Goal: Task Accomplishment & Management: Use online tool/utility

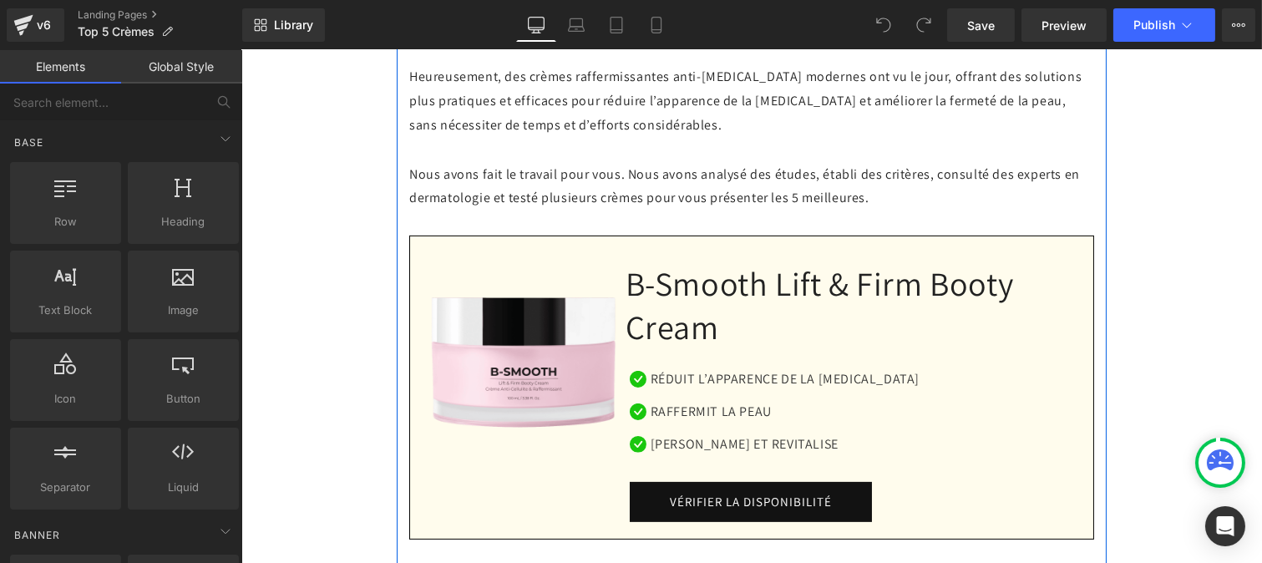
scroll to position [1037, 0]
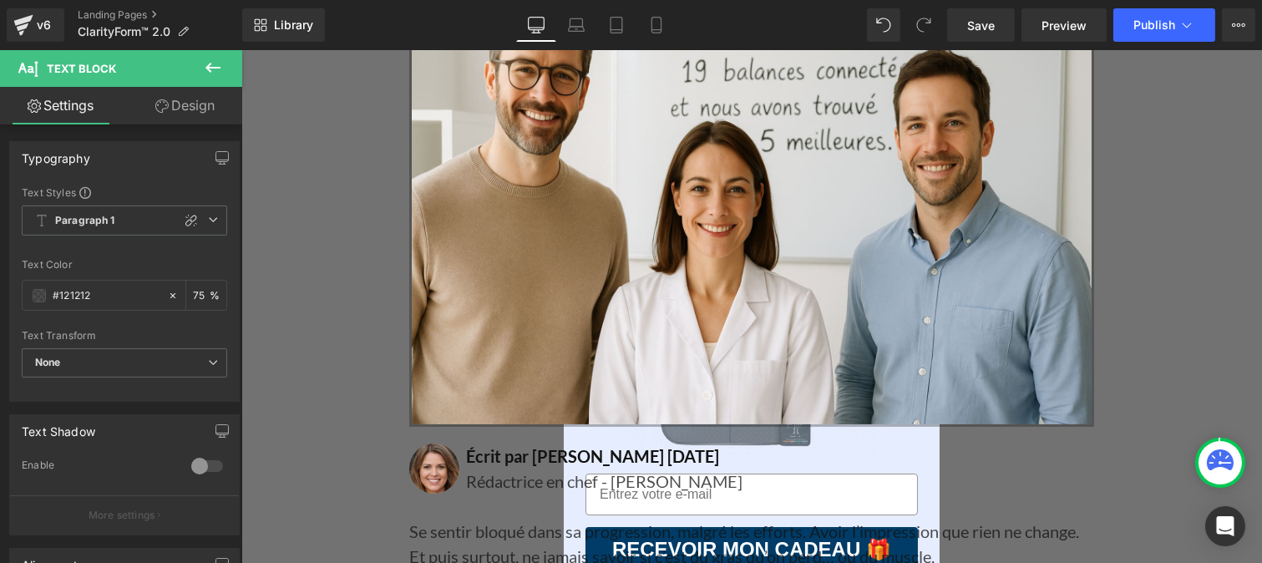
scroll to position [564, 0]
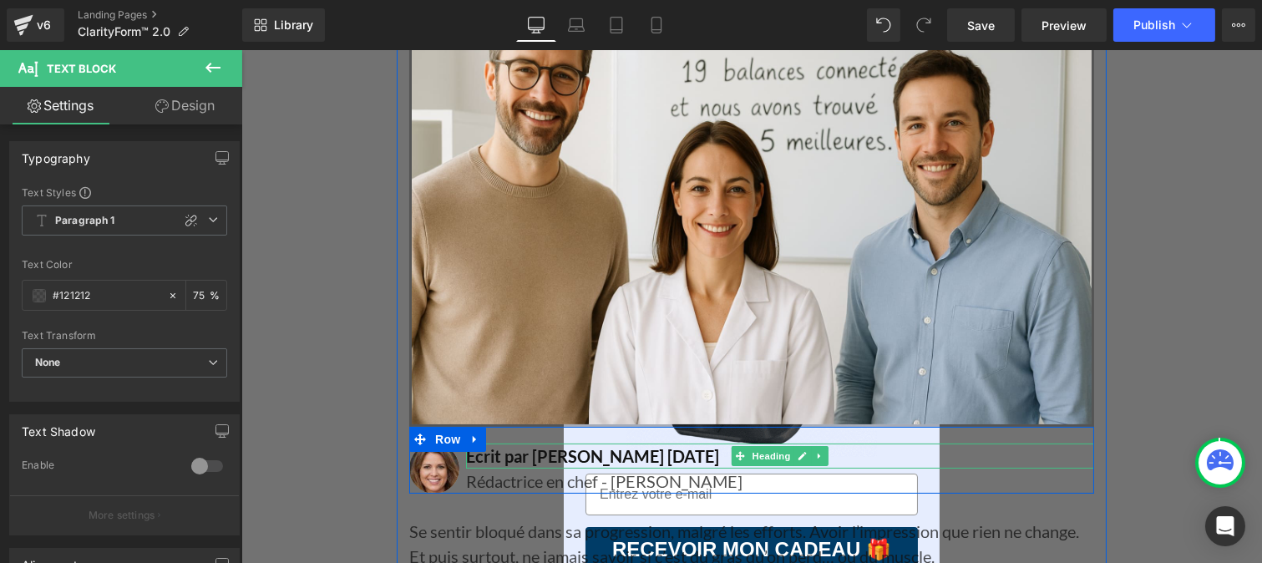
click at [483, 458] on h1 "Écrit par [PERSON_NAME] [DATE]" at bounding box center [779, 455] width 628 height 25
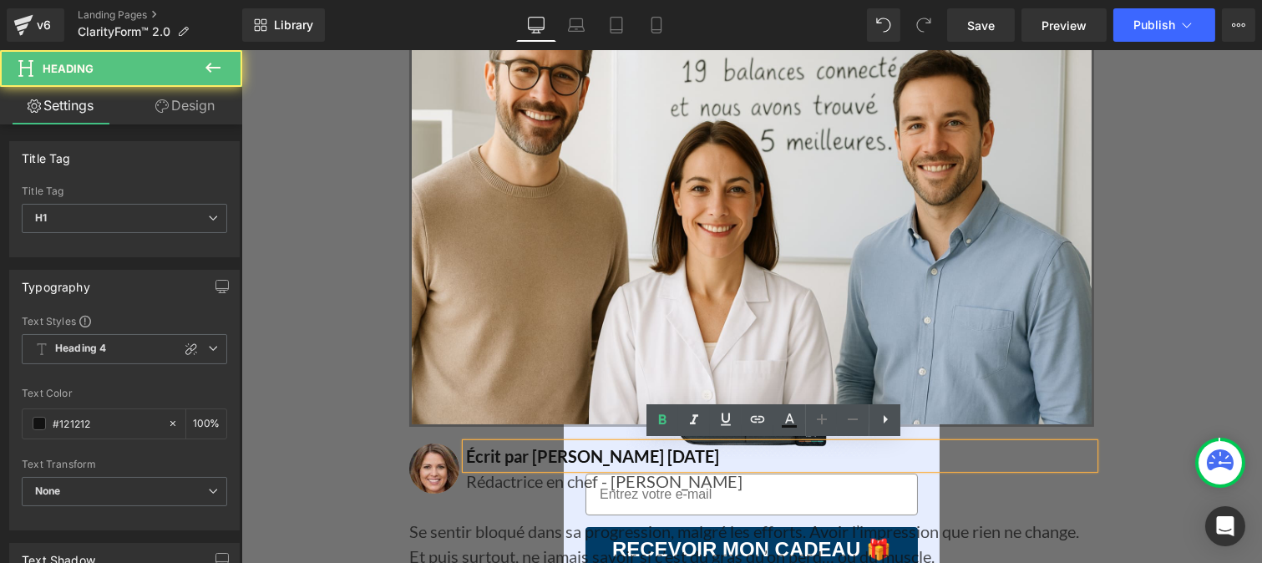
click at [483, 458] on h1 "Écrit par [PERSON_NAME] [DATE]" at bounding box center [779, 455] width 628 height 25
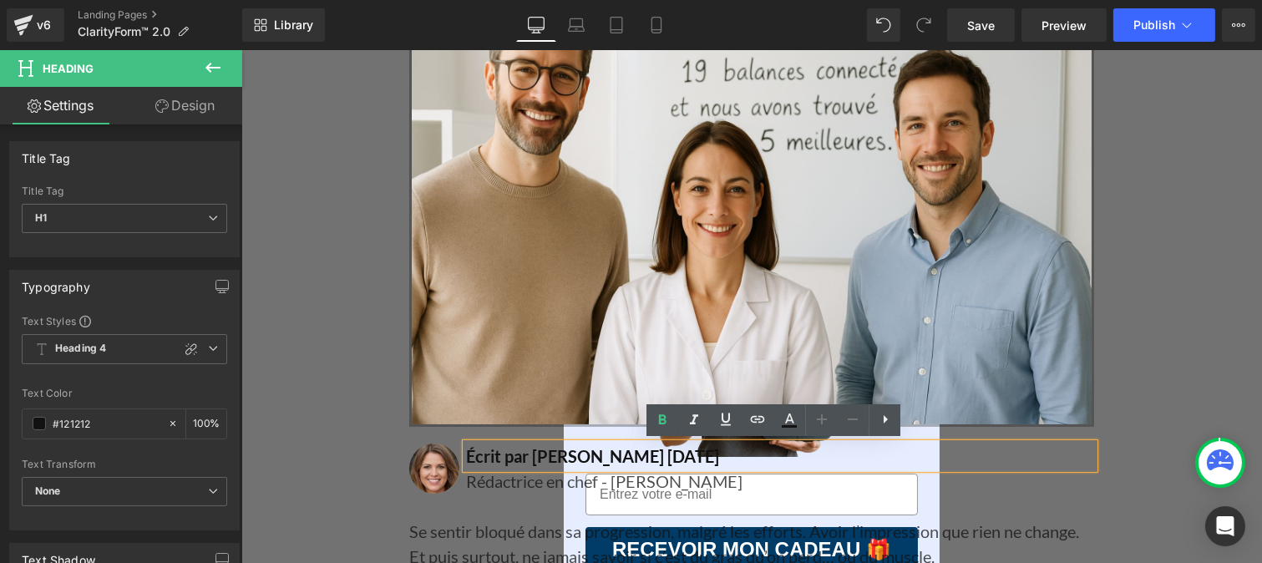
click at [570, 459] on h1 "Écrit par [PERSON_NAME] [DATE]" at bounding box center [779, 455] width 628 height 25
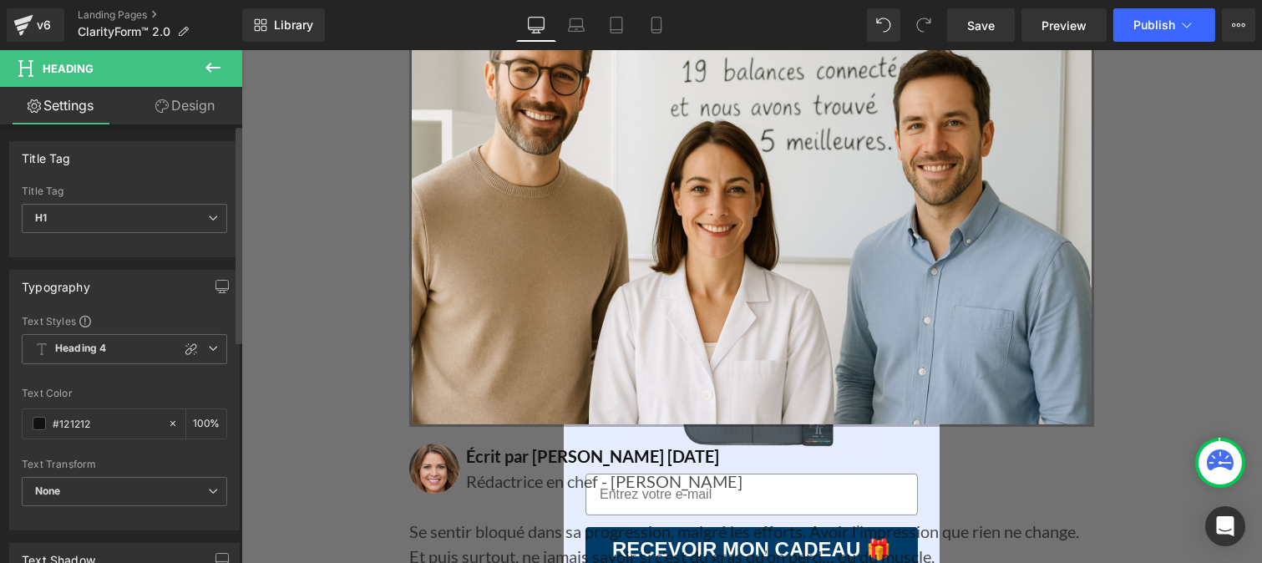
drag, startPoint x: 114, startPoint y: 418, endPoint x: 3, endPoint y: 418, distance: 111.1
click at [3, 418] on div "Typography Text Styles Custom Heading 1 Heading 2 Heading 3 Heading 4 Heading 5…" at bounding box center [125, 393] width 250 height 273
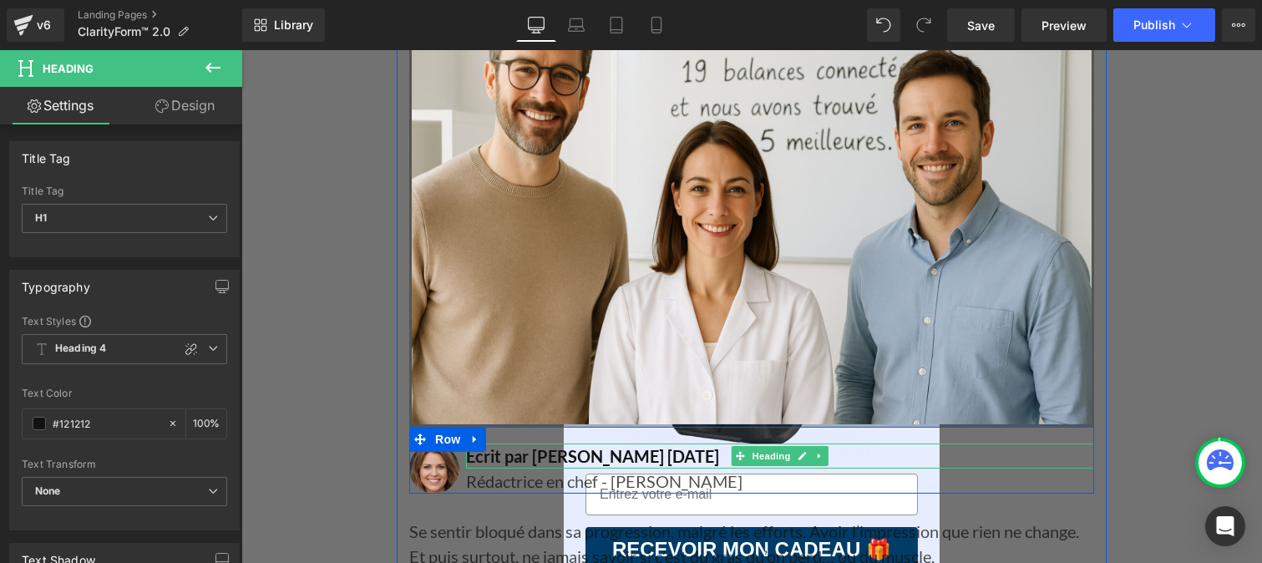
click at [487, 461] on h1 "Écrit par [PERSON_NAME] [DATE]" at bounding box center [779, 455] width 628 height 25
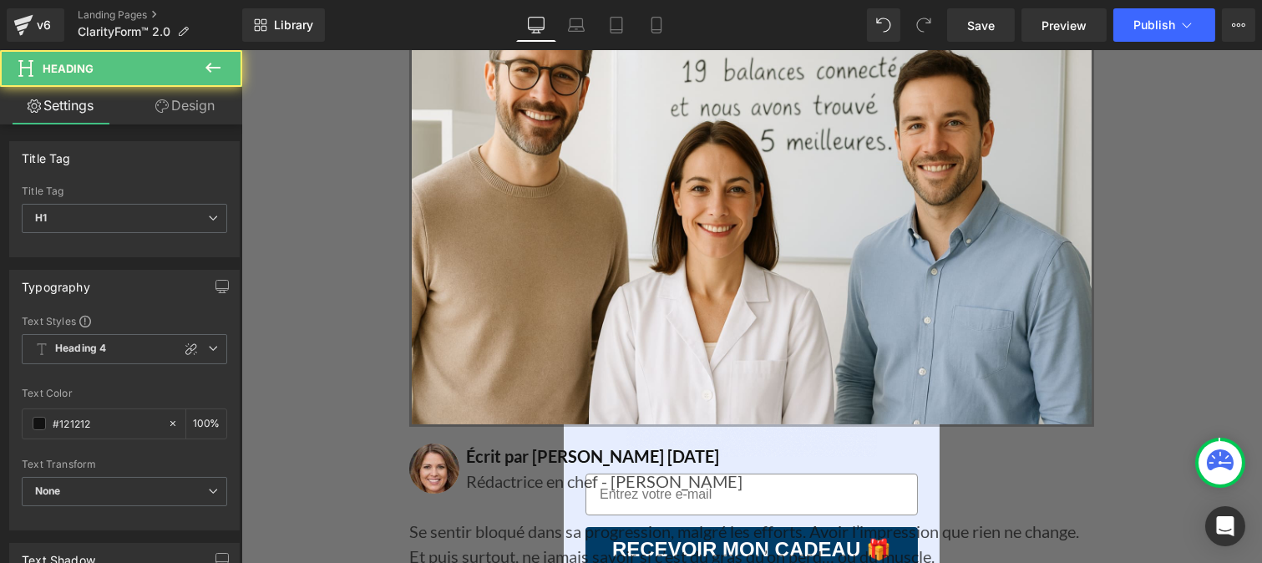
click at [193, 112] on link "Design" at bounding box center [184, 106] width 121 height 38
click at [0, 0] on div "Spacing" at bounding box center [0, 0] width 0 height 0
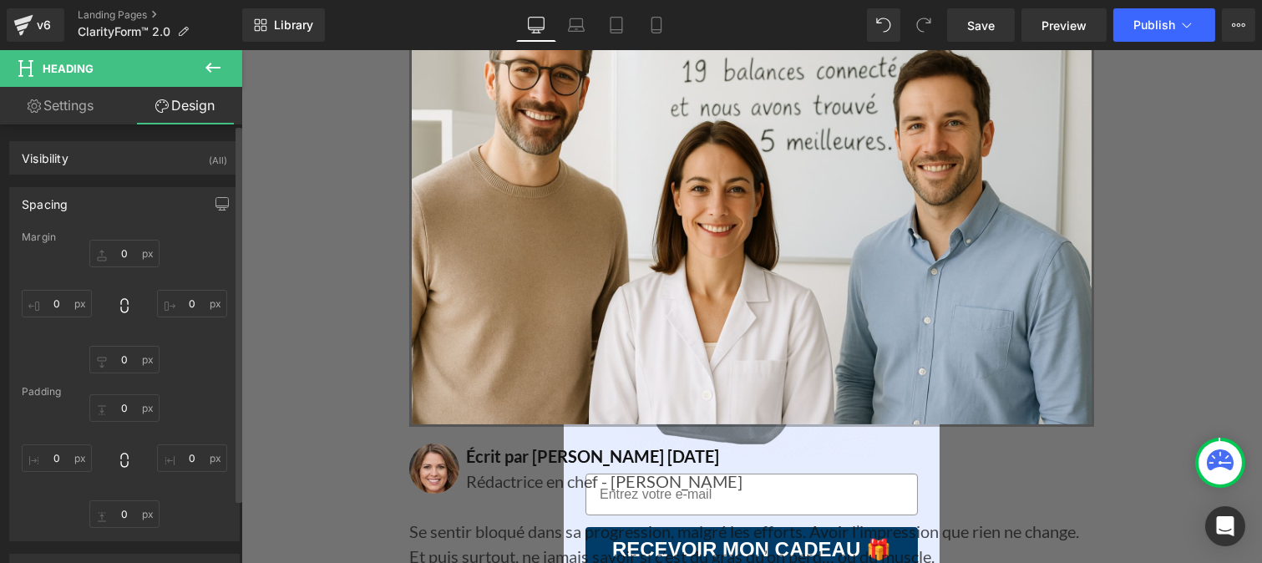
type input "0"
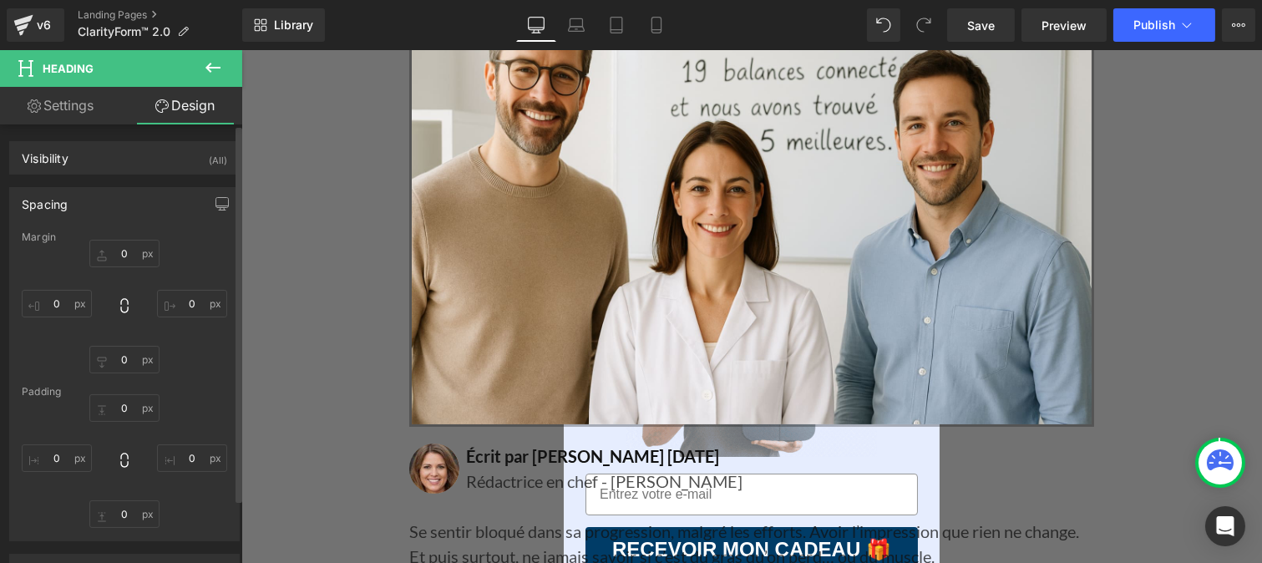
type input "0"
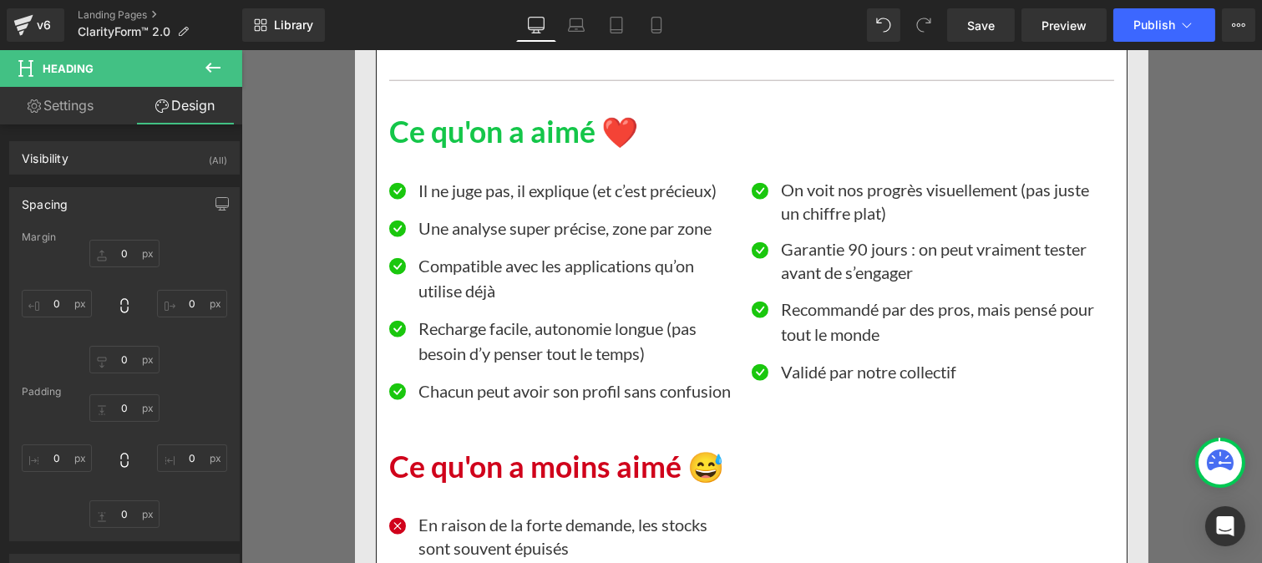
scroll to position [3383, 0]
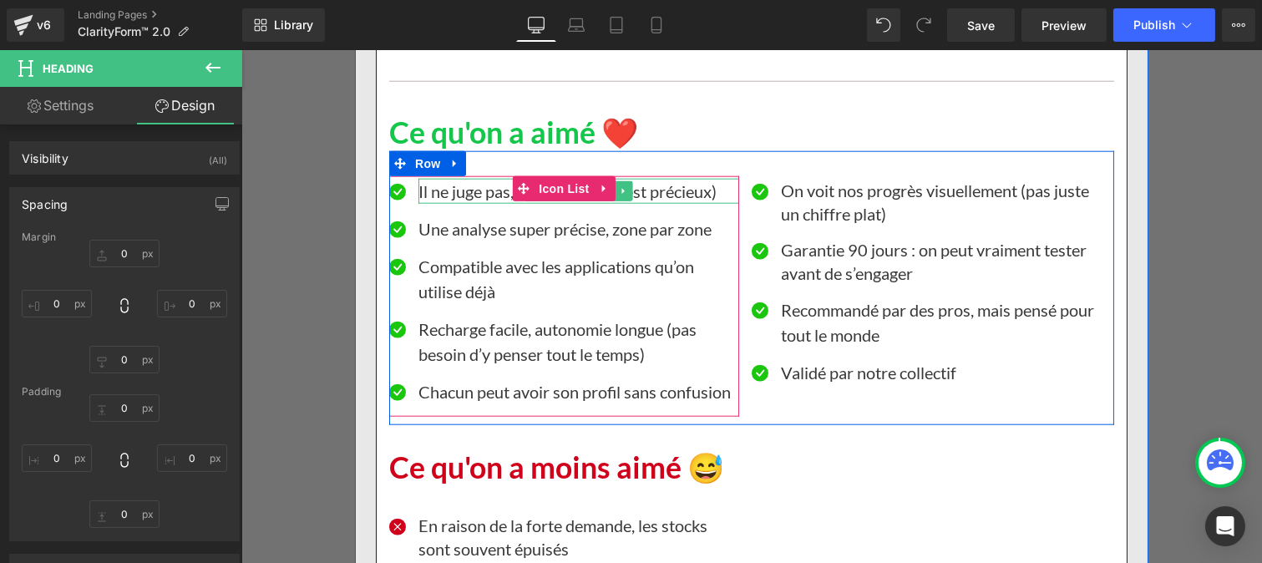
click at [460, 204] on p "Il ne juge pas, il explique (et c’est précieux)" at bounding box center [578, 191] width 321 height 25
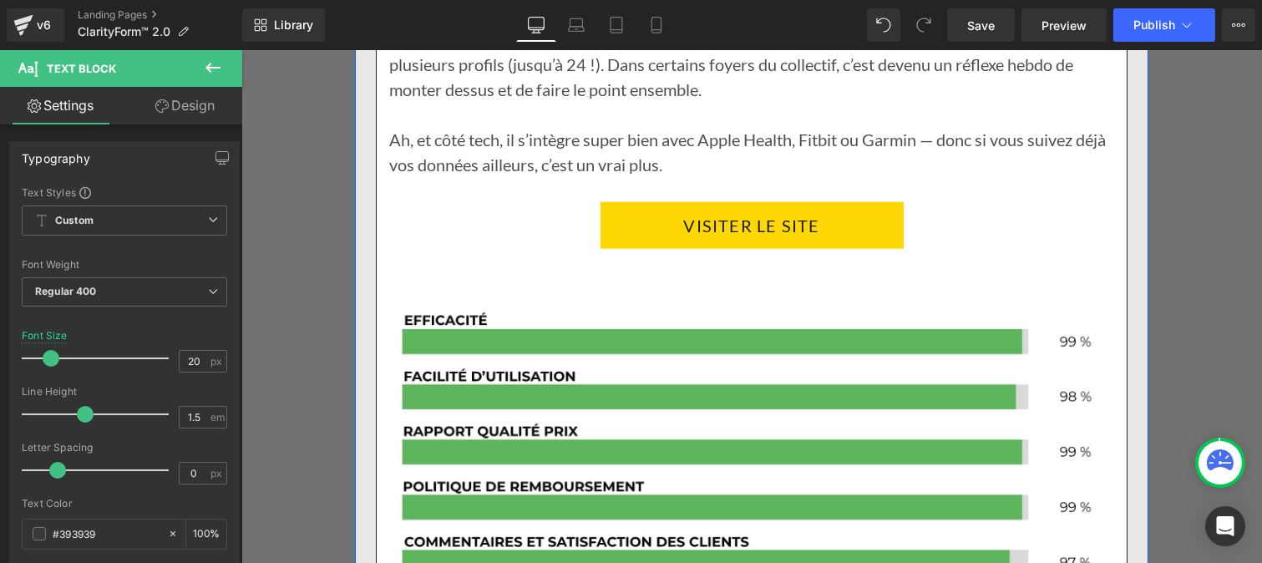
scroll to position [2705, 0]
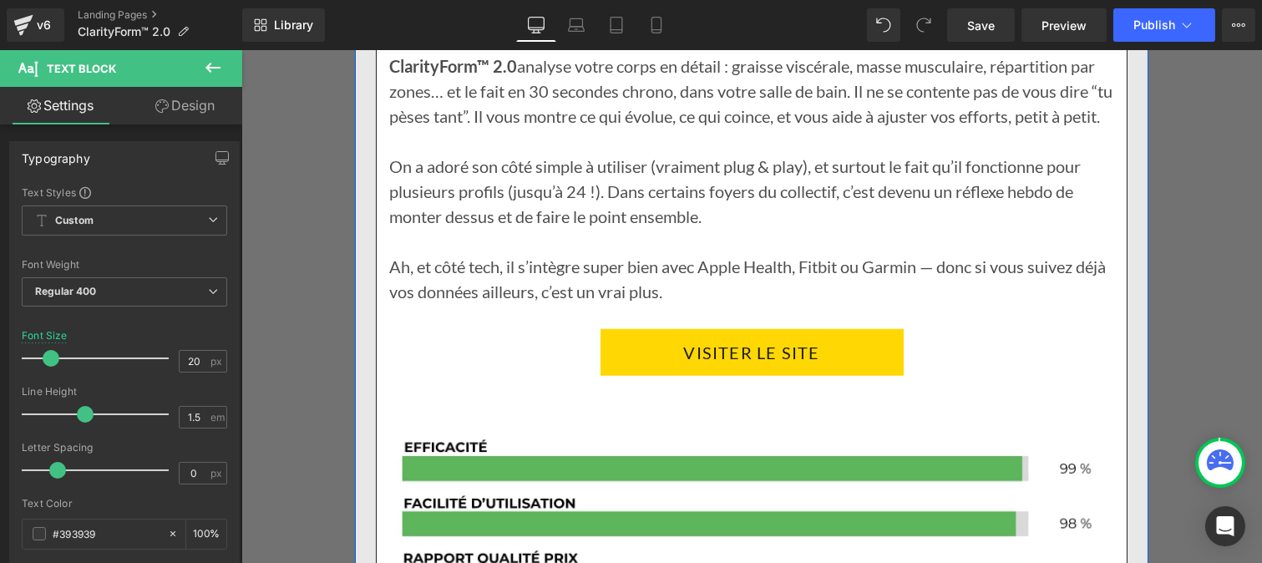
click at [489, 225] on div "On a adoré son côté simple à utiliser (vraiment plug & play), et surtout le fai…" at bounding box center [750, 191] width 725 height 75
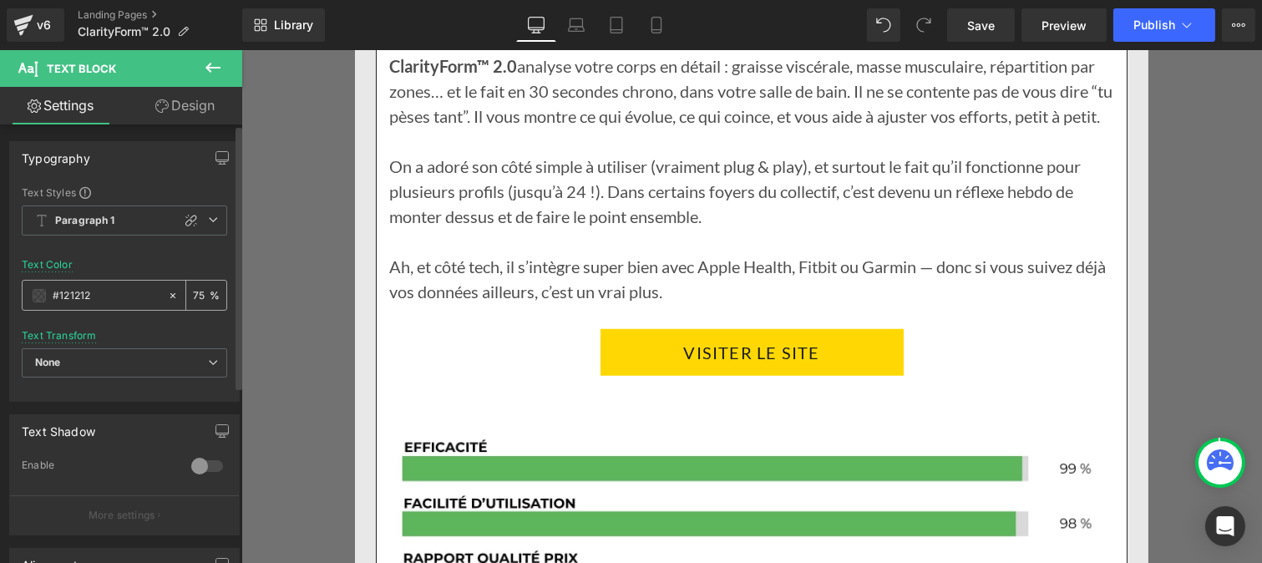
click at [109, 302] on input "#121212" at bounding box center [106, 295] width 107 height 18
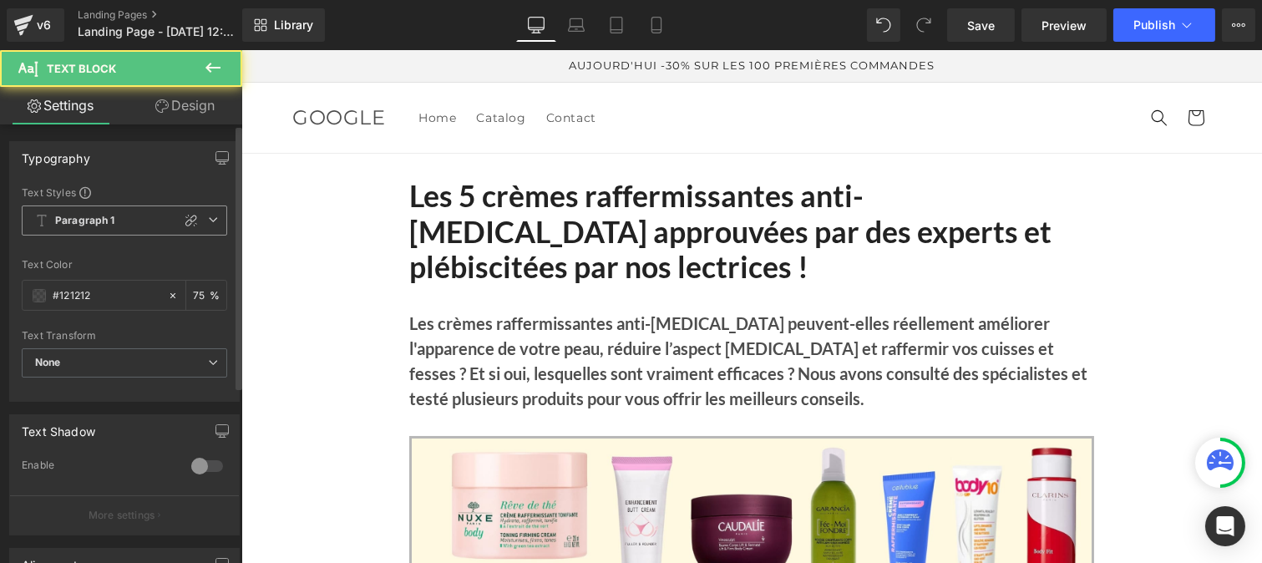
click at [84, 228] on span "Paragraph 1" at bounding box center [124, 220] width 205 height 30
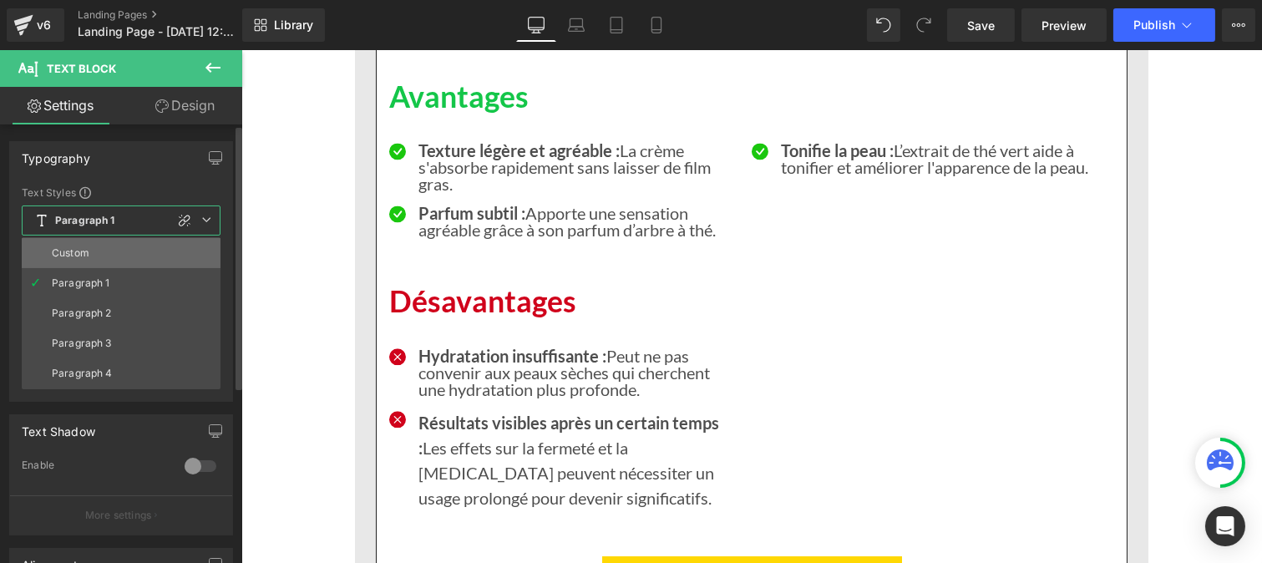
scroll to position [6906, 0]
click at [80, 247] on div "Custom" at bounding box center [71, 253] width 38 height 12
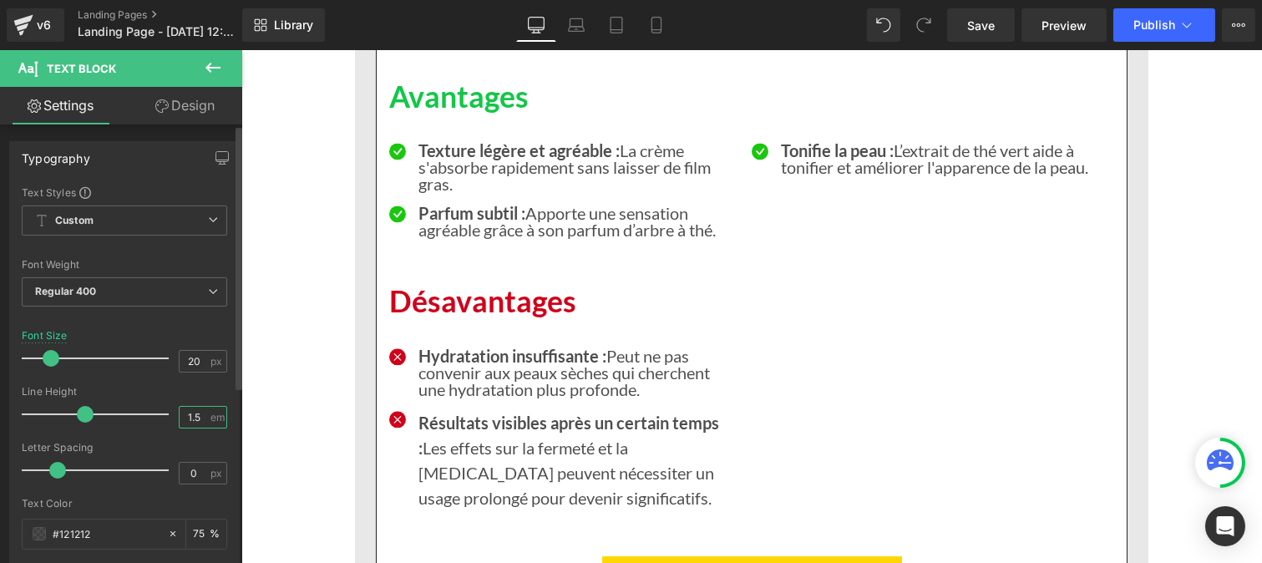
click at [198, 415] on input "1.5" at bounding box center [194, 417] width 29 height 21
type input "1"
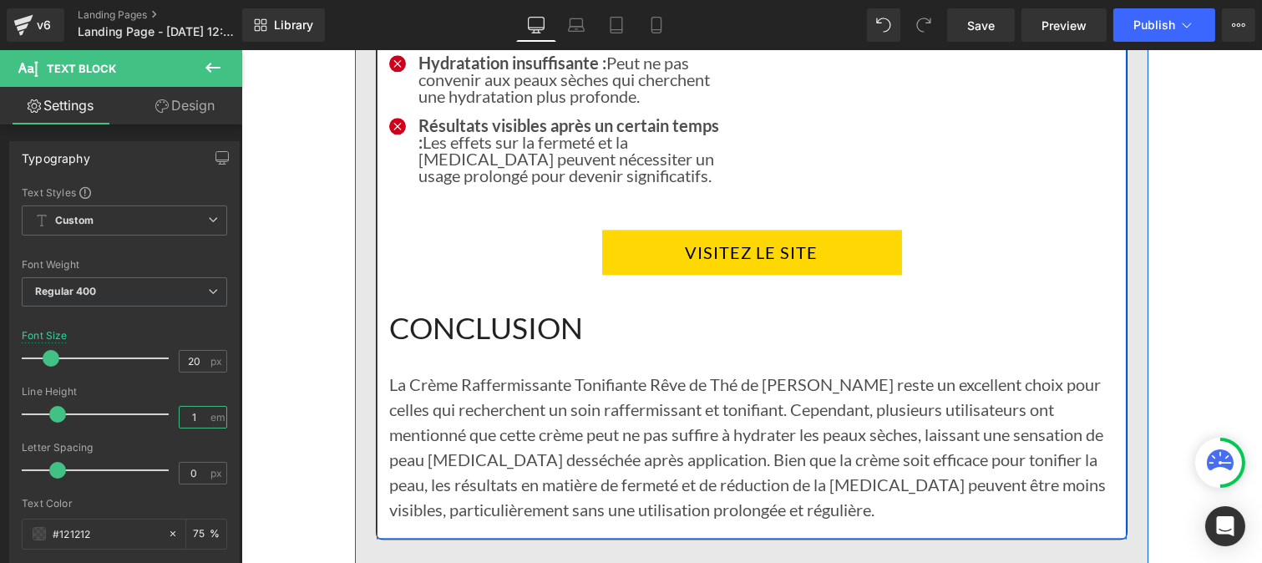
scroll to position [7199, 0]
click at [509, 310] on h1 "CONCLUSION" at bounding box center [750, 309] width 725 height 71
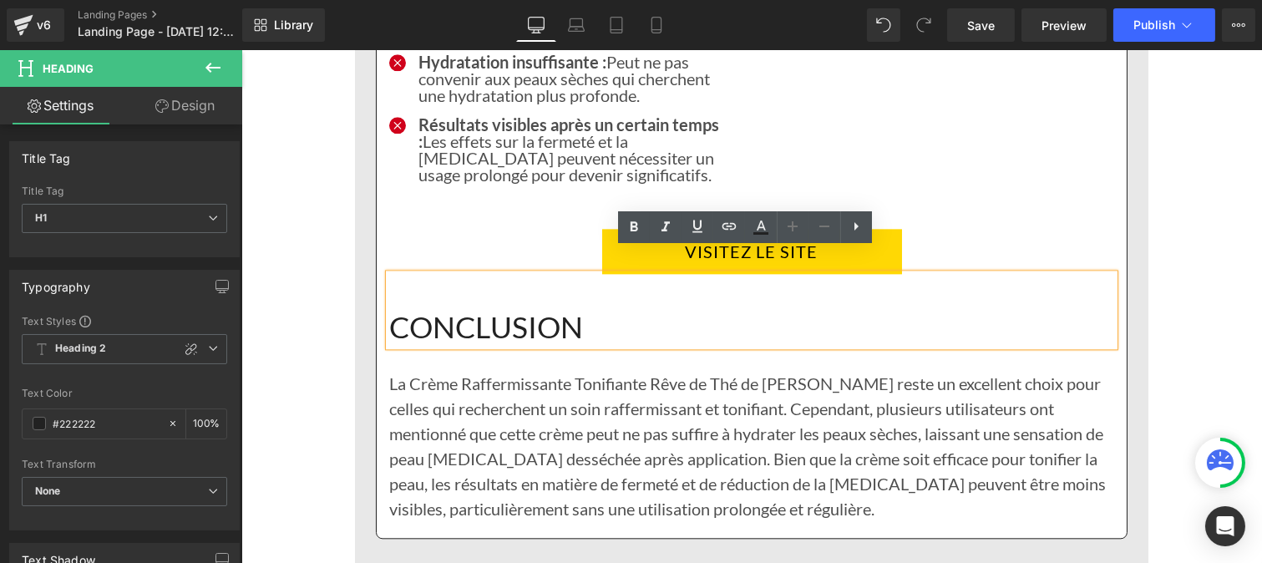
drag, startPoint x: 614, startPoint y: 307, endPoint x: 379, endPoint y: 296, distance: 234.9
click at [388, 296] on div "CONCLUSION" at bounding box center [750, 309] width 725 height 71
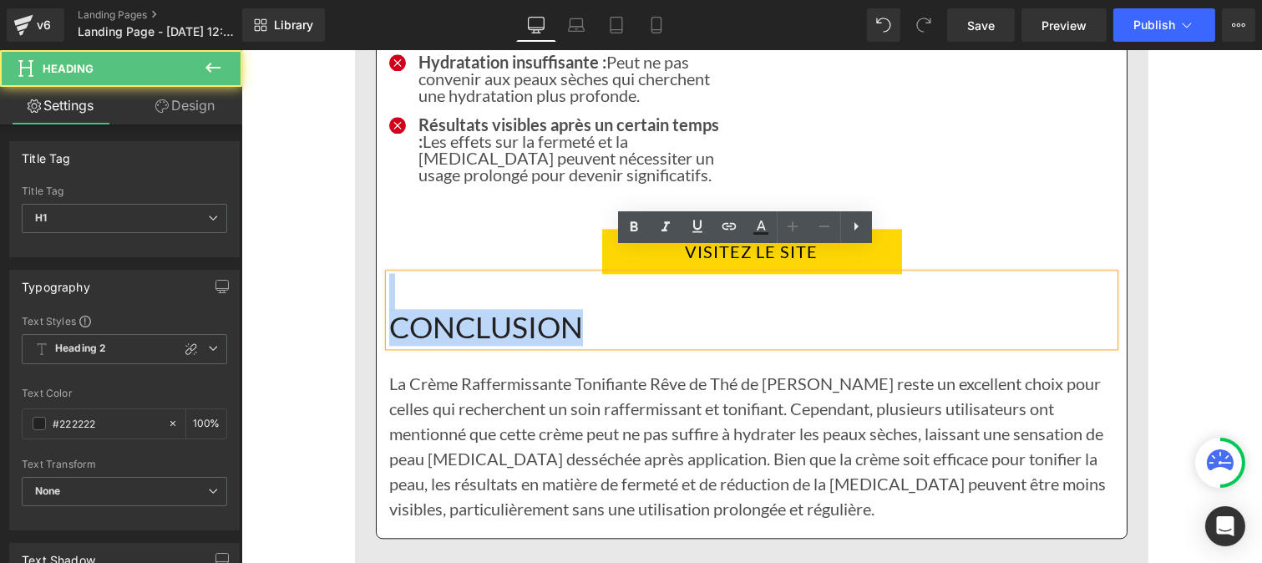
drag, startPoint x: 607, startPoint y: 289, endPoint x: 406, endPoint y: 278, distance: 201.5
click at [406, 278] on h1 "CONCLUSION" at bounding box center [750, 309] width 725 height 71
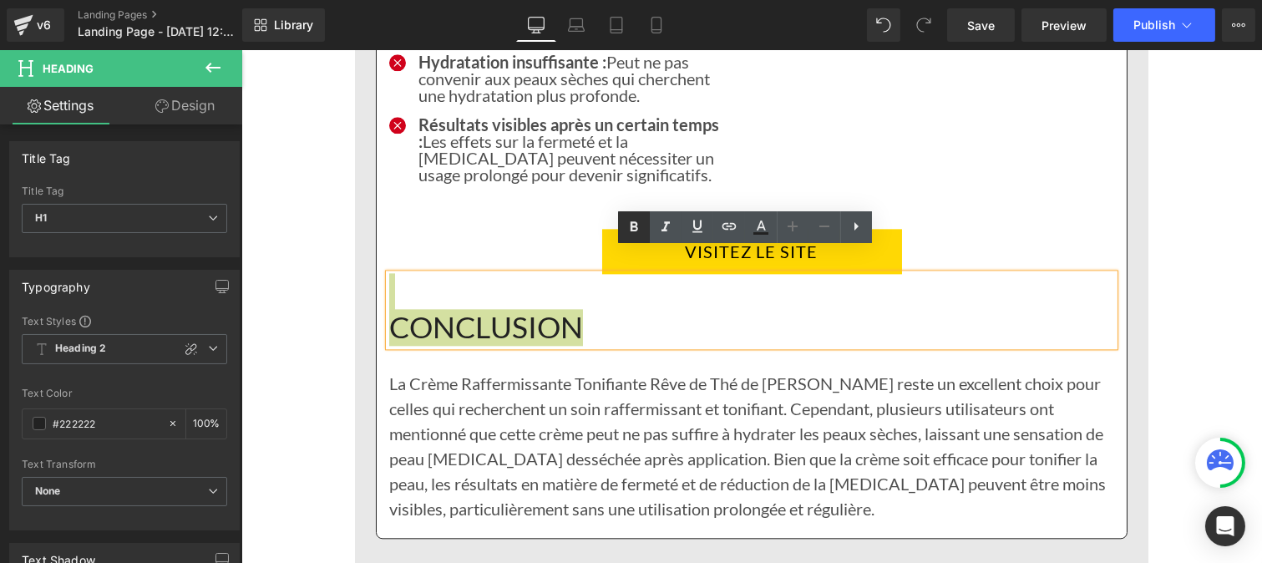
click at [635, 225] on icon at bounding box center [634, 227] width 20 height 20
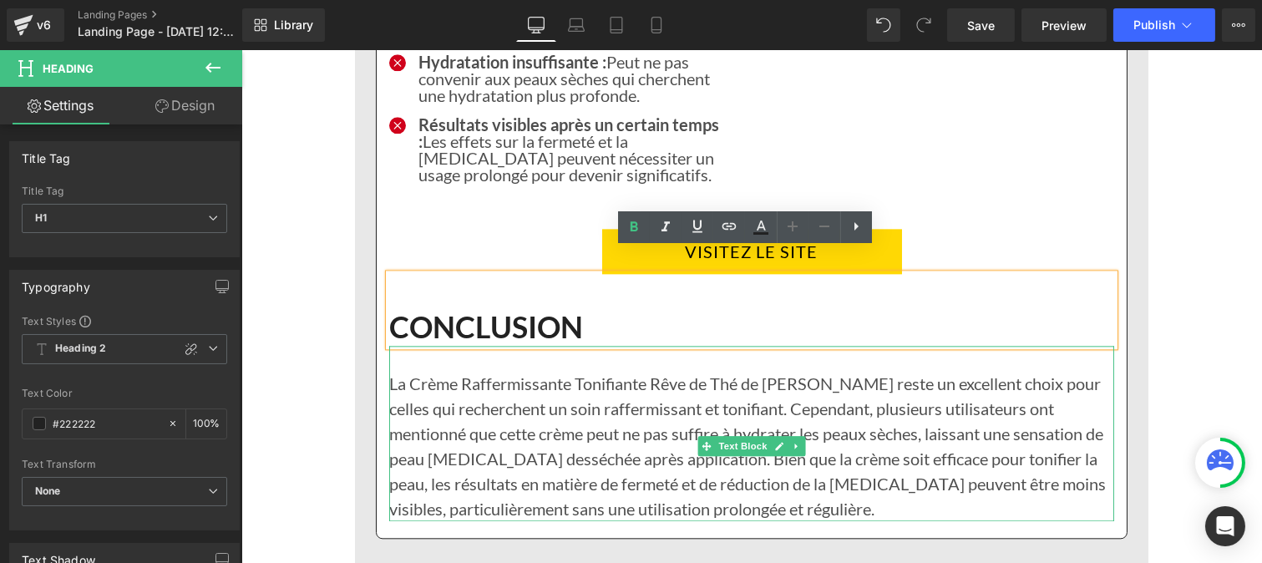
click at [460, 419] on p "La Crème Raffermissante Tonifiante Rêve de Thé de Nuxe reste un excellent choix…" at bounding box center [750, 446] width 725 height 150
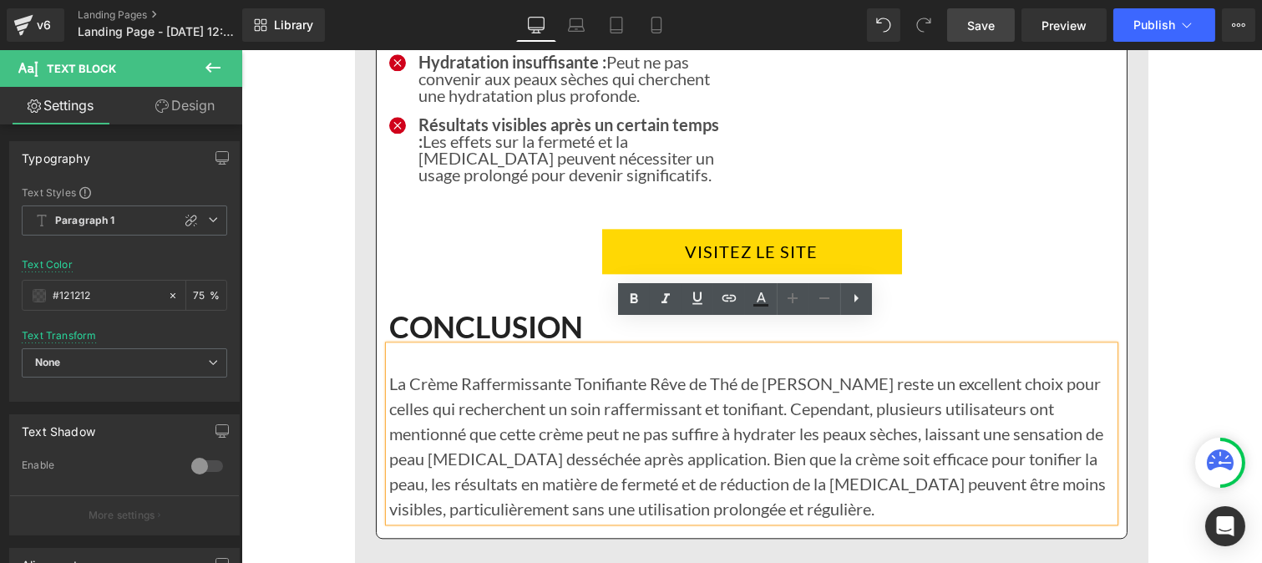
click at [972, 21] on span "Save" at bounding box center [981, 26] width 28 height 18
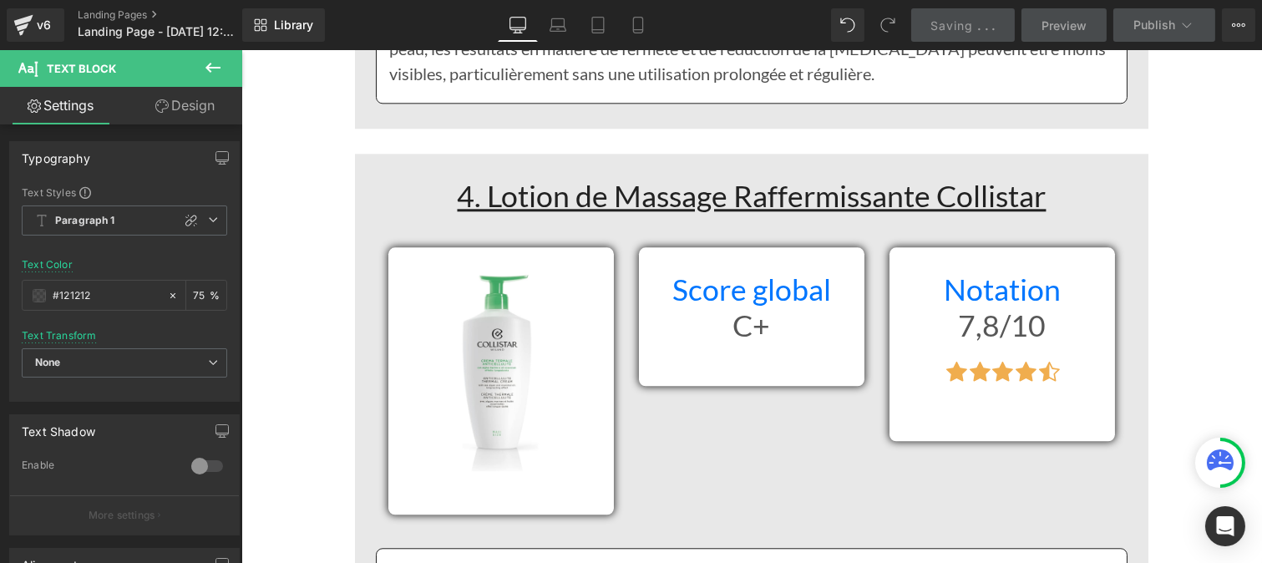
scroll to position [7638, 0]
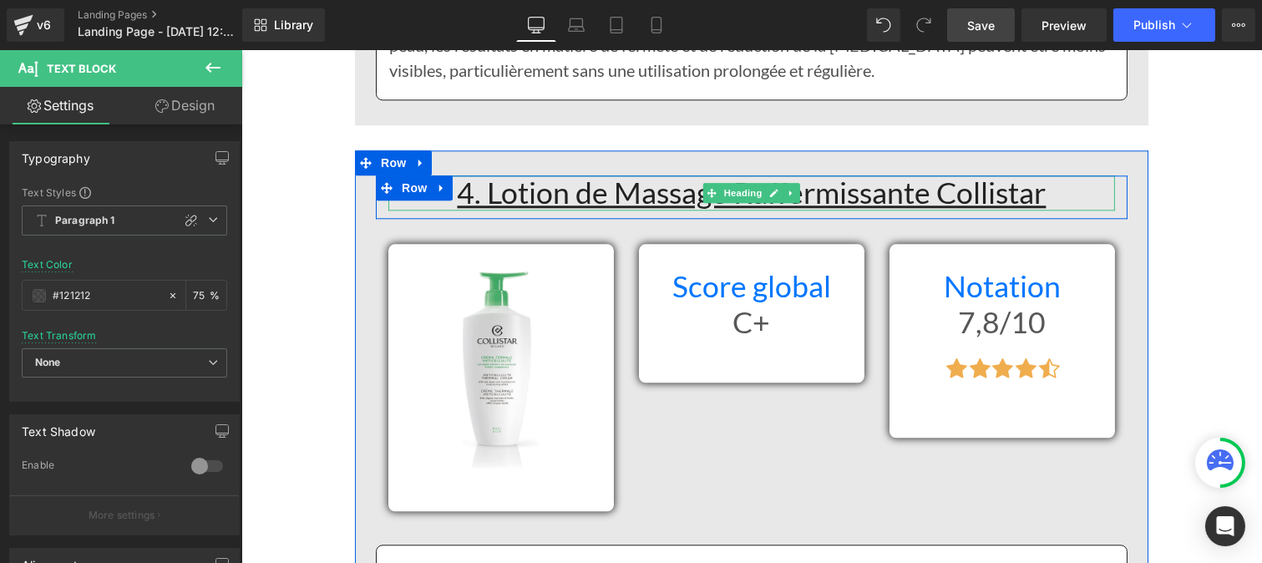
click at [457, 175] on u "4. Lotion de Massage Raffermissante Collistar" at bounding box center [751, 193] width 589 height 36
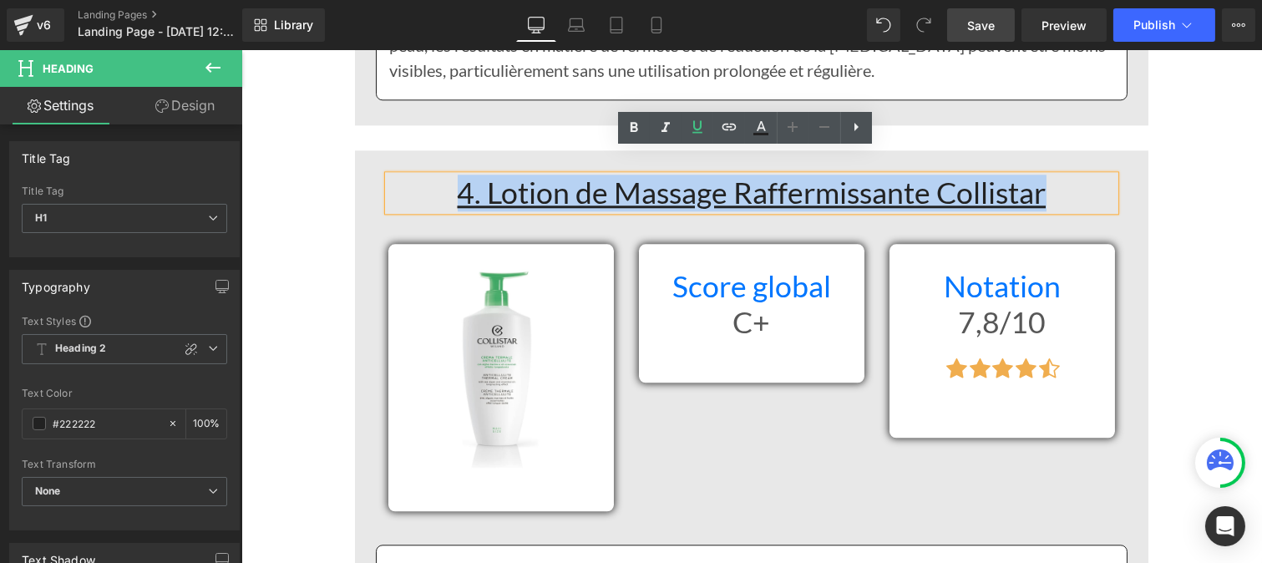
drag, startPoint x: 454, startPoint y: 170, endPoint x: 1049, endPoint y: 167, distance: 594.5
click at [1049, 175] on h1 "4. Lotion de Massage Raffermissante Collistar" at bounding box center [750, 193] width 726 height 36
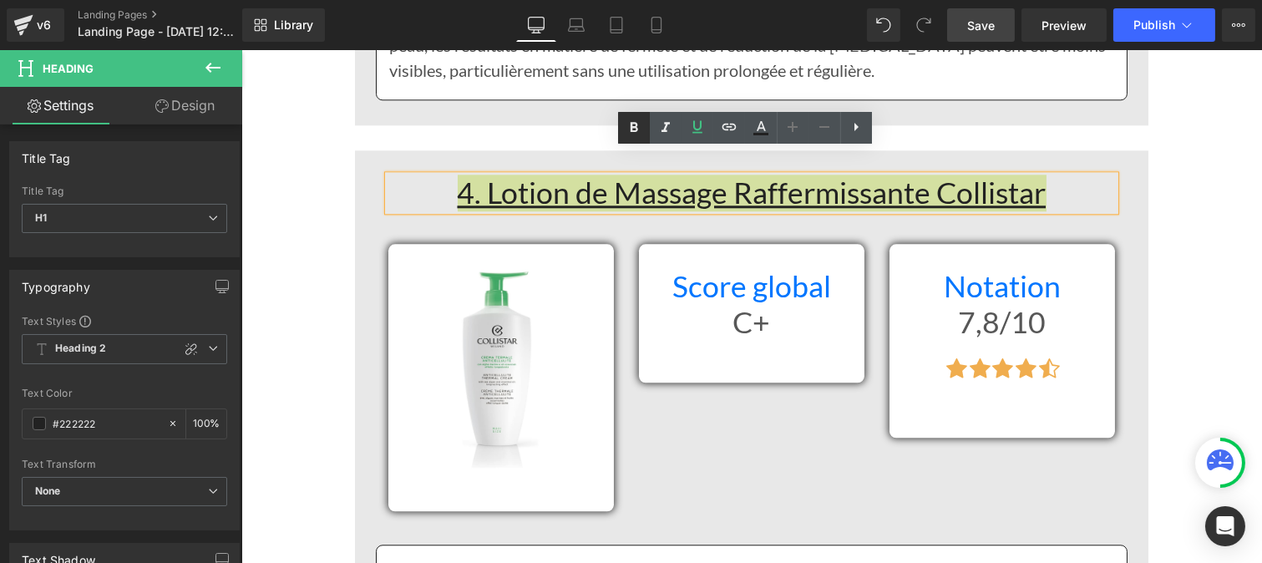
click at [624, 135] on icon at bounding box center [634, 128] width 20 height 20
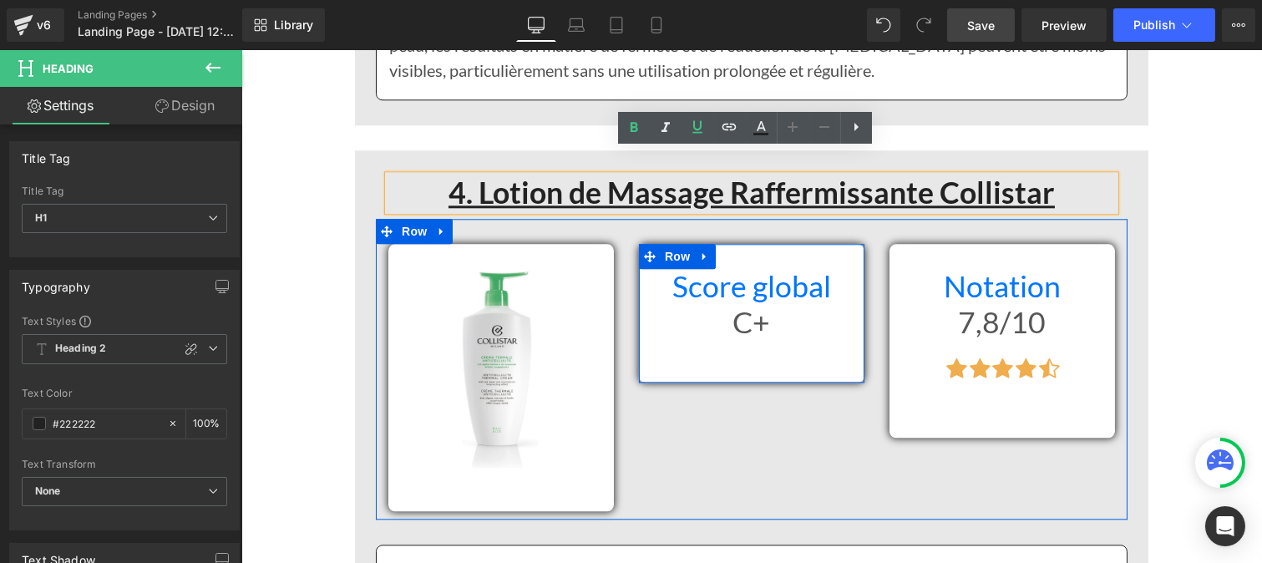
click at [666, 269] on h1 "Score global" at bounding box center [750, 287] width 200 height 36
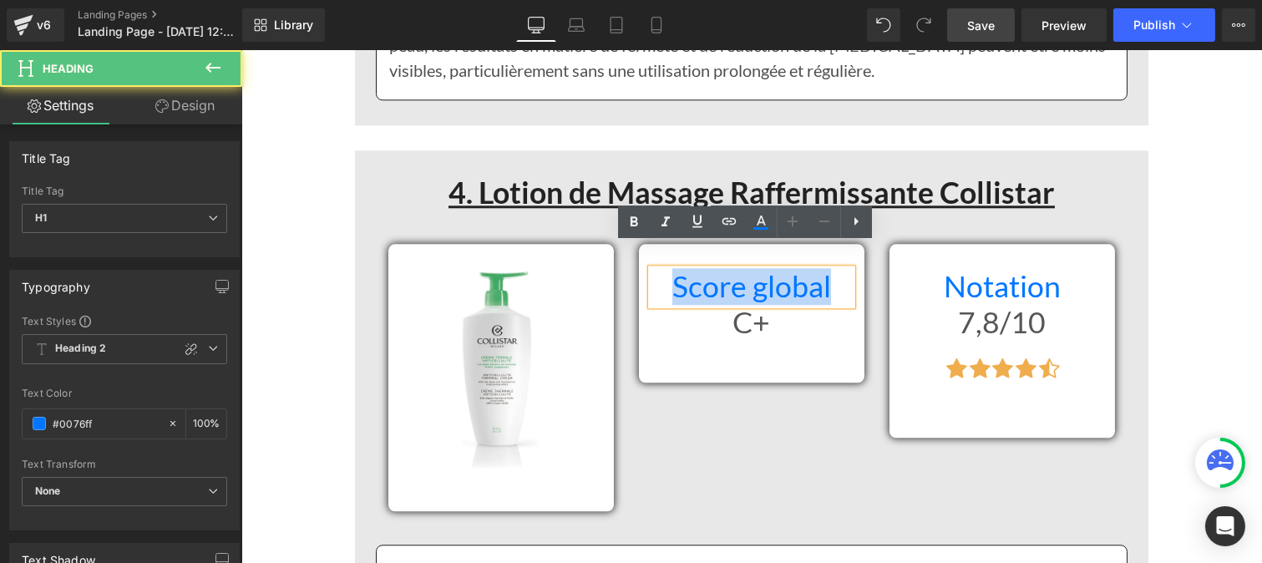
drag, startPoint x: 671, startPoint y: 268, endPoint x: 822, endPoint y: 261, distance: 152.1
click at [822, 269] on h1 "Score global" at bounding box center [750, 287] width 200 height 36
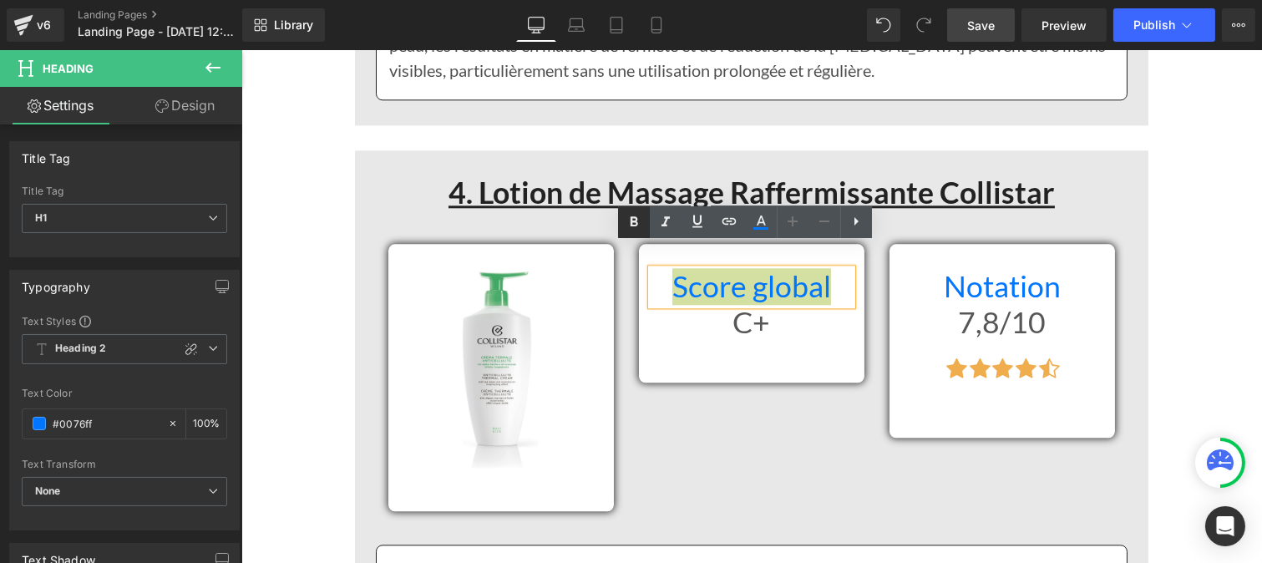
click at [633, 232] on link at bounding box center [634, 222] width 32 height 32
click at [723, 307] on h1 "C+" at bounding box center [750, 323] width 200 height 36
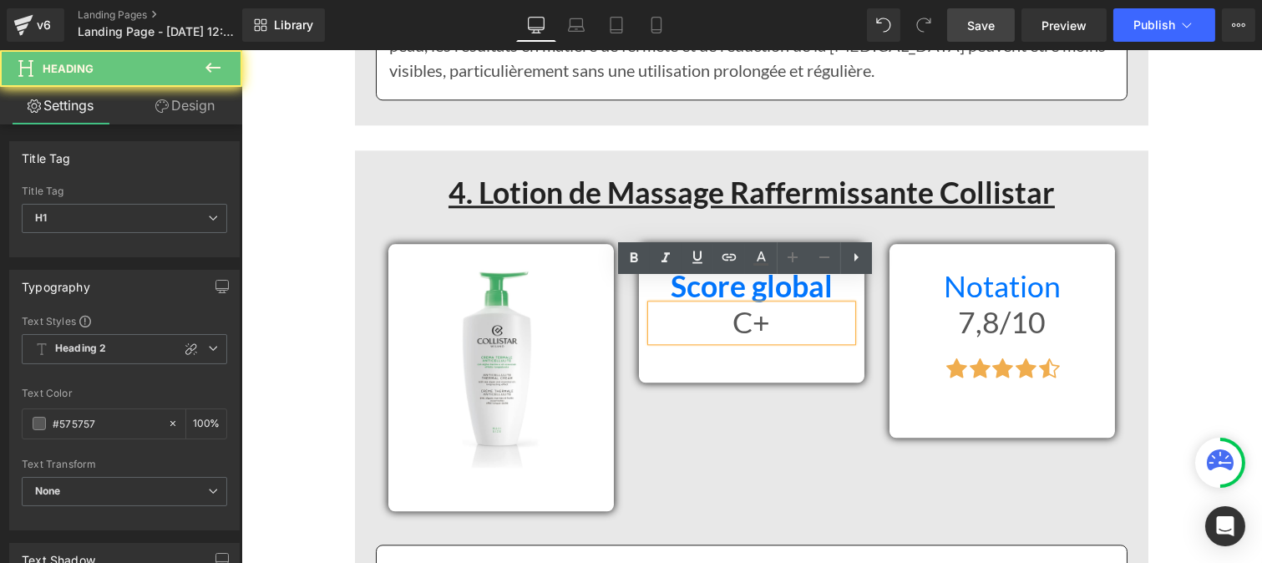
click at [690, 305] on h1 "C+" at bounding box center [750, 323] width 200 height 36
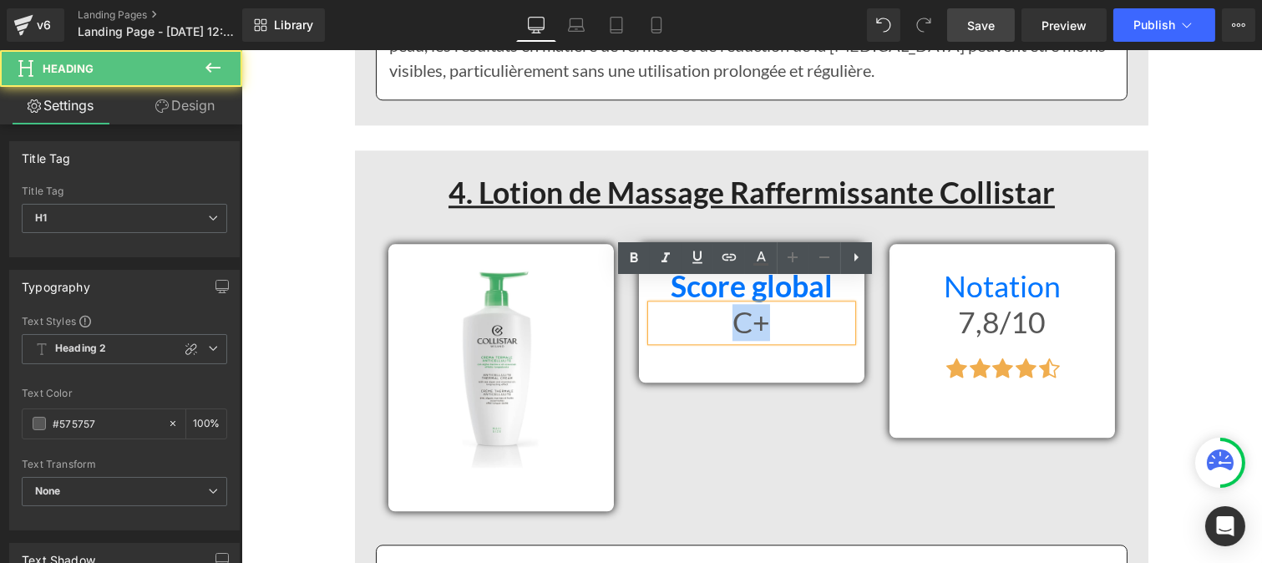
drag, startPoint x: 690, startPoint y: 301, endPoint x: 786, endPoint y: 305, distance: 96.1
click at [786, 305] on h1 "C+" at bounding box center [750, 323] width 200 height 36
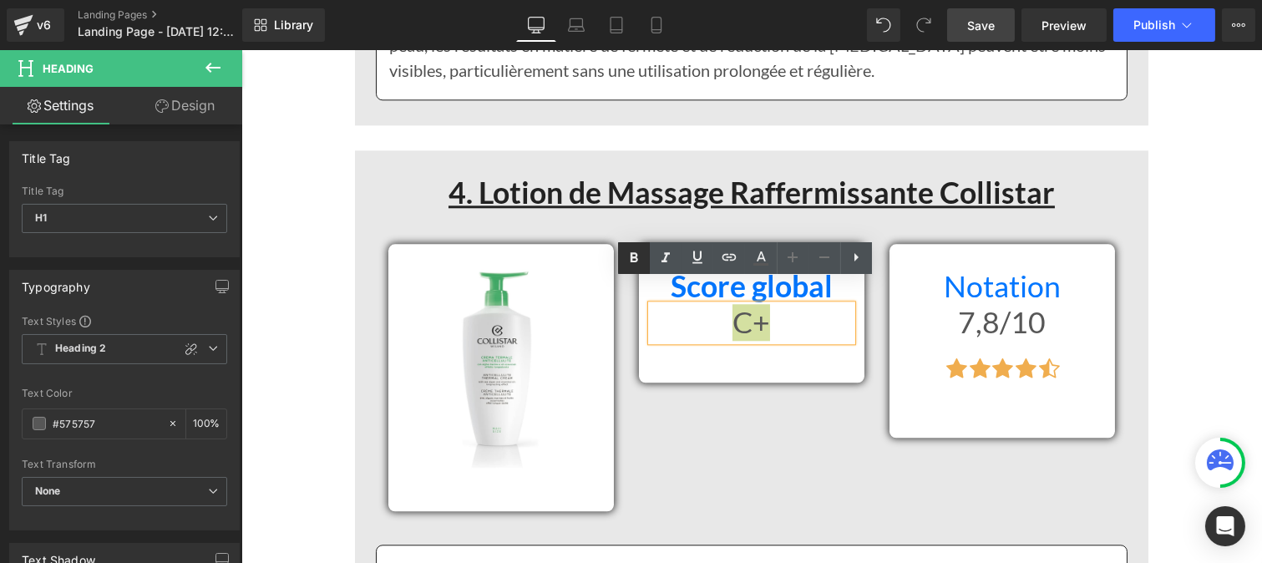
click at [632, 255] on icon at bounding box center [634, 258] width 20 height 20
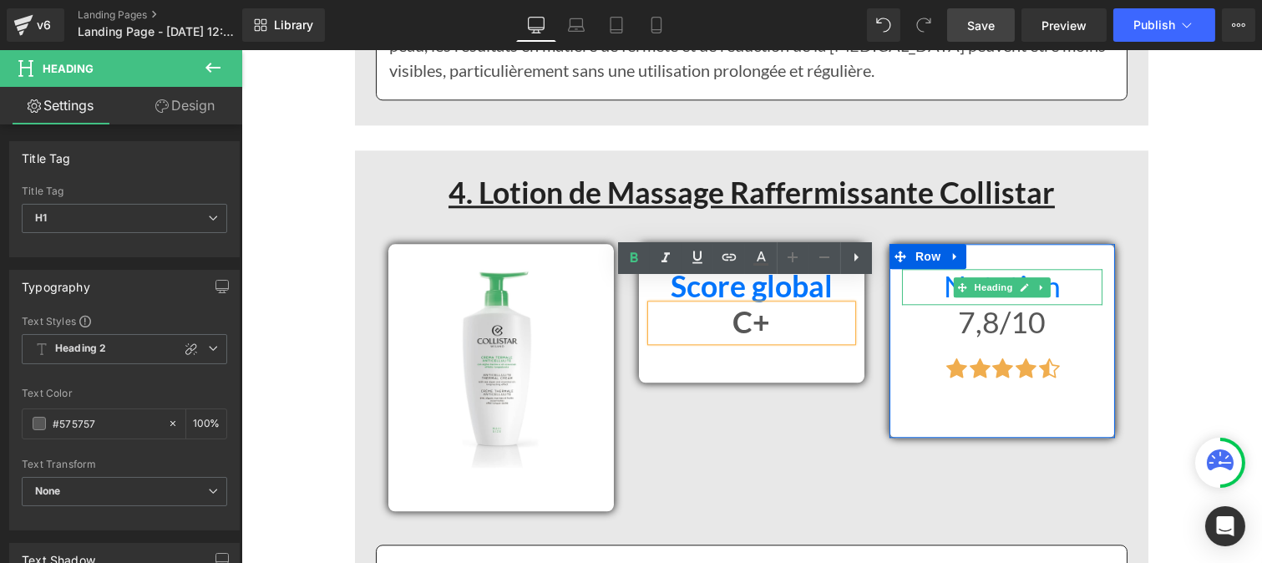
click at [932, 269] on h1 "Notation" at bounding box center [1001, 287] width 200 height 36
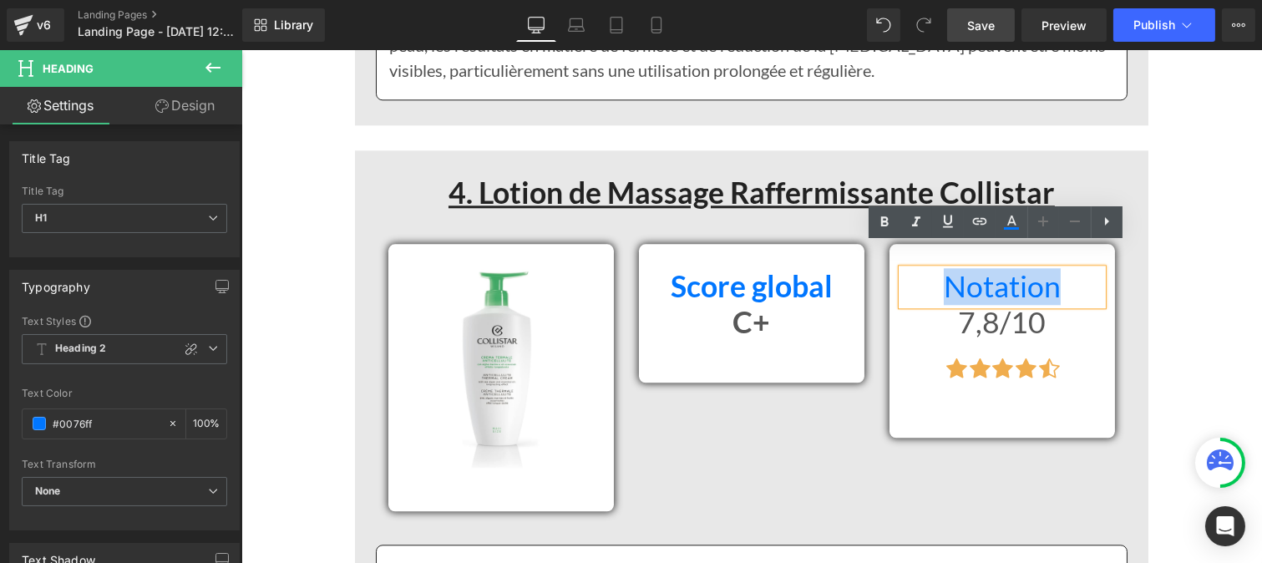
drag, startPoint x: 932, startPoint y: 261, endPoint x: 1055, endPoint y: 271, distance: 124.0
click at [1055, 271] on h1 "Notation" at bounding box center [1001, 287] width 200 height 36
click at [888, 218] on icon at bounding box center [884, 222] width 20 height 20
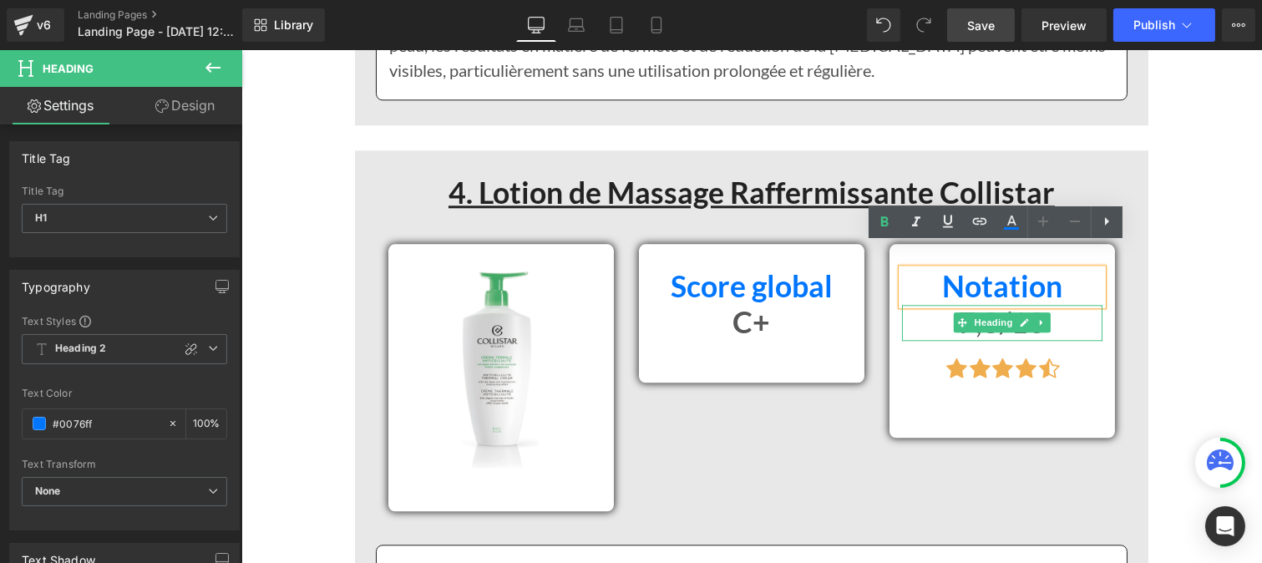
click at [929, 305] on h1 "7,8/10" at bounding box center [1001, 323] width 200 height 36
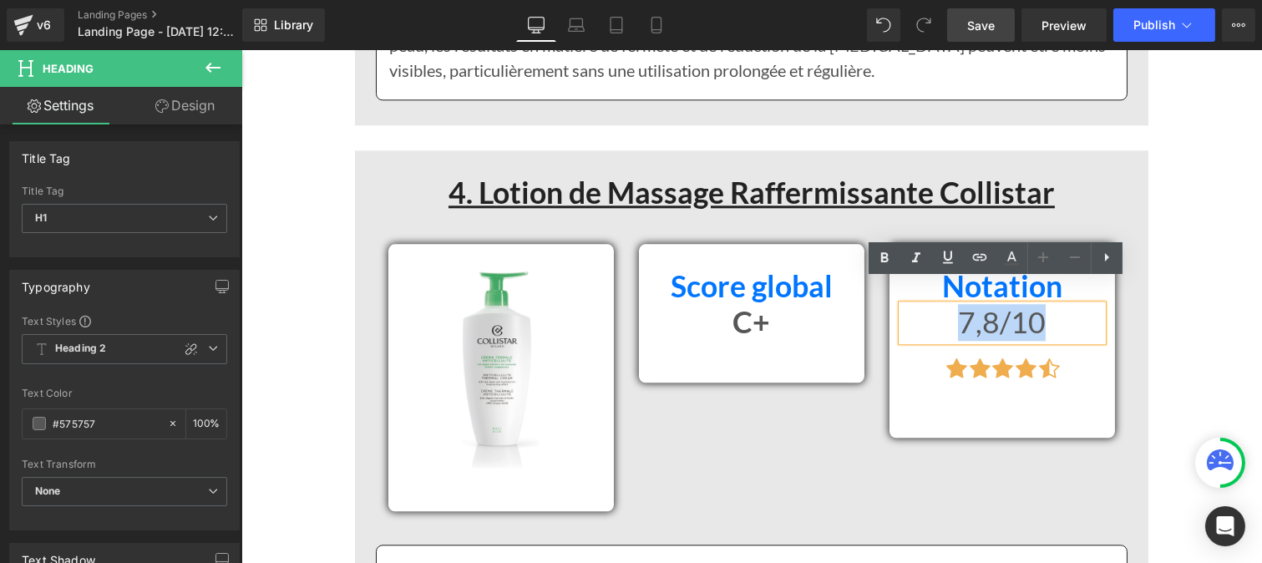
drag, startPoint x: 929, startPoint y: 296, endPoint x: 1130, endPoint y: 271, distance: 201.9
click at [887, 252] on icon at bounding box center [884, 258] width 20 height 20
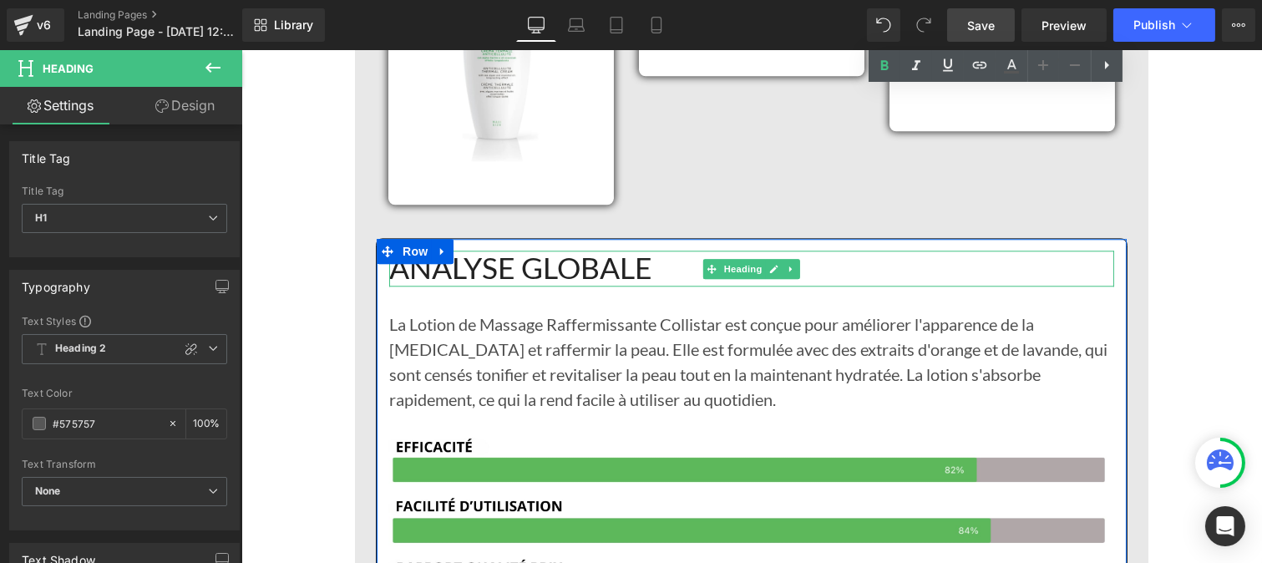
click at [589, 251] on h1 "ANALYSE GLOBALE" at bounding box center [750, 269] width 725 height 36
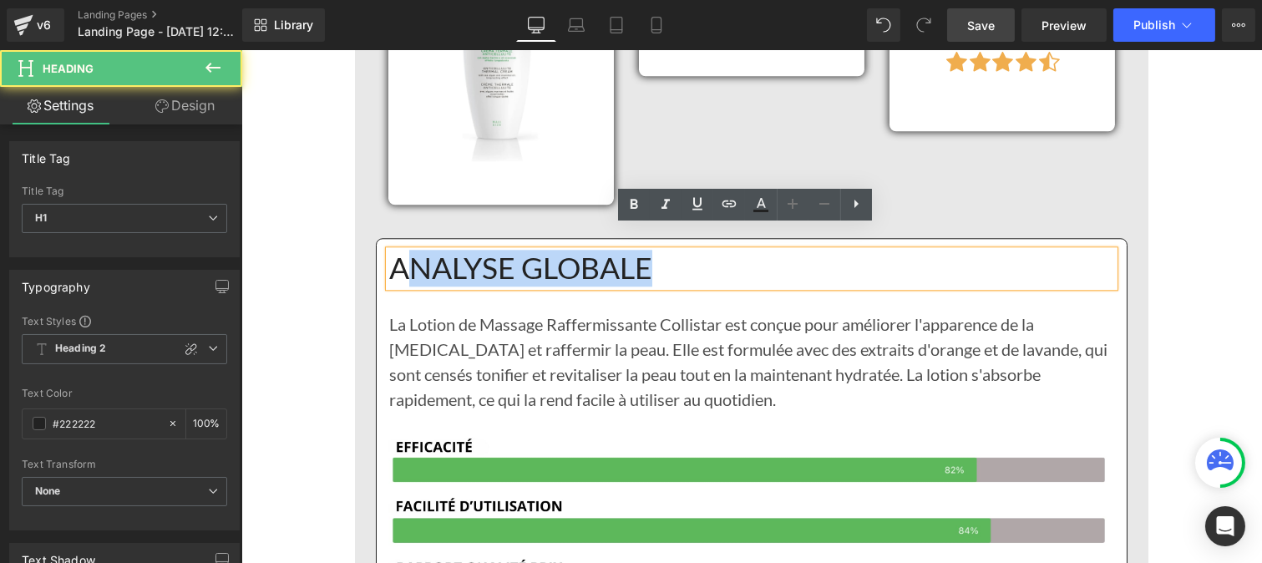
drag, startPoint x: 640, startPoint y: 237, endPoint x: 392, endPoint y: 240, distance: 248.0
click at [392, 251] on h1 "ANALYSE GLOBALE" at bounding box center [750, 269] width 725 height 36
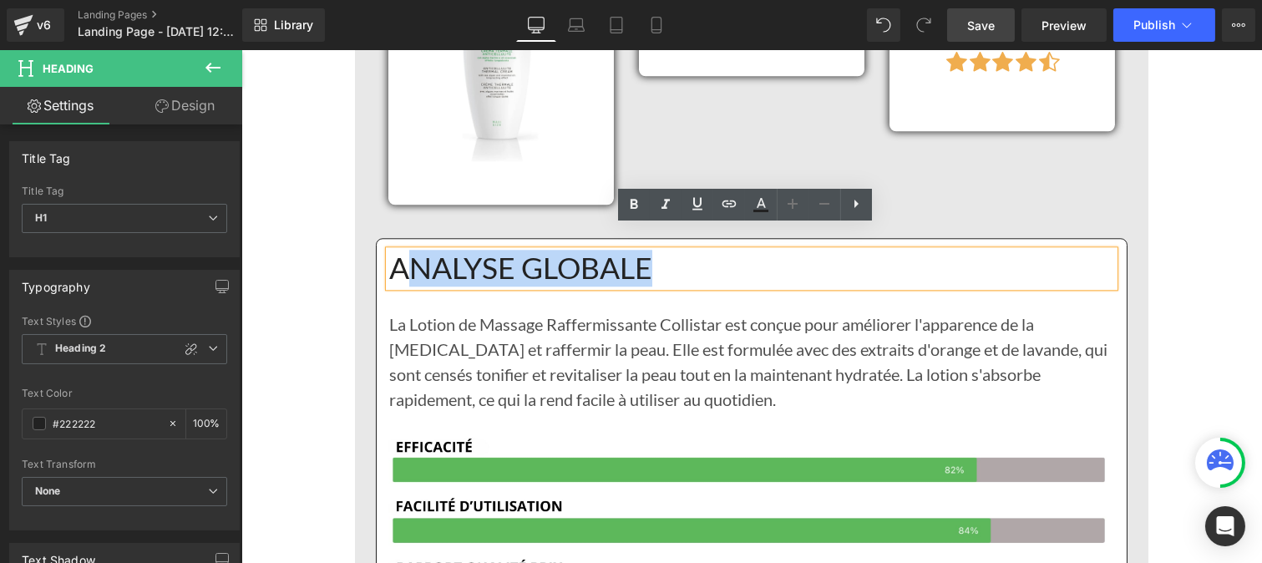
click at [392, 251] on h1 "ANALYSE GLOBALE" at bounding box center [750, 269] width 725 height 36
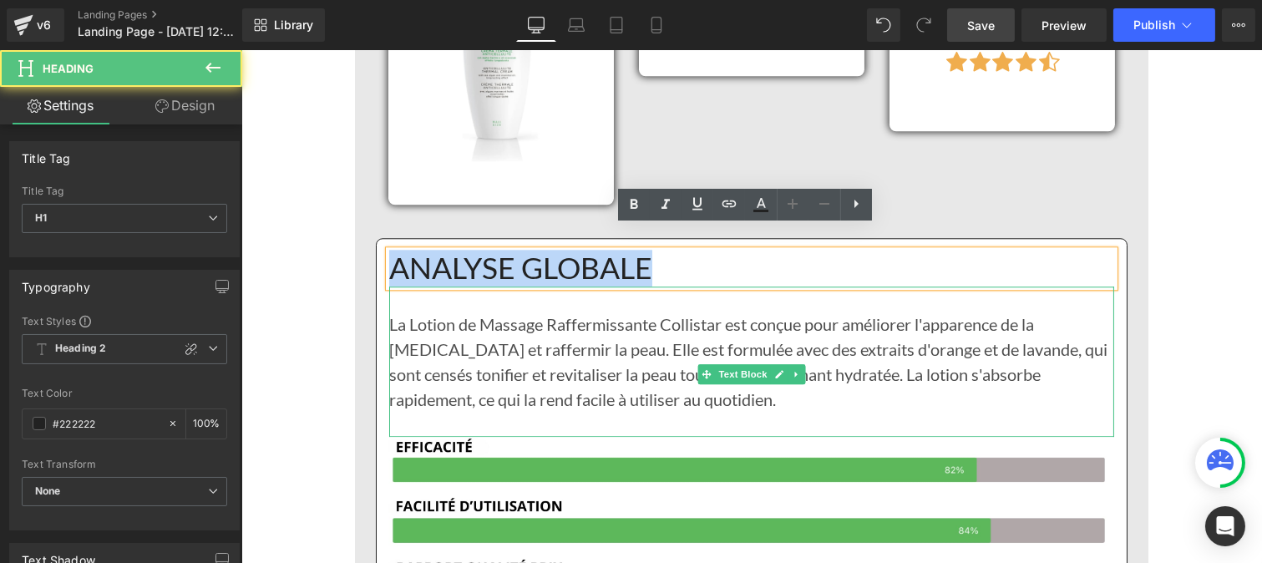
drag, startPoint x: 382, startPoint y: 244, endPoint x: 656, endPoint y: 267, distance: 274.9
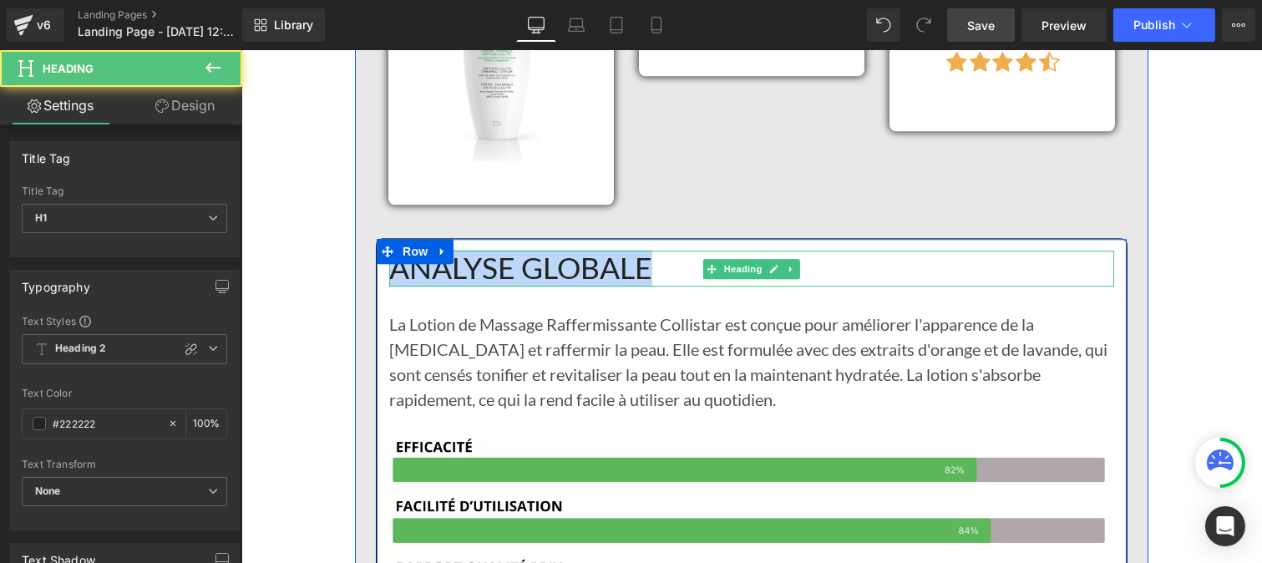
click at [637, 251] on h1 "ANALYSE GLOBALE" at bounding box center [750, 269] width 725 height 36
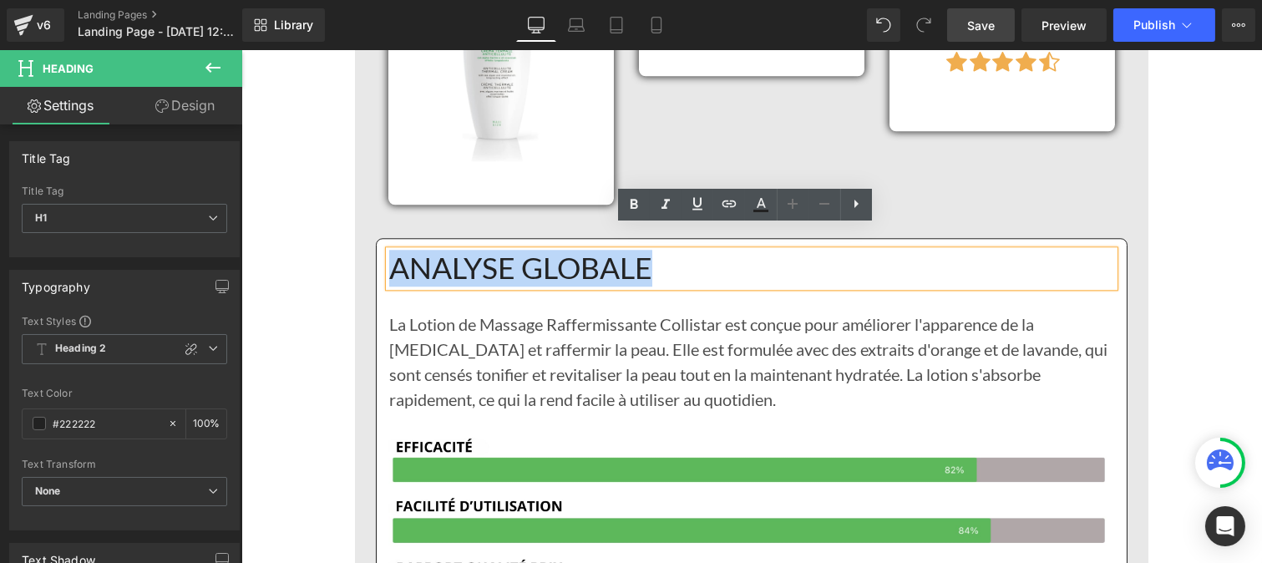
drag, startPoint x: 637, startPoint y: 246, endPoint x: 375, endPoint y: 249, distance: 262.2
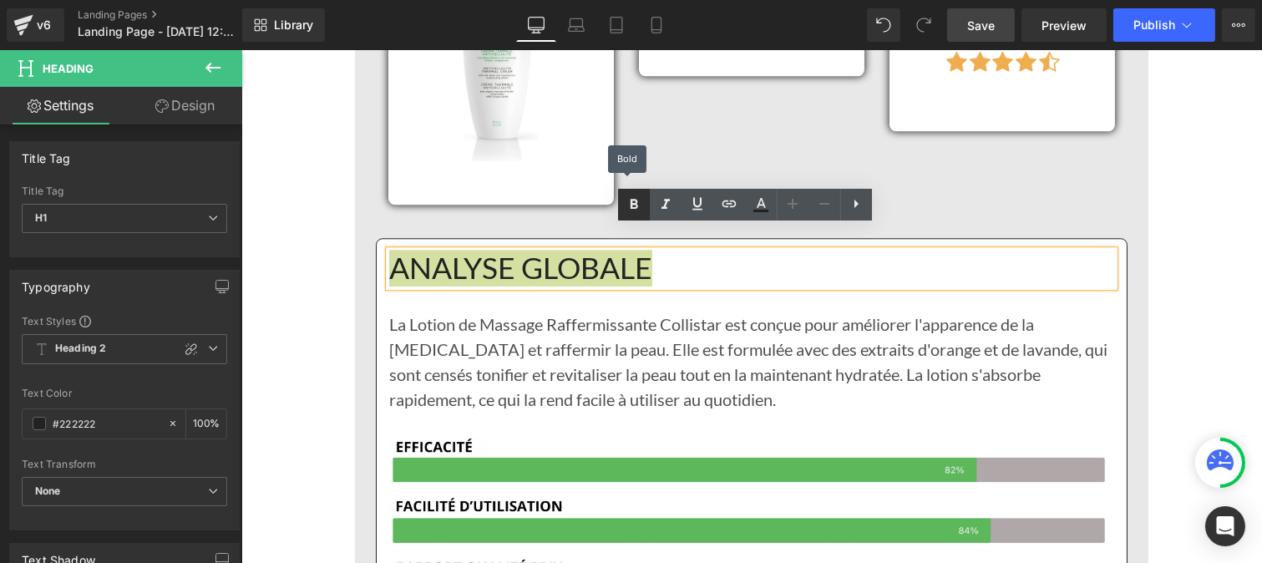
click at [631, 215] on link at bounding box center [634, 205] width 32 height 32
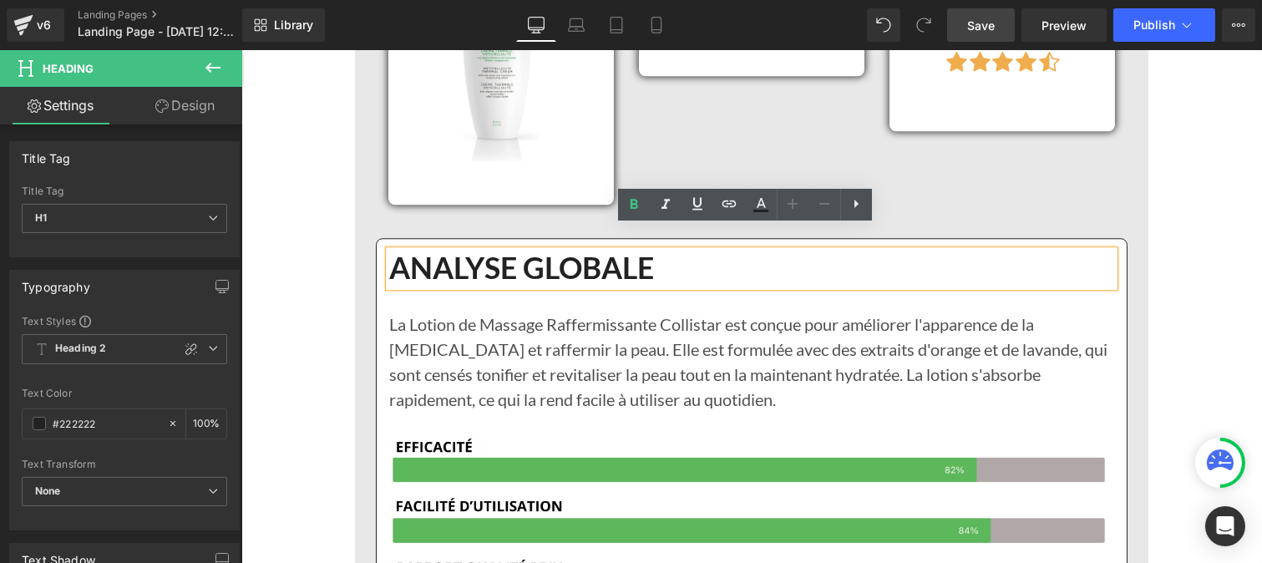
click at [534, 338] on p "La Lotion de Massage Raffermissante Collistar est conçue pour améliorer l'appar…" at bounding box center [750, 373] width 725 height 125
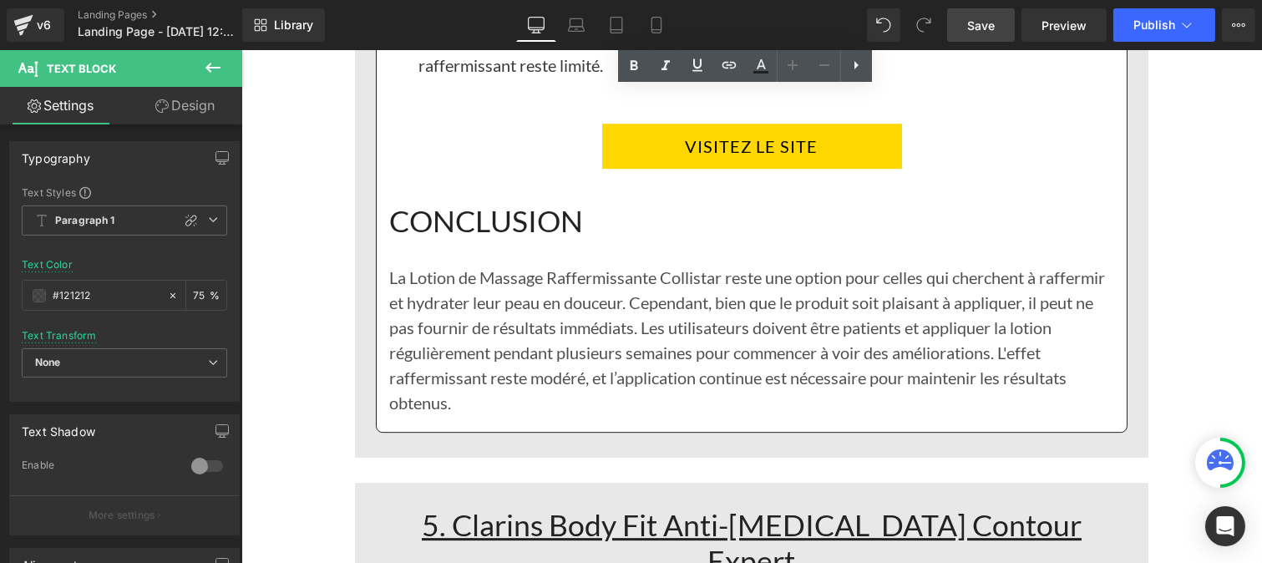
scroll to position [9146, 0]
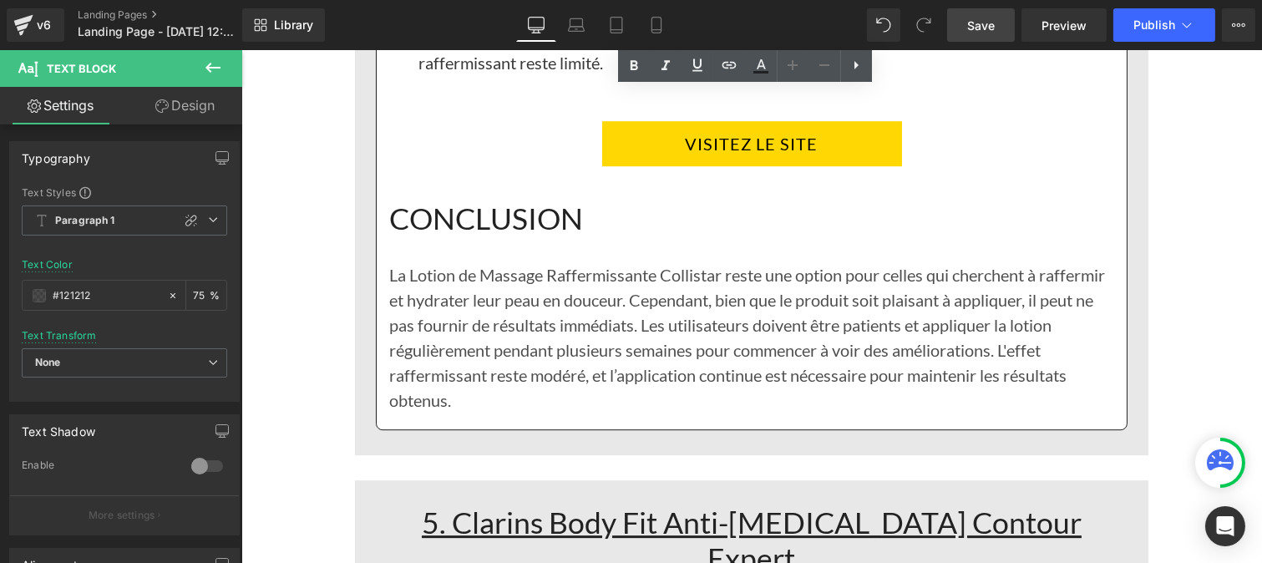
click at [698, 330] on p "La Lotion de Massage Raffermissante Collistar reste une option pour celles qui …" at bounding box center [750, 337] width 725 height 150
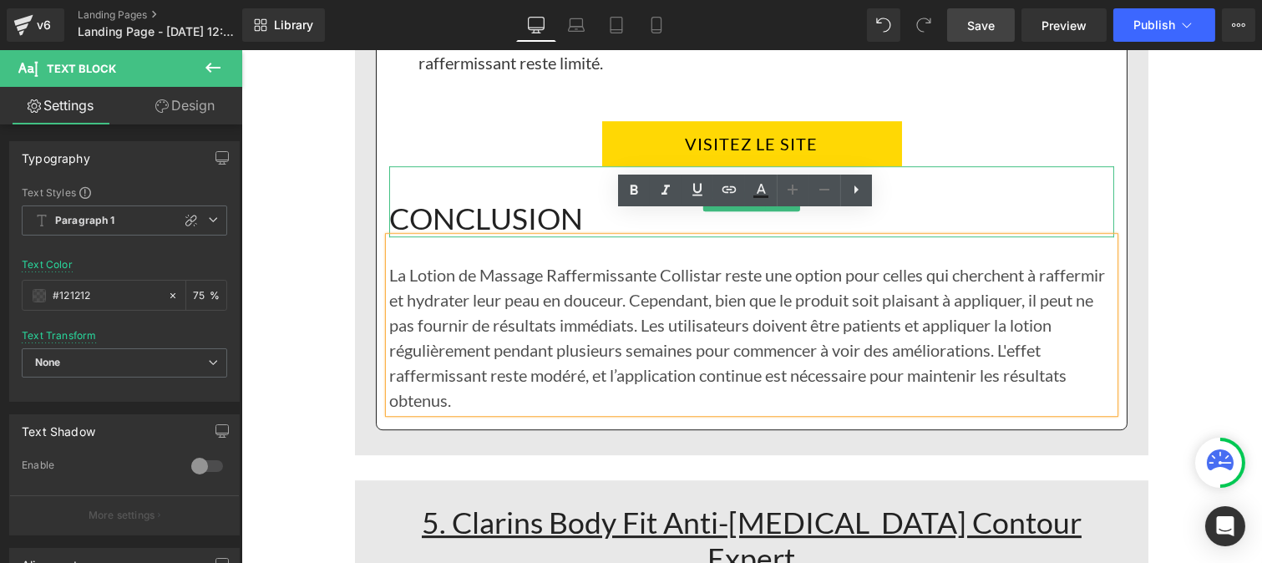
click at [463, 200] on h1 "CONCLUSION" at bounding box center [750, 201] width 725 height 71
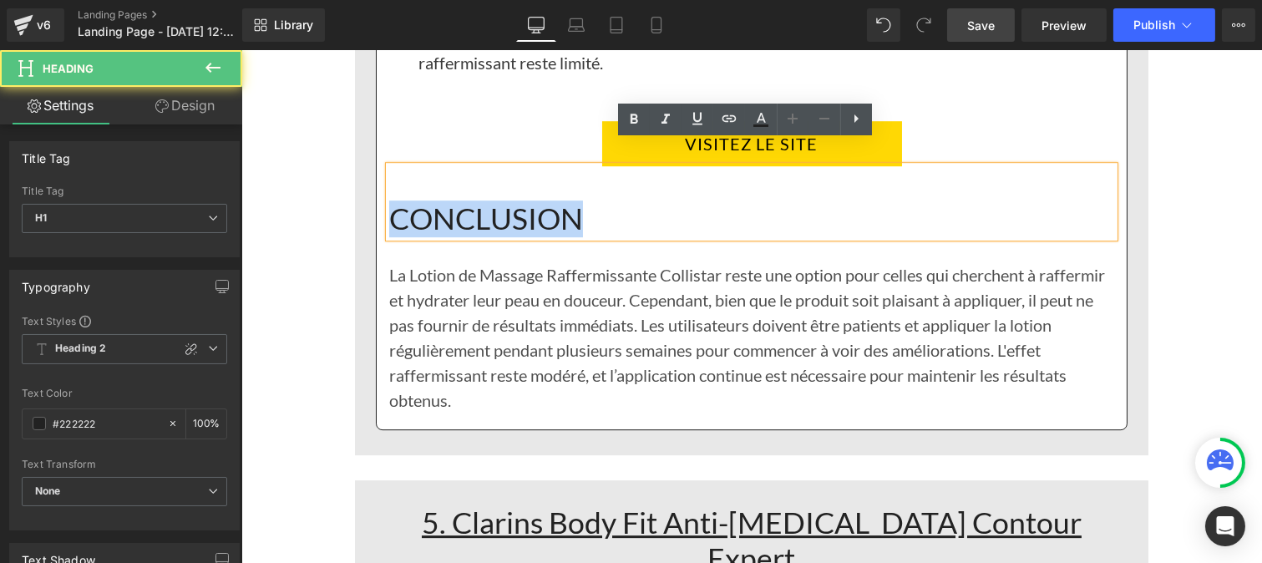
drag, startPoint x: 569, startPoint y: 195, endPoint x: 337, endPoint y: 210, distance: 233.4
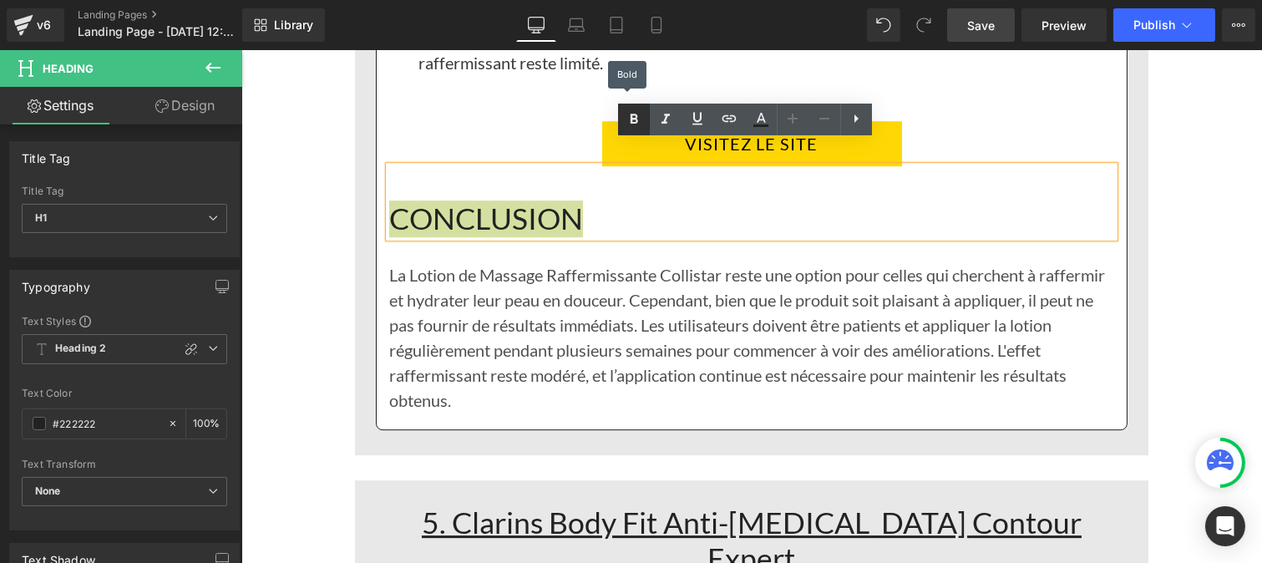
drag, startPoint x: 635, startPoint y: 117, endPoint x: 377, endPoint y: 186, distance: 267.2
click at [635, 117] on icon at bounding box center [634, 119] width 20 height 20
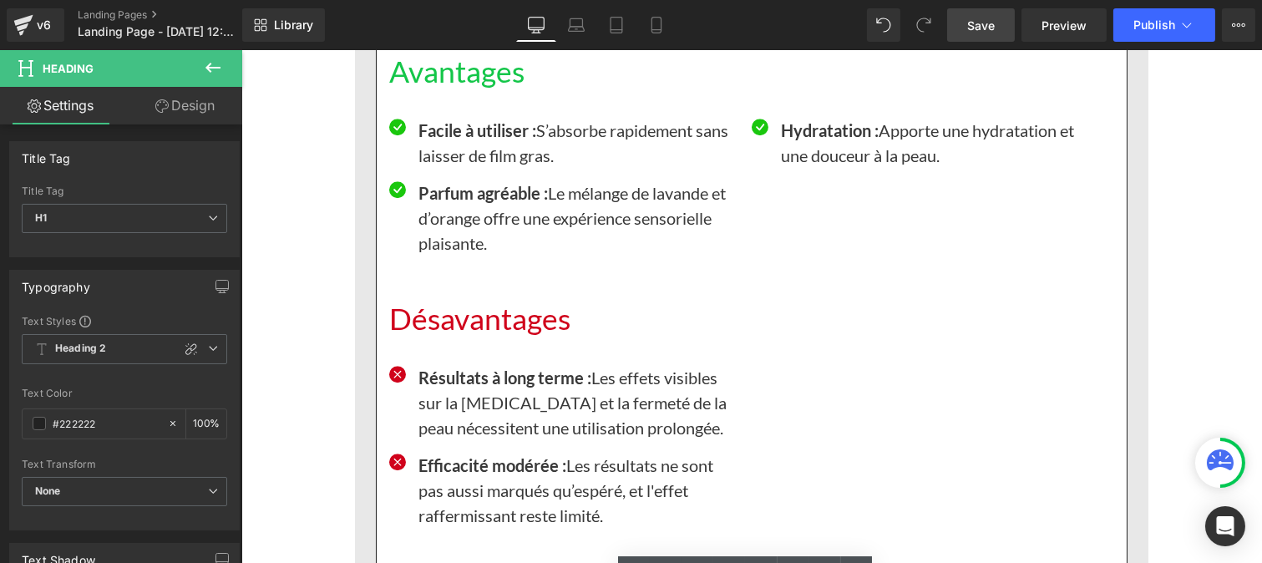
scroll to position [8692, 0]
click at [528, 302] on h1 "Désavantages" at bounding box center [750, 320] width 725 height 36
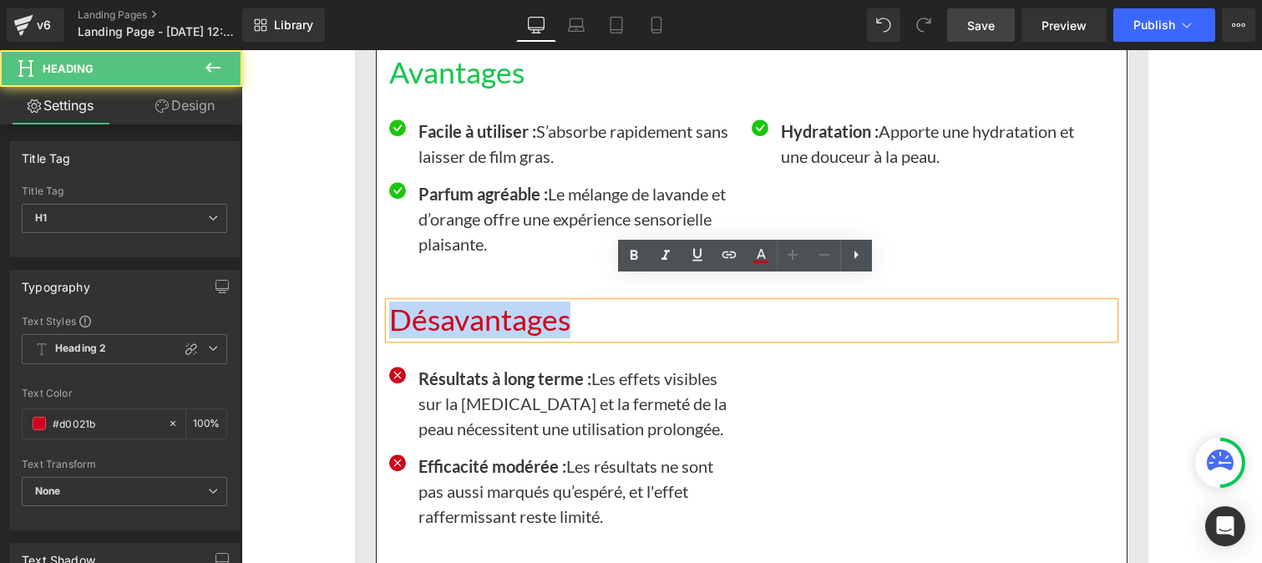
drag, startPoint x: 577, startPoint y: 294, endPoint x: 375, endPoint y: 272, distance: 203.2
click at [376, 272] on div "ANALYSE GLOBALE Heading La Lotion de Massage Raffermissante Collistar est conçu…" at bounding box center [751, 184] width 750 height 1364
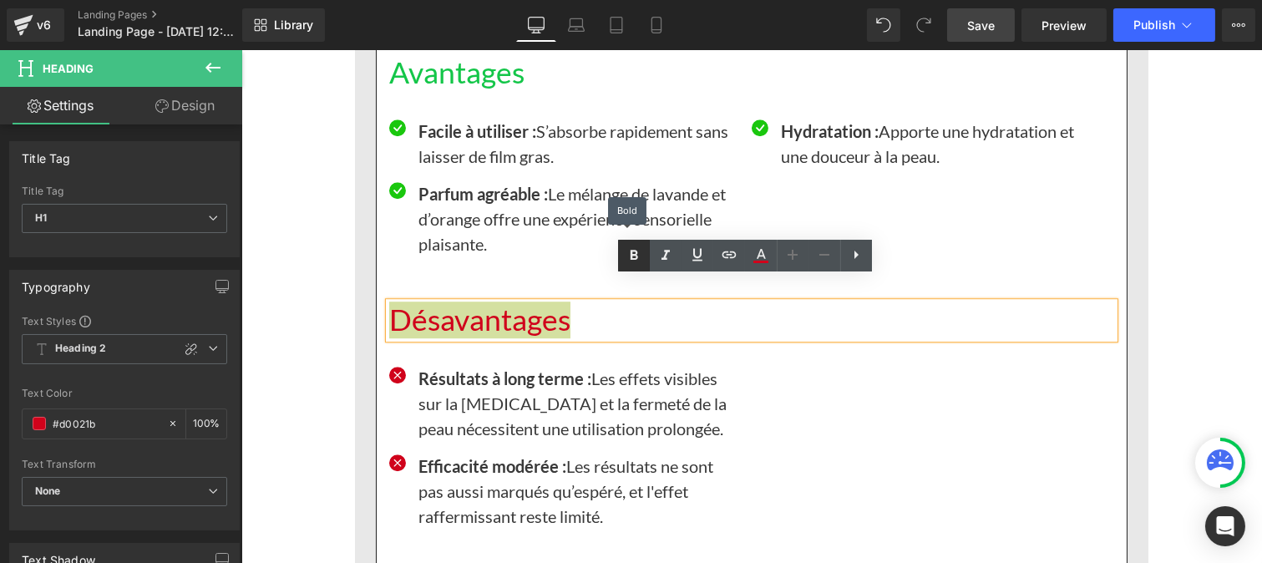
click at [628, 255] on icon at bounding box center [634, 255] width 20 height 20
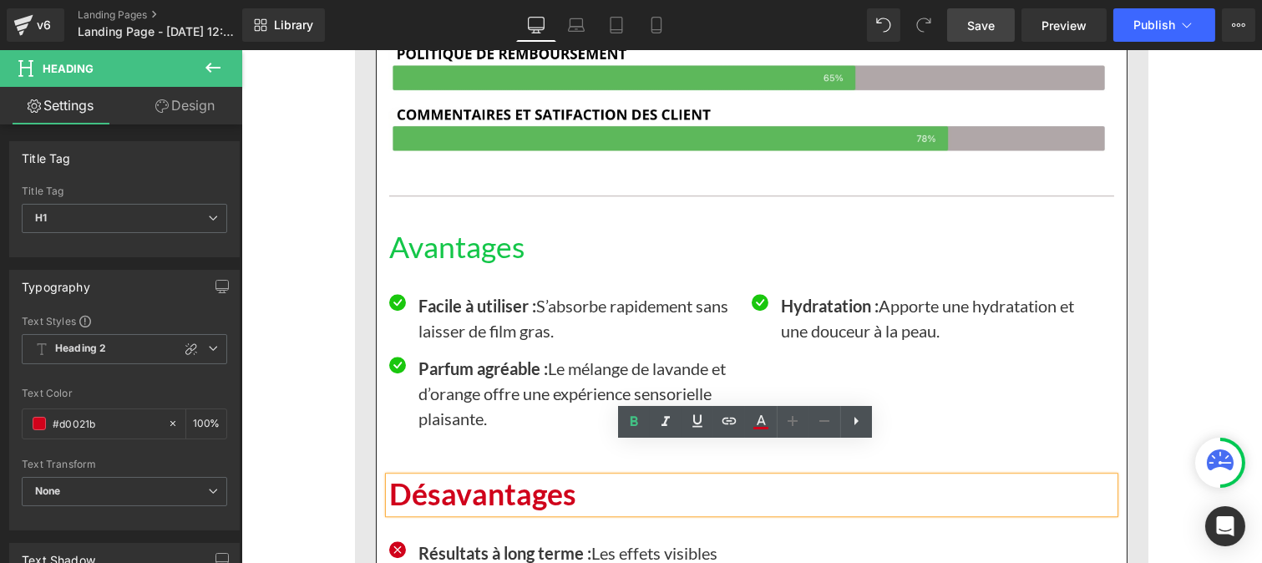
scroll to position [8517, 0]
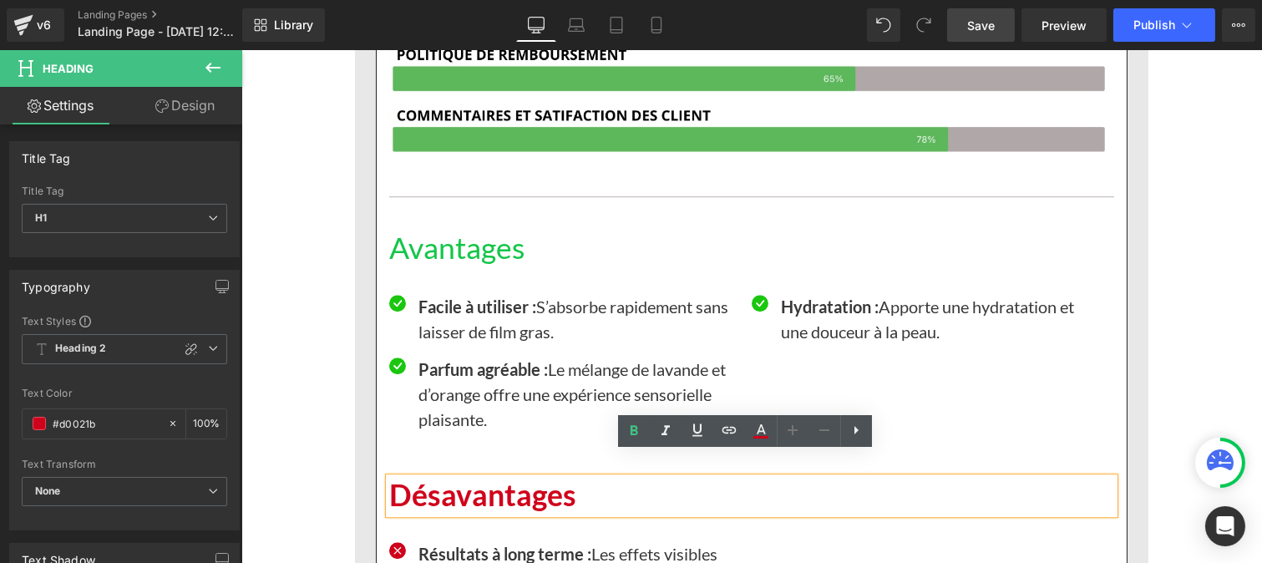
click at [488, 230] on h1 "Avantages" at bounding box center [750, 248] width 725 height 36
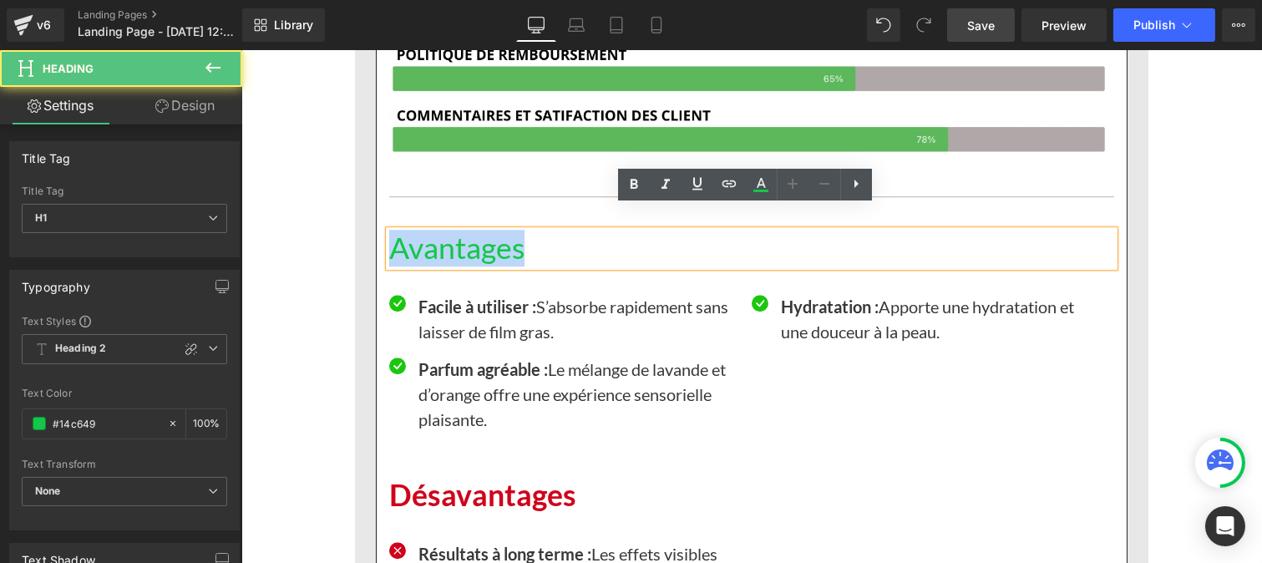
drag, startPoint x: 547, startPoint y: 223, endPoint x: 345, endPoint y: 225, distance: 202.1
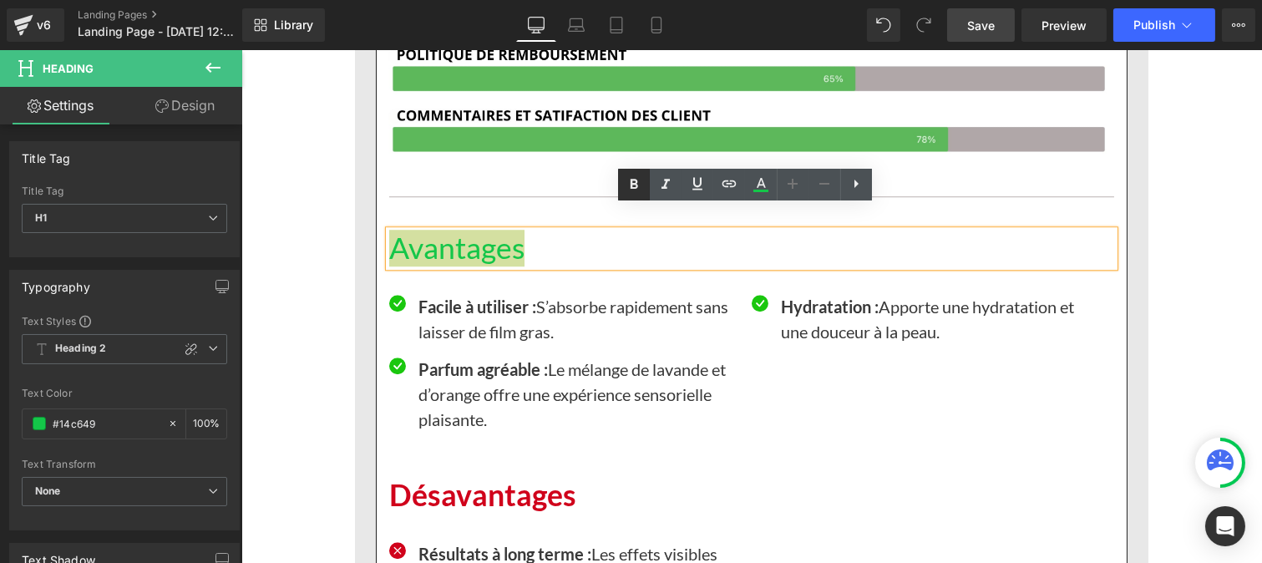
click at [635, 185] on icon at bounding box center [634, 184] width 8 height 10
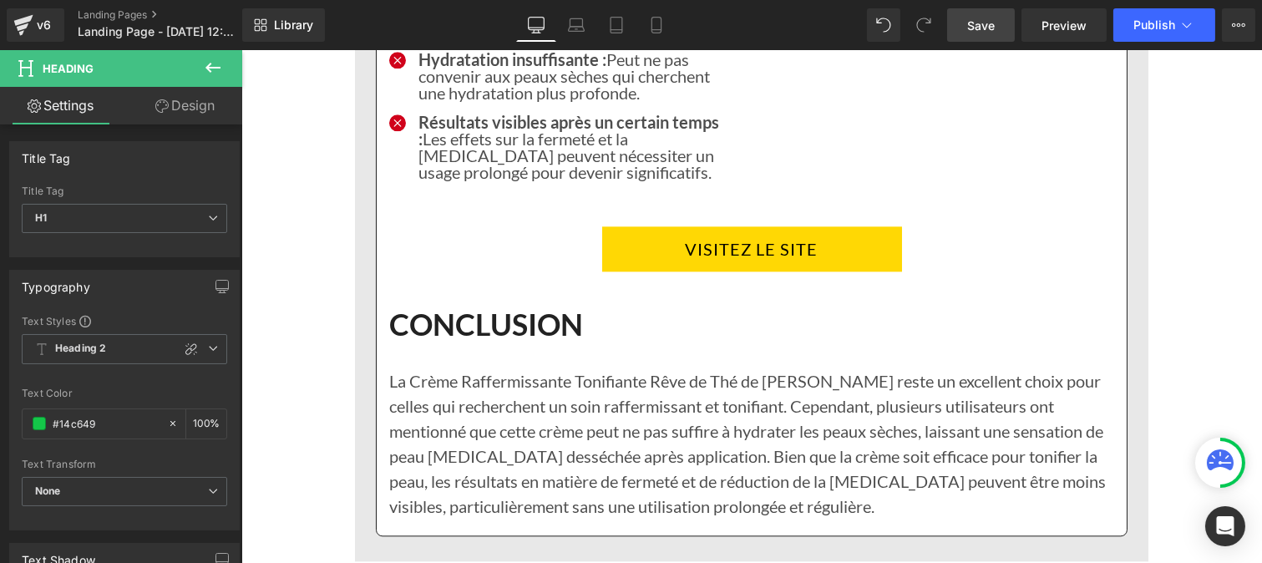
scroll to position [7201, 0]
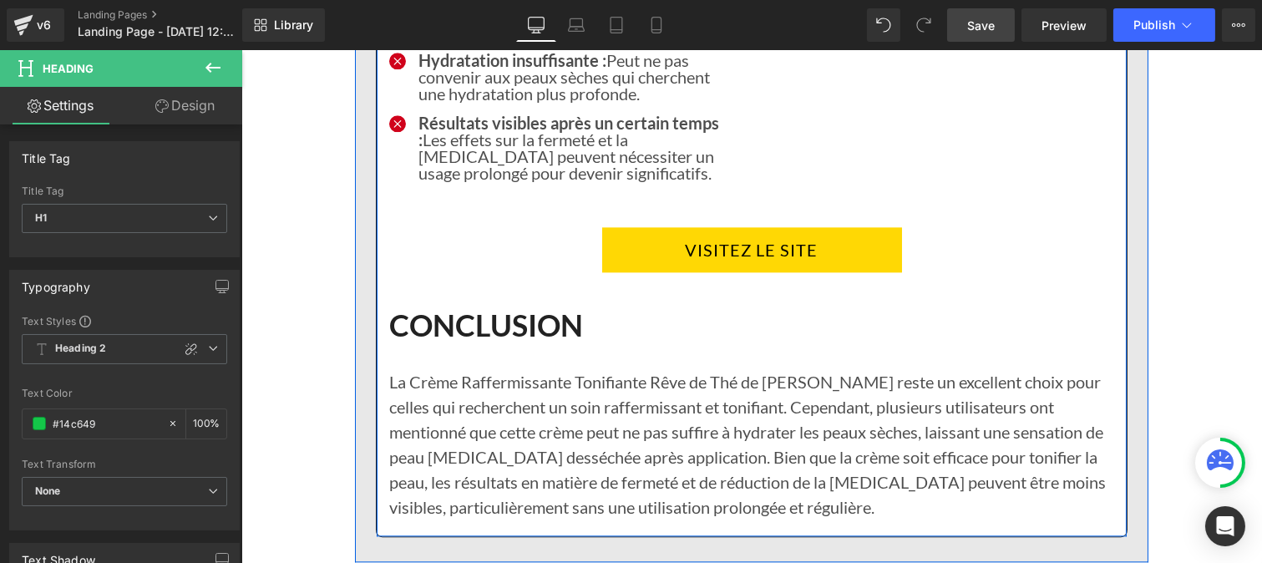
click at [776, 245] on icon at bounding box center [777, 250] width 9 height 10
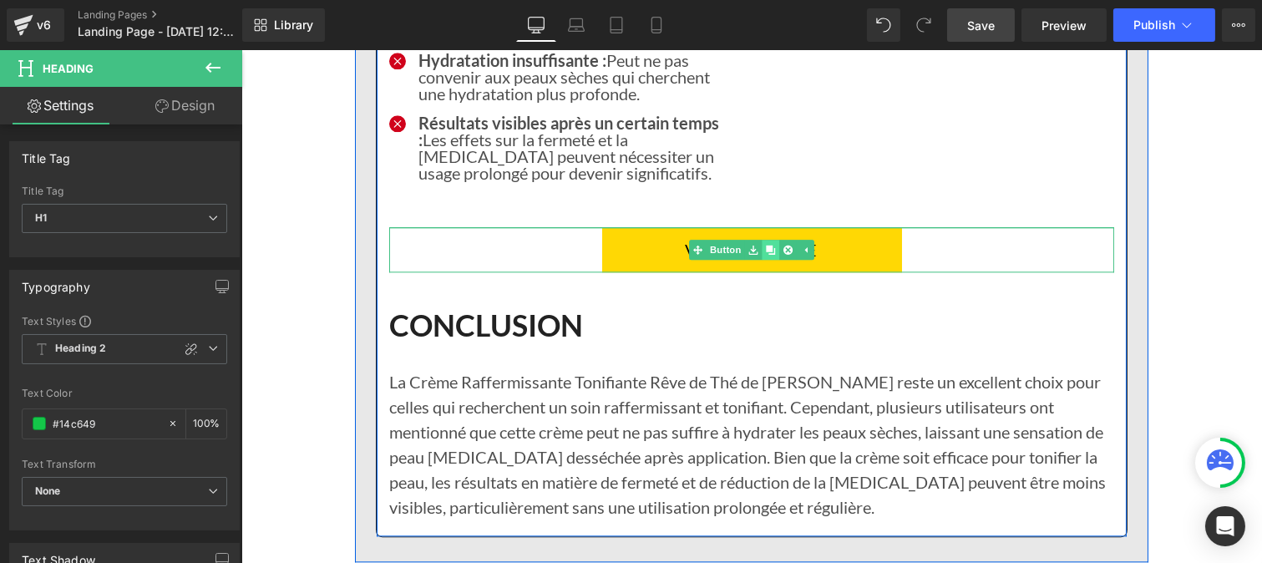
click at [765, 245] on icon at bounding box center [769, 249] width 9 height 9
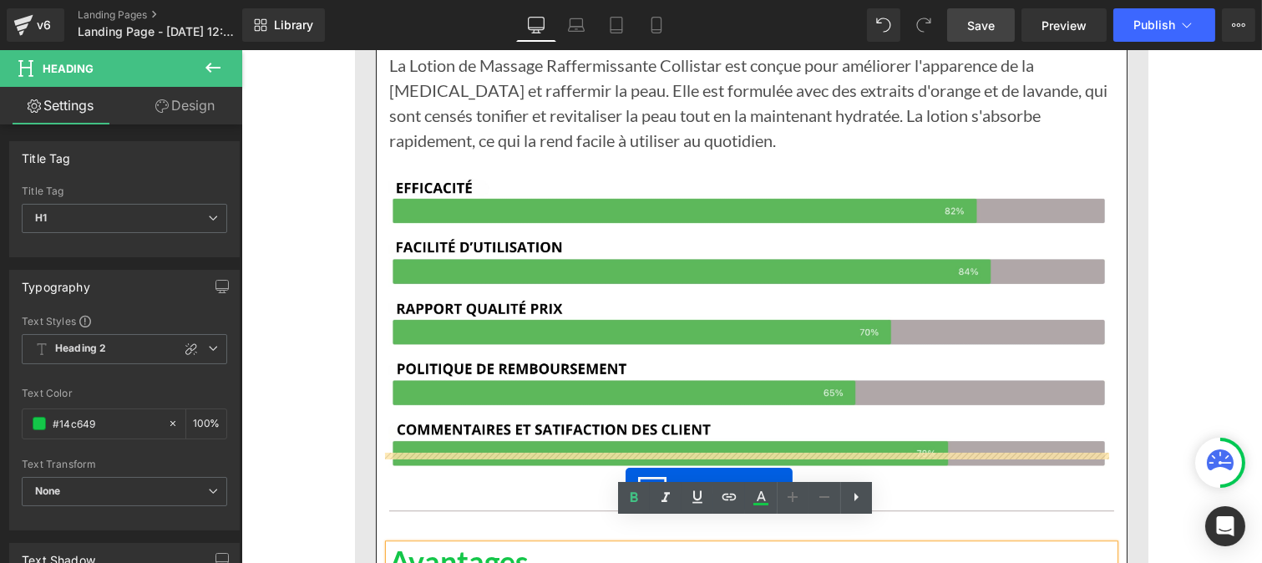
scroll to position [8287, 0]
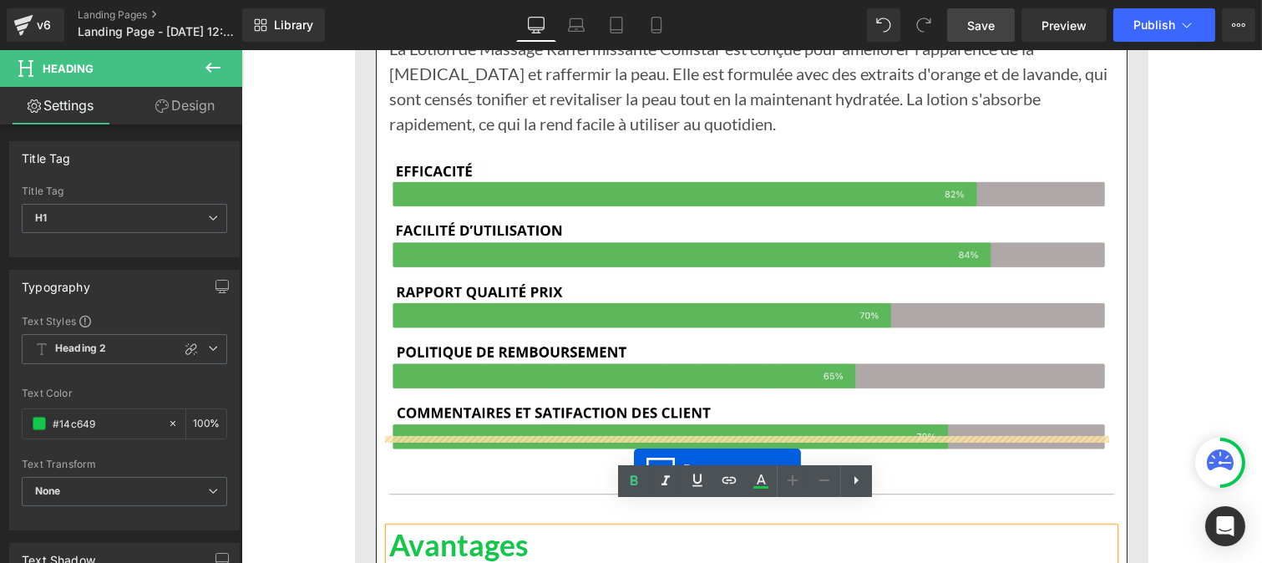
drag, startPoint x: 713, startPoint y: 297, endPoint x: 633, endPoint y: 469, distance: 189.8
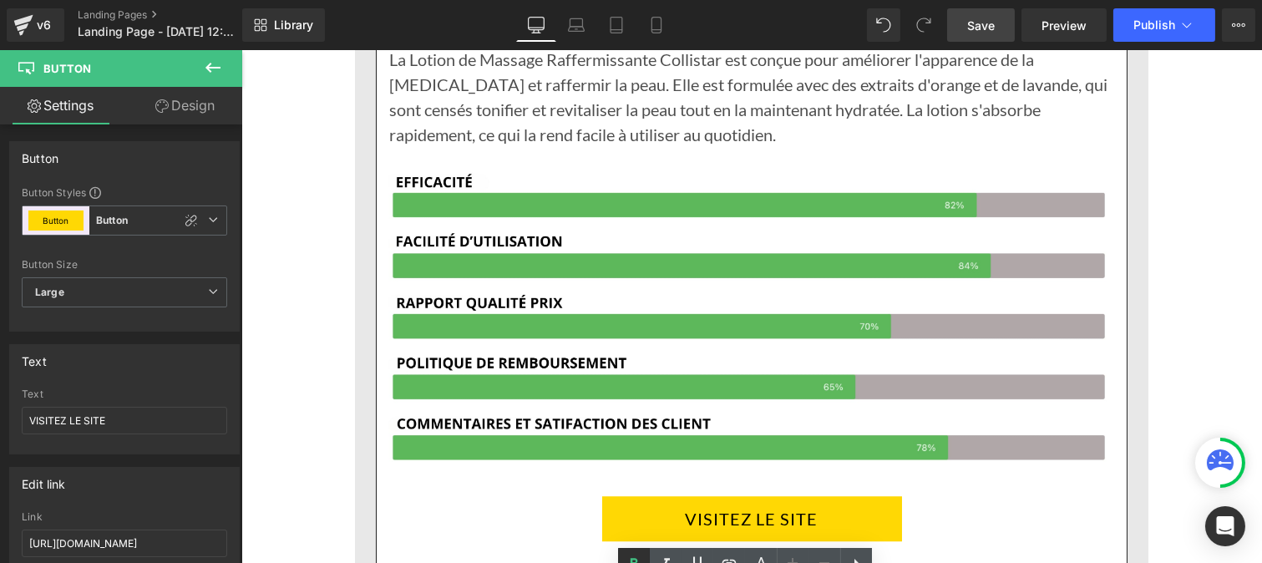
scroll to position [8210, 0]
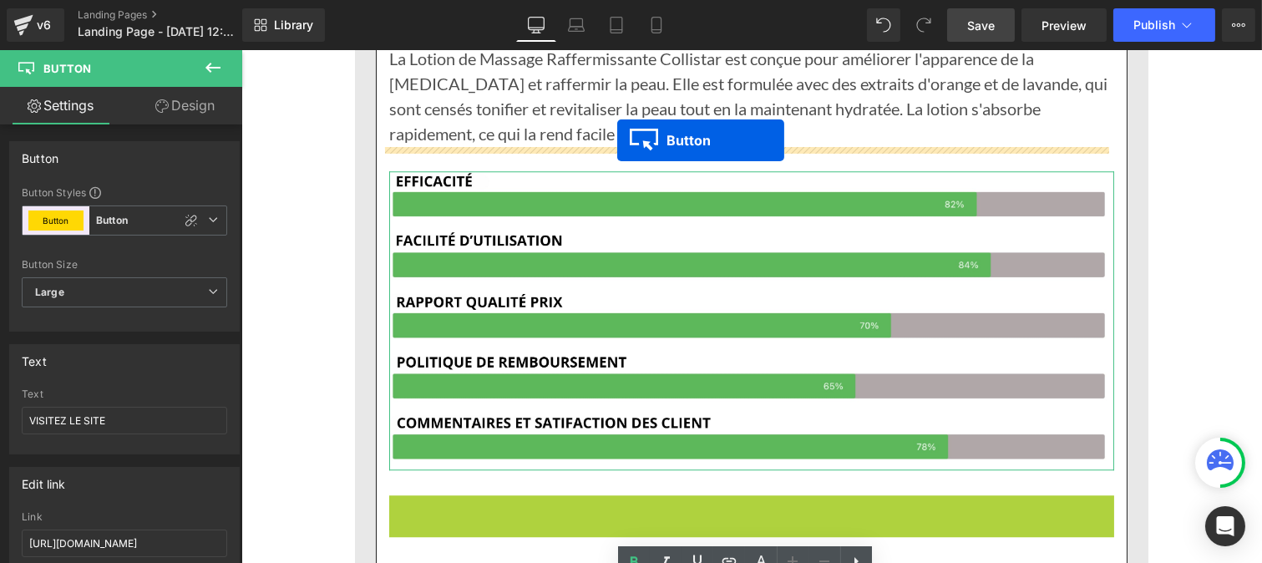
drag, startPoint x: 717, startPoint y: 499, endPoint x: 616, endPoint y: 139, distance: 373.0
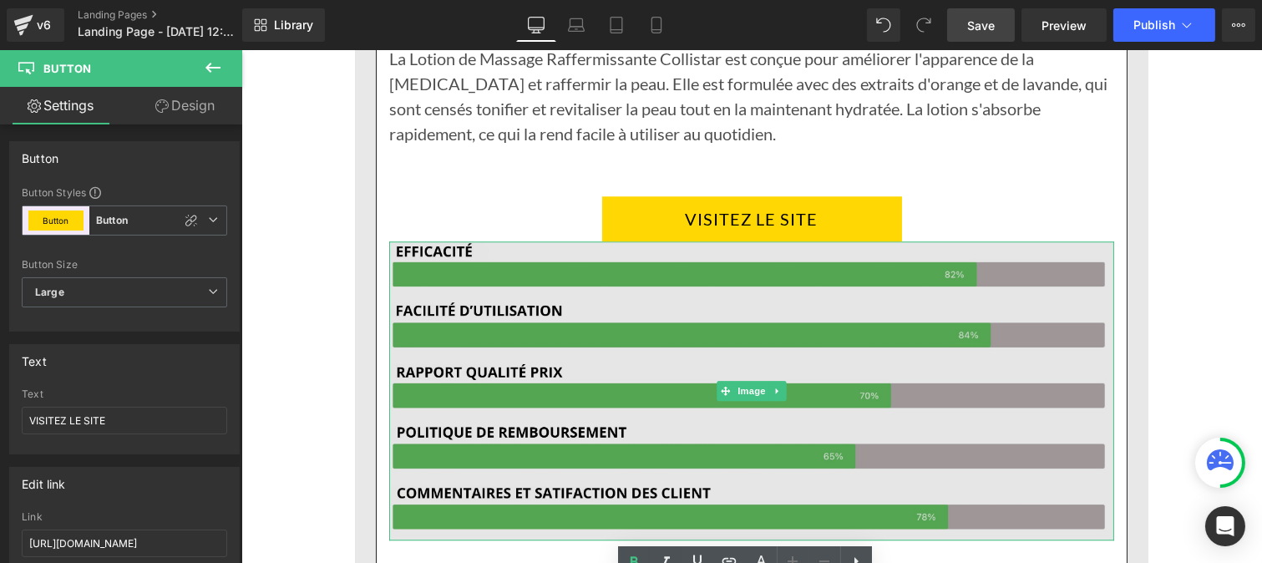
click at [531, 272] on img at bounding box center [750, 390] width 725 height 299
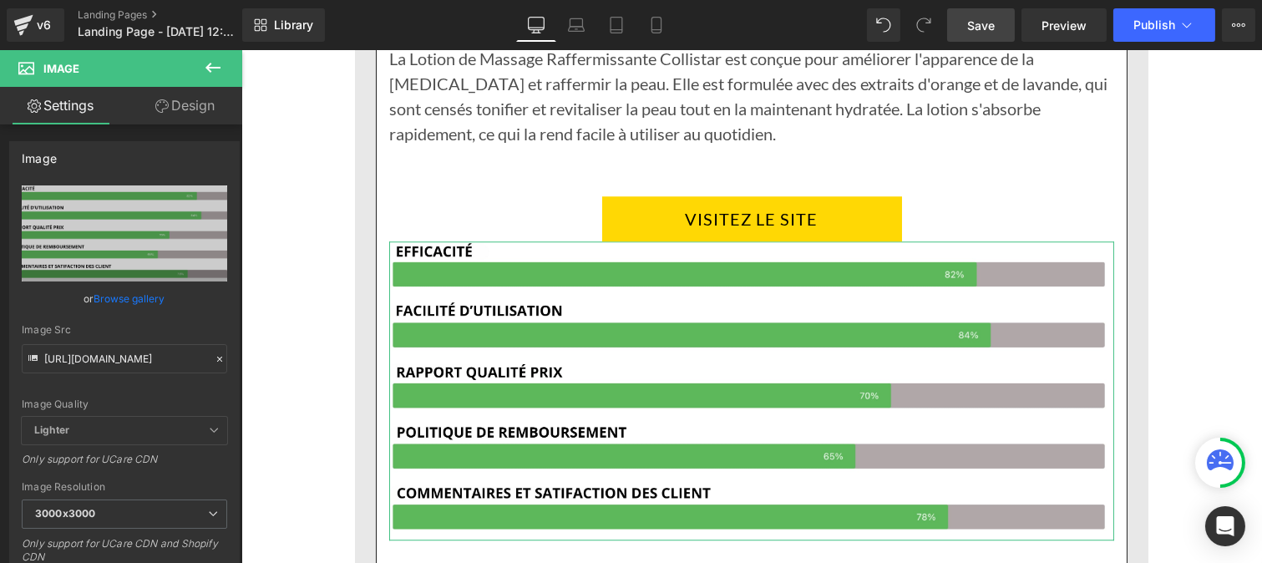
click at [188, 90] on link "Design" at bounding box center [184, 106] width 121 height 38
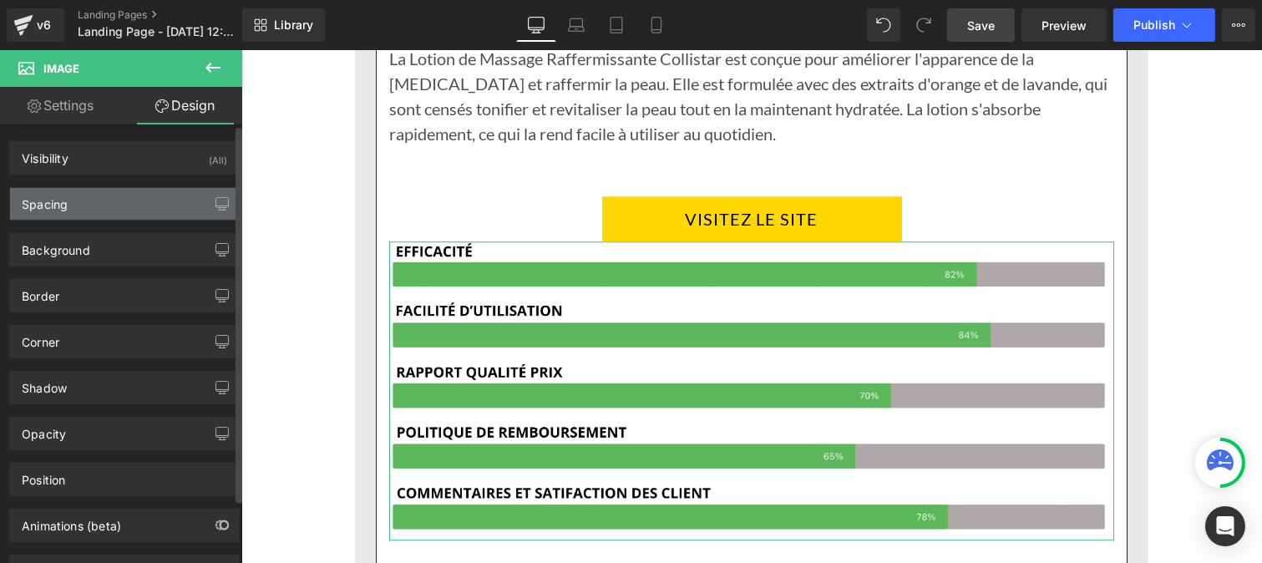
click at [48, 212] on div "Spacing" at bounding box center [124, 204] width 229 height 32
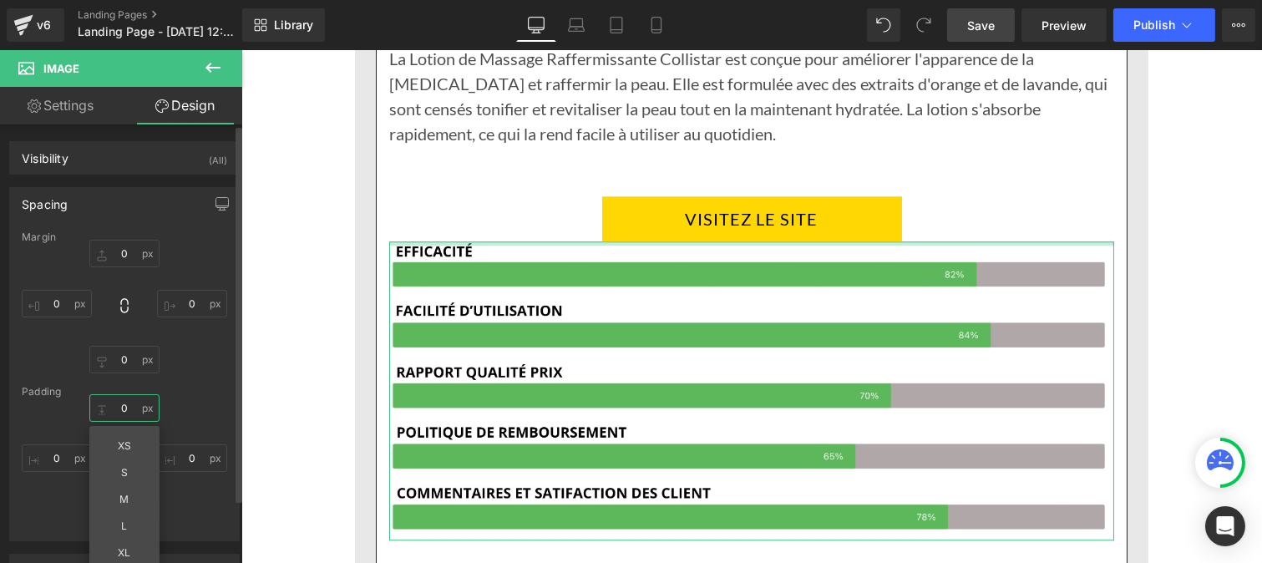
click at [123, 402] on input "0" at bounding box center [124, 408] width 70 height 28
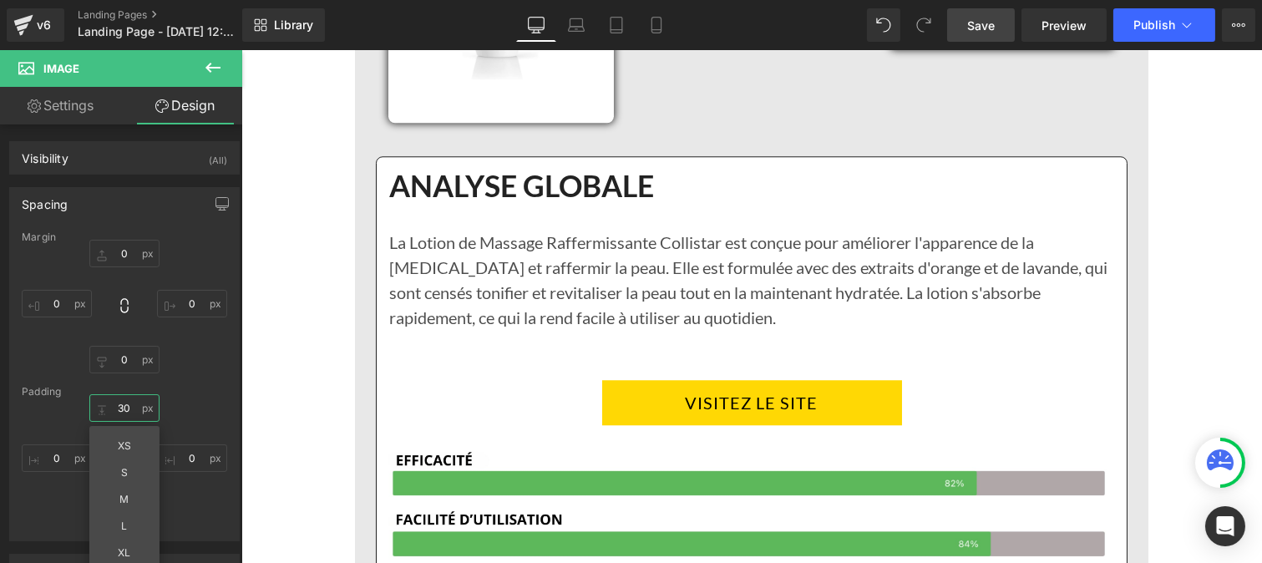
scroll to position [8069, 0]
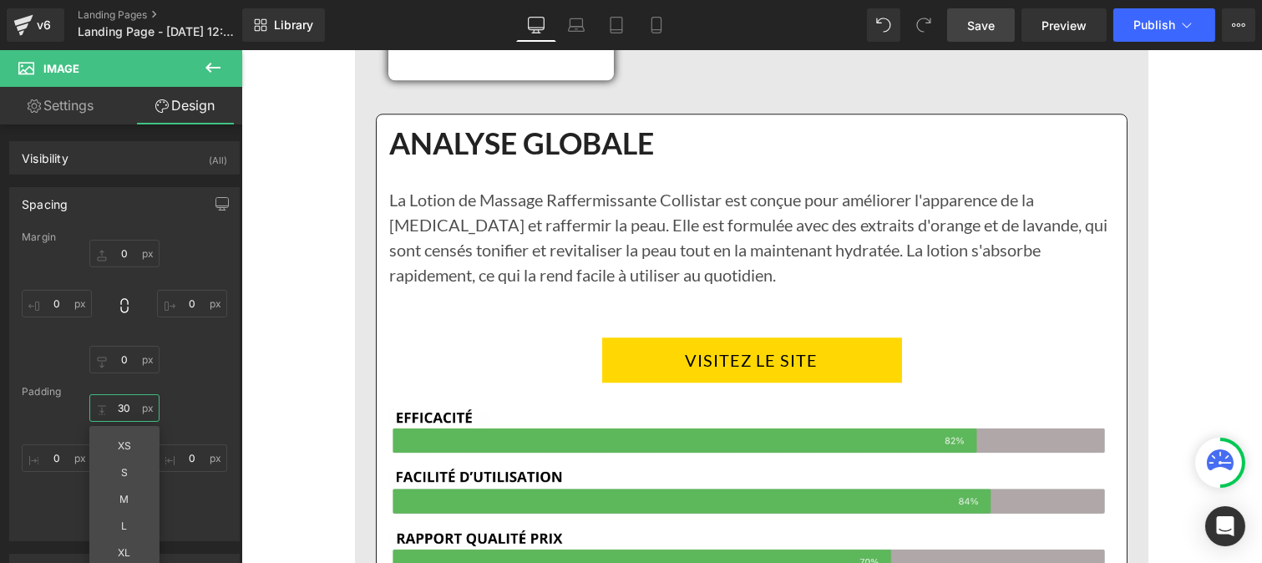
type input "30"
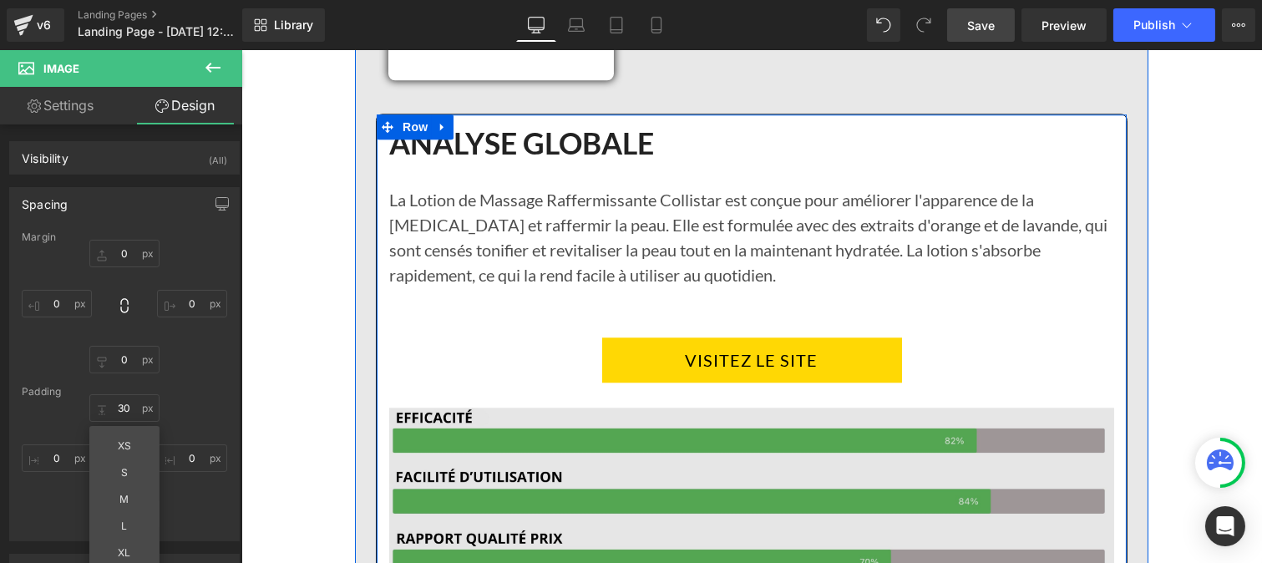
click at [804, 402] on img at bounding box center [750, 544] width 725 height 324
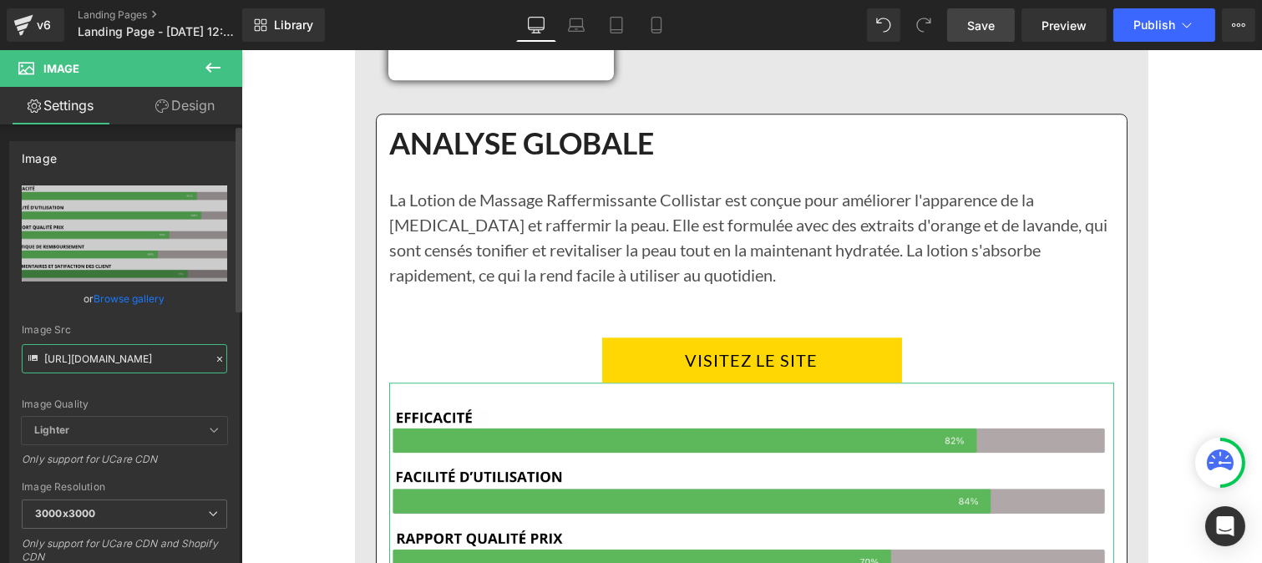
click at [157, 362] on input "https://cdn.shopify.com/s/files/1/0874/1040/9821/files/6_83a92d82-5222-45b1-bb7…" at bounding box center [124, 358] width 205 height 29
paste input "text"
type input "https://cdn.shopify.com/s/files/1/0874/1040/9821/files/6_83a92d82-5222-45b1-bb7…"
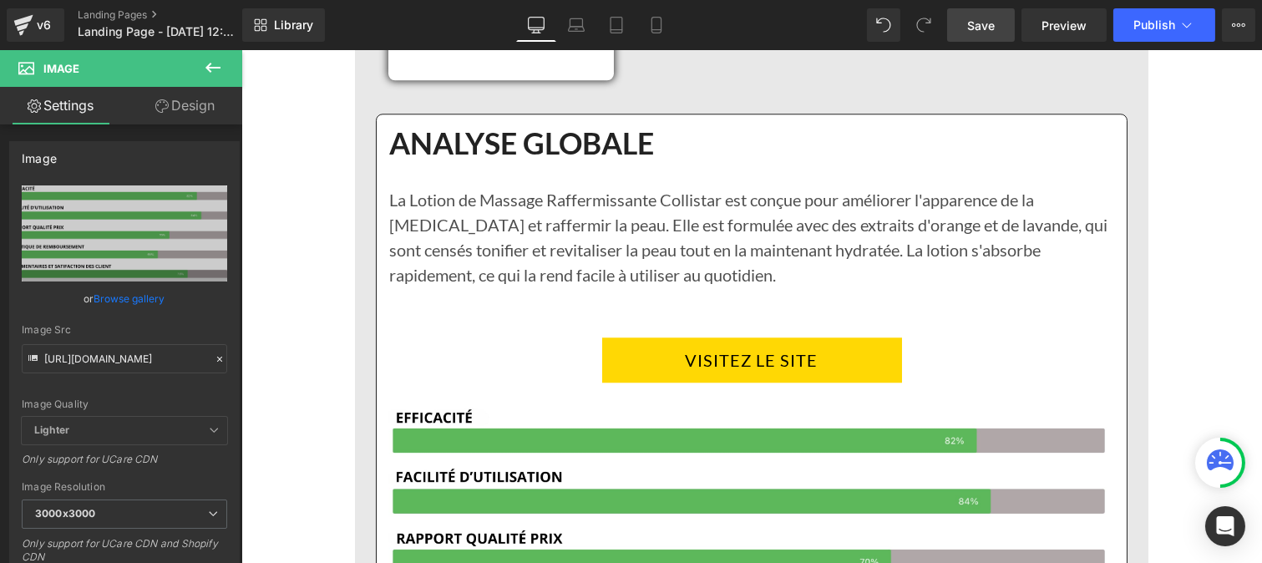
scroll to position [0, 0]
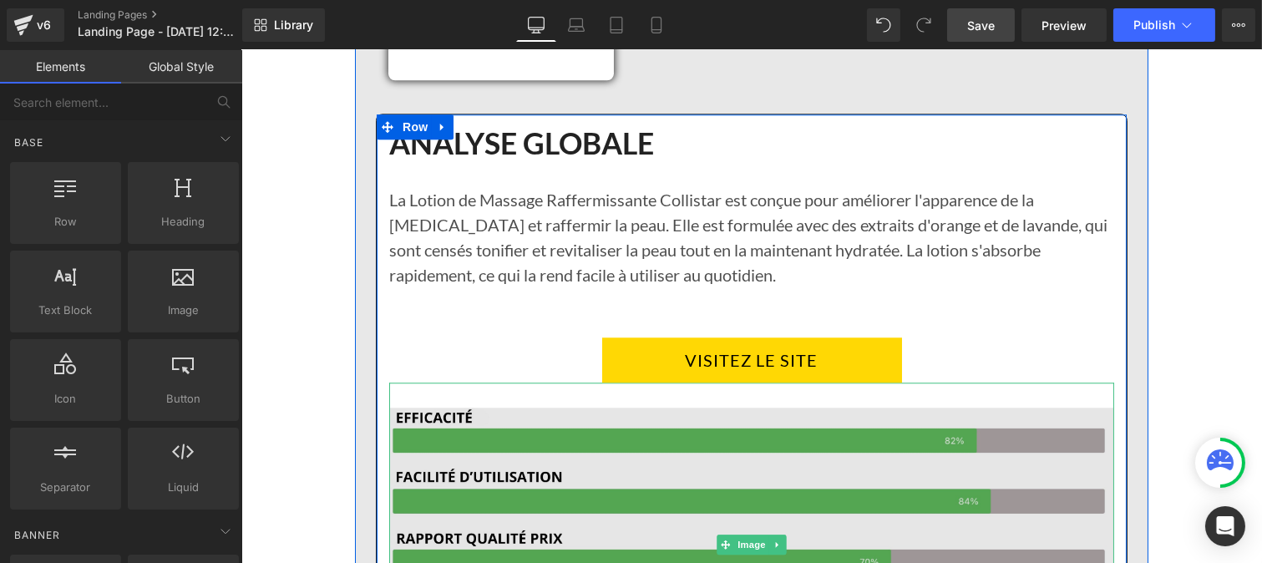
click at [914, 445] on img at bounding box center [750, 544] width 725 height 324
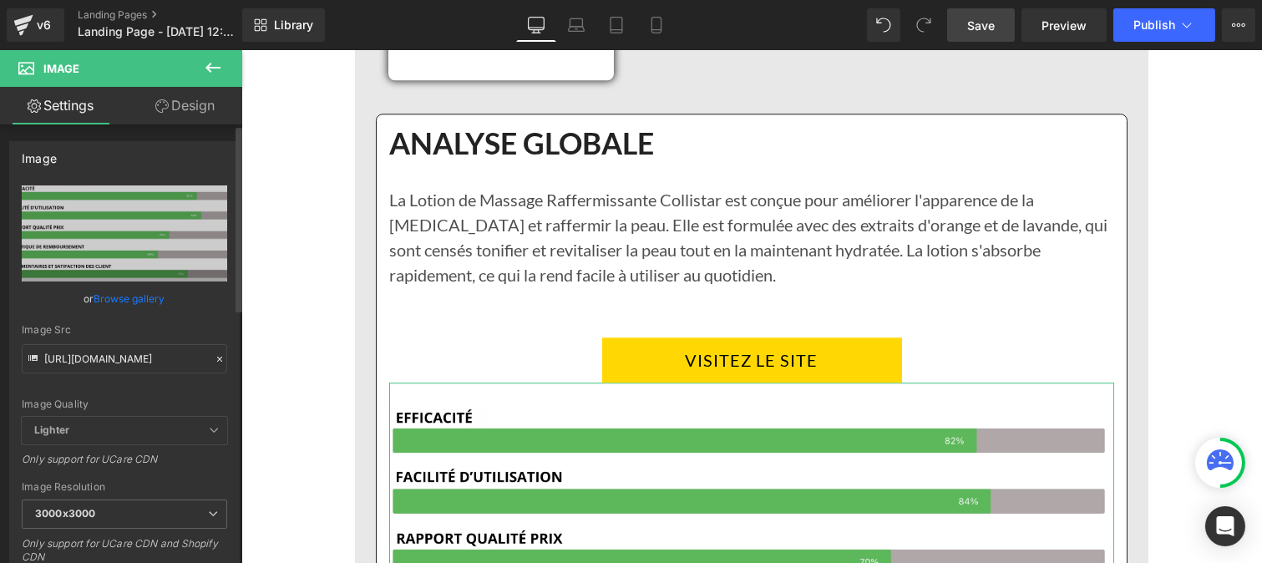
click at [215, 353] on icon at bounding box center [220, 359] width 12 height 12
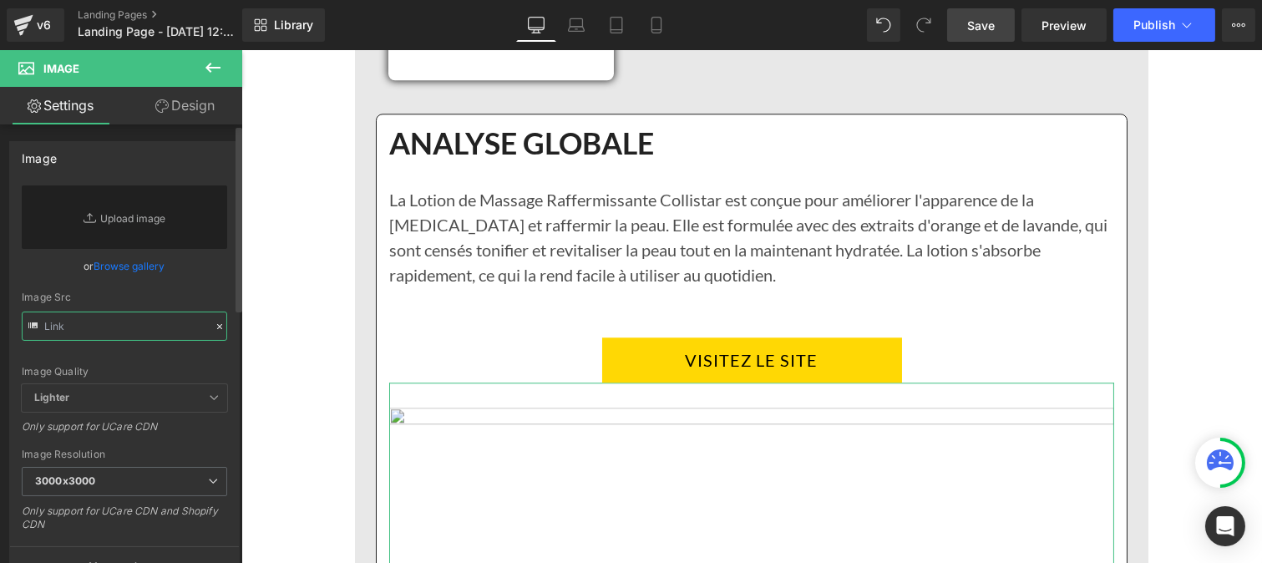
click at [139, 335] on input "text" at bounding box center [124, 325] width 205 height 29
paste input "https://cdn.shopify.com/s/files/1/0986/3672/6610/files/Pourcentage_produit_3.jp…"
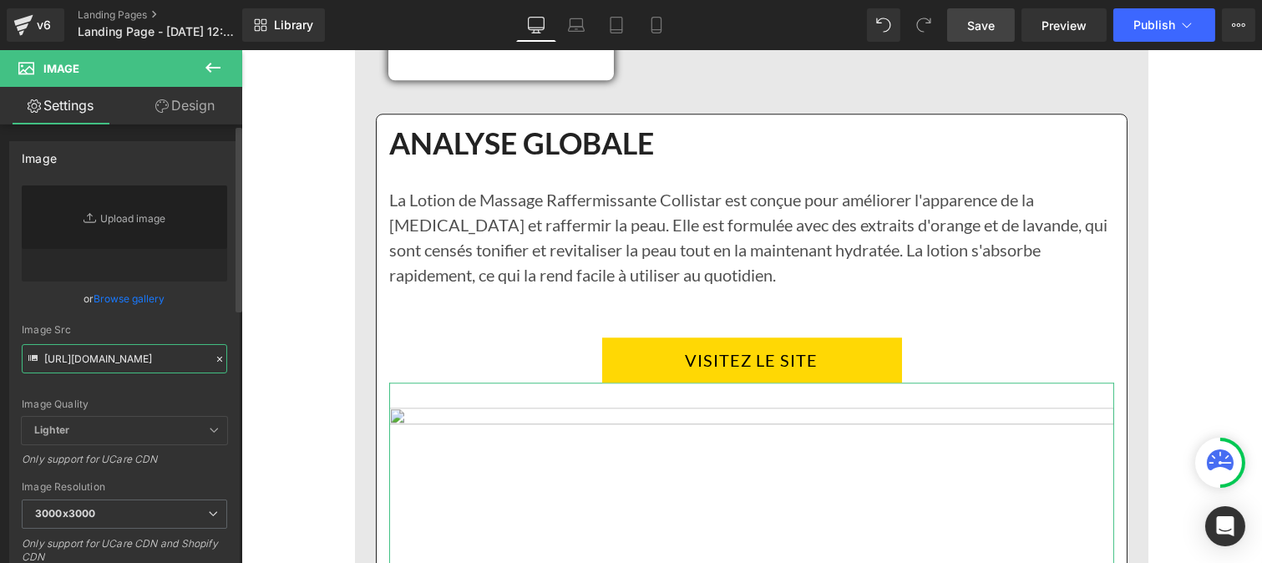
type input "https://cdn.shopify.com/s/files/1/0986/3672/6610/files/Pourcentage_produit_3_30…"
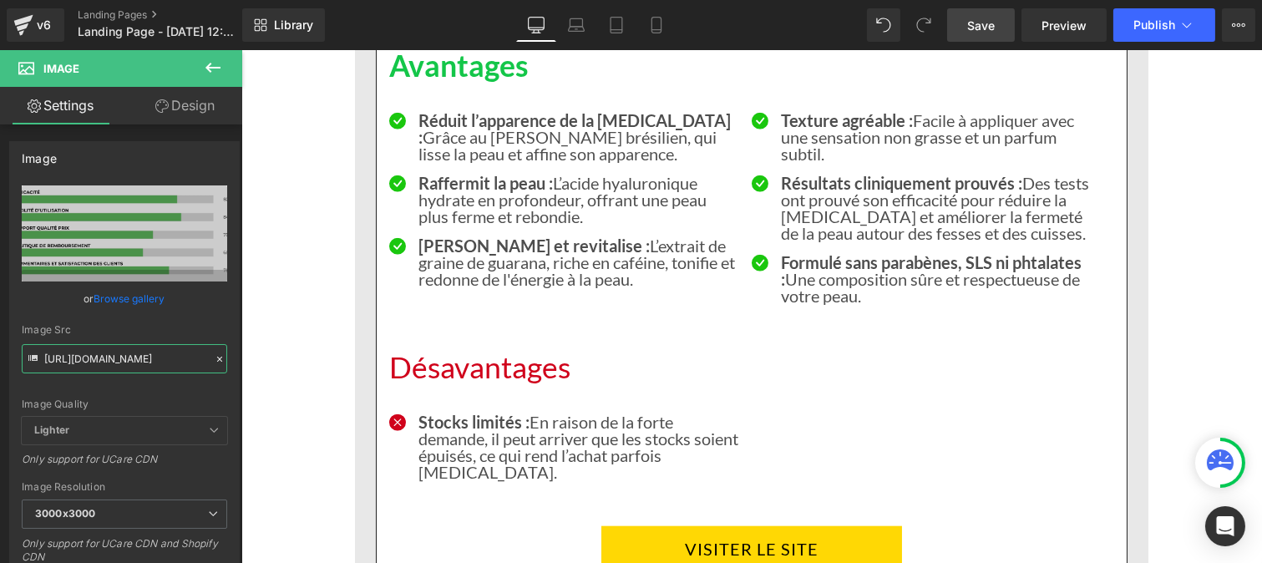
scroll to position [3237, 0]
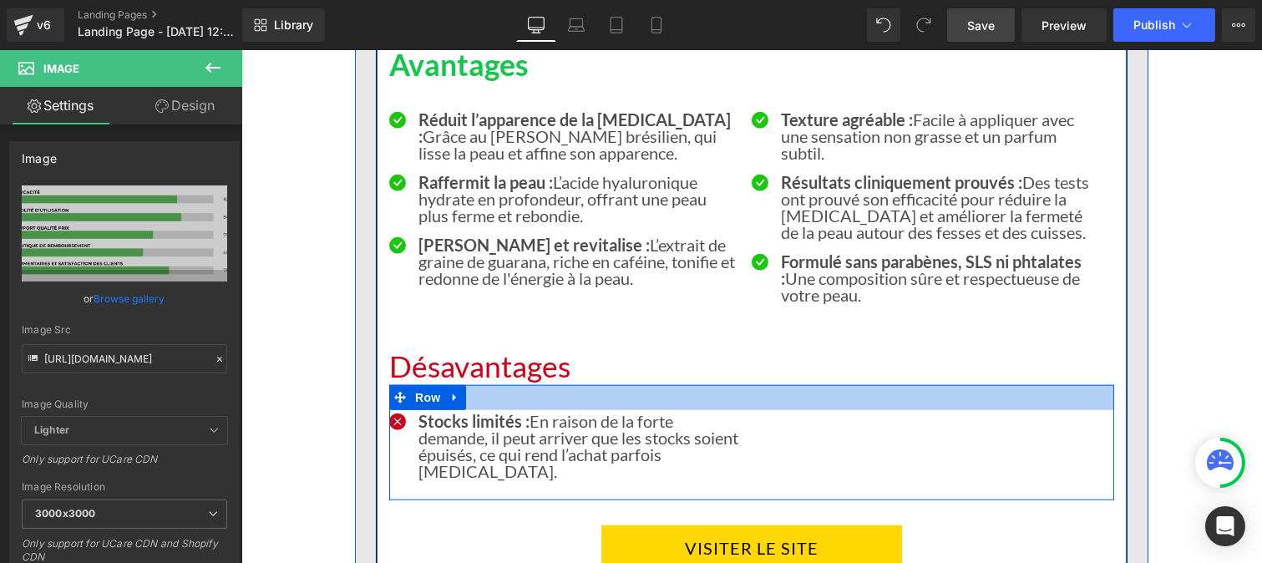
click at [485, 377] on h1 "Désavantages" at bounding box center [750, 367] width 725 height 36
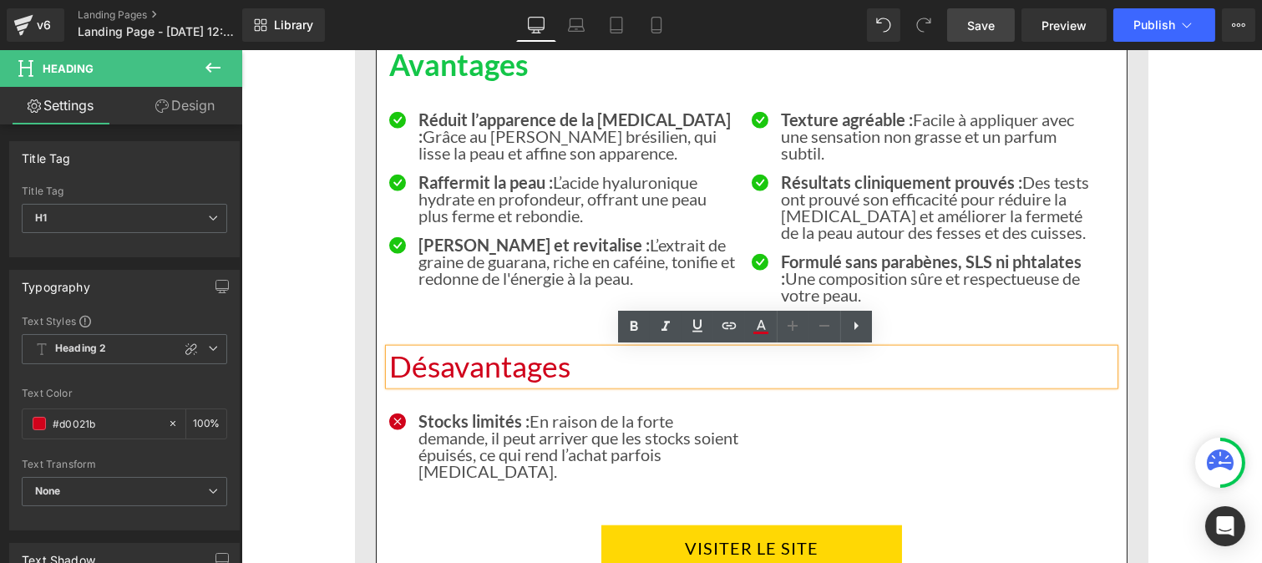
drag, startPoint x: 500, startPoint y: 365, endPoint x: 380, endPoint y: 368, distance: 120.3
click at [388, 368] on div "Désavantages" at bounding box center [750, 367] width 725 height 36
click at [567, 366] on h1 "Désavantages" at bounding box center [750, 367] width 725 height 36
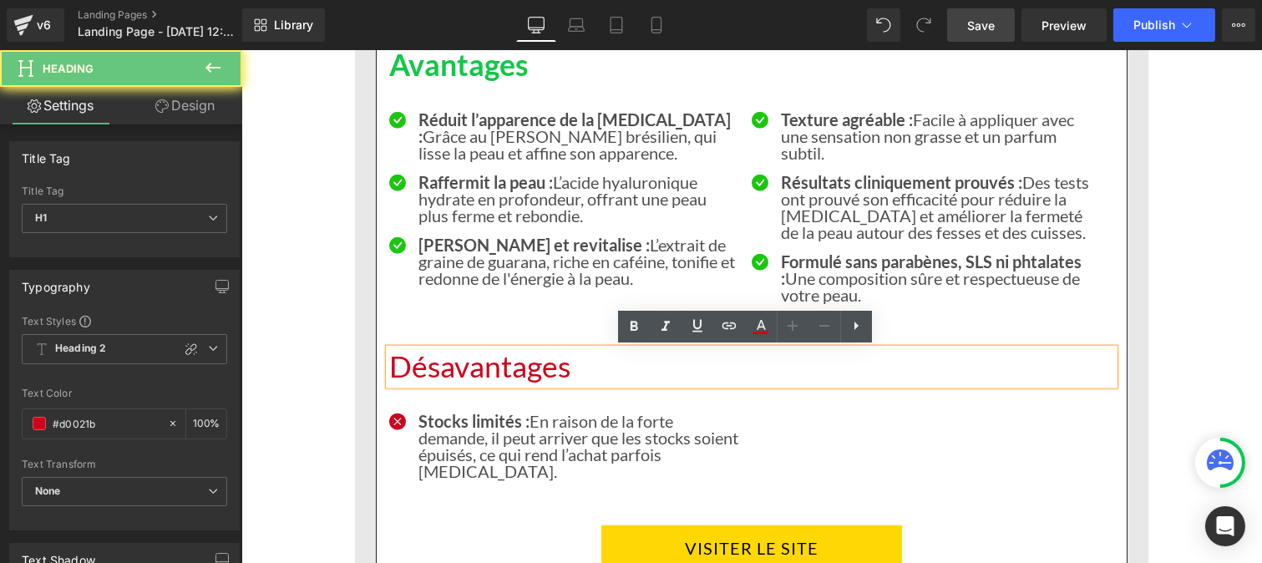
drag, startPoint x: 567, startPoint y: 366, endPoint x: 379, endPoint y: 369, distance: 187.9
click at [388, 369] on div "Désavantages" at bounding box center [750, 367] width 725 height 36
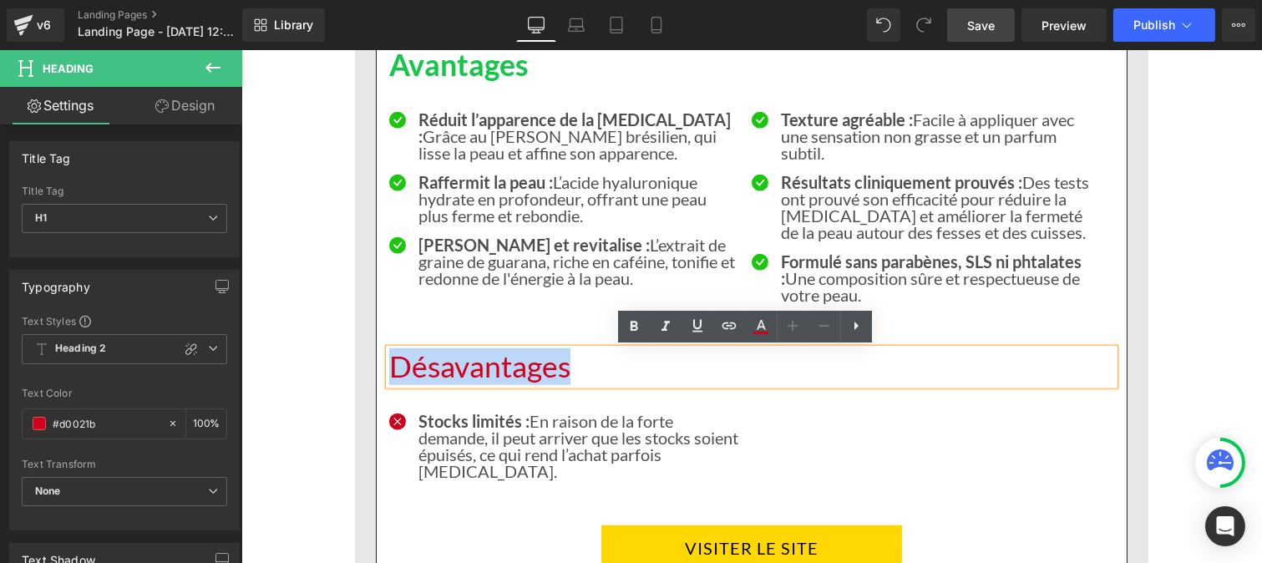
drag, startPoint x: 392, startPoint y: 367, endPoint x: 608, endPoint y: 369, distance: 216.3
click at [608, 369] on h1 "Désavantages" at bounding box center [750, 367] width 725 height 36
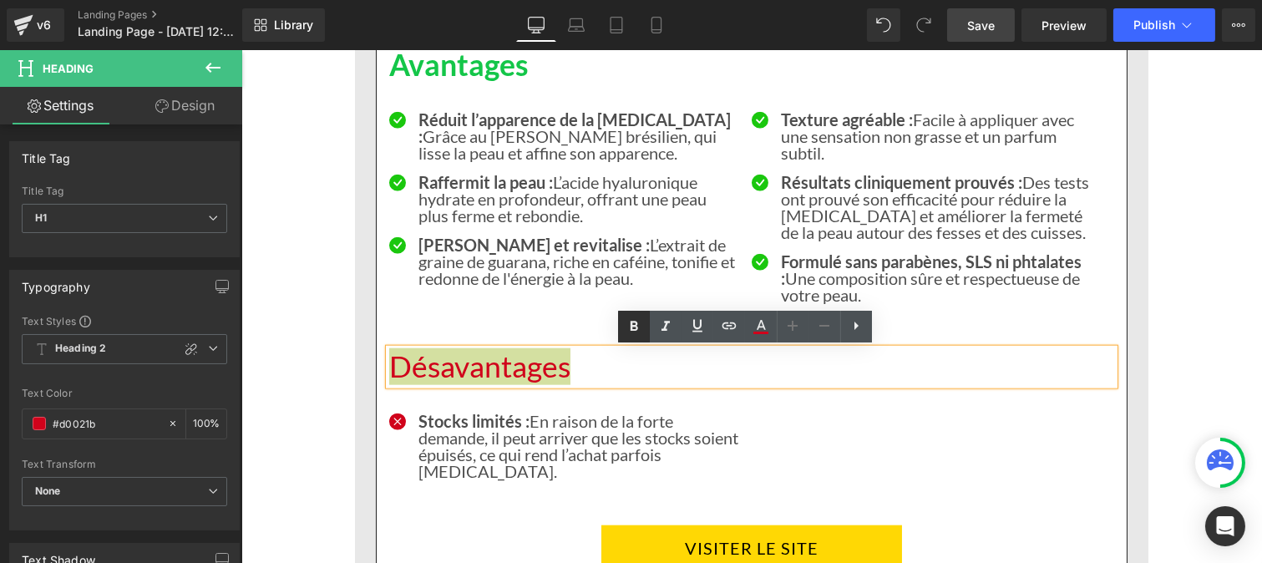
drag, startPoint x: 627, startPoint y: 328, endPoint x: 381, endPoint y: 328, distance: 246.3
click at [627, 328] on icon at bounding box center [634, 326] width 20 height 20
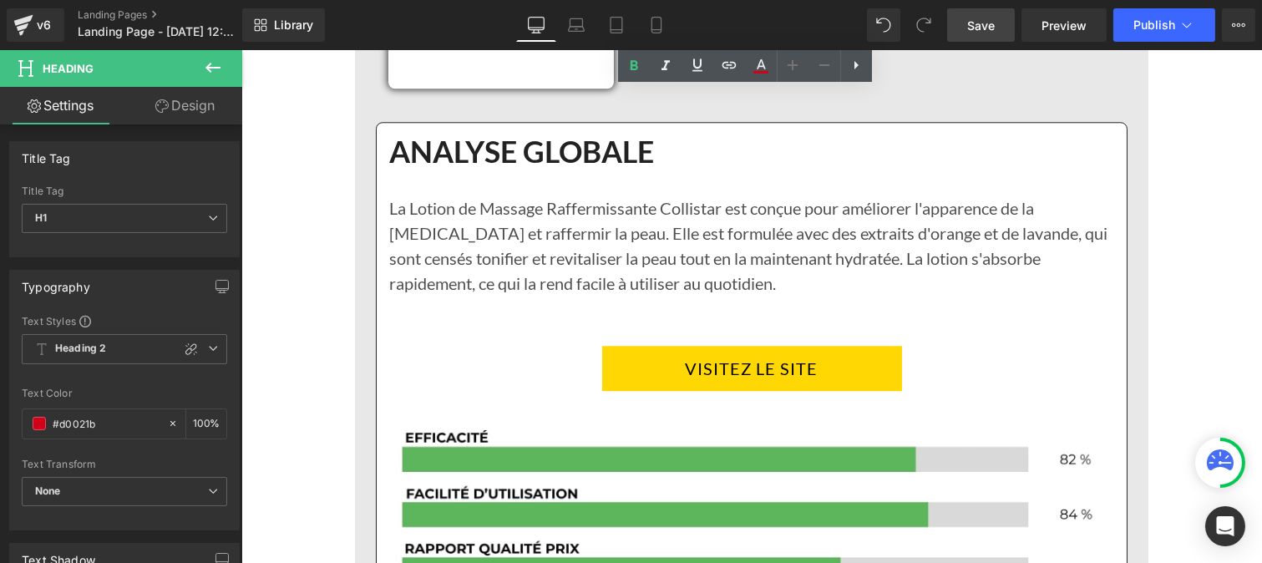
scroll to position [8061, 0]
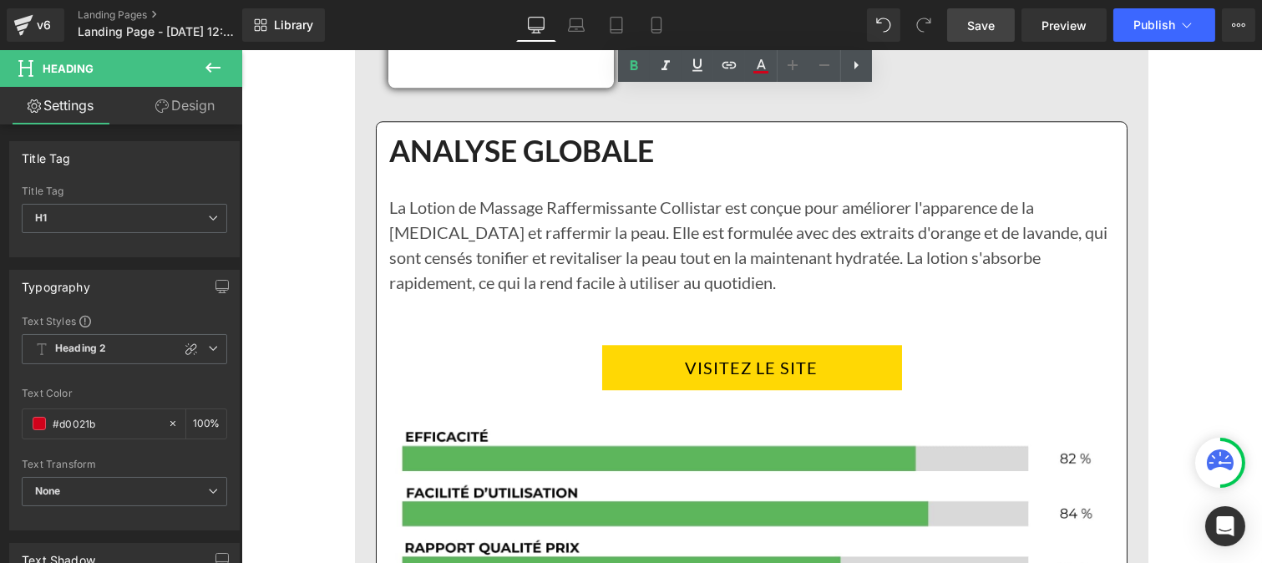
click at [524, 195] on p "La Lotion de Massage Raffermissante Collistar est conçue pour améliorer l'appar…" at bounding box center [750, 257] width 725 height 125
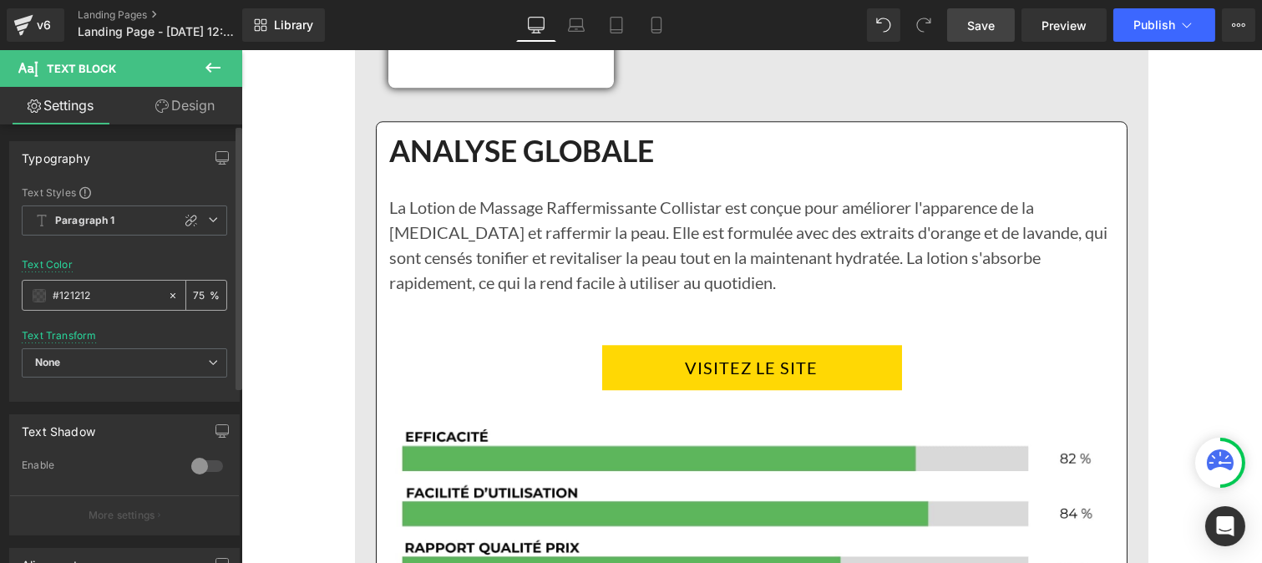
click at [112, 303] on input "#121212" at bounding box center [106, 295] width 107 height 18
type input "https://cdn.shopify.com/s/files/1/0986/3672/6610/files/Pourcentage_produit_3.jp…"
type input "0"
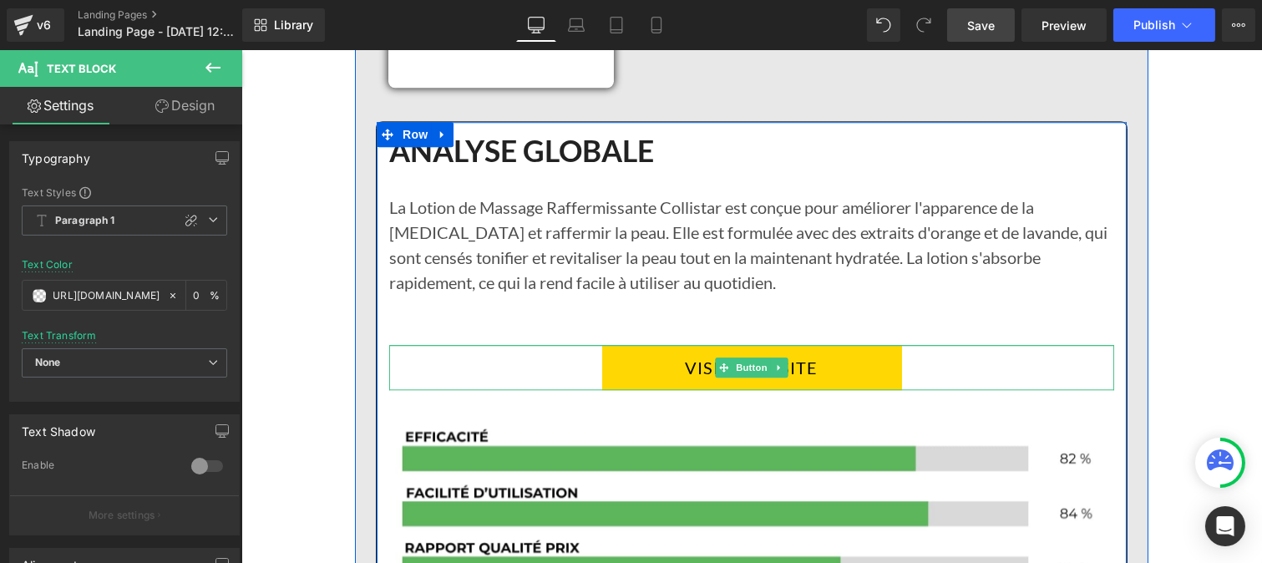
type input "#121212"
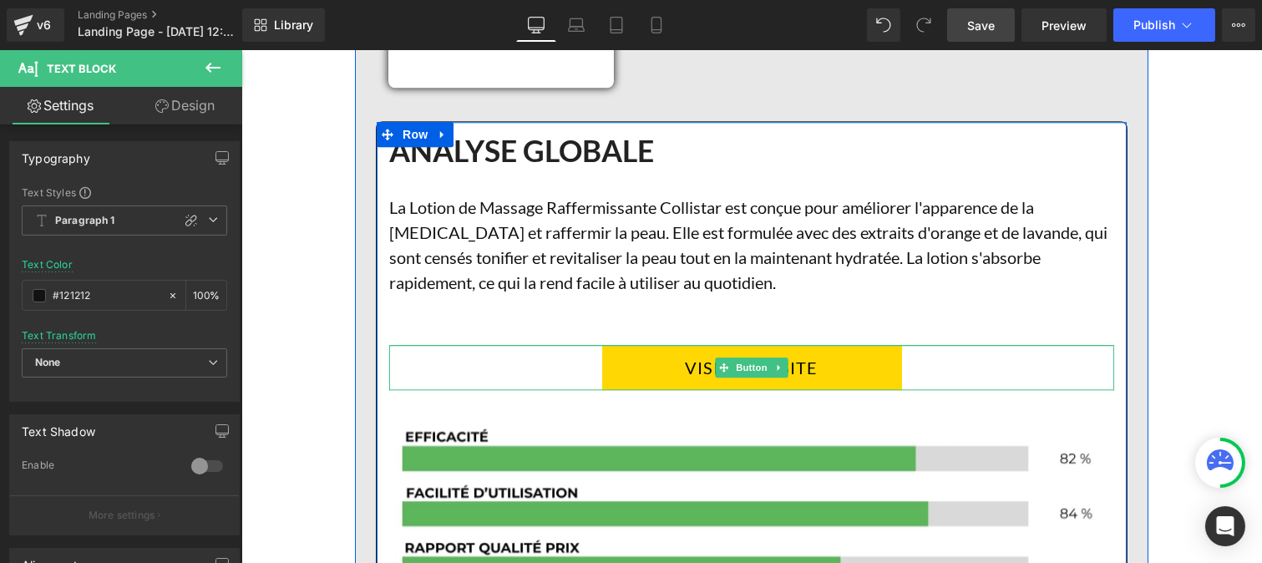
scroll to position [0, 0]
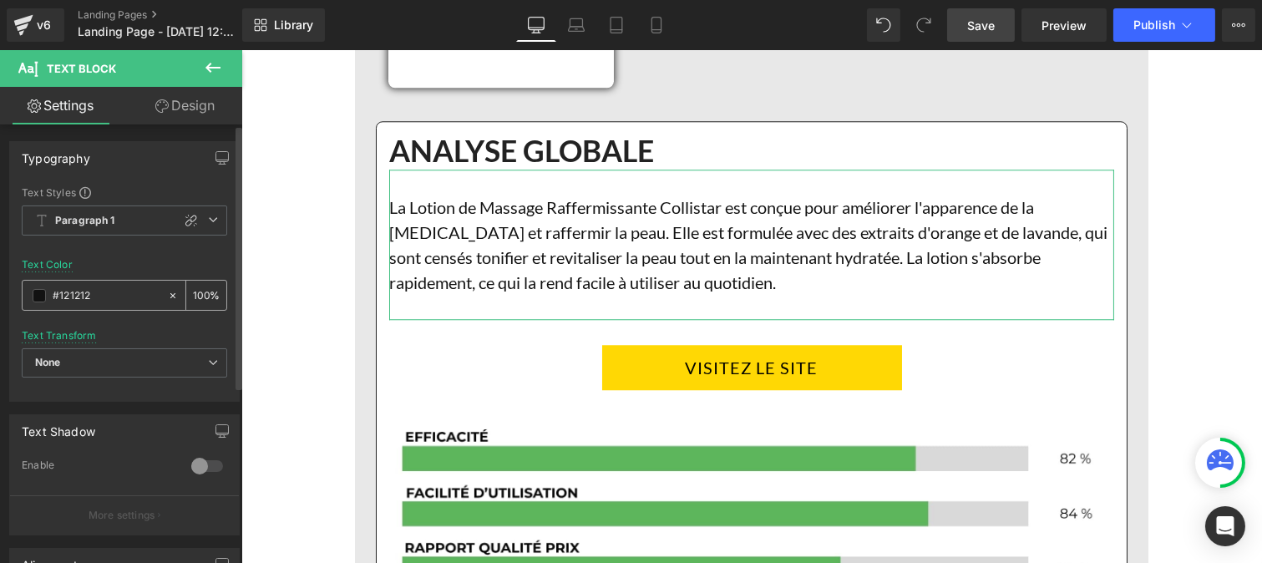
click at [200, 286] on input "100" at bounding box center [201, 295] width 17 height 18
type input "1"
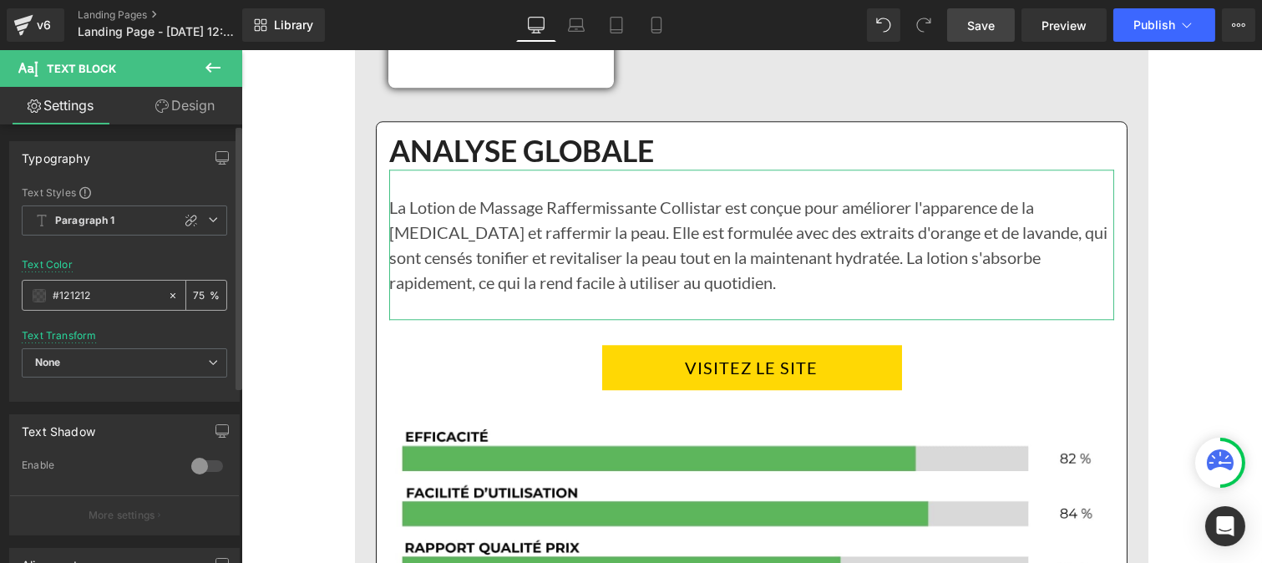
type input "75"
click at [110, 298] on input "#121212" at bounding box center [106, 295] width 107 height 18
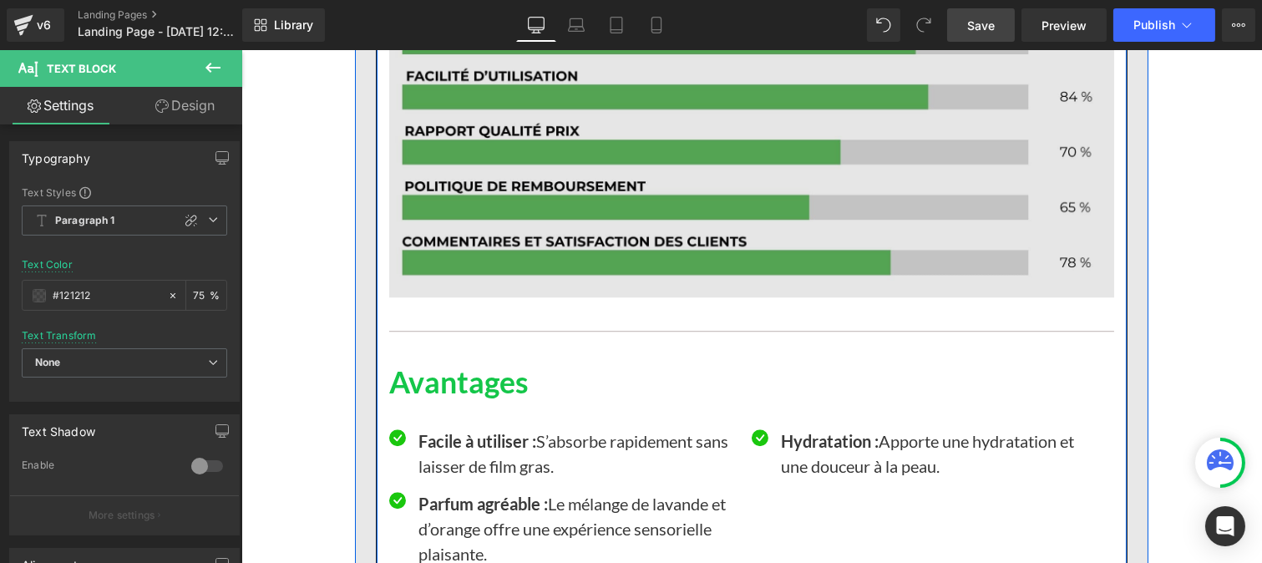
scroll to position [8479, 0]
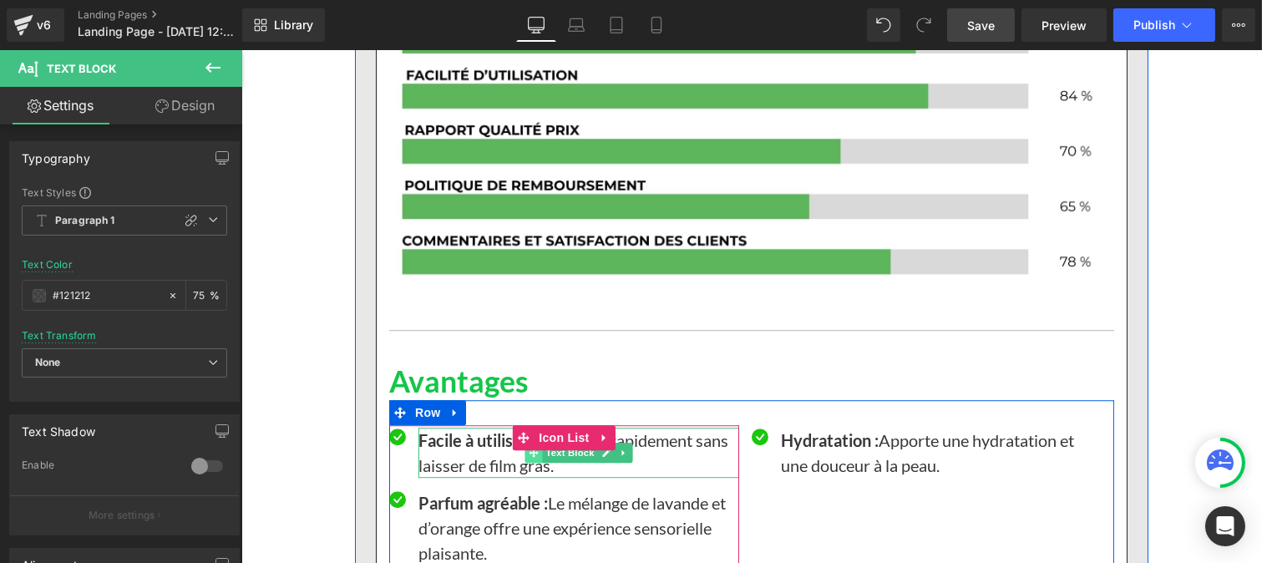
click at [528, 443] on span at bounding box center [533, 453] width 18 height 20
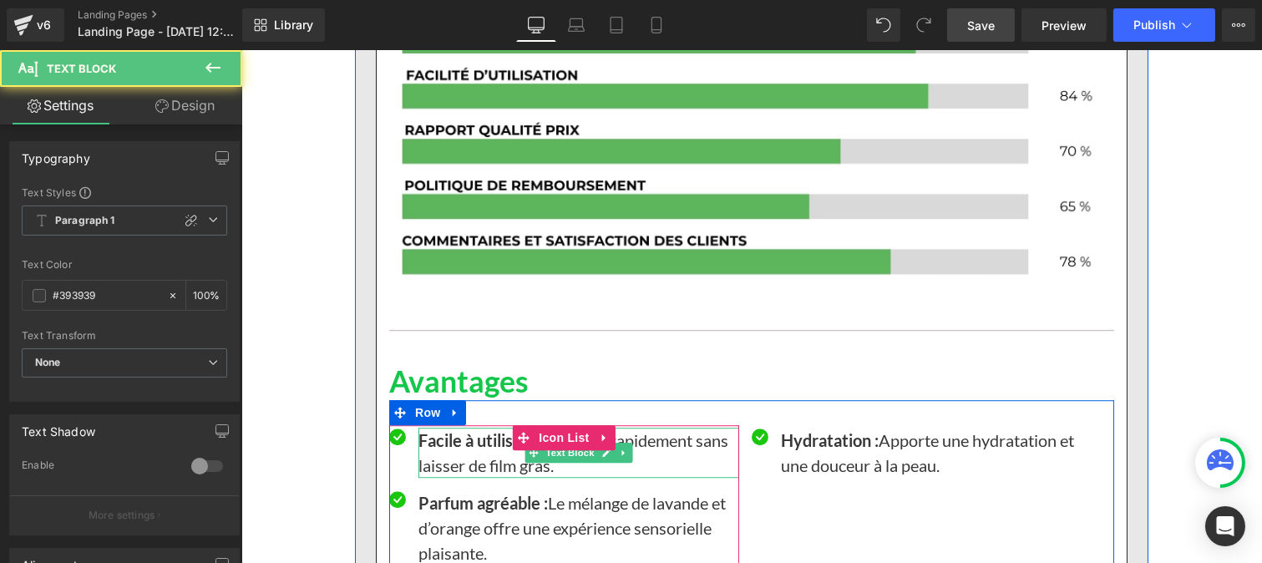
click at [472, 430] on strong "Facile à utiliser :" at bounding box center [477, 440] width 118 height 20
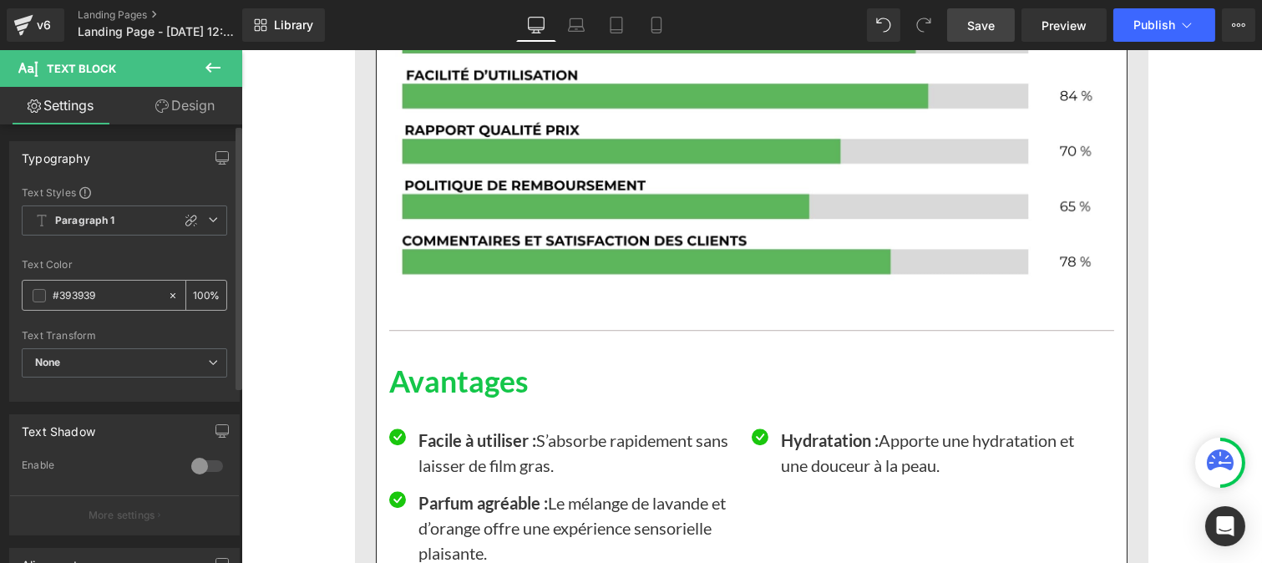
click at [124, 301] on input "#393939" at bounding box center [106, 295] width 107 height 18
paste input "121212"
type input "#121212"
click at [199, 293] on input "100" at bounding box center [201, 295] width 17 height 18
click at [203, 296] on div "0 %" at bounding box center [206, 295] width 40 height 29
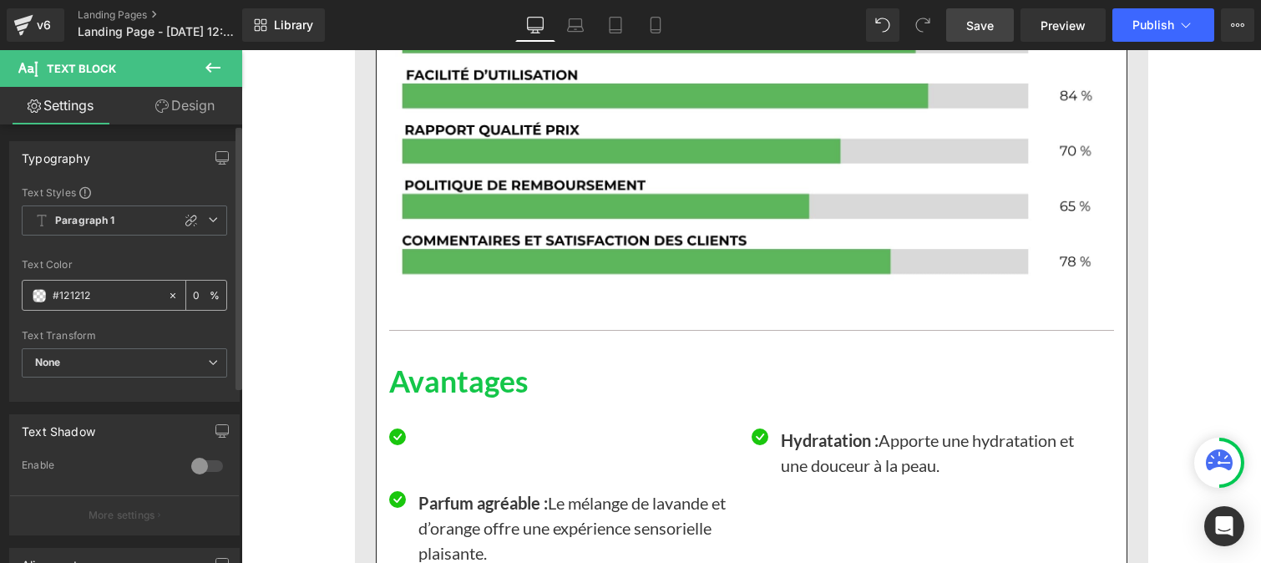
click at [194, 293] on div "0 %" at bounding box center [206, 295] width 40 height 29
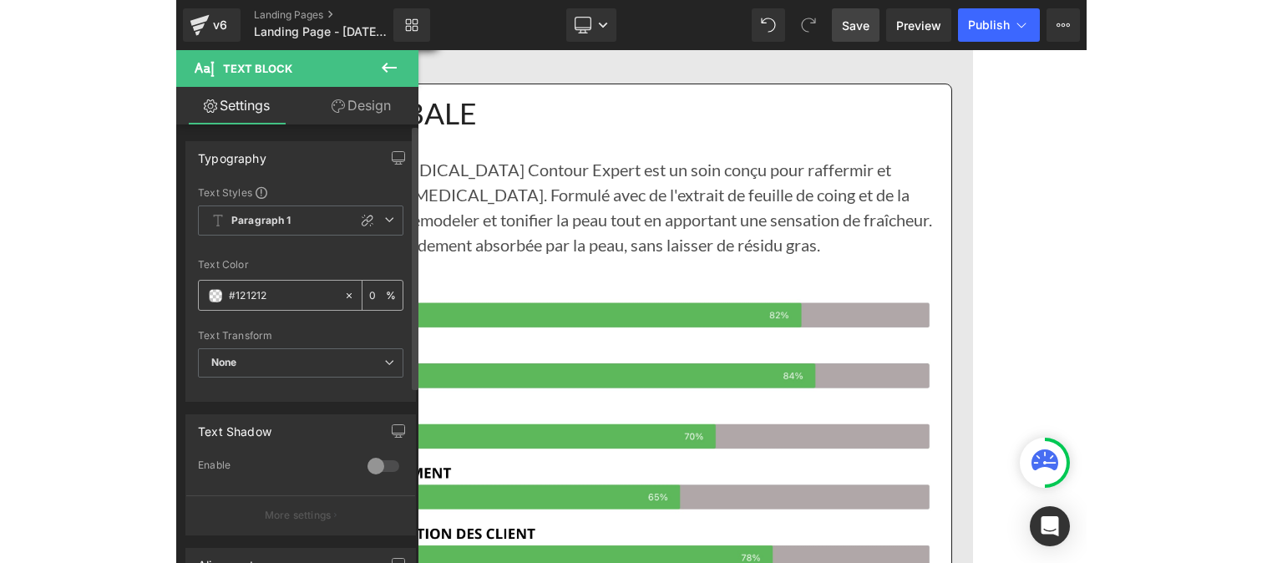
scroll to position [8504, 0]
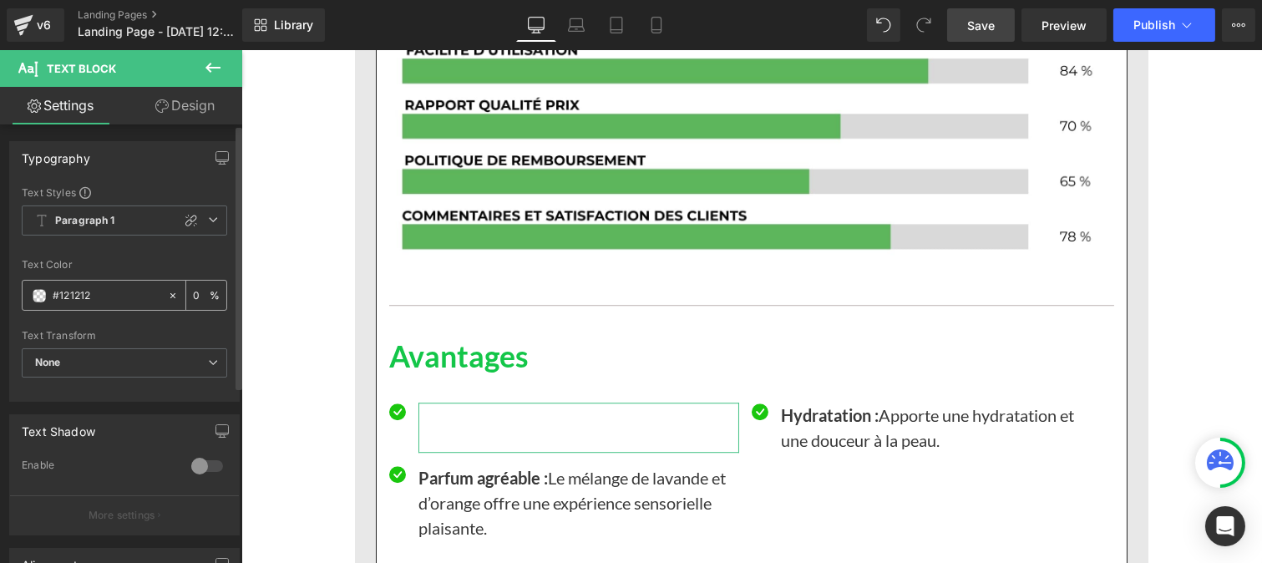
click at [193, 291] on input "0" at bounding box center [201, 295] width 17 height 18
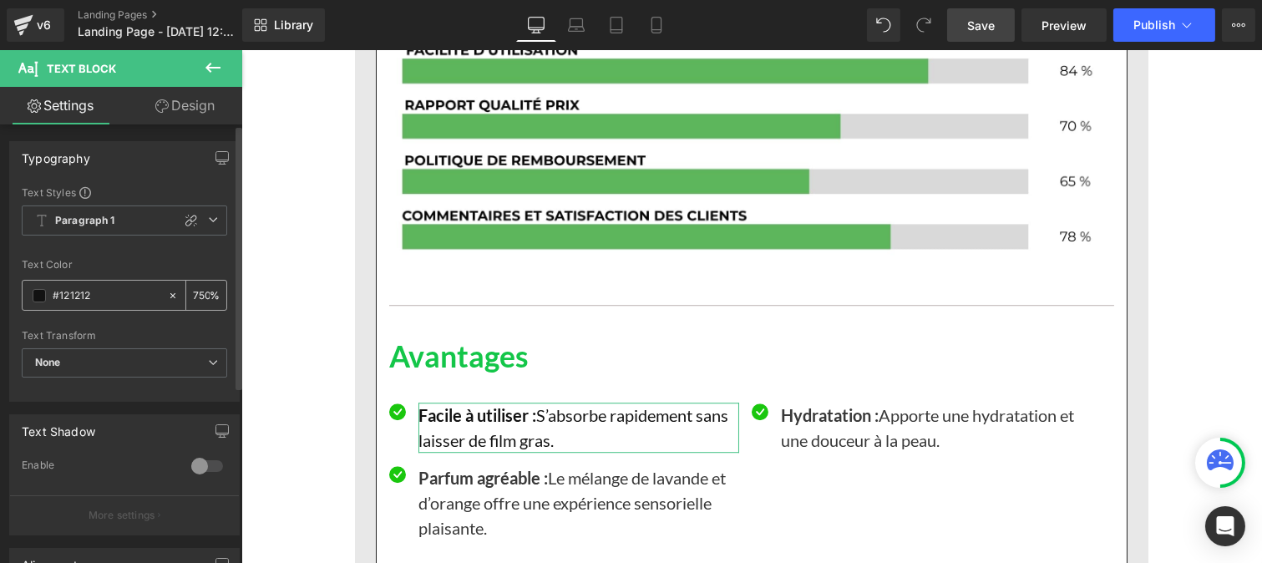
scroll to position [0, 2]
type input "75"
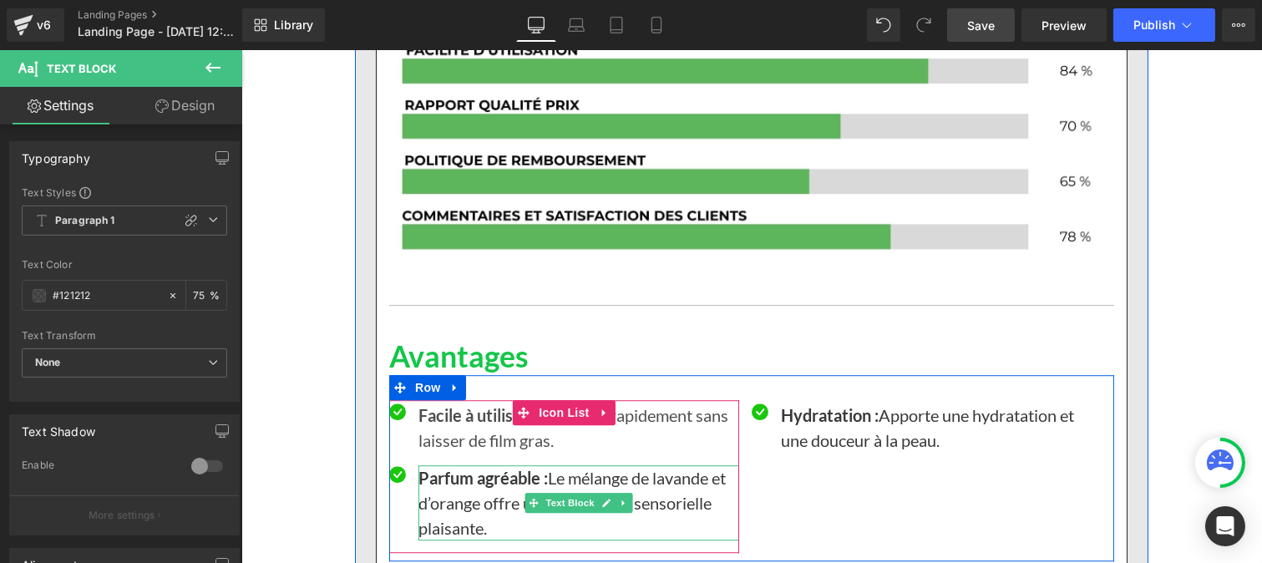
click at [431, 480] on p "Parfum agréable : Le mélange de lavande et d’orange offre une expérience sensor…" at bounding box center [578, 502] width 321 height 75
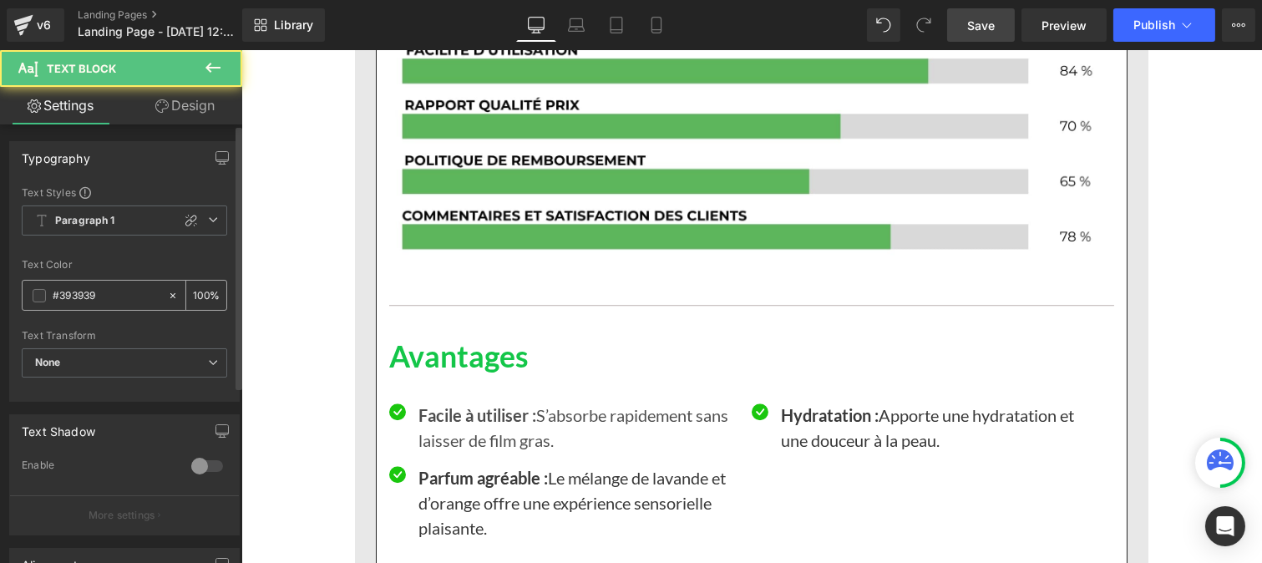
click at [118, 307] on div "#393939" at bounding box center [95, 295] width 144 height 29
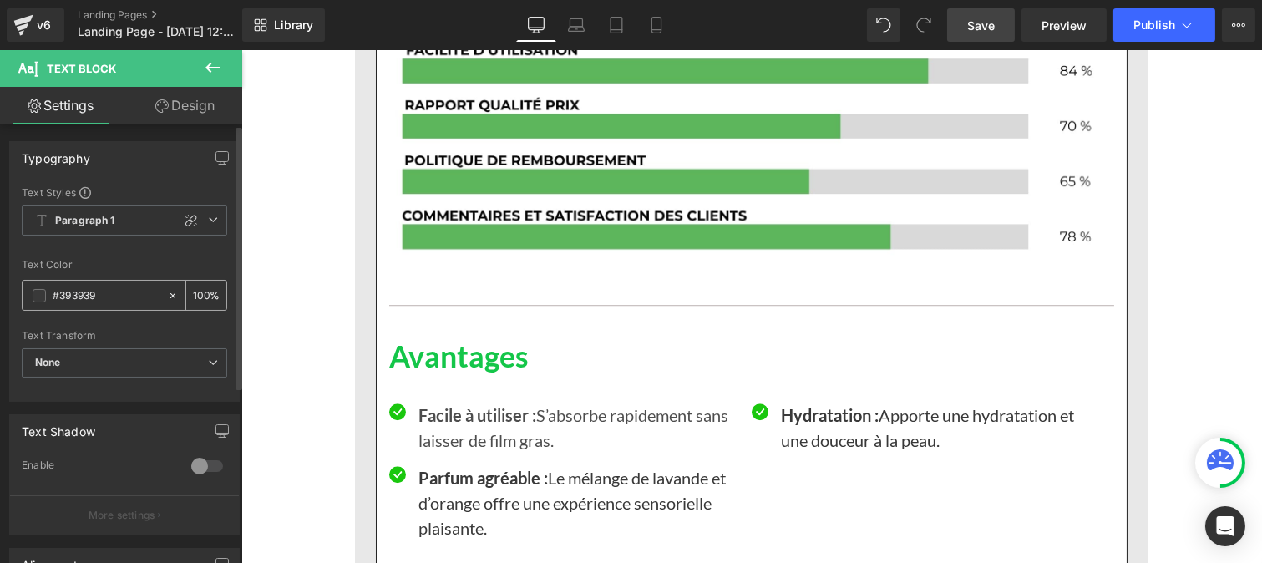
click at [100, 296] on input "#393939" at bounding box center [106, 295] width 107 height 18
paste input "121212"
type input "#121212"
click at [193, 288] on input "100" at bounding box center [201, 295] width 17 height 18
click at [200, 294] on input "100" at bounding box center [201, 295] width 17 height 18
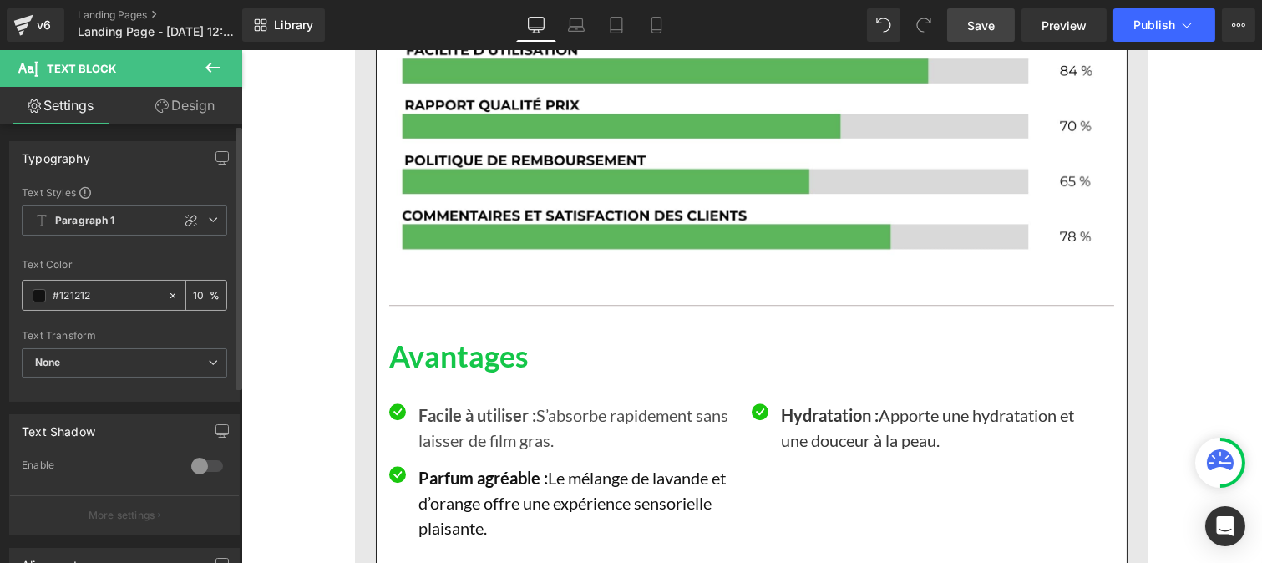
type input "1"
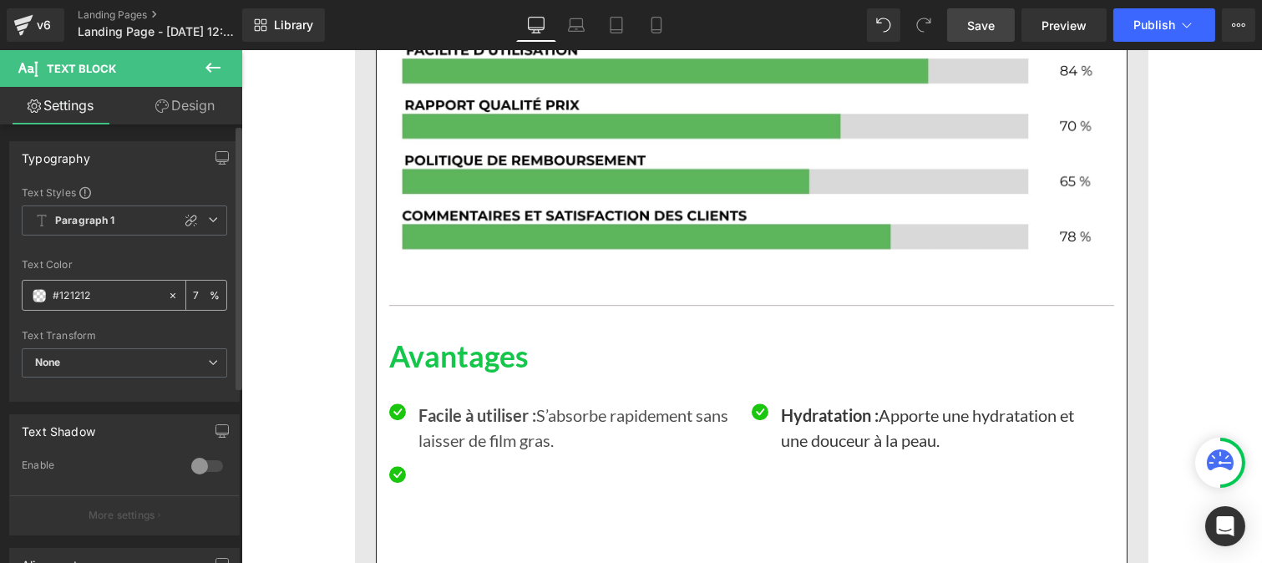
type input "75"
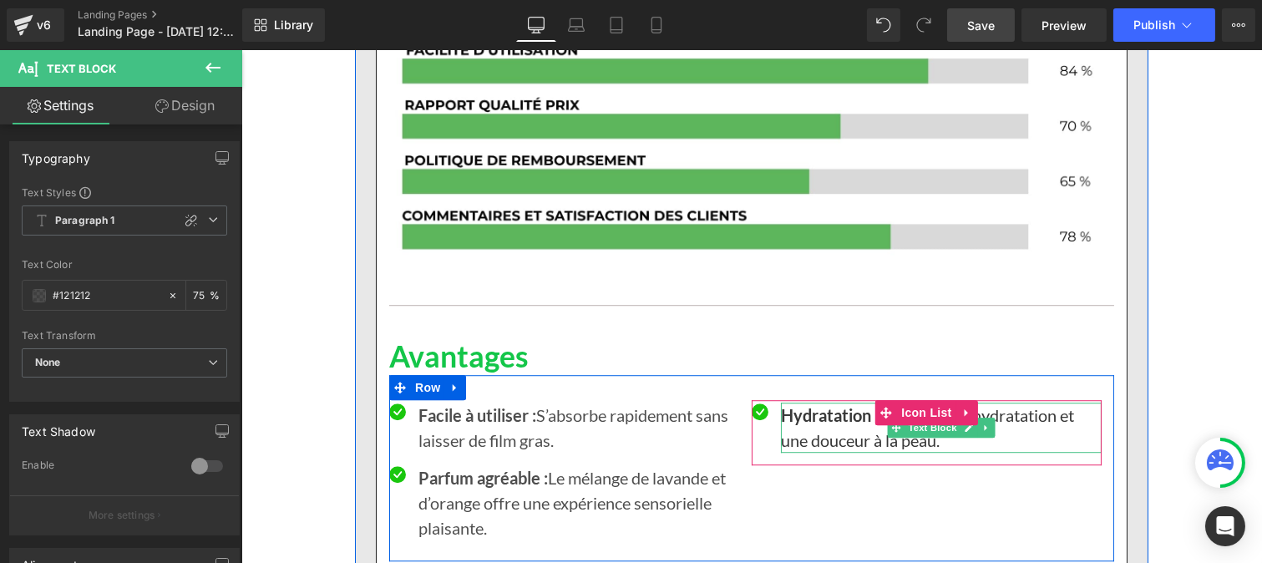
click at [796, 402] on p "Hydratation : Apporte une hydratation et une douceur à la peau." at bounding box center [940, 427] width 321 height 50
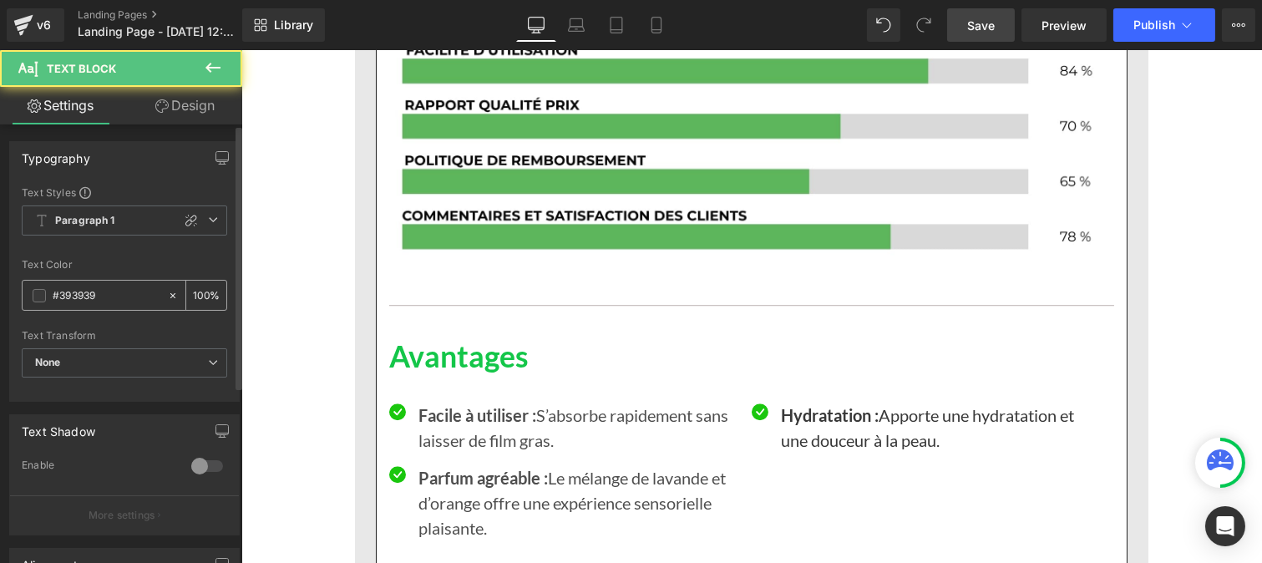
click at [119, 298] on input "#393939" at bounding box center [106, 295] width 107 height 18
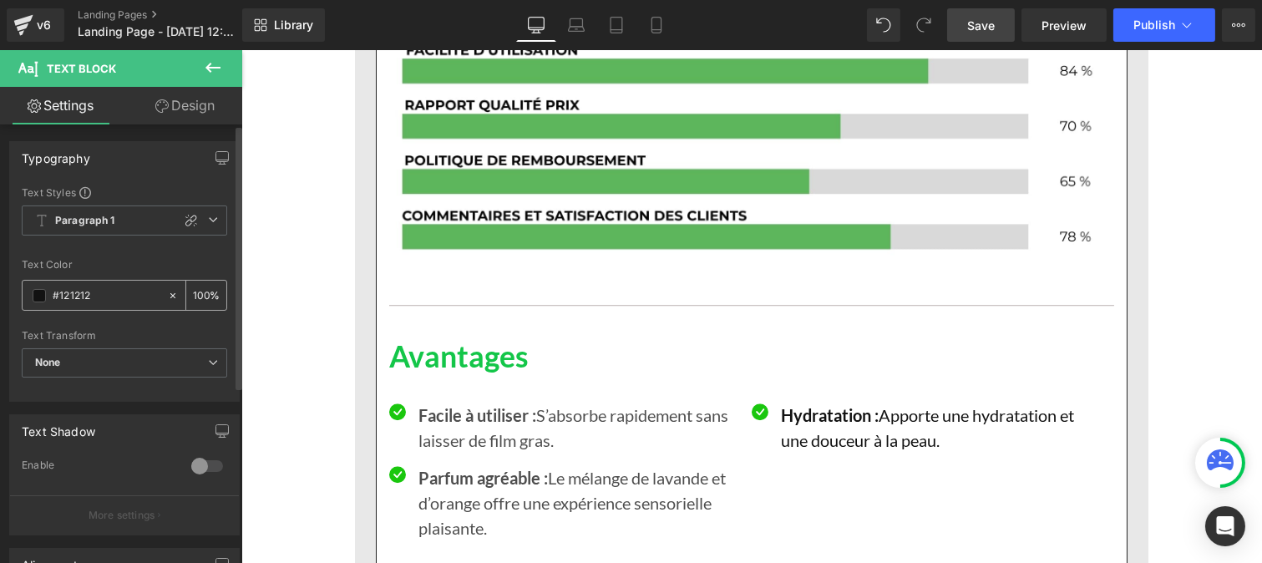
type input "#121212"
click at [200, 291] on input "100" at bounding box center [201, 295] width 17 height 18
type input "1"
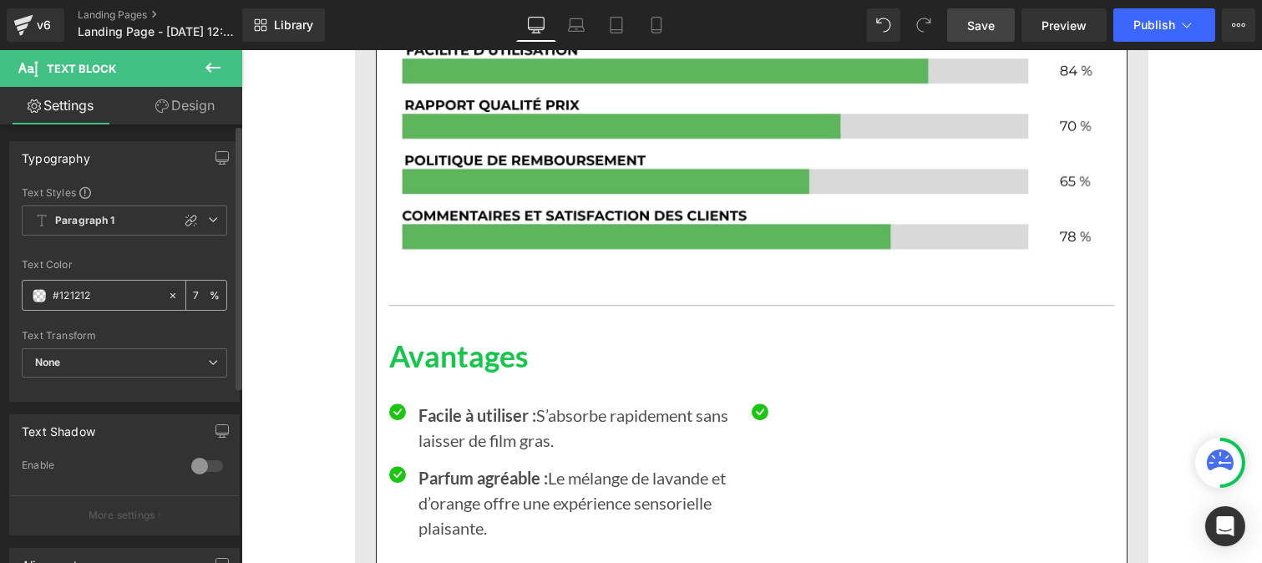
type input "75"
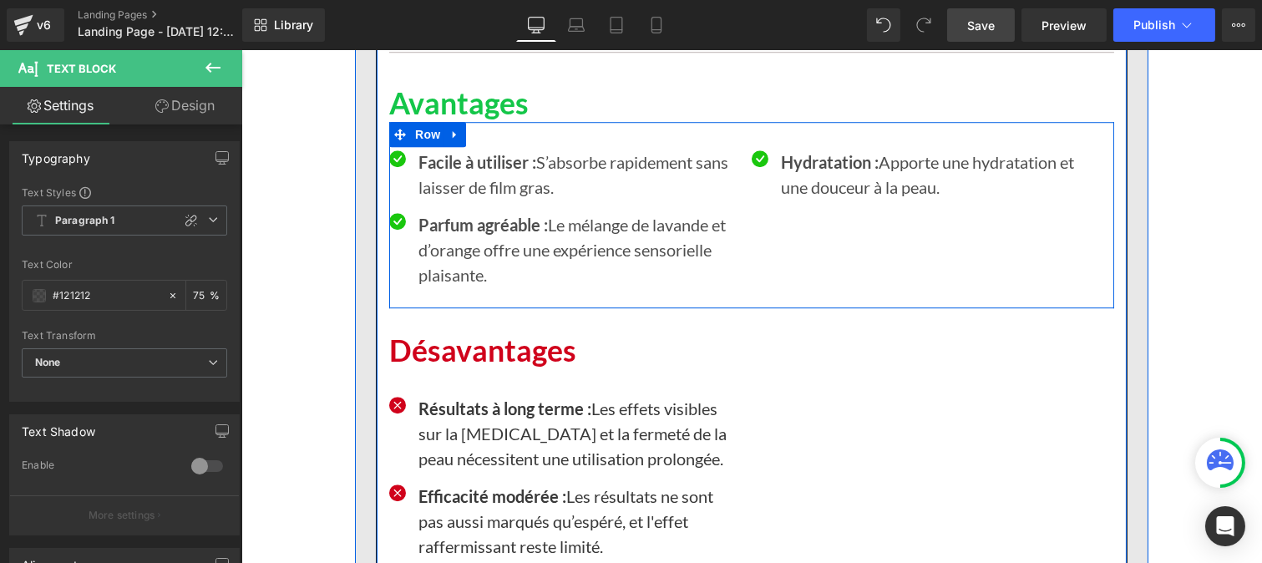
scroll to position [8758, 0]
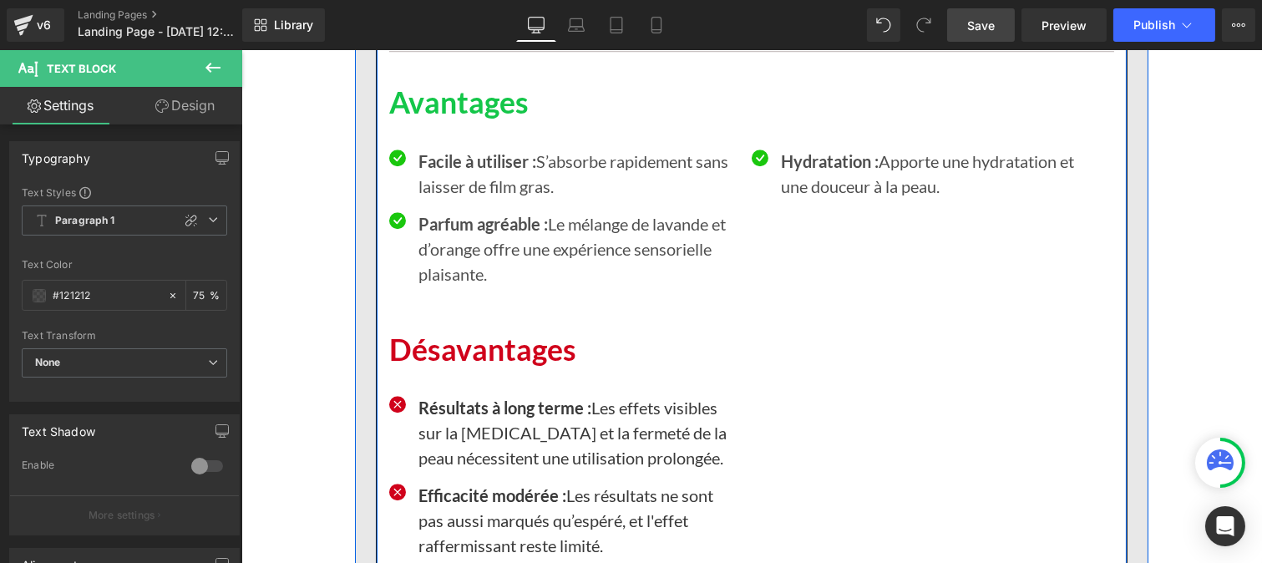
click at [441, 412] on p "Résultats à long terme : Les effets visibles sur la cellulite et la fermeté de …" at bounding box center [578, 432] width 321 height 75
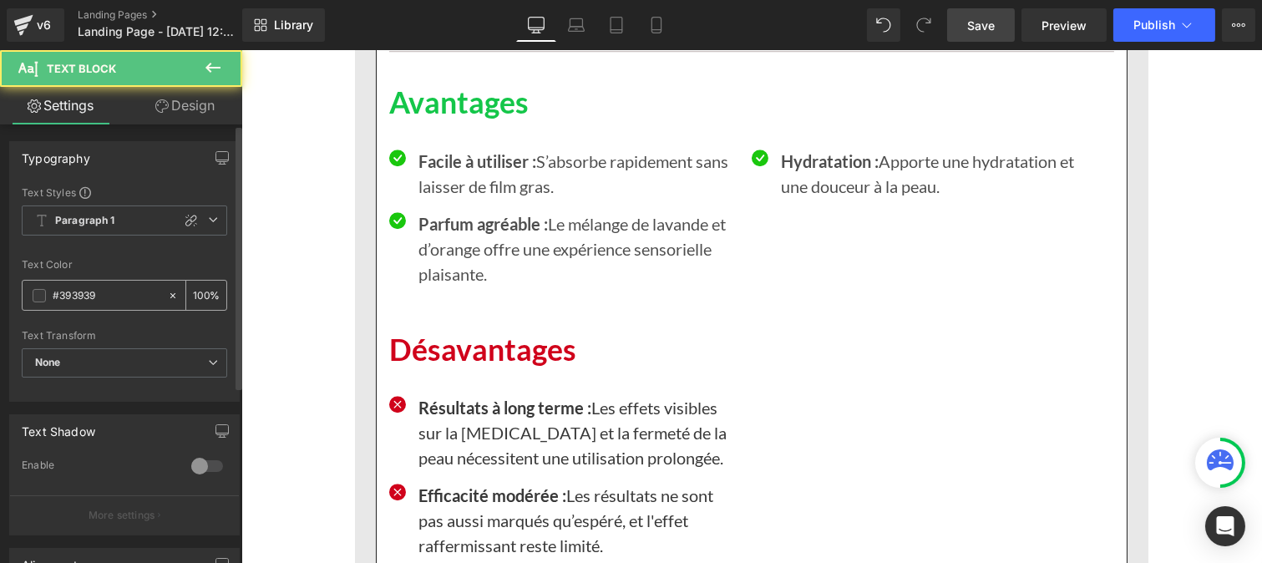
click at [110, 299] on input "#393939" at bounding box center [106, 295] width 107 height 18
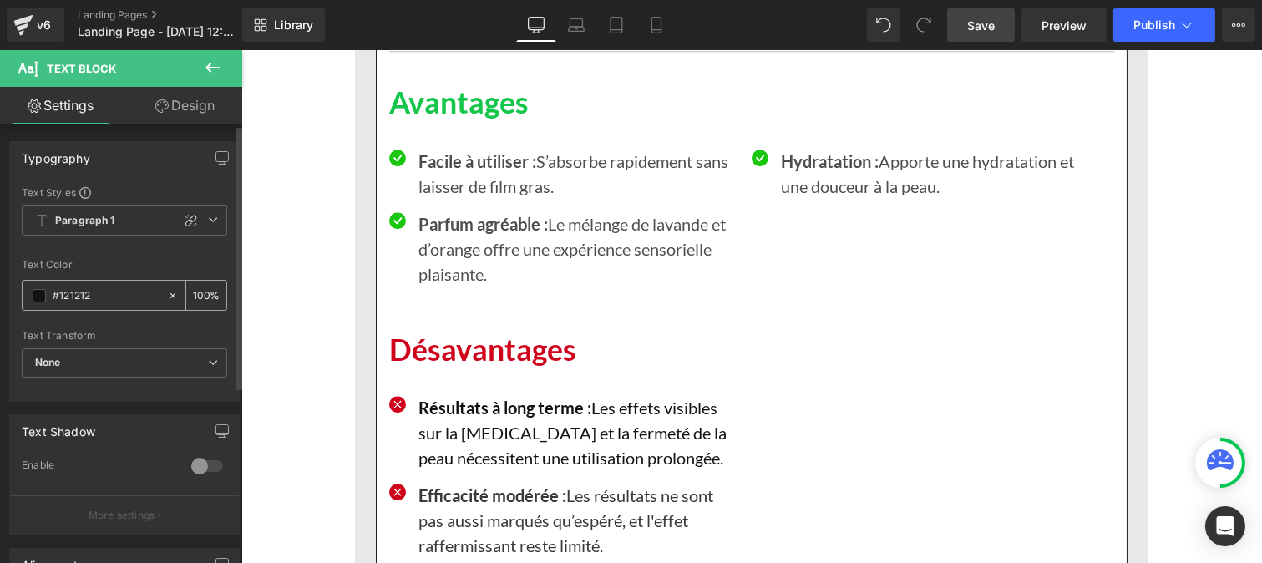
type input "#121212"
click at [198, 289] on input "100" at bounding box center [201, 295] width 17 height 18
click at [202, 289] on div "100 %" at bounding box center [206, 295] width 40 height 29
click at [200, 288] on input "100" at bounding box center [201, 295] width 17 height 18
type input "1"
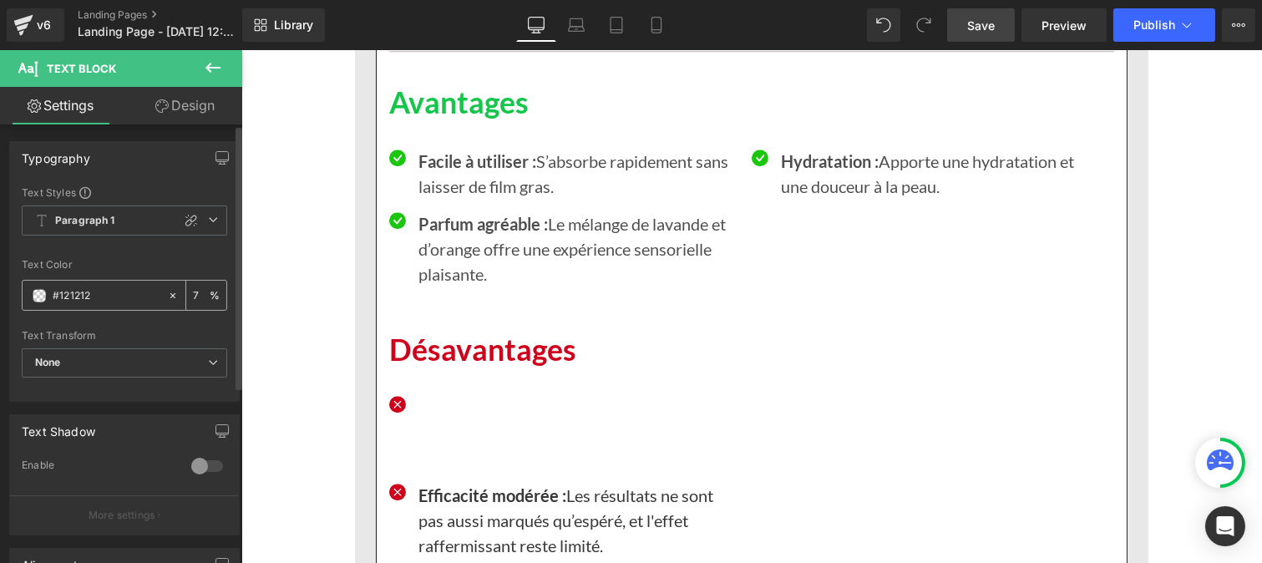
type input "75"
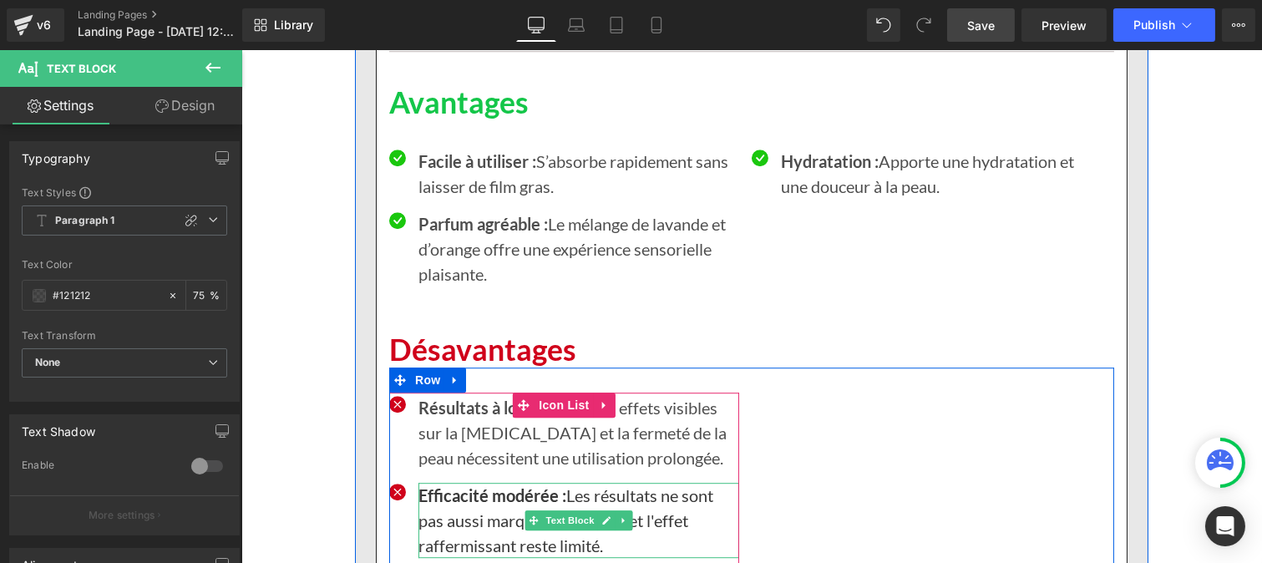
click at [442, 503] on p "Efficacité modérée : Les résultats ne sont pas aussi marqués qu’espéré, et l'ef…" at bounding box center [578, 520] width 321 height 75
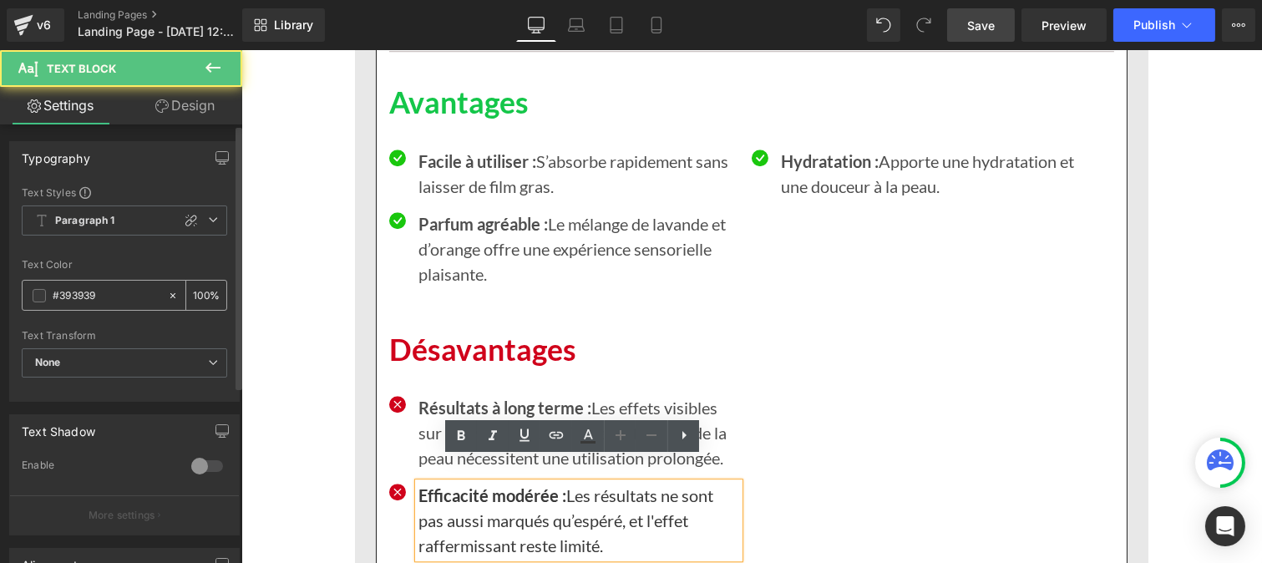
click at [93, 297] on input "#393939" at bounding box center [106, 295] width 107 height 18
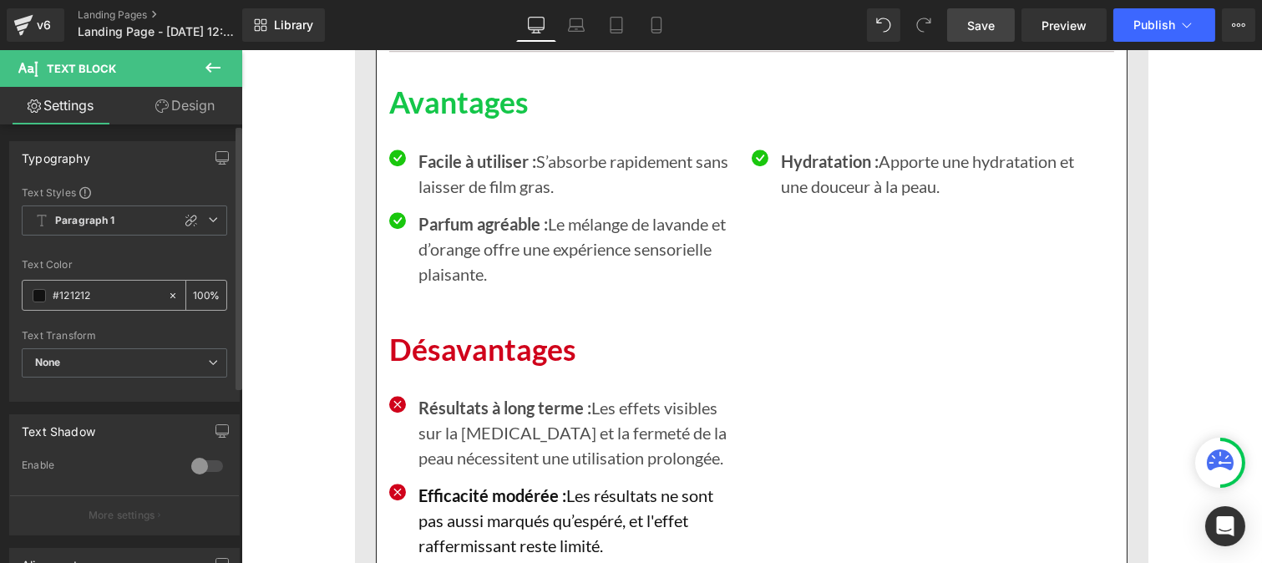
type input "#121212"
click at [201, 285] on div "100 %" at bounding box center [206, 295] width 40 height 29
click at [201, 289] on input "100" at bounding box center [201, 295] width 17 height 18
type input "1"
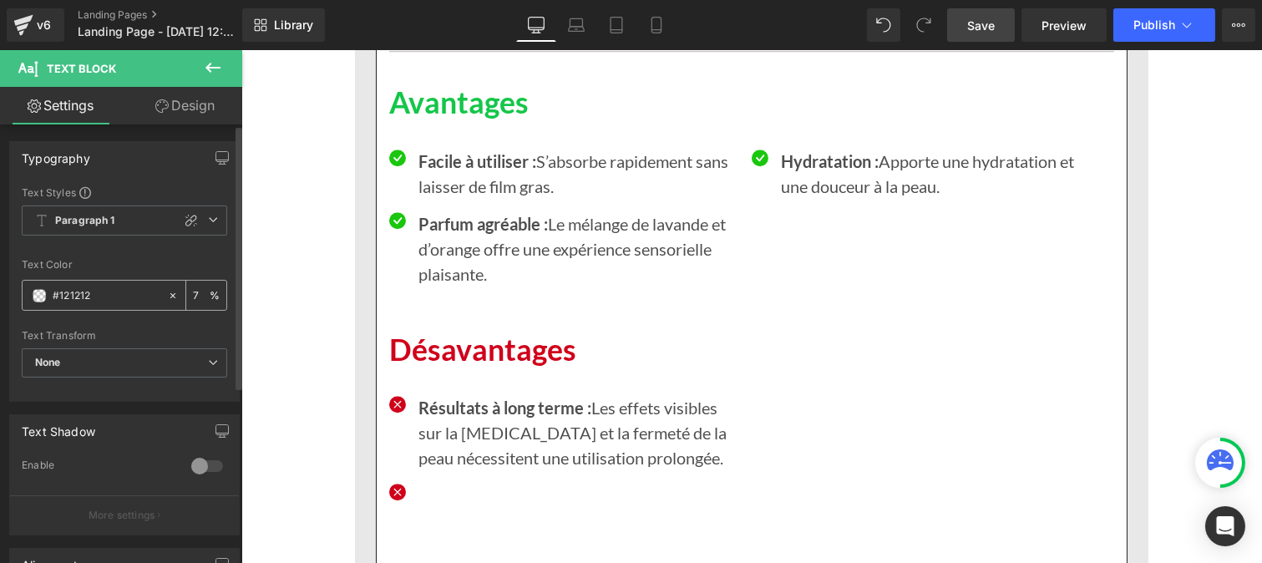
type input "75"
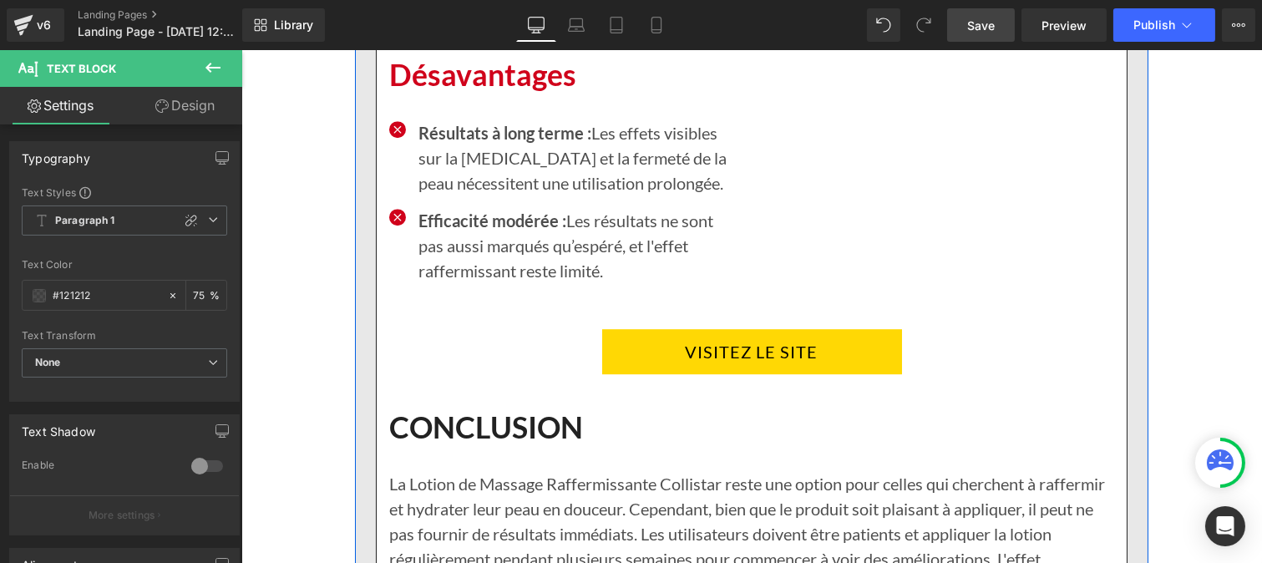
scroll to position [9033, 0]
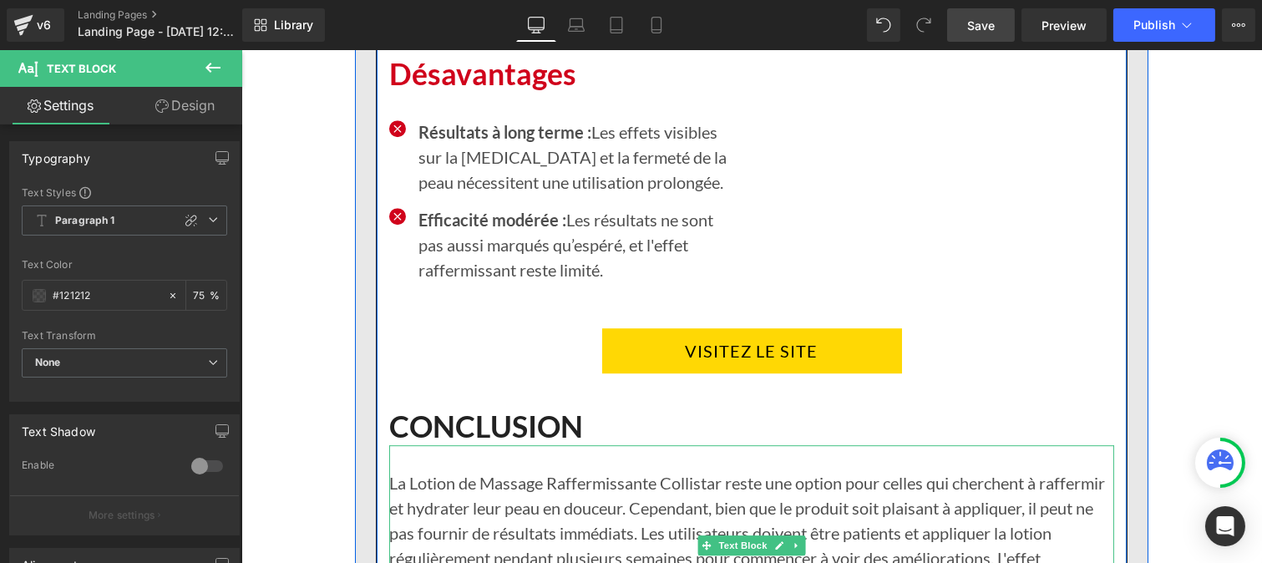
click at [485, 482] on p "La Lotion de Massage Raffermissante Collistar reste une option pour celles qui …" at bounding box center [750, 545] width 725 height 150
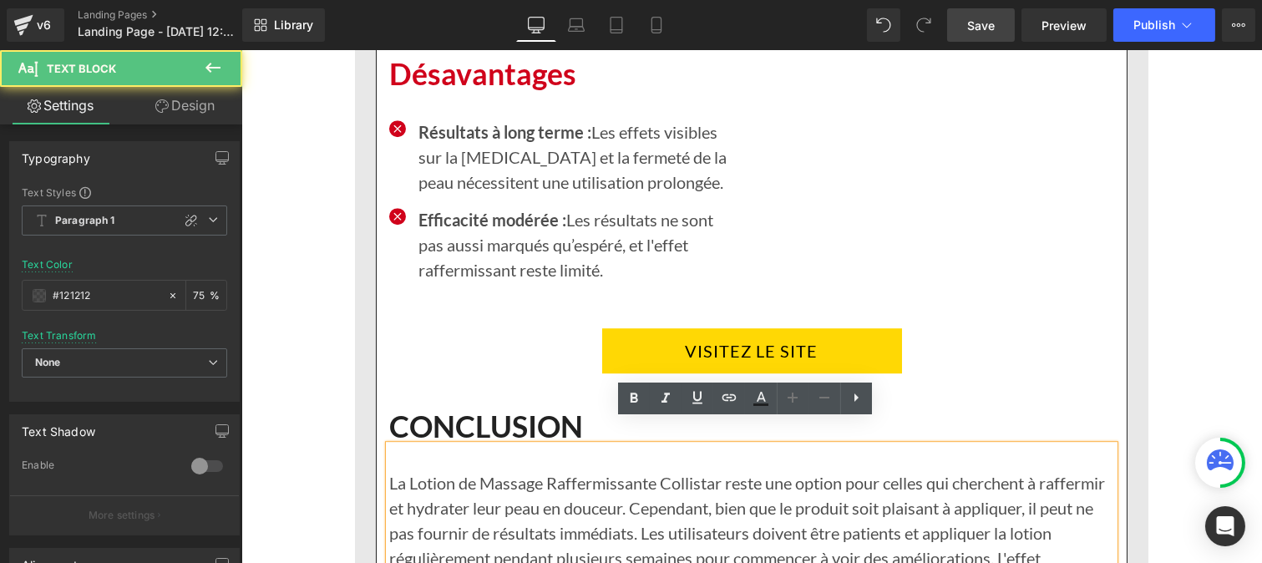
scroll to position [9316, 0]
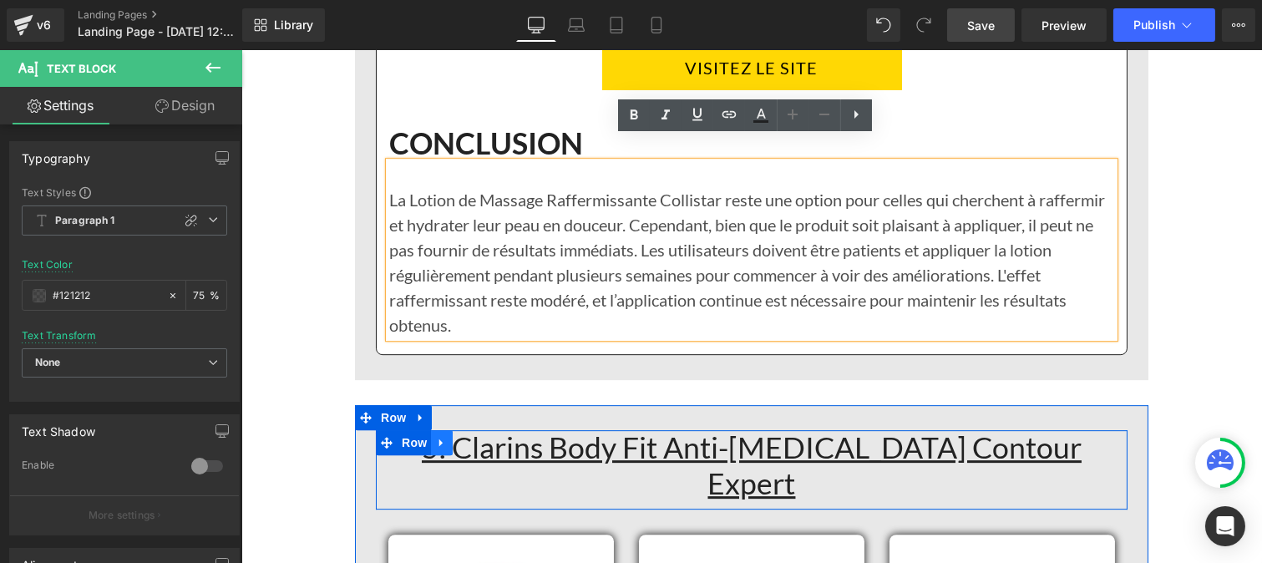
click at [443, 430] on link at bounding box center [441, 442] width 22 height 25
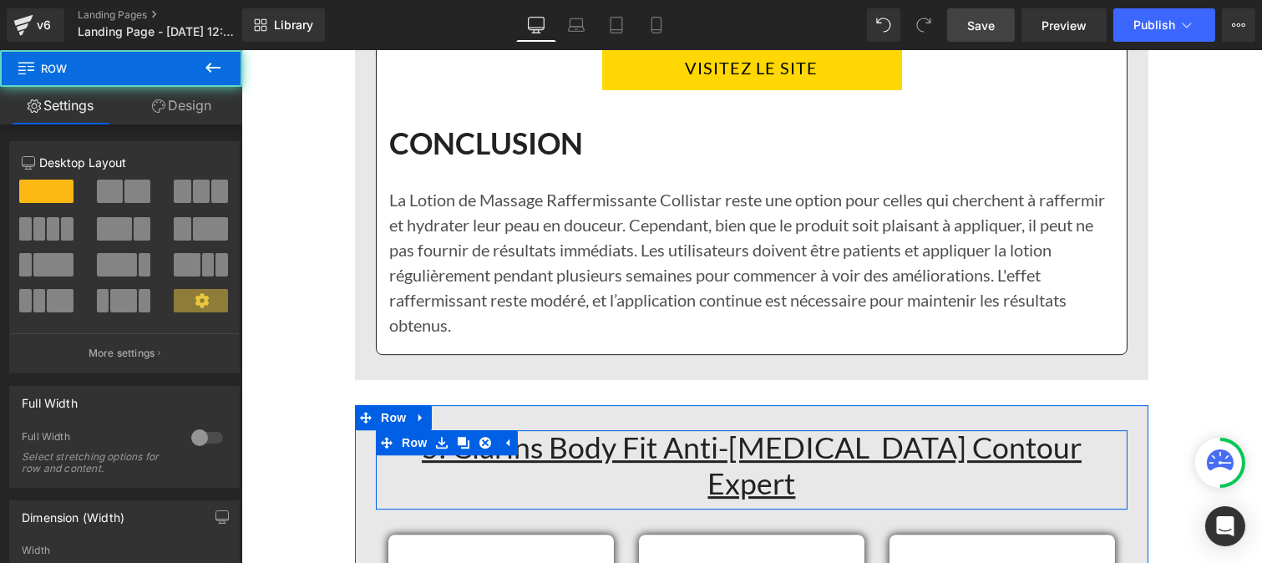
drag, startPoint x: 1064, startPoint y: 428, endPoint x: 553, endPoint y: 443, distance: 511.2
click at [553, 443] on div "5. Clarins Body Fit Anti-cellulite Contour Expert Heading Row" at bounding box center [751, 469] width 752 height 79
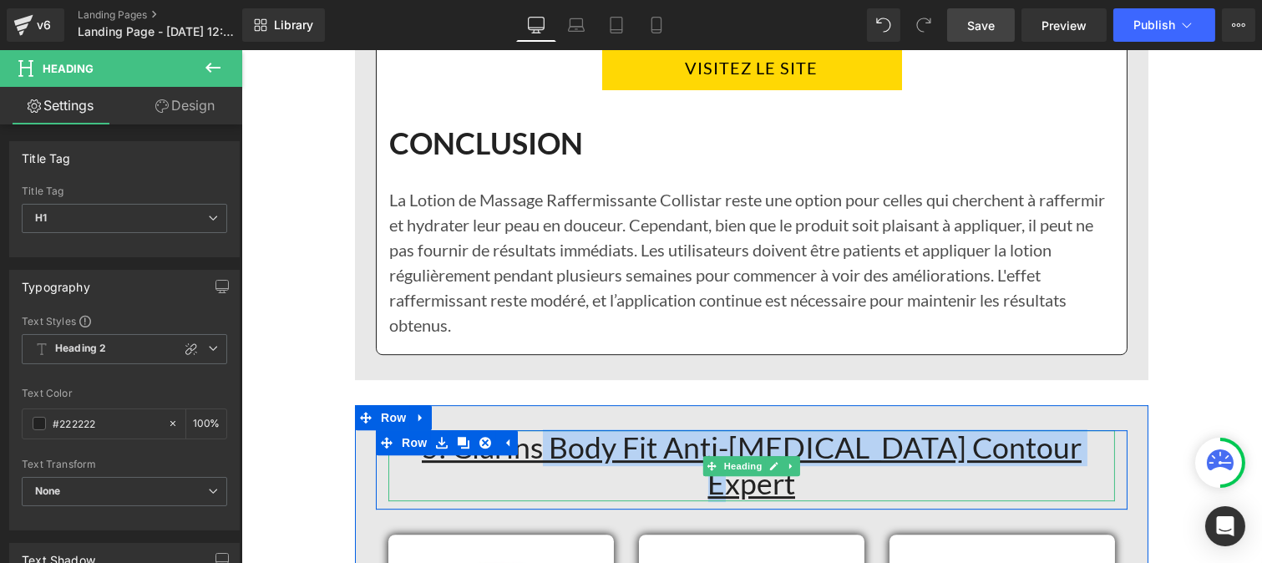
click at [522, 429] on u "5. Clarins Body Fit Anti-cellulite Contour Expert" at bounding box center [751, 465] width 660 height 72
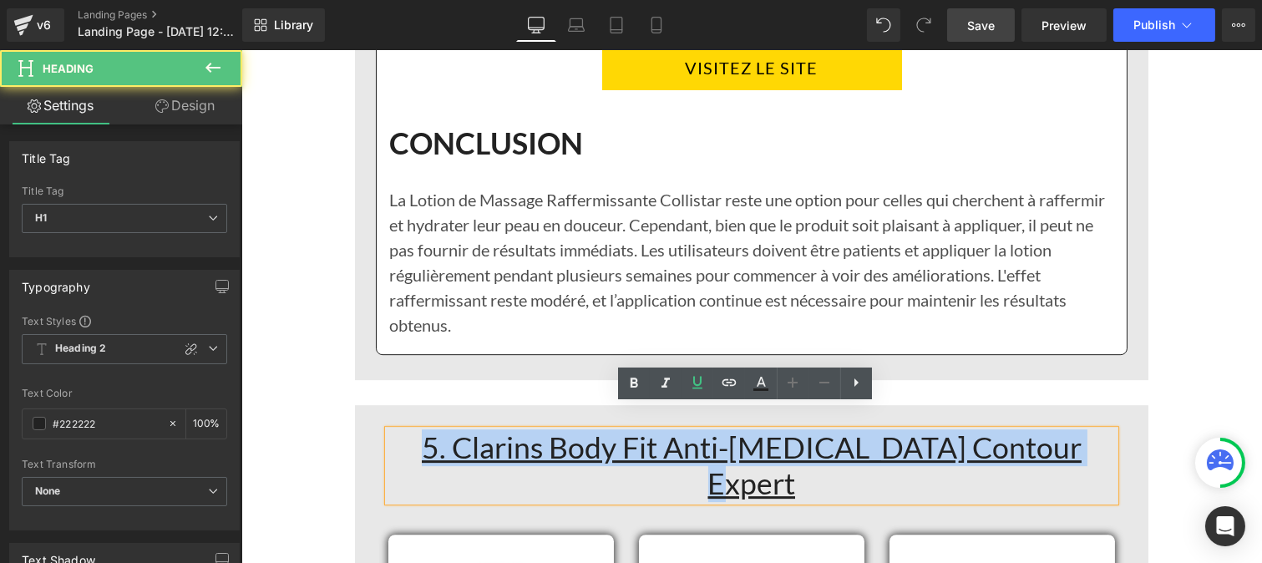
drag, startPoint x: 1073, startPoint y: 423, endPoint x: 390, endPoint y: 387, distance: 684.0
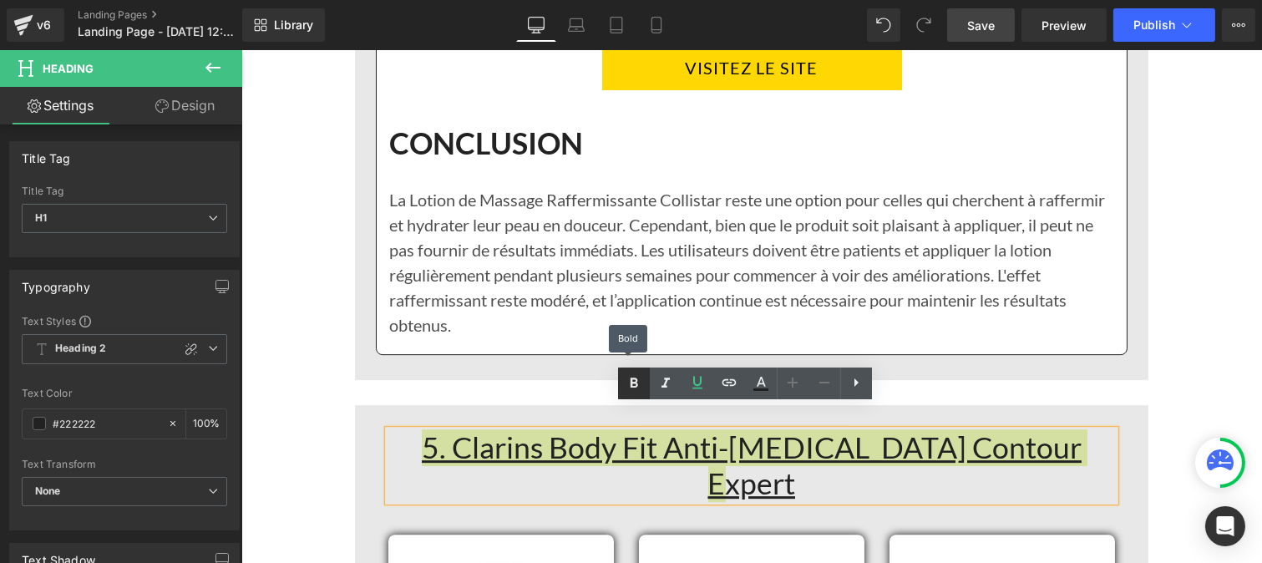
click at [631, 387] on icon at bounding box center [634, 383] width 20 height 20
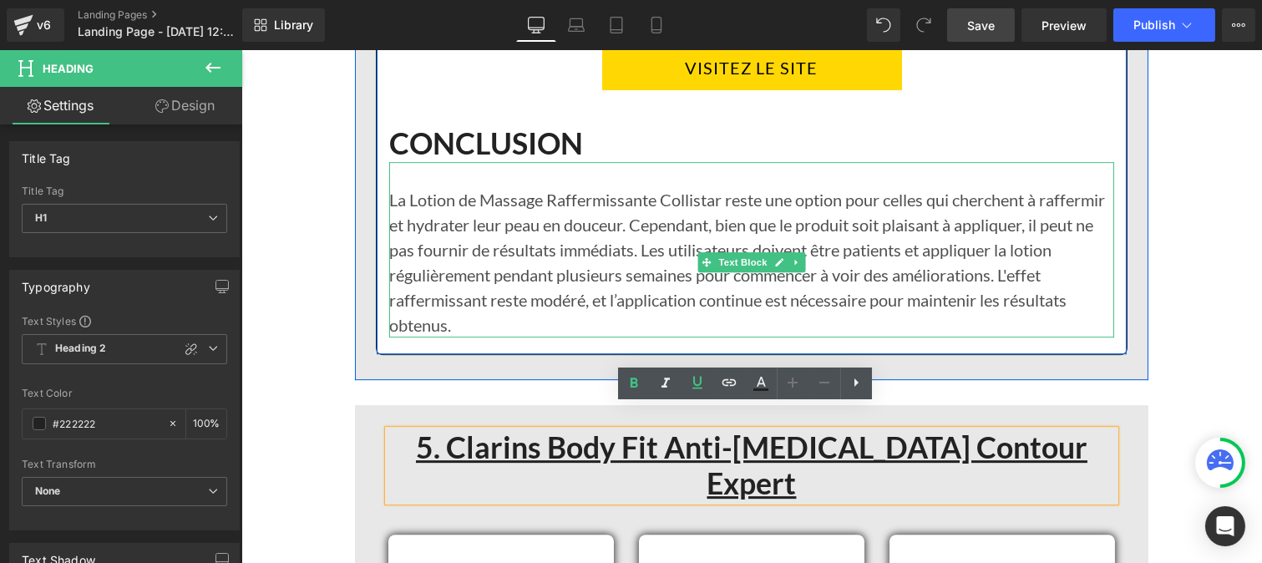
click at [548, 187] on p "La Lotion de Massage Raffermissante Collistar reste une option pour celles qui …" at bounding box center [750, 262] width 725 height 150
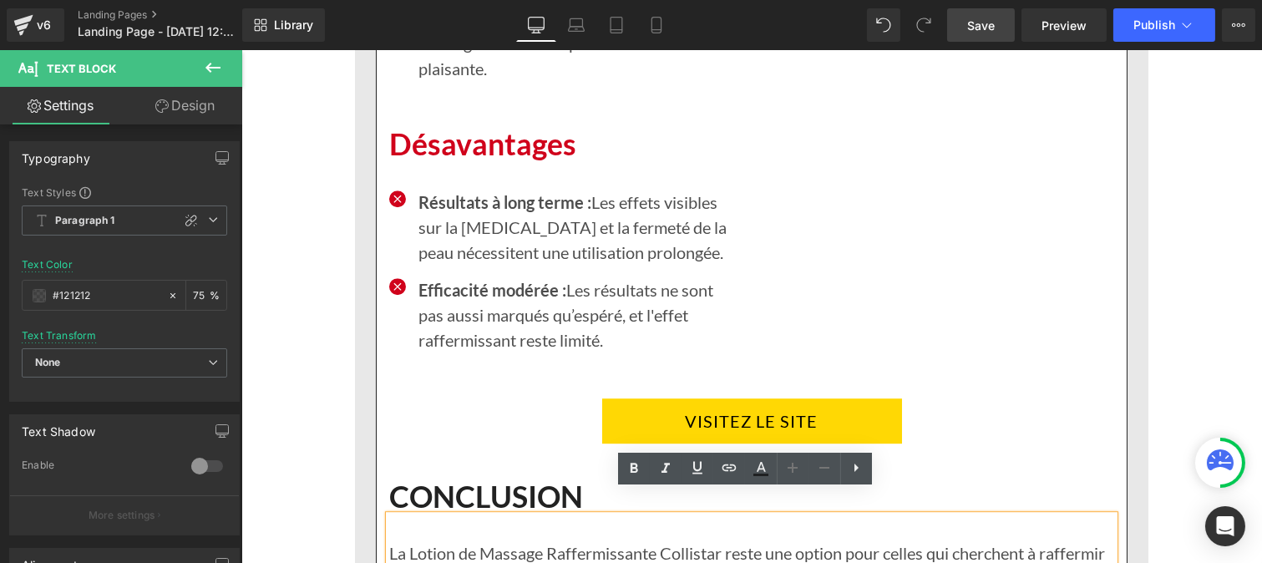
scroll to position [8961, 0]
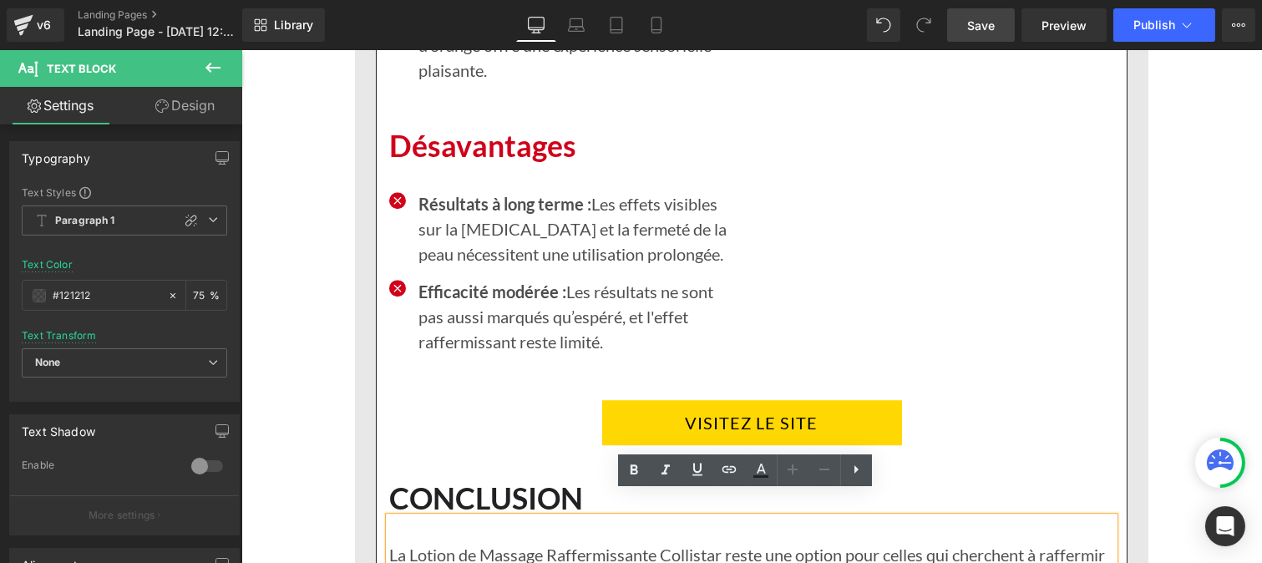
click at [455, 309] on p "Efficacité modérée : Les résultats ne sont pas aussi marqués qu’espéré, et l'ef…" at bounding box center [578, 316] width 321 height 75
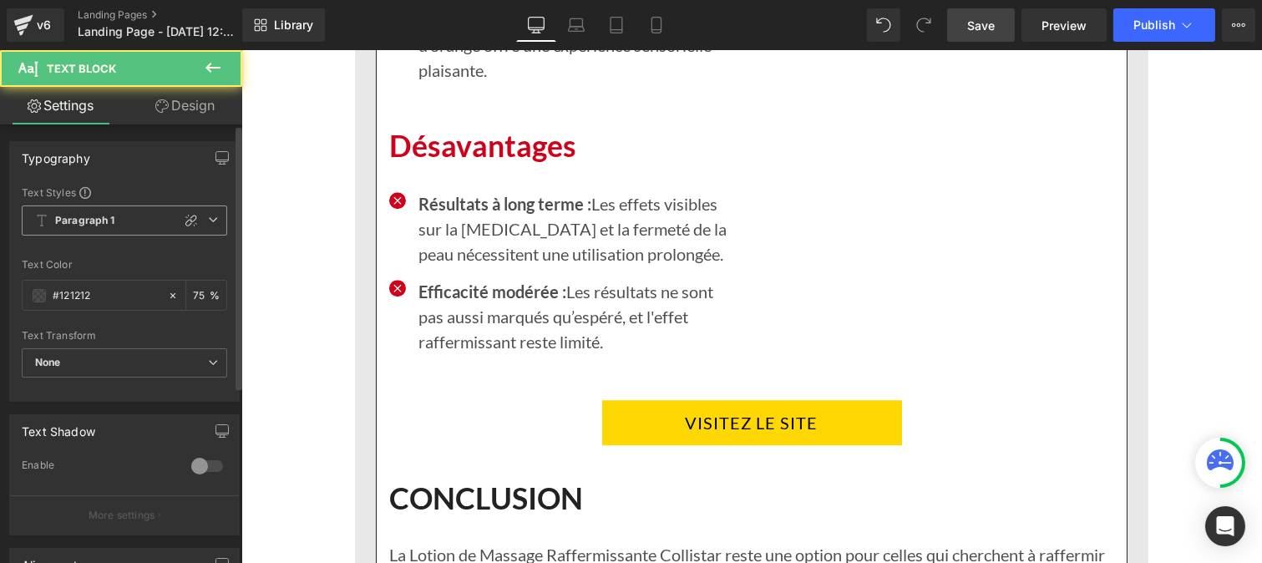
click at [111, 219] on b "Paragraph 1" at bounding box center [85, 221] width 60 height 14
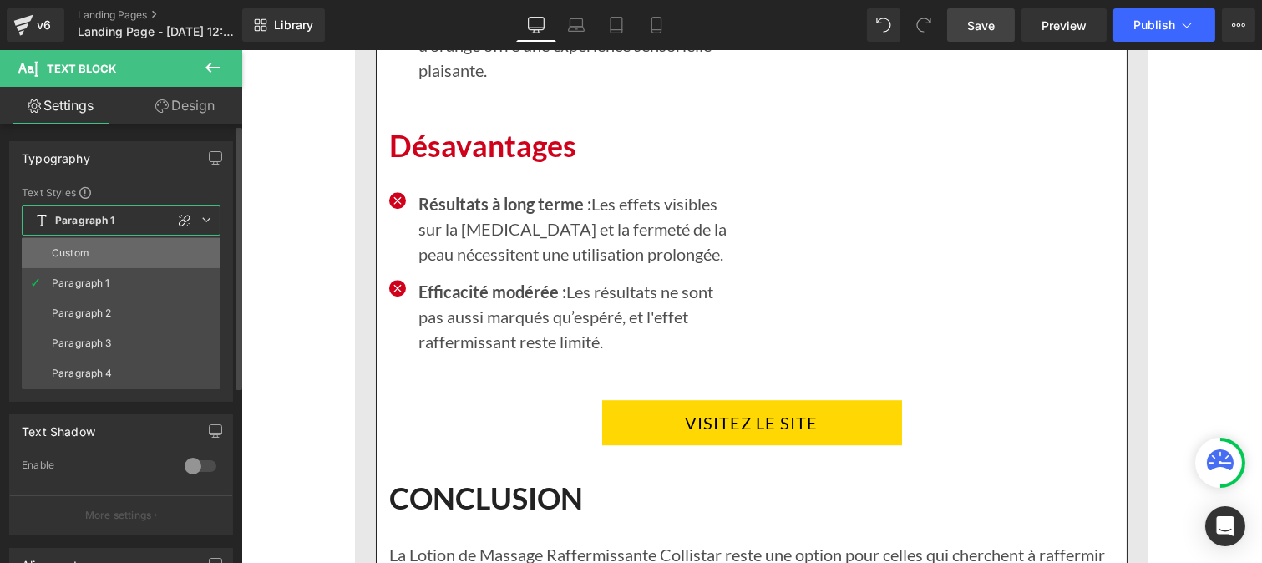
click at [81, 252] on div "Custom" at bounding box center [71, 253] width 38 height 12
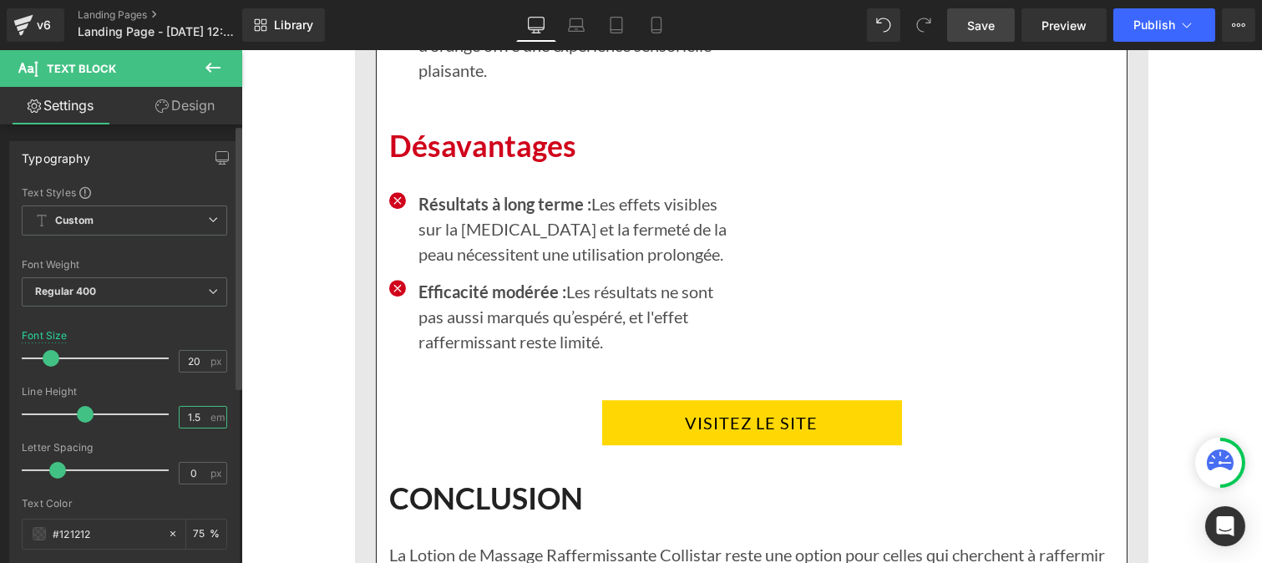
click at [197, 419] on input "1.5" at bounding box center [194, 417] width 29 height 21
type input "1"
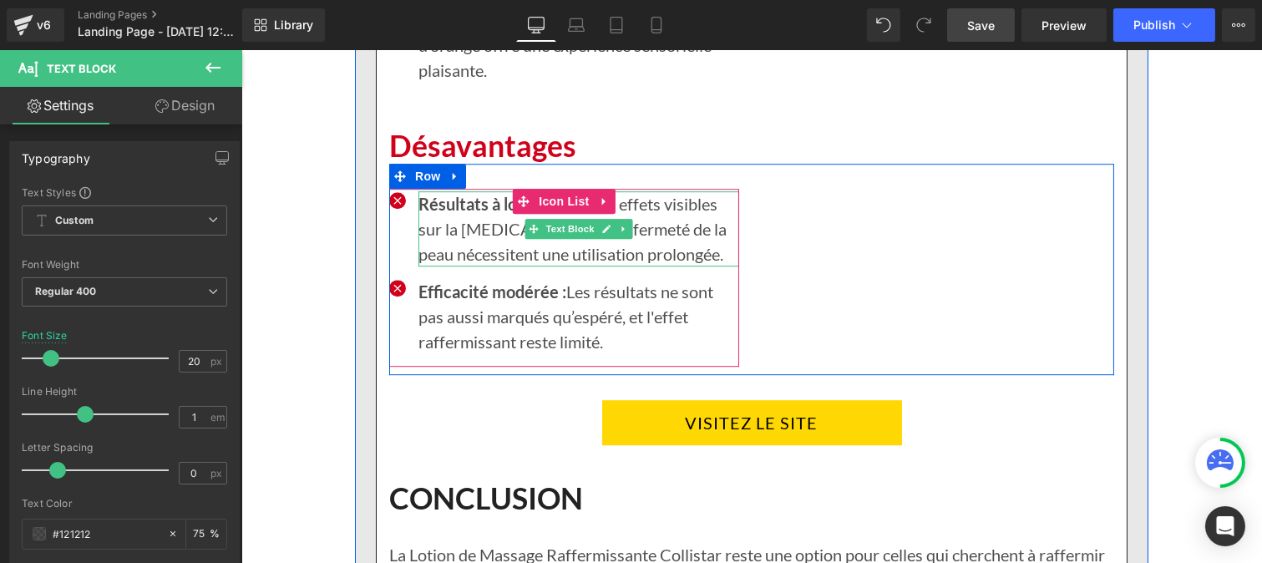
click at [446, 220] on p "Résultats à long terme : Les effets visibles sur la cellulite et la fermeté de …" at bounding box center [578, 228] width 321 height 75
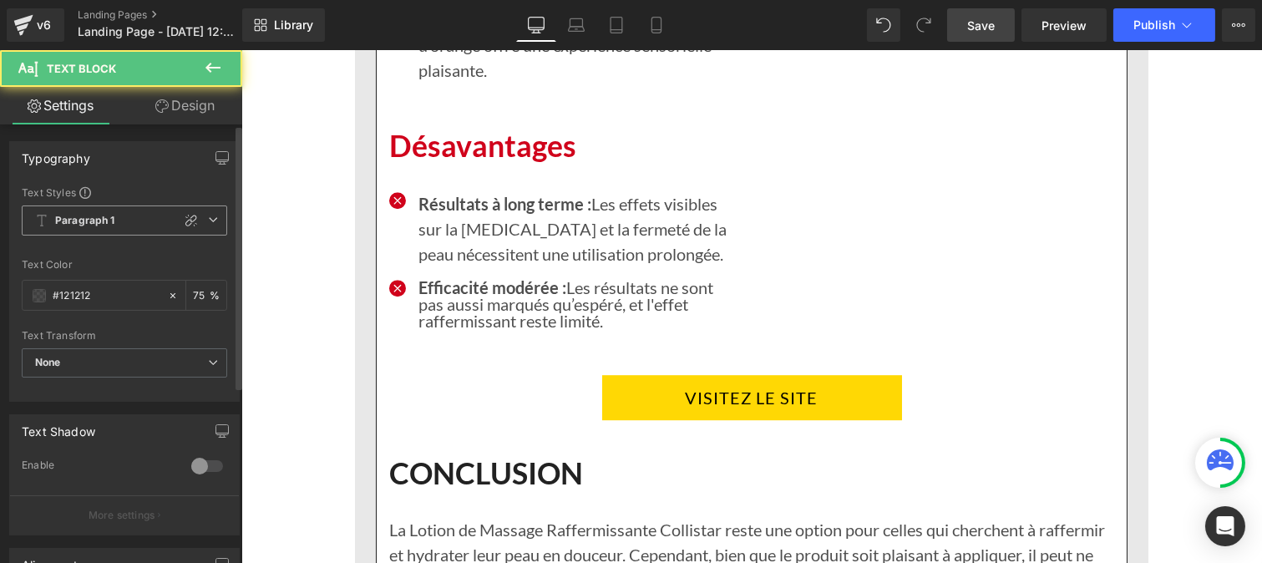
click at [118, 213] on span "Paragraph 1" at bounding box center [124, 220] width 205 height 30
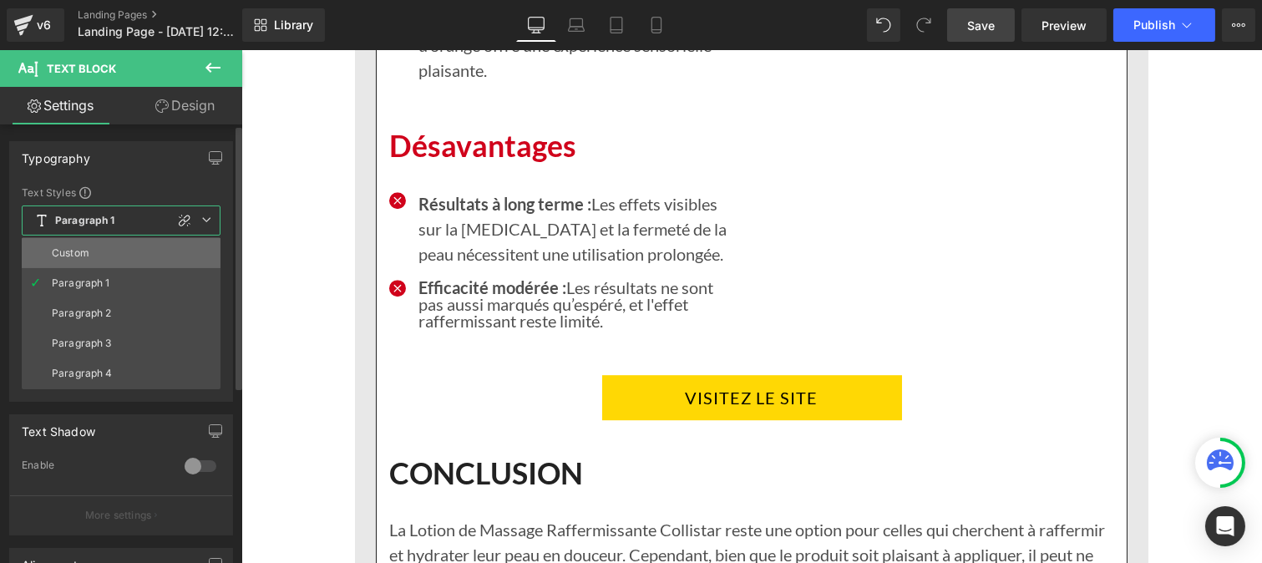
click at [82, 251] on div "Custom" at bounding box center [71, 253] width 38 height 12
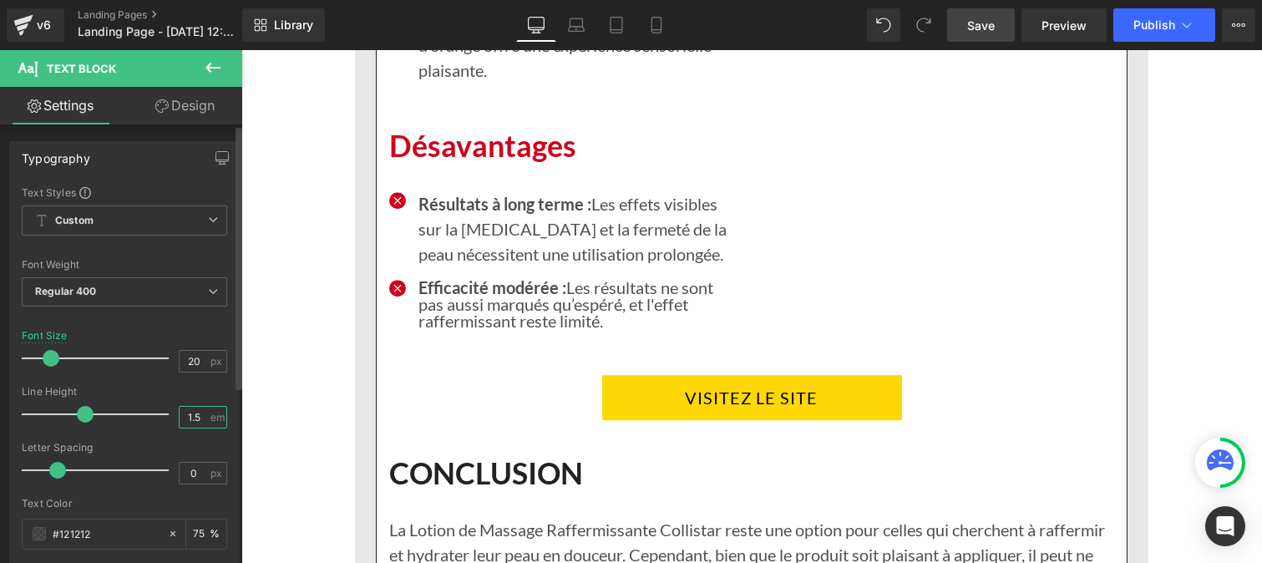
click at [196, 423] on input "1.5" at bounding box center [194, 417] width 29 height 21
type input "1"
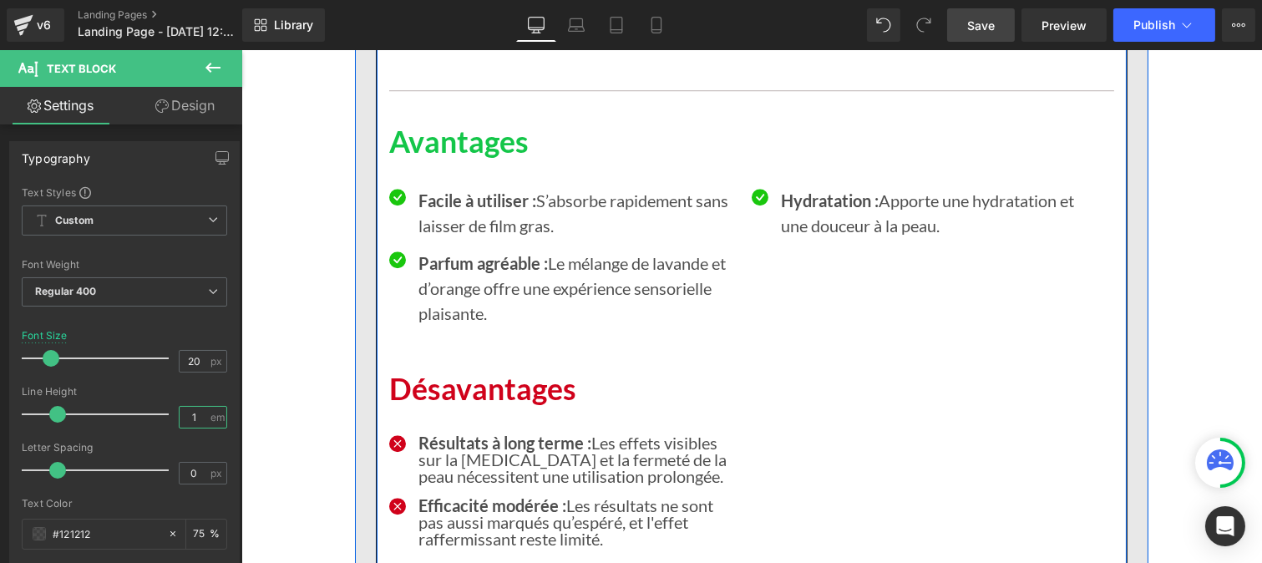
scroll to position [8718, 0]
click at [482, 299] on div "Parfum agréable : Le mélange de lavande et d’orange offre une expérience sensor…" at bounding box center [578, 288] width 321 height 75
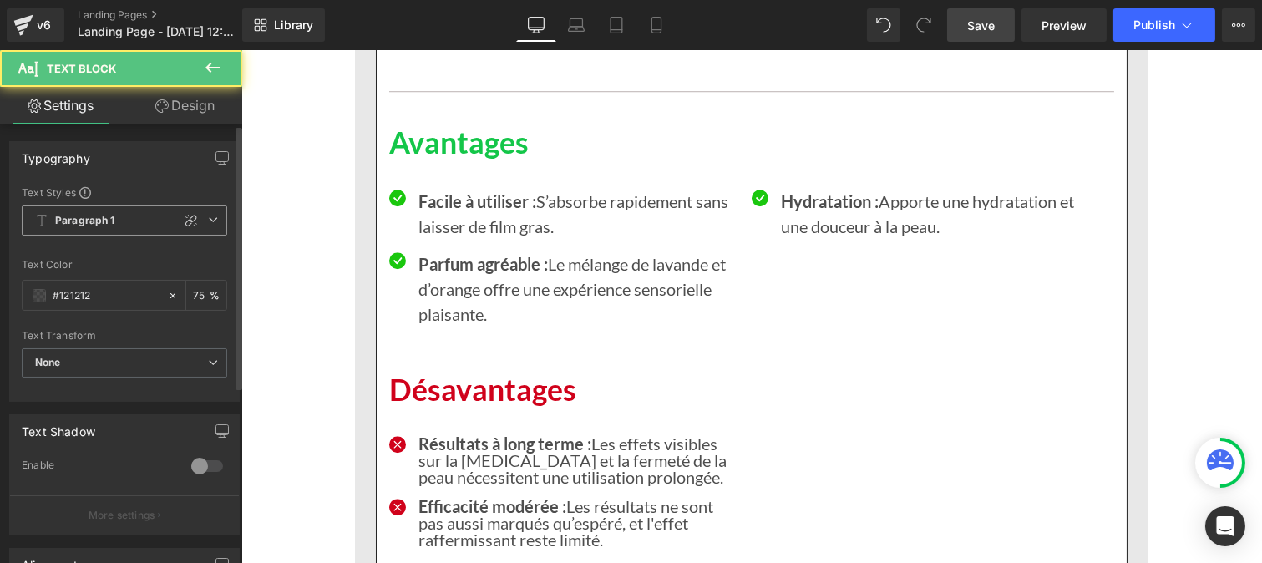
click at [124, 215] on span "Paragraph 1" at bounding box center [124, 220] width 205 height 30
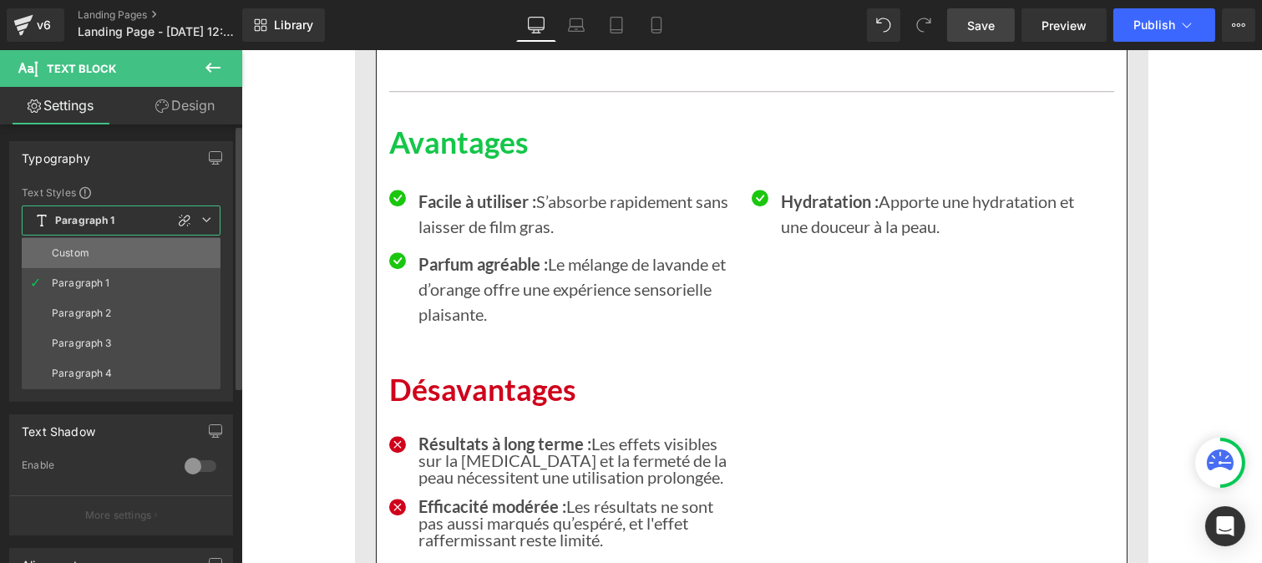
click at [78, 253] on div "Custom" at bounding box center [71, 253] width 38 height 12
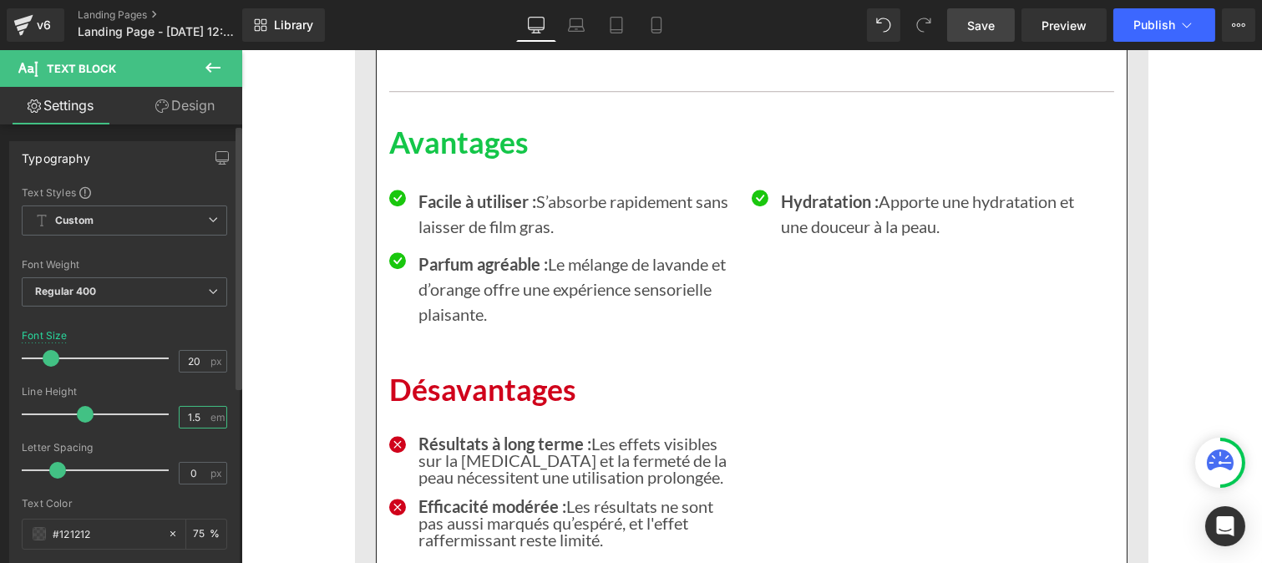
click at [195, 420] on input "1.5" at bounding box center [194, 417] width 29 height 21
type input "1"
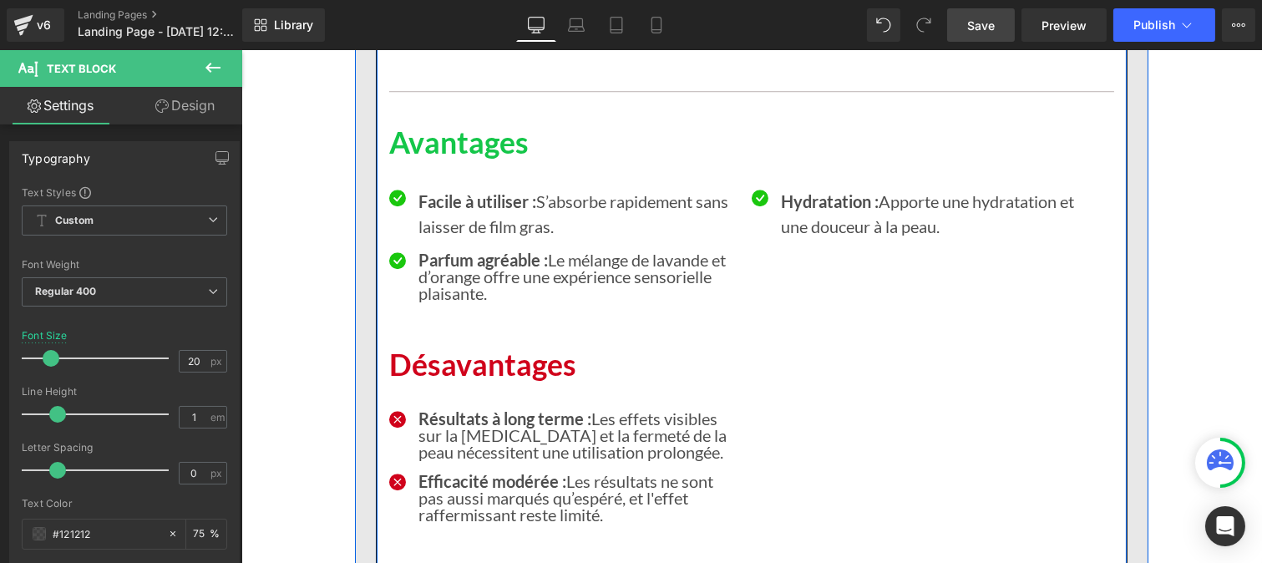
click at [443, 197] on p "Facile à utiliser : S’absorbe rapidement sans laisser de film gras." at bounding box center [578, 214] width 321 height 50
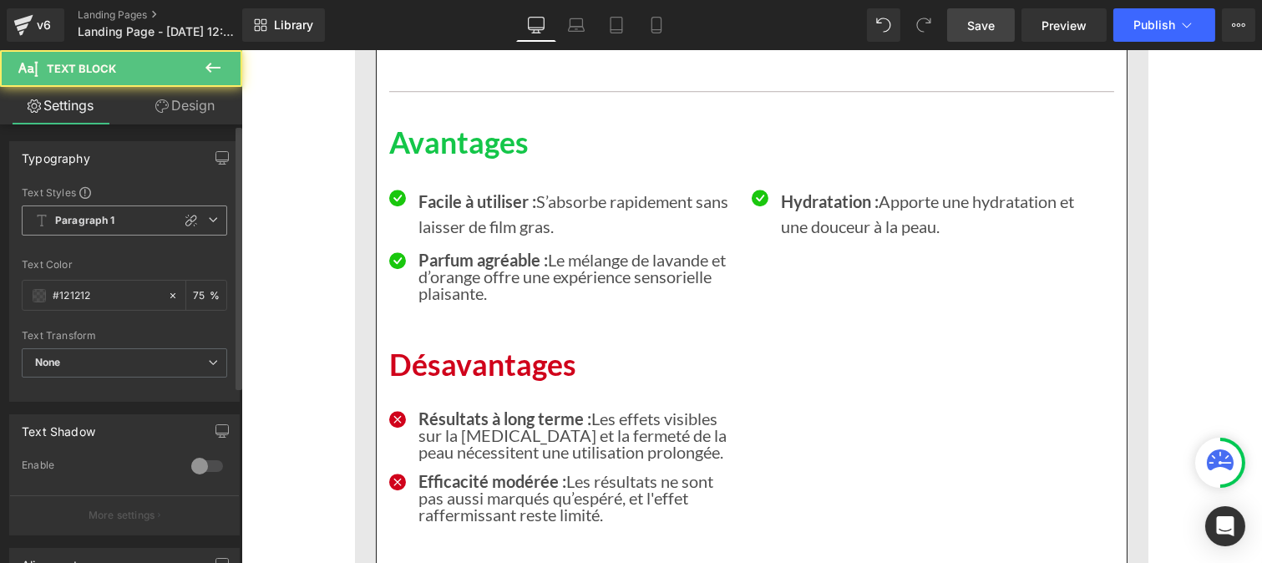
click at [81, 219] on b "Paragraph 1" at bounding box center [85, 221] width 60 height 14
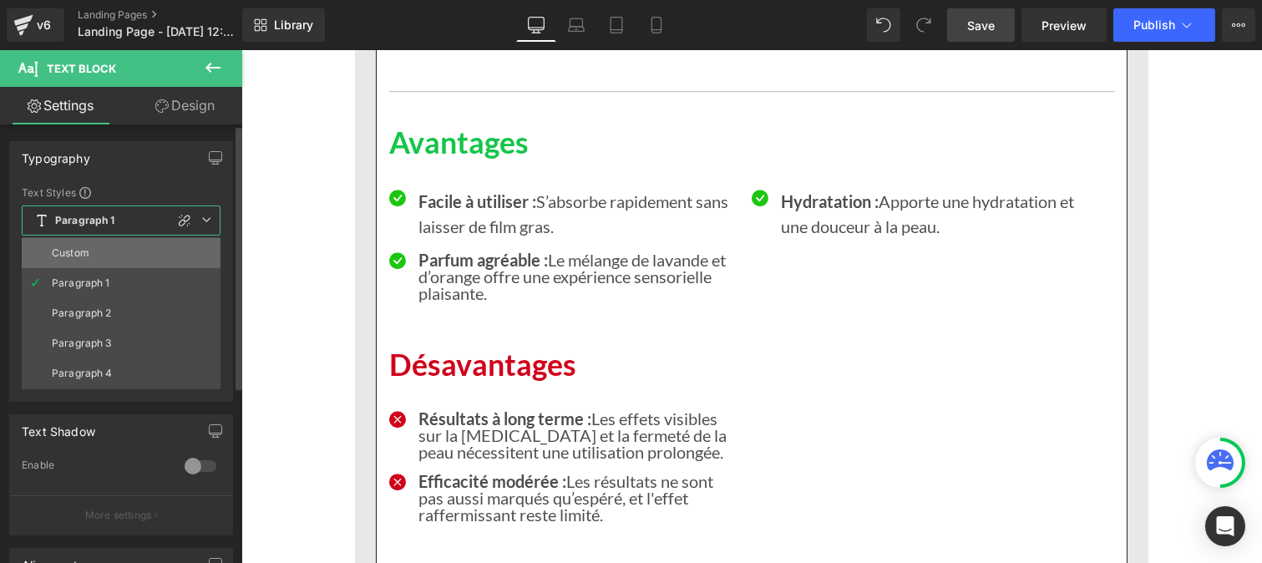
click at [78, 257] on div "Custom" at bounding box center [71, 253] width 38 height 12
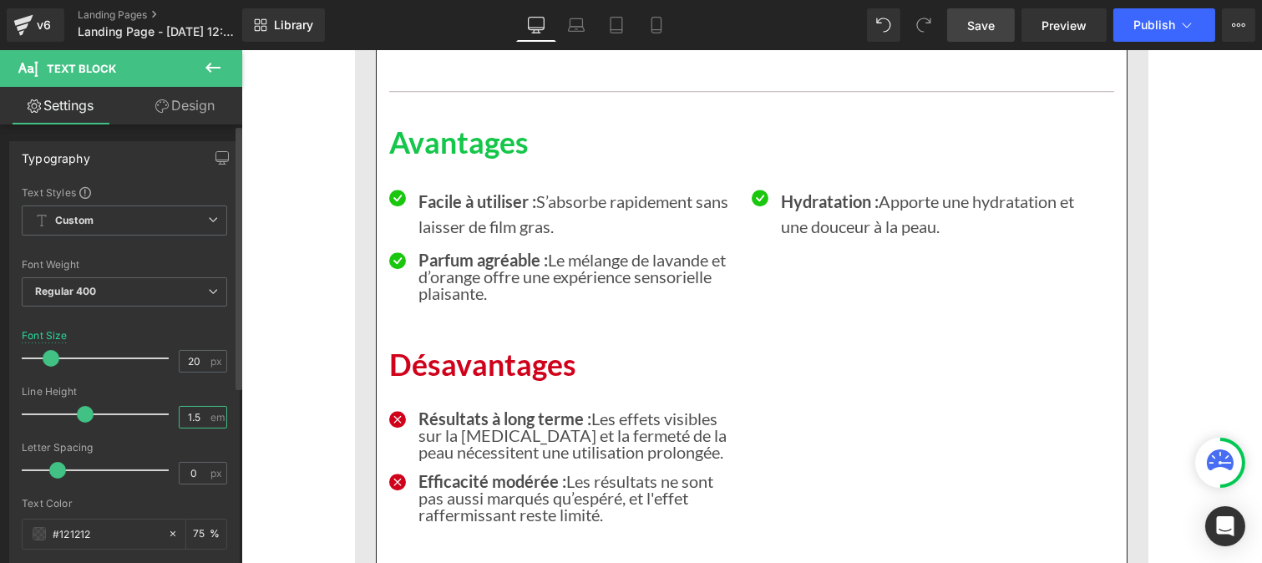
click at [200, 426] on input "1.5" at bounding box center [194, 417] width 29 height 21
type input "1"
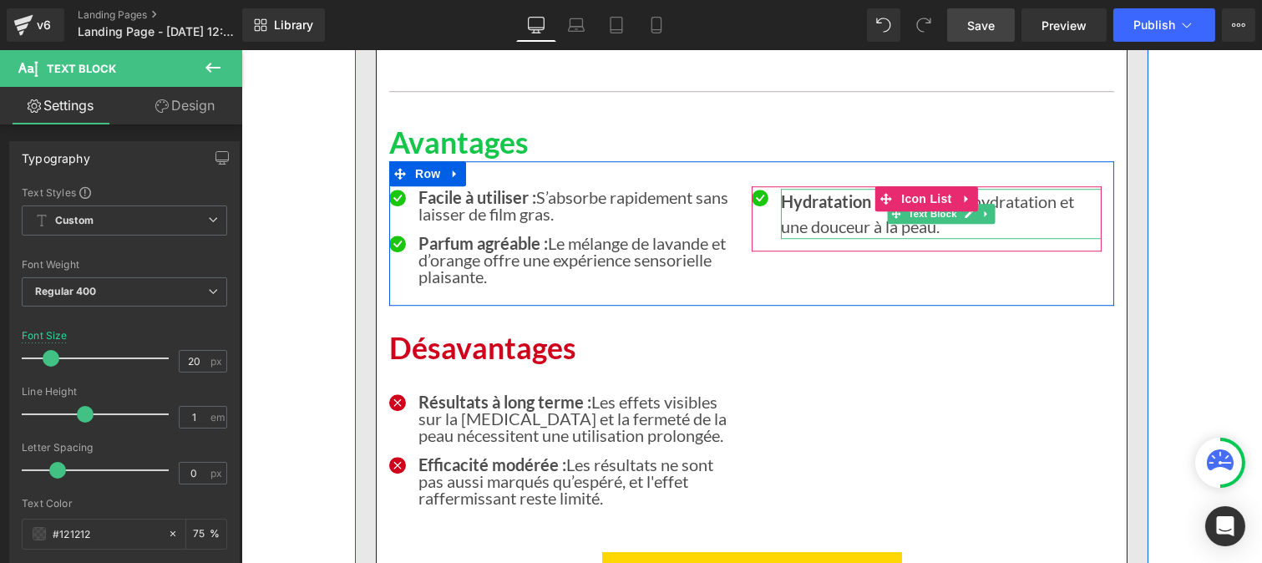
click at [812, 191] on strong "Hydratation :" at bounding box center [829, 201] width 98 height 20
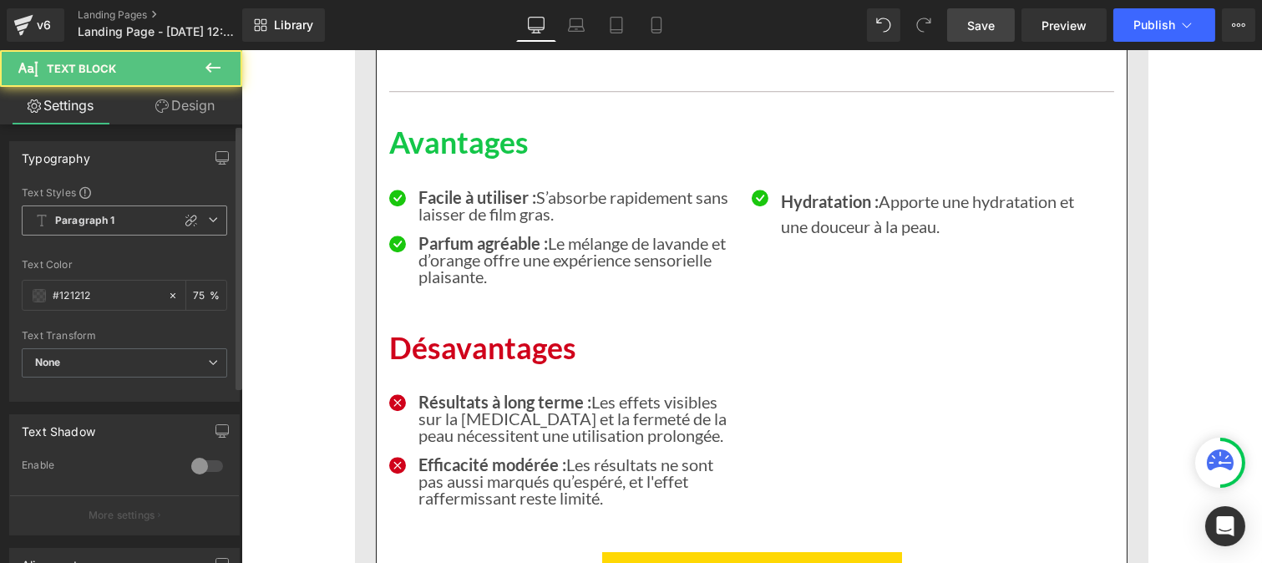
click at [53, 220] on span "Paragraph 1" at bounding box center [124, 220] width 205 height 30
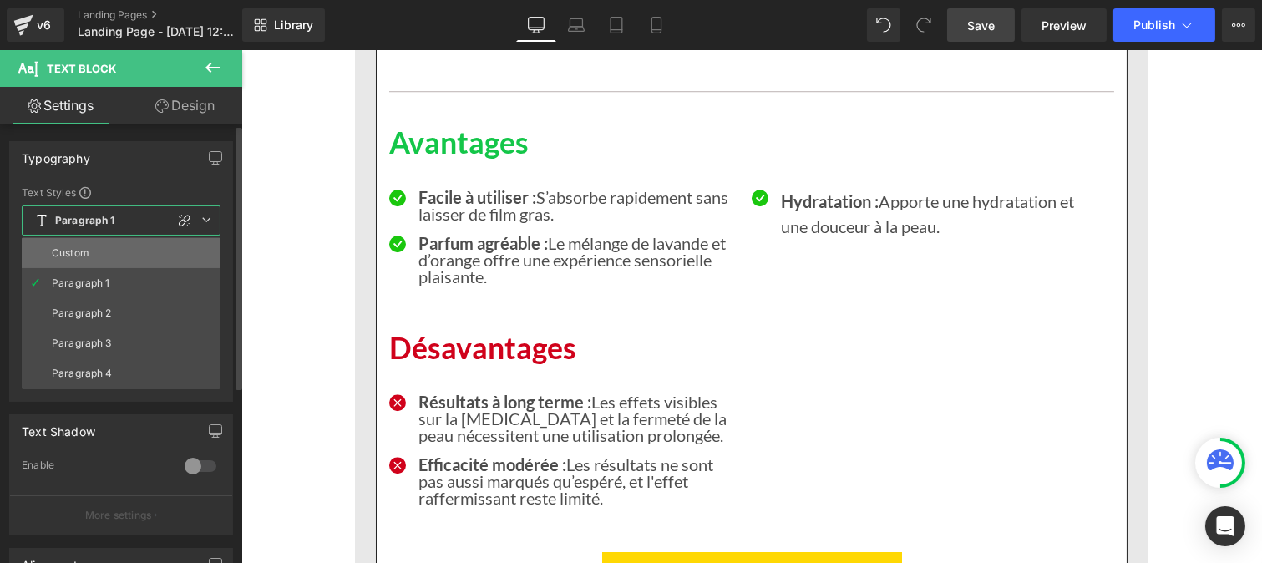
click at [80, 266] on li "Custom" at bounding box center [121, 253] width 199 height 30
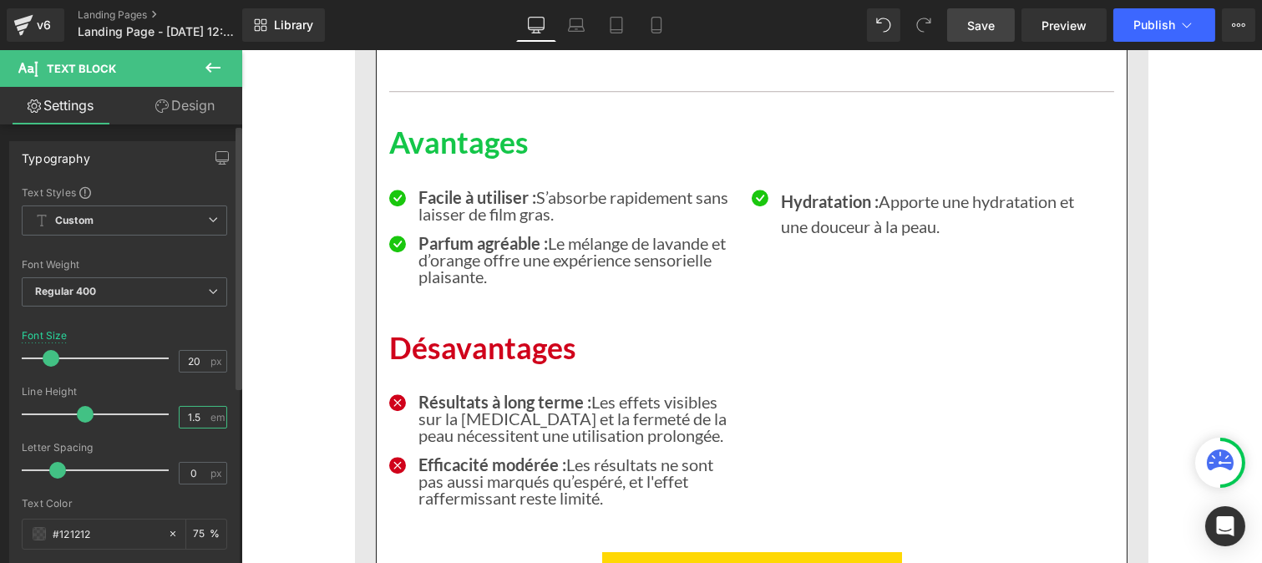
click at [187, 418] on input "1.5" at bounding box center [194, 417] width 29 height 21
click at [199, 418] on input "1.5" at bounding box center [194, 417] width 29 height 21
type input "1"
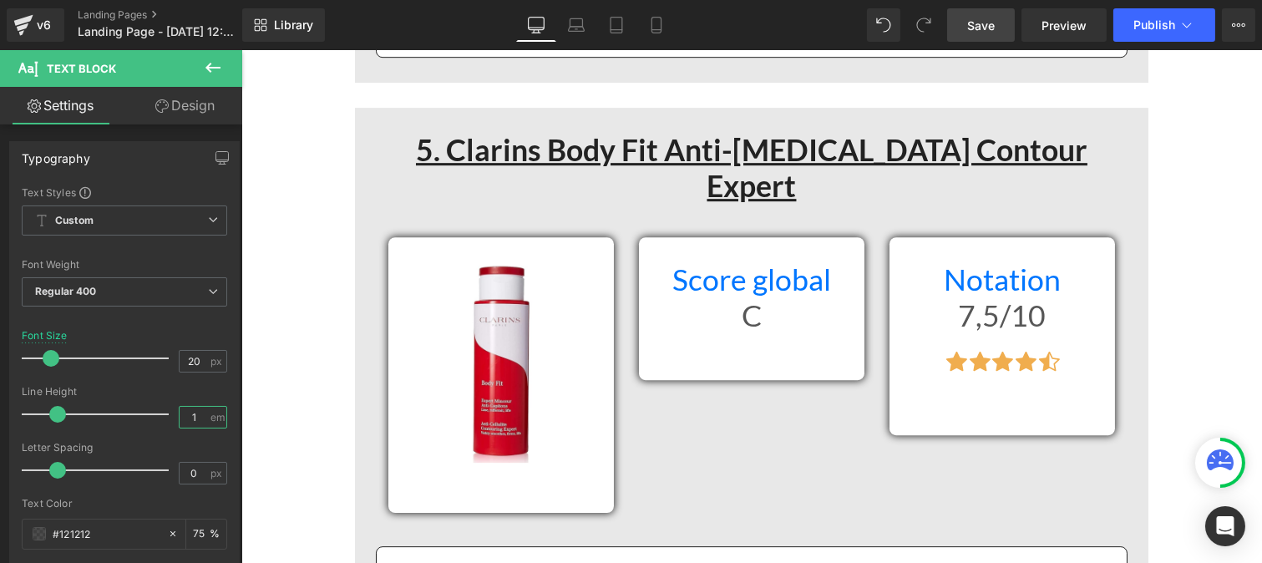
scroll to position [9522, 0]
click at [670, 261] on h1 "Score global" at bounding box center [750, 279] width 200 height 36
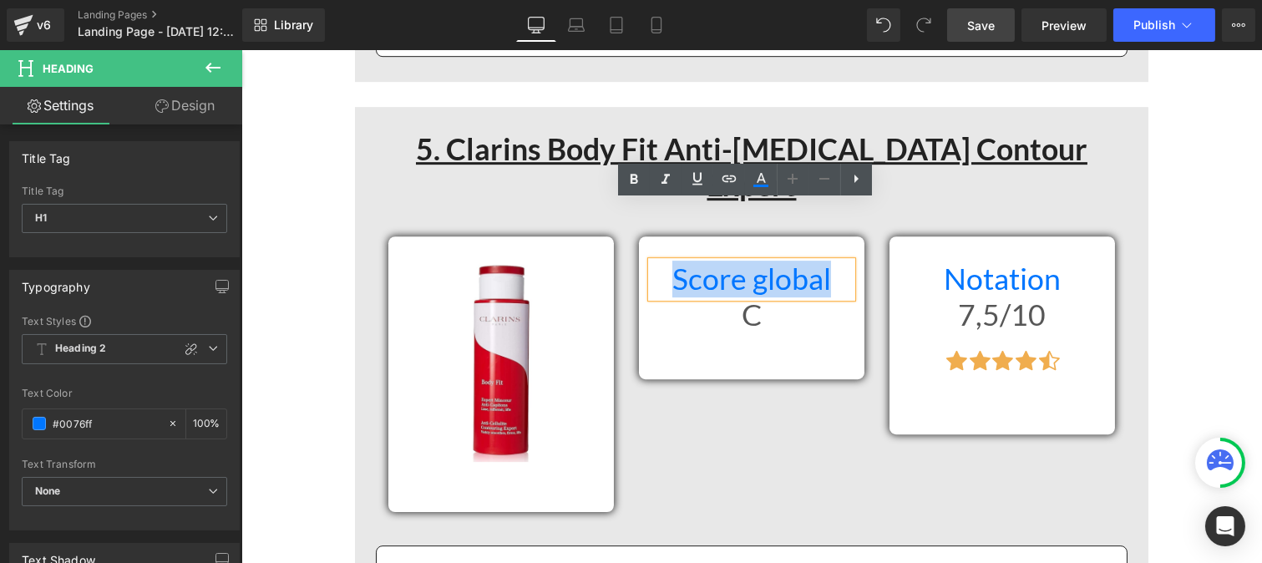
drag, startPoint x: 670, startPoint y: 210, endPoint x: 826, endPoint y: 215, distance: 156.2
click at [826, 261] on h1 "Score global" at bounding box center [750, 279] width 200 height 36
click at [632, 174] on icon at bounding box center [634, 179] width 8 height 10
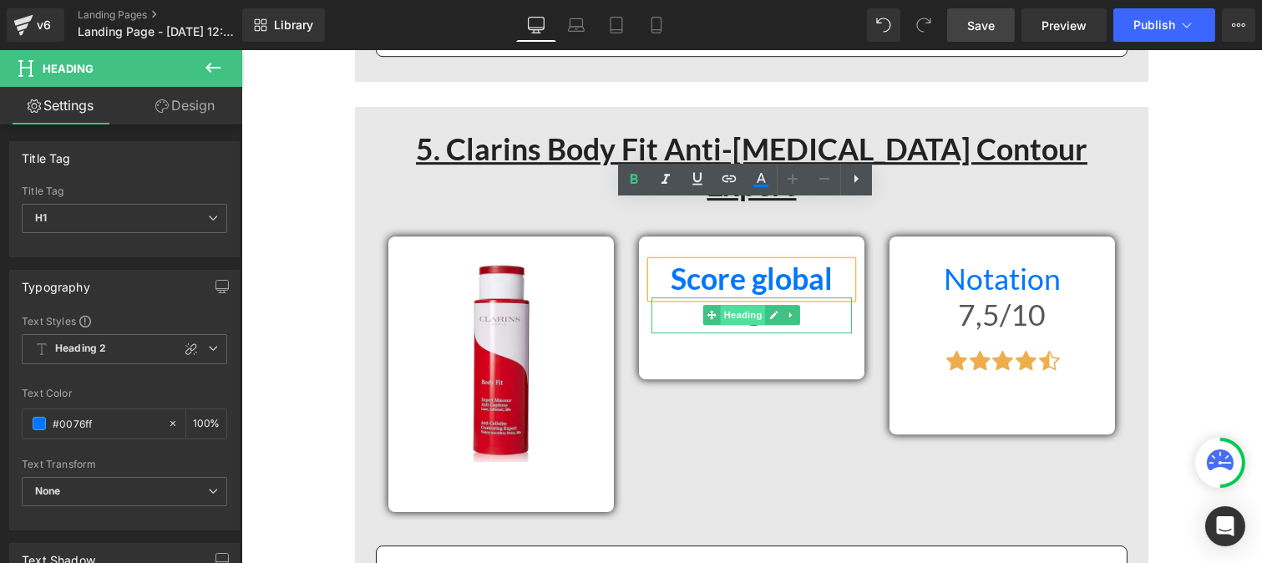
click at [727, 305] on span "Heading" at bounding box center [742, 315] width 45 height 20
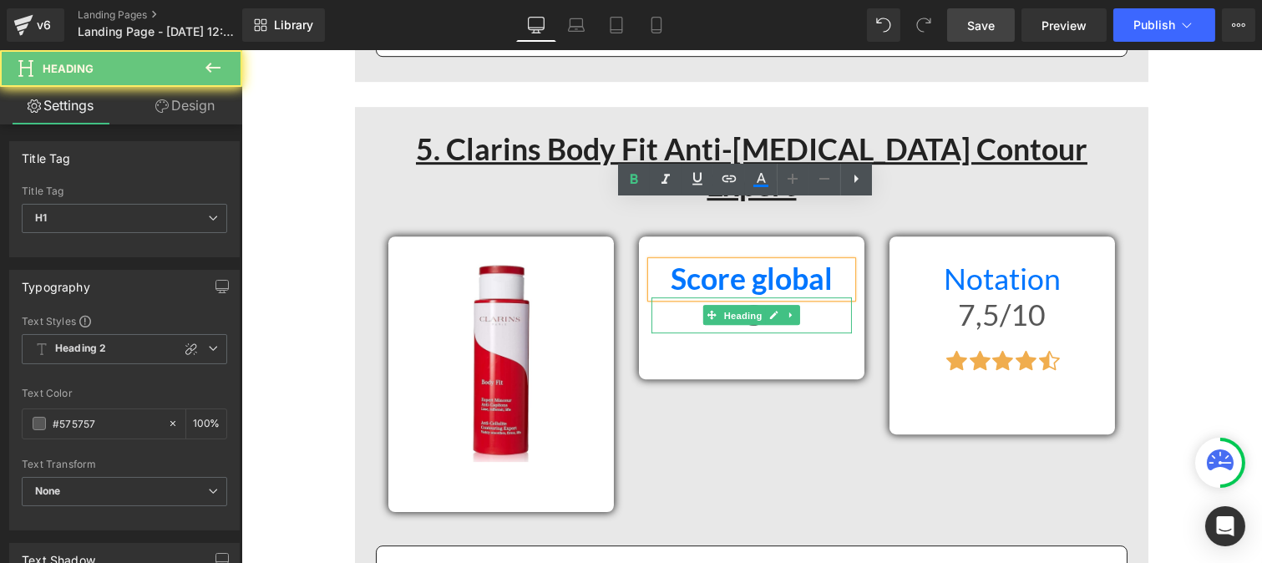
click at [673, 297] on h1 "C" at bounding box center [750, 315] width 200 height 36
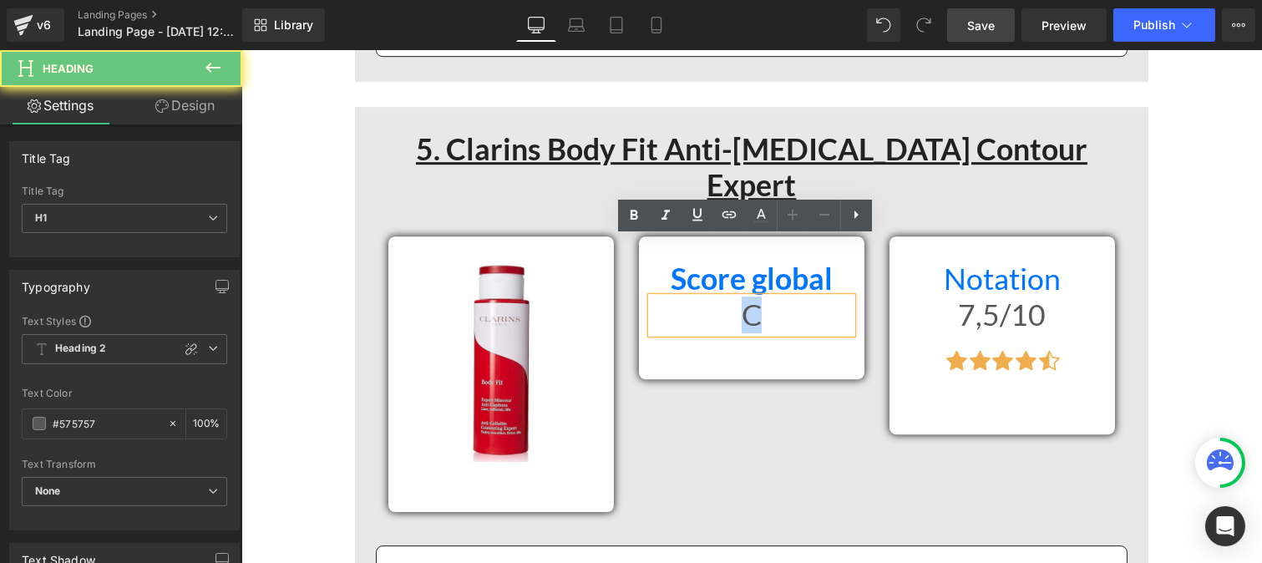
click at [863, 260] on div "Score global Heading C Heading Row" at bounding box center [750, 307] width 251 height 142
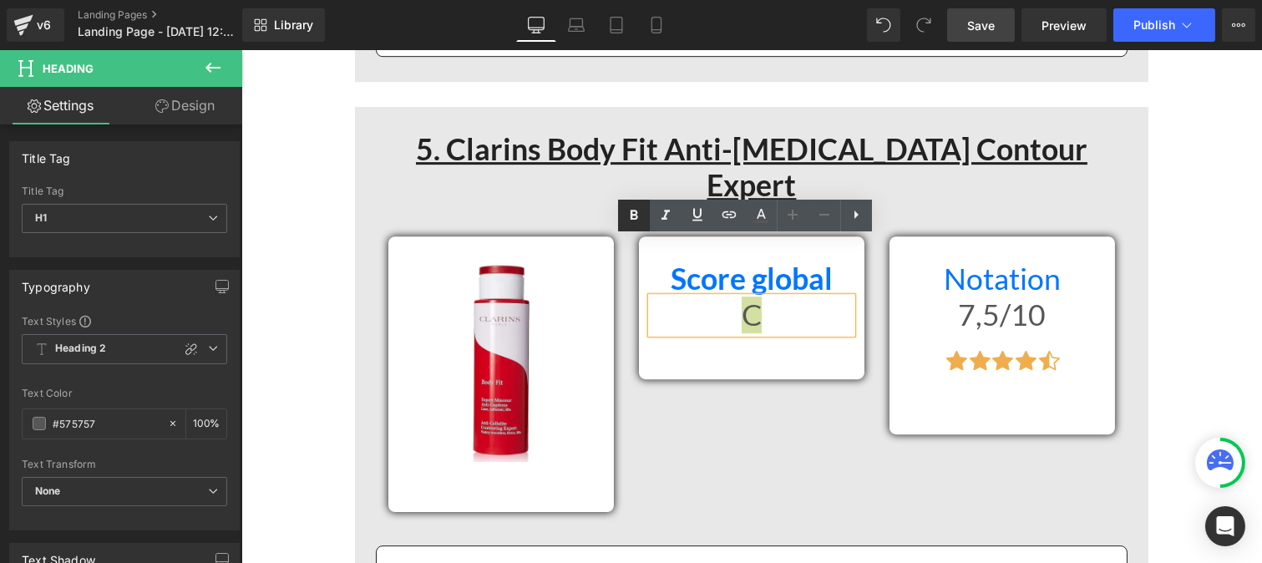
click at [630, 218] on icon at bounding box center [634, 215] width 8 height 10
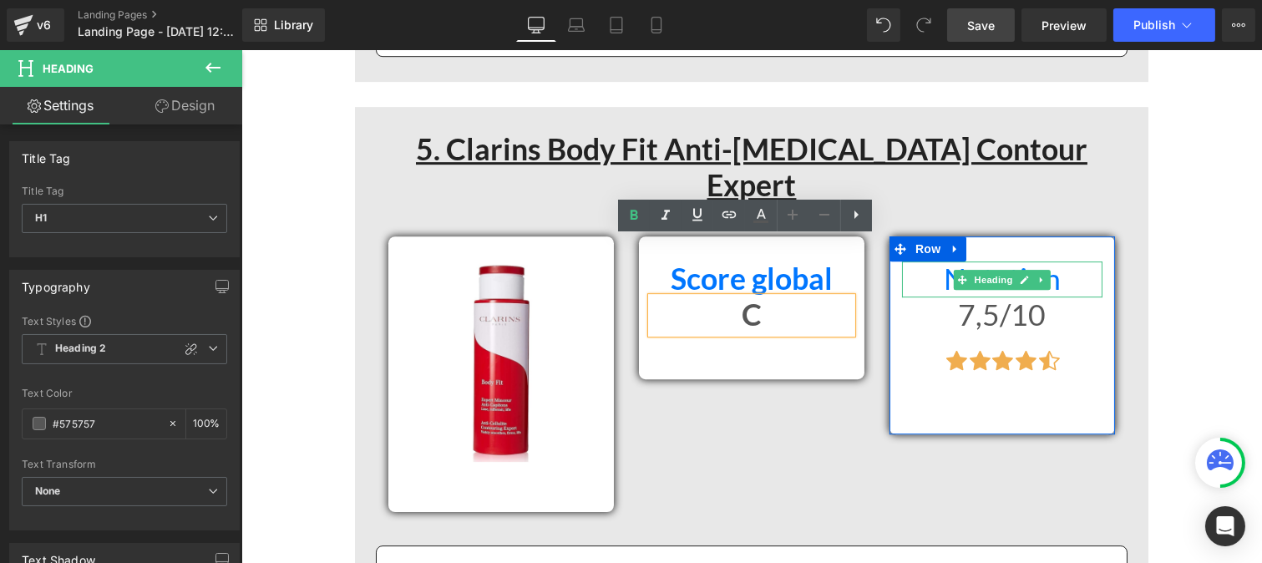
click at [913, 261] on h1 "Notation" at bounding box center [1001, 279] width 200 height 36
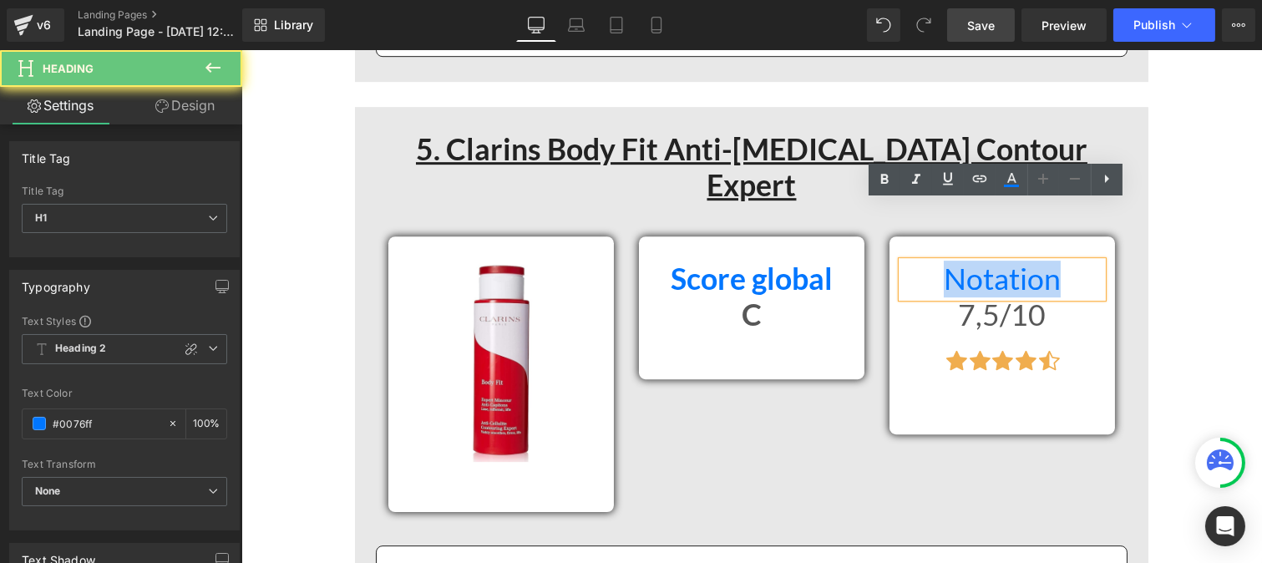
drag, startPoint x: 918, startPoint y: 220, endPoint x: 1088, endPoint y: 220, distance: 170.3
click at [1088, 261] on h1 "Notation" at bounding box center [1001, 279] width 200 height 36
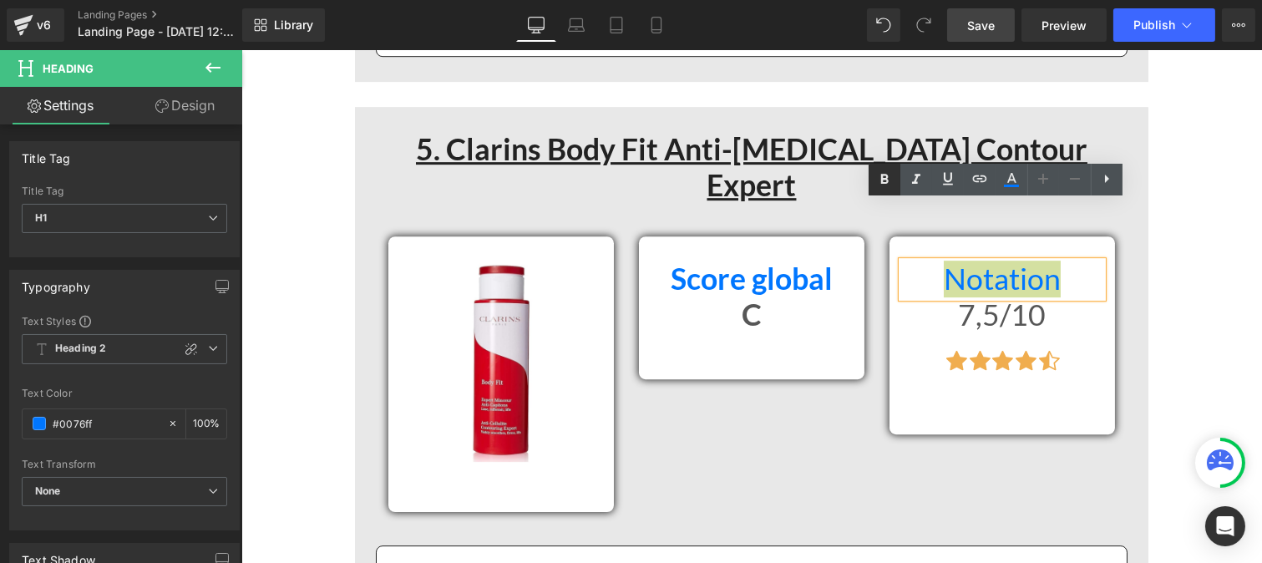
click at [881, 185] on icon at bounding box center [884, 180] width 20 height 20
click at [932, 297] on h1 "7,5/10" at bounding box center [1001, 315] width 200 height 36
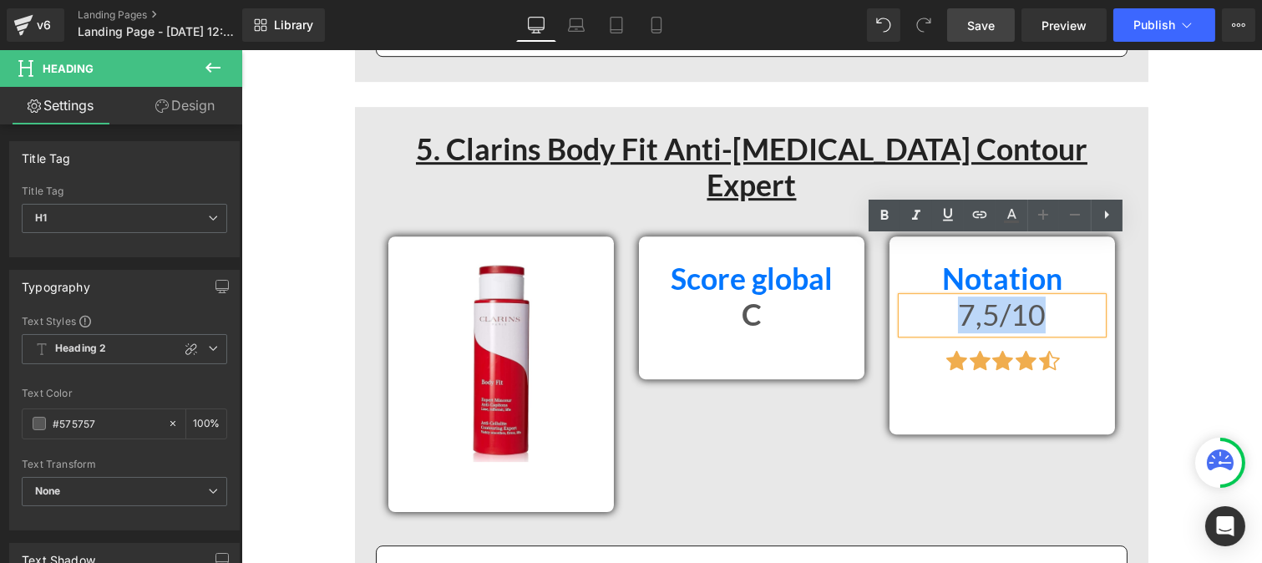
drag, startPoint x: 939, startPoint y: 260, endPoint x: 1064, endPoint y: 247, distance: 125.0
click at [1064, 297] on h1 "7,5/10" at bounding box center [1001, 315] width 200 height 36
click at [895, 215] on link at bounding box center [884, 216] width 32 height 32
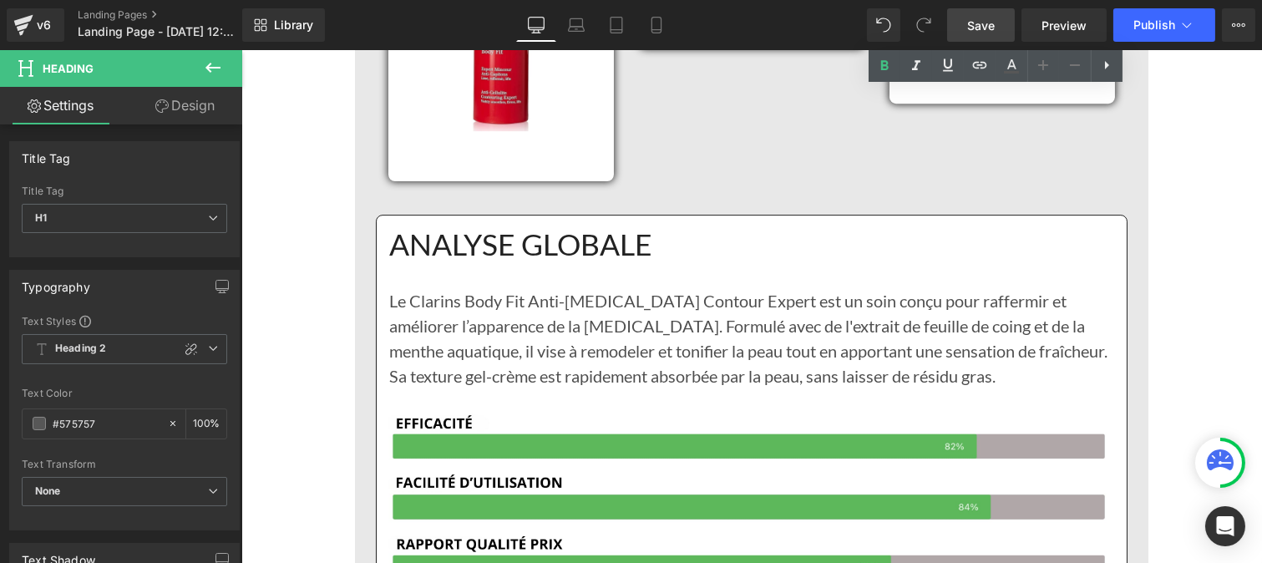
scroll to position [9856, 0]
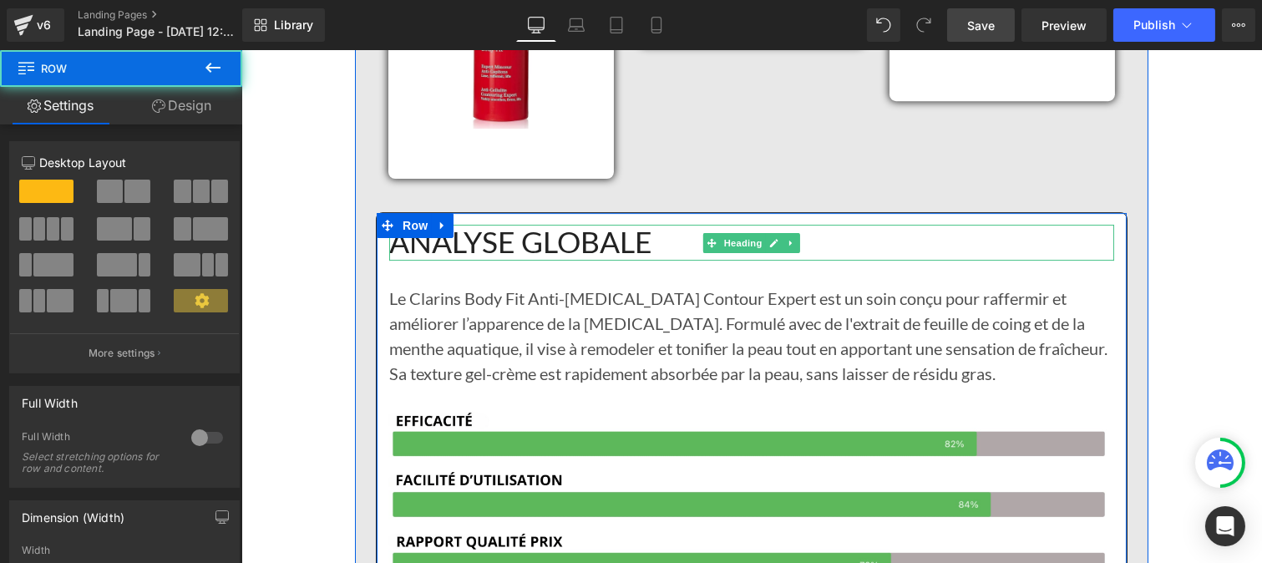
click at [578, 225] on h1 "ANALYSE GLOBALE" at bounding box center [750, 243] width 725 height 36
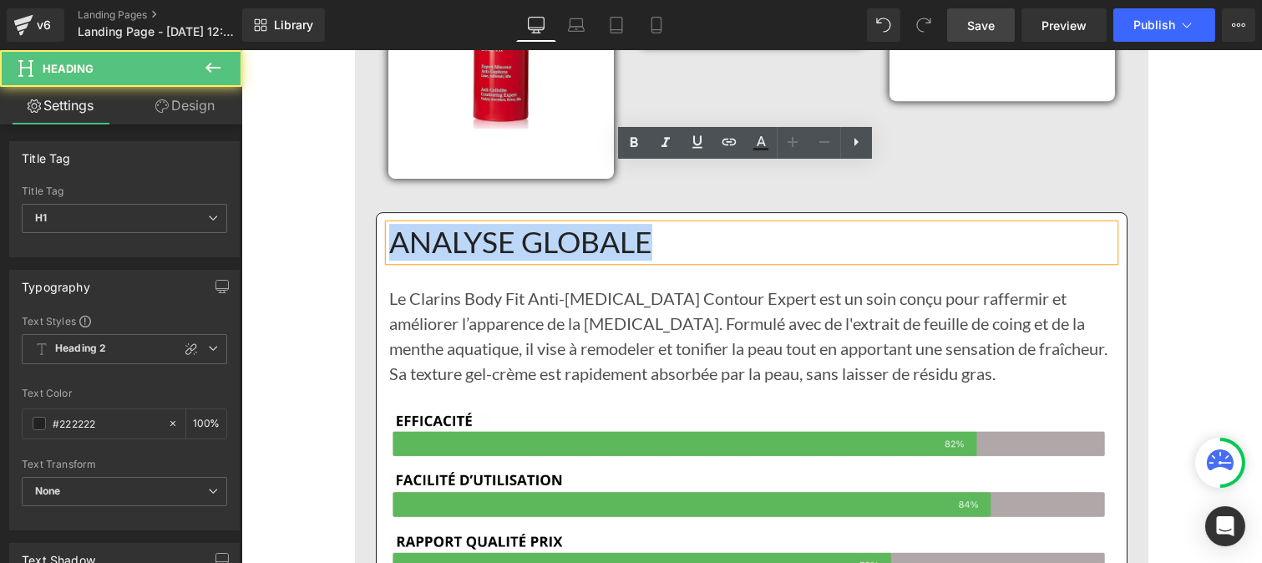
drag, startPoint x: 640, startPoint y: 178, endPoint x: 375, endPoint y: 177, distance: 264.7
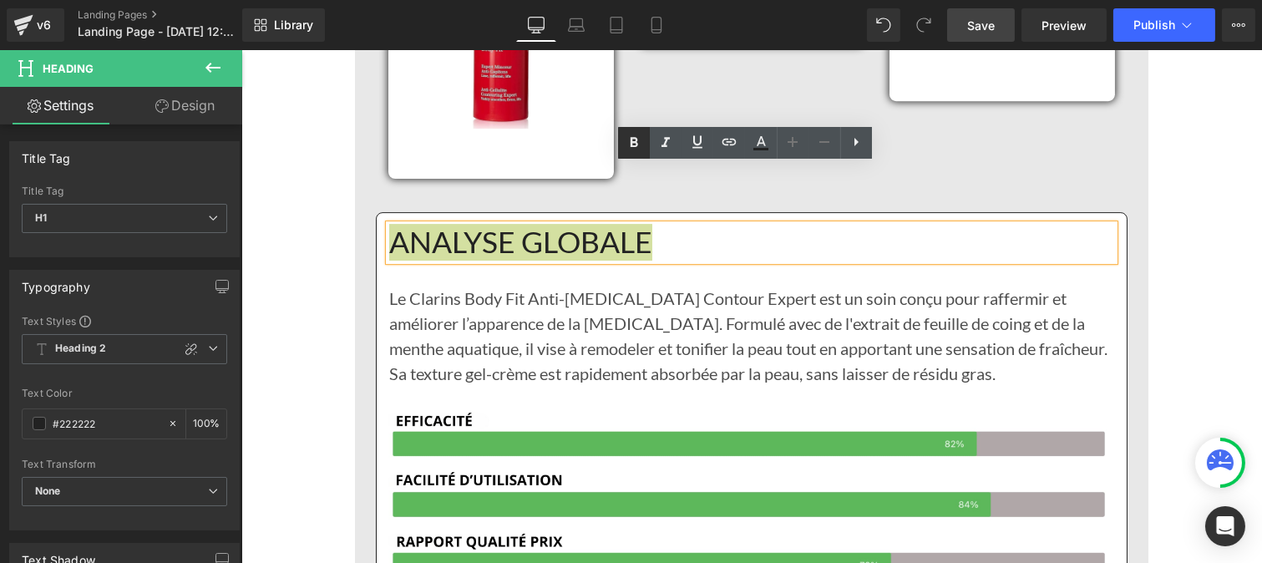
click at [639, 140] on icon at bounding box center [634, 143] width 20 height 20
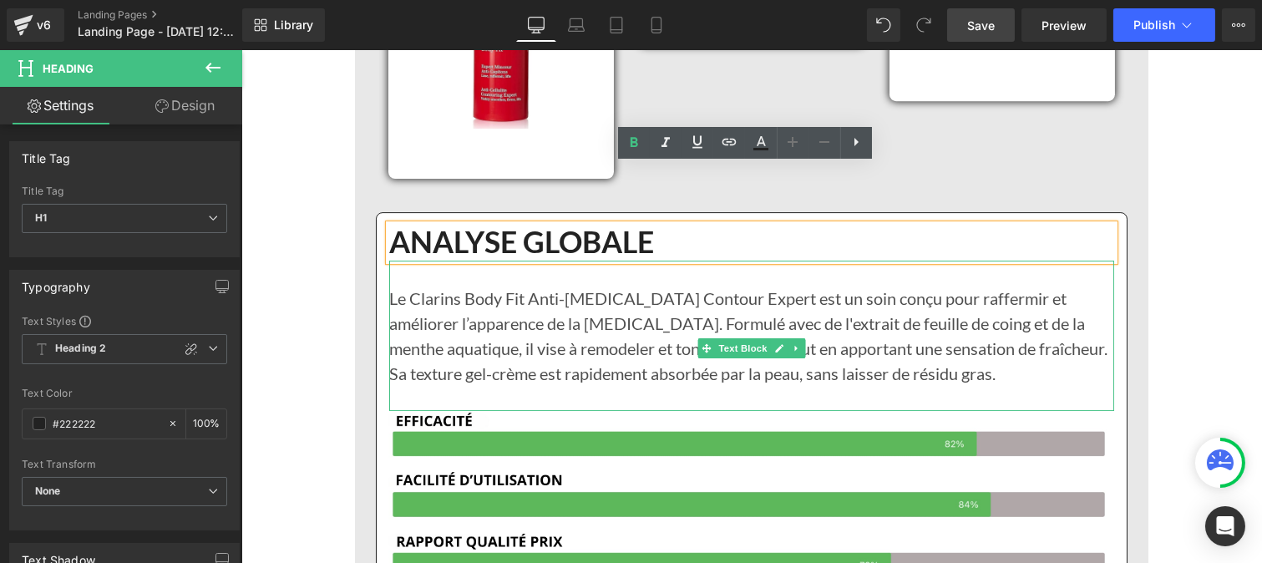
click at [504, 296] on p "Le Clarins Body Fit Anti-cellulite Contour Expert est un soin conçu pour raffer…" at bounding box center [750, 348] width 725 height 125
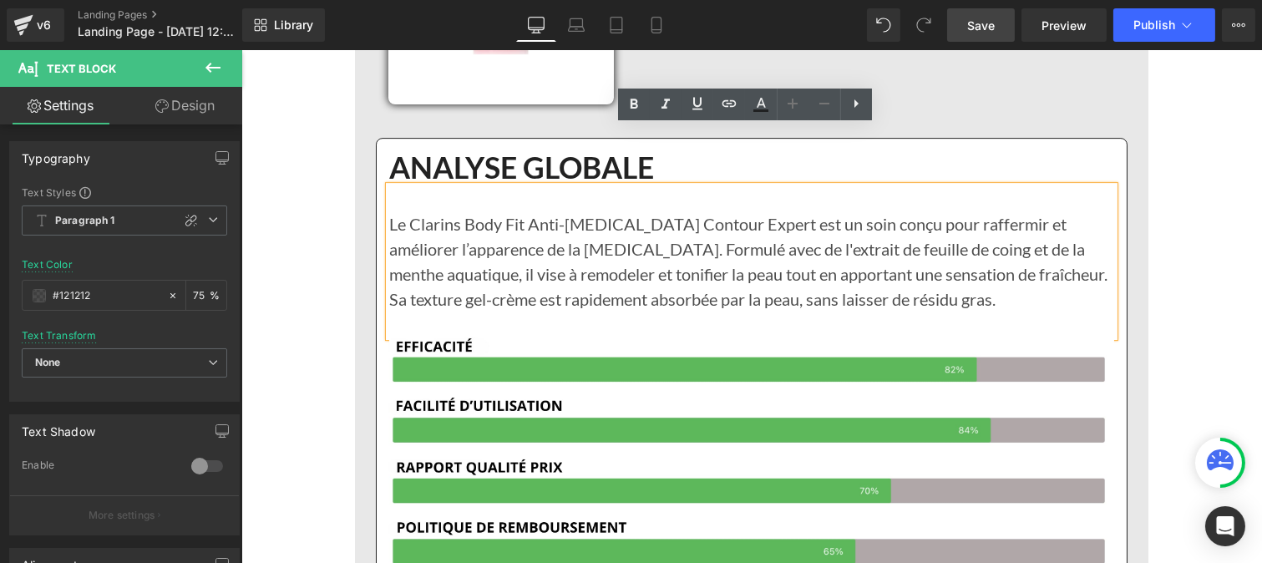
scroll to position [9931, 0]
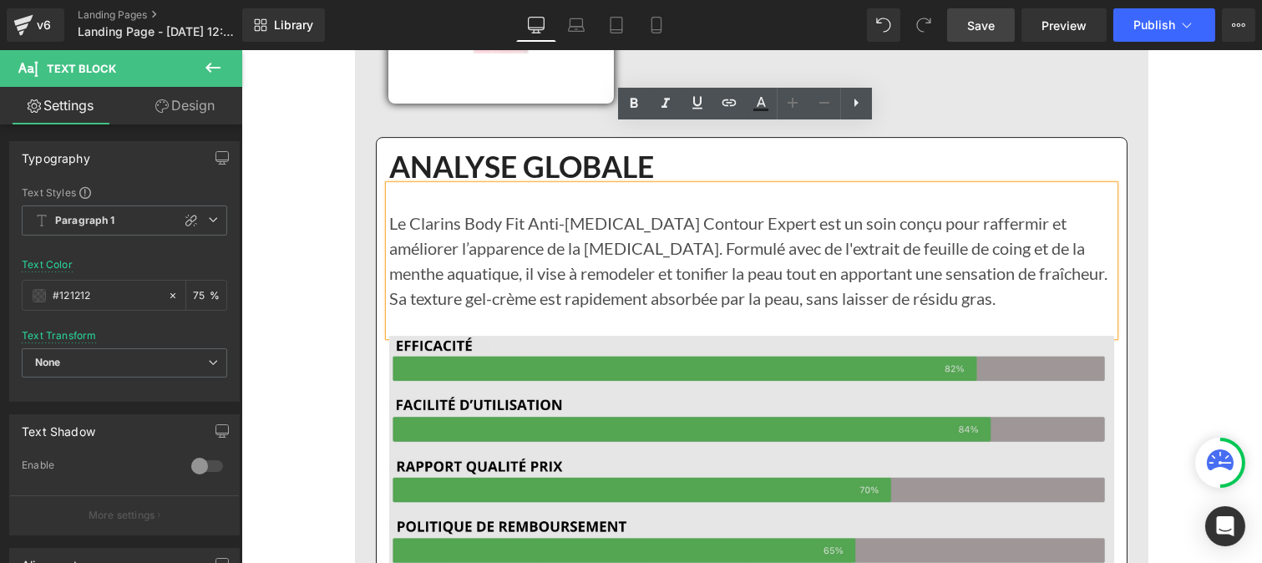
click at [687, 380] on img at bounding box center [750, 485] width 725 height 299
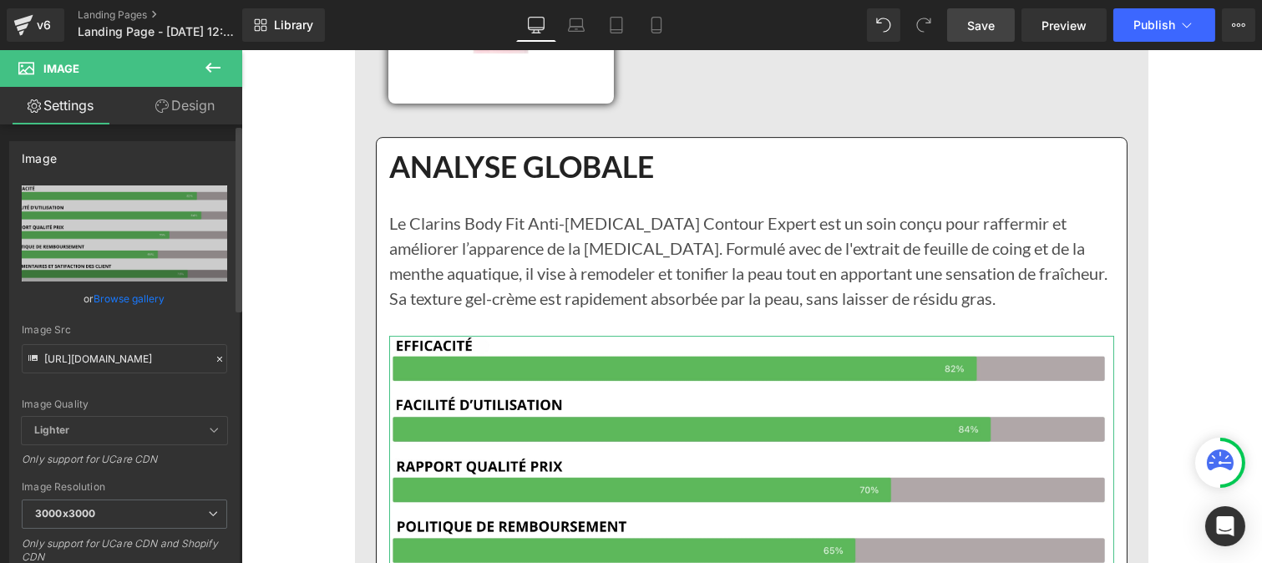
click at [217, 357] on icon at bounding box center [219, 359] width 5 height 5
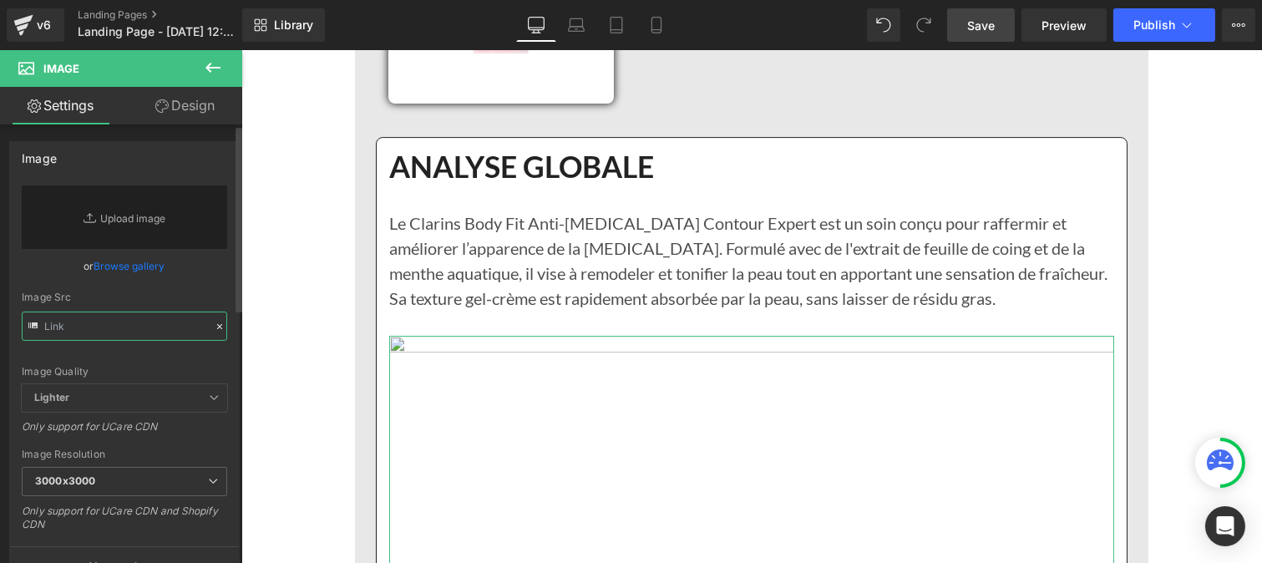
click at [149, 324] on input "text" at bounding box center [124, 325] width 205 height 29
paste input "https://cdn.shopify.com/s/files/1/0986/3672/6610/files/Pourcentage_produit_5.jp…"
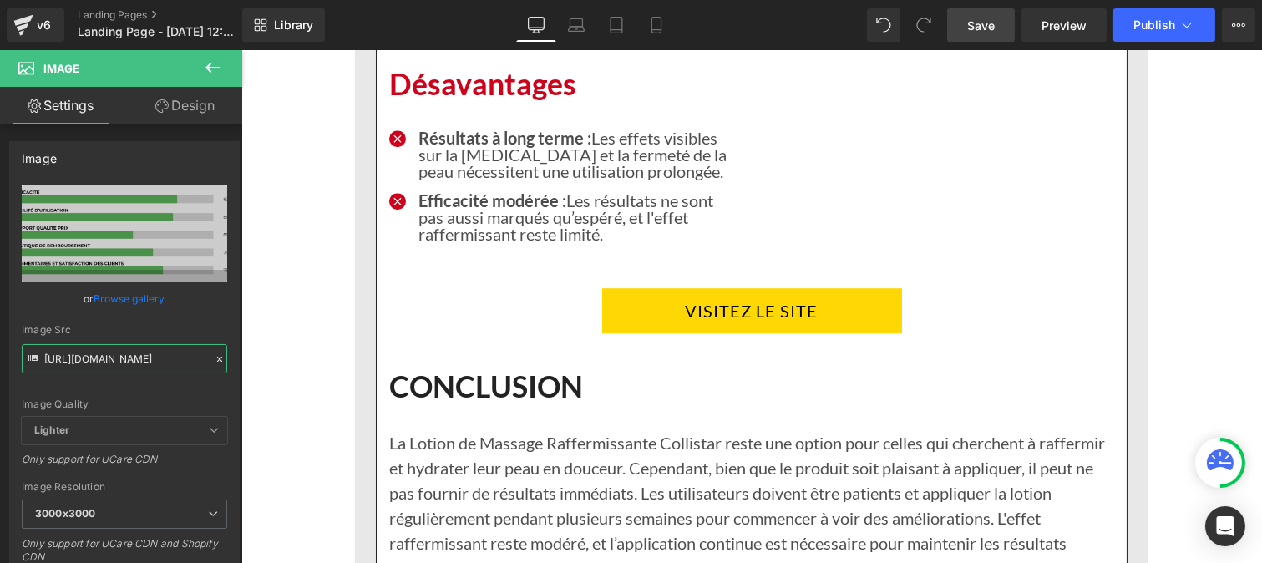
scroll to position [8972, 0]
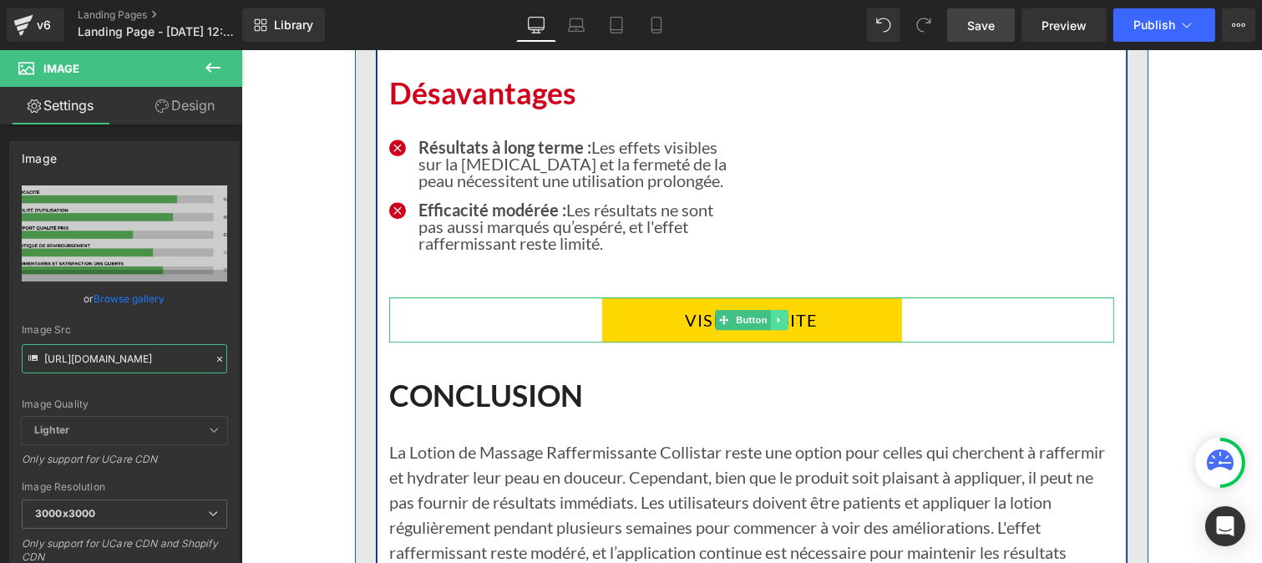
type input "https://cdn.shopify.com/s/files/1/0986/3672/6610/files/Pourcentage_produit_5_30…"
click at [776, 317] on icon at bounding box center [777, 320] width 3 height 6
click at [771, 310] on link at bounding box center [770, 320] width 18 height 20
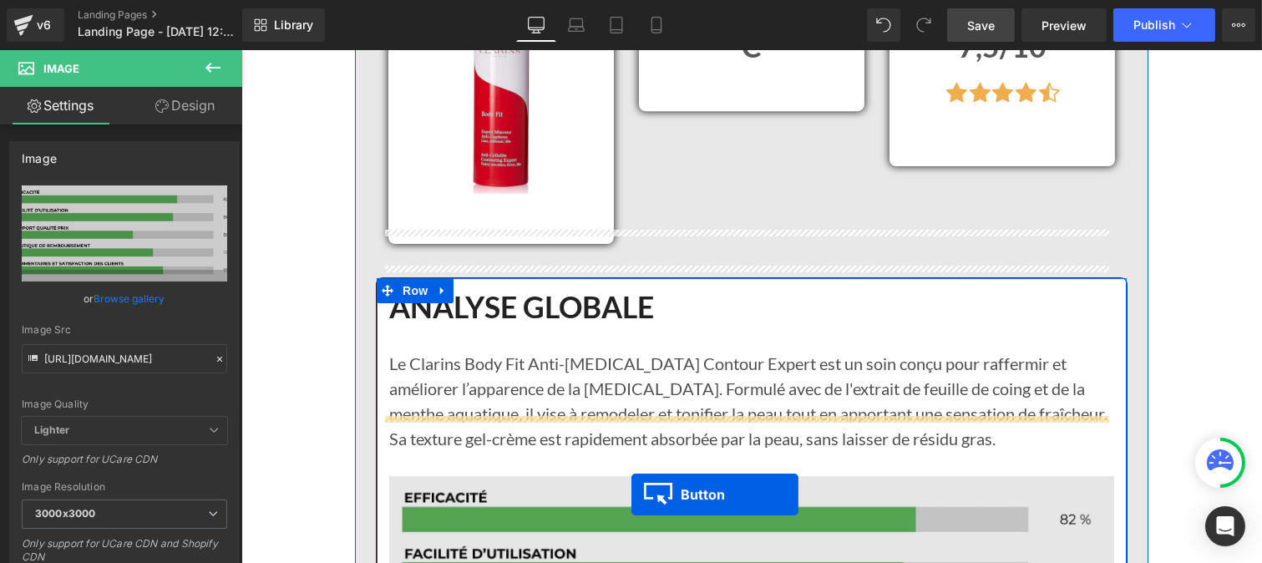
scroll to position [9891, 0]
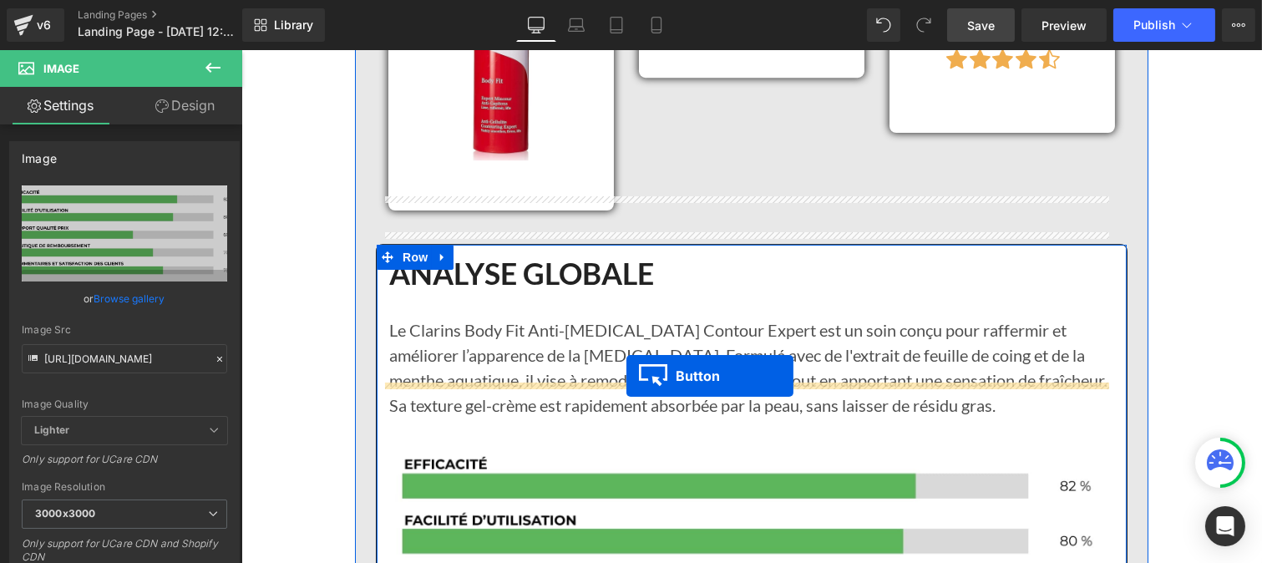
drag, startPoint x: 716, startPoint y: 365, endPoint x: 625, endPoint y: 377, distance: 90.9
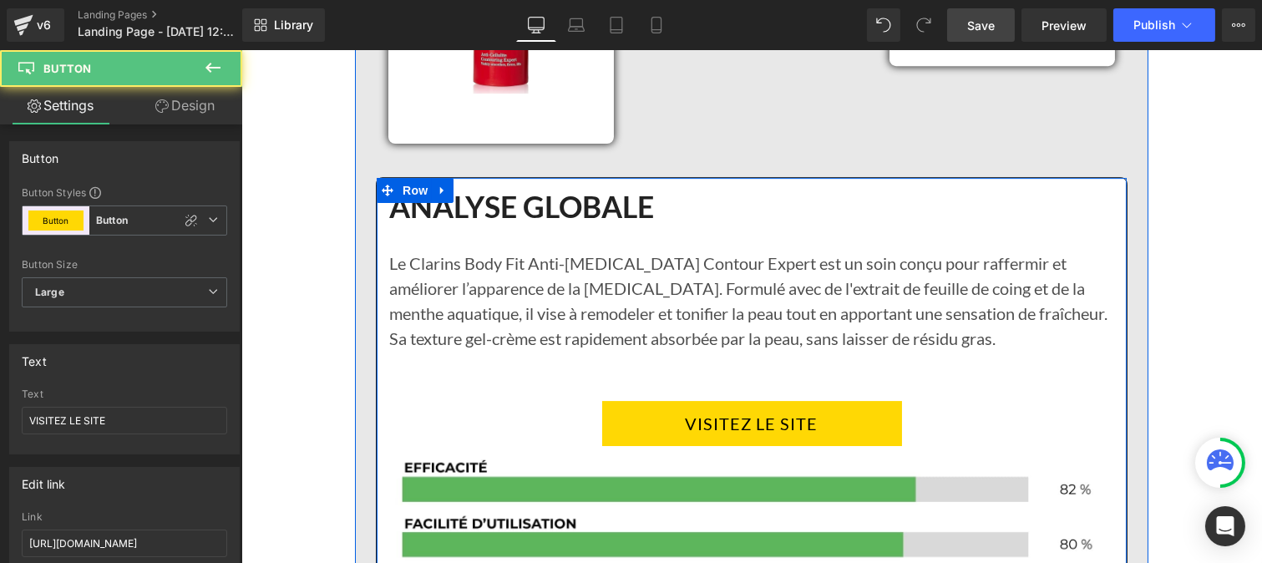
scroll to position [9824, 0]
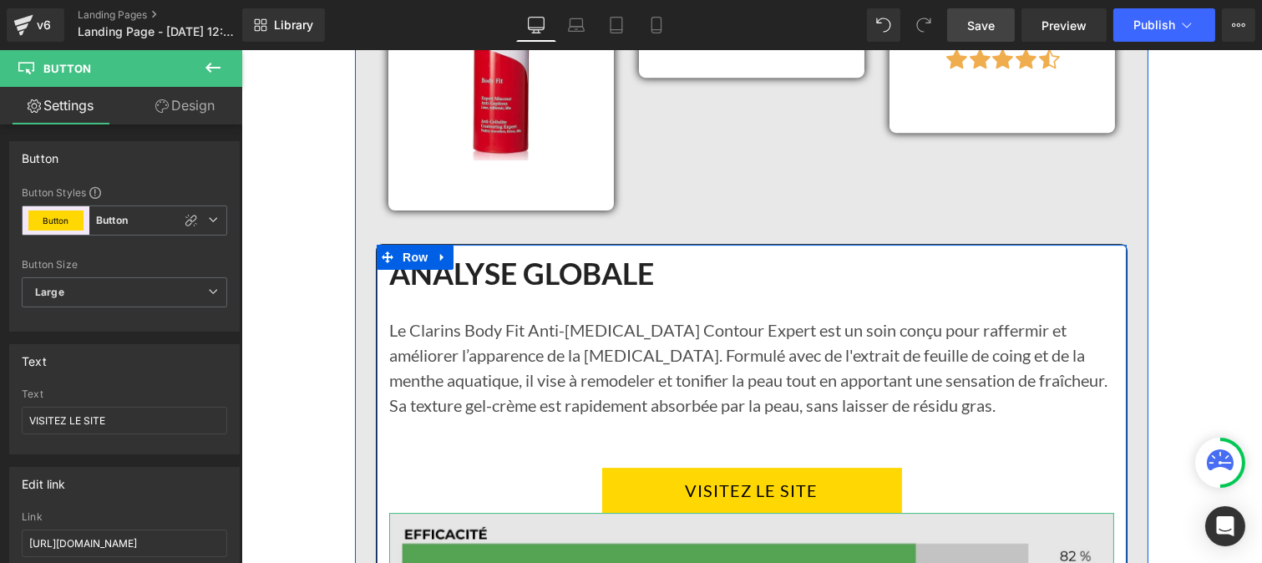
drag, startPoint x: 534, startPoint y: 466, endPoint x: 274, endPoint y: 185, distance: 382.9
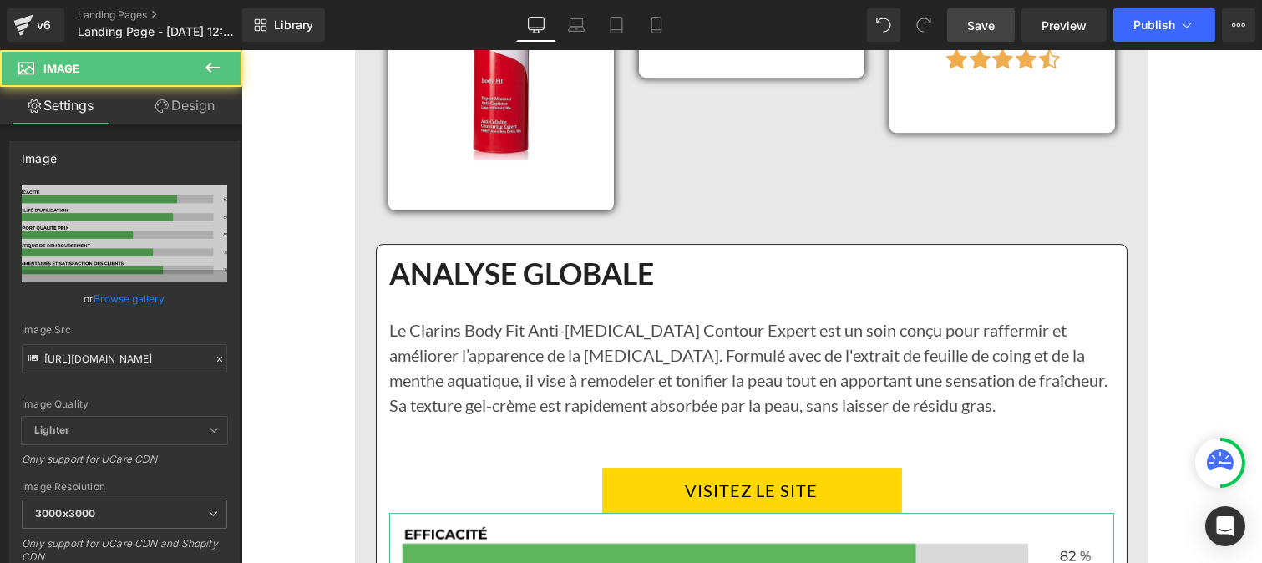
click at [195, 109] on link "Design" at bounding box center [184, 106] width 121 height 38
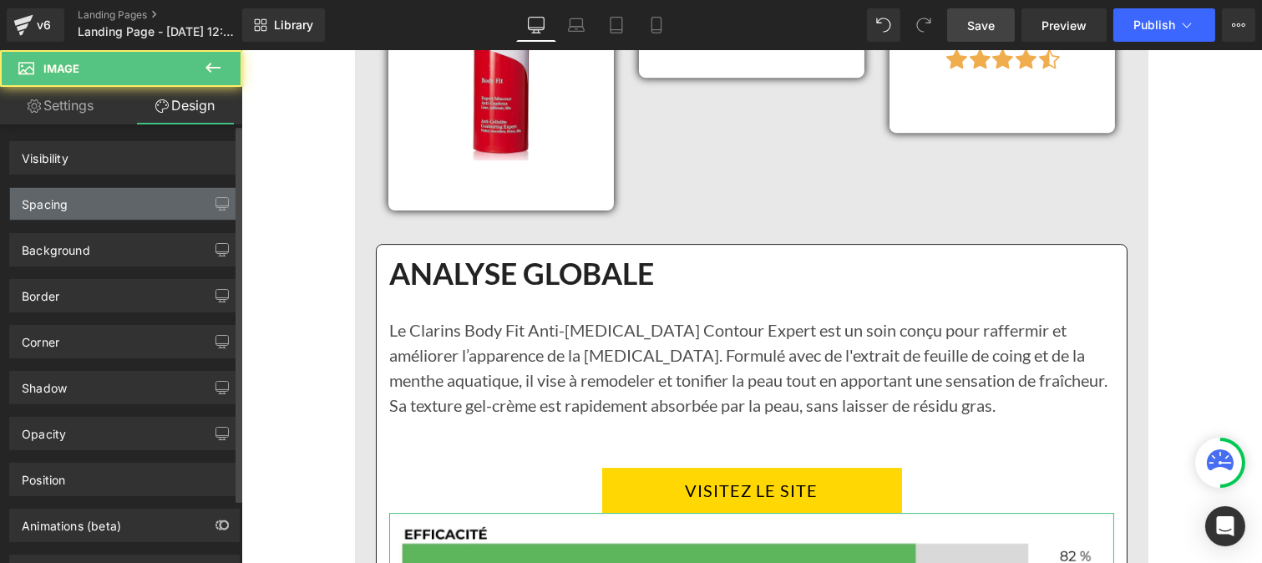
click at [115, 196] on div "Spacing" at bounding box center [124, 204] width 229 height 32
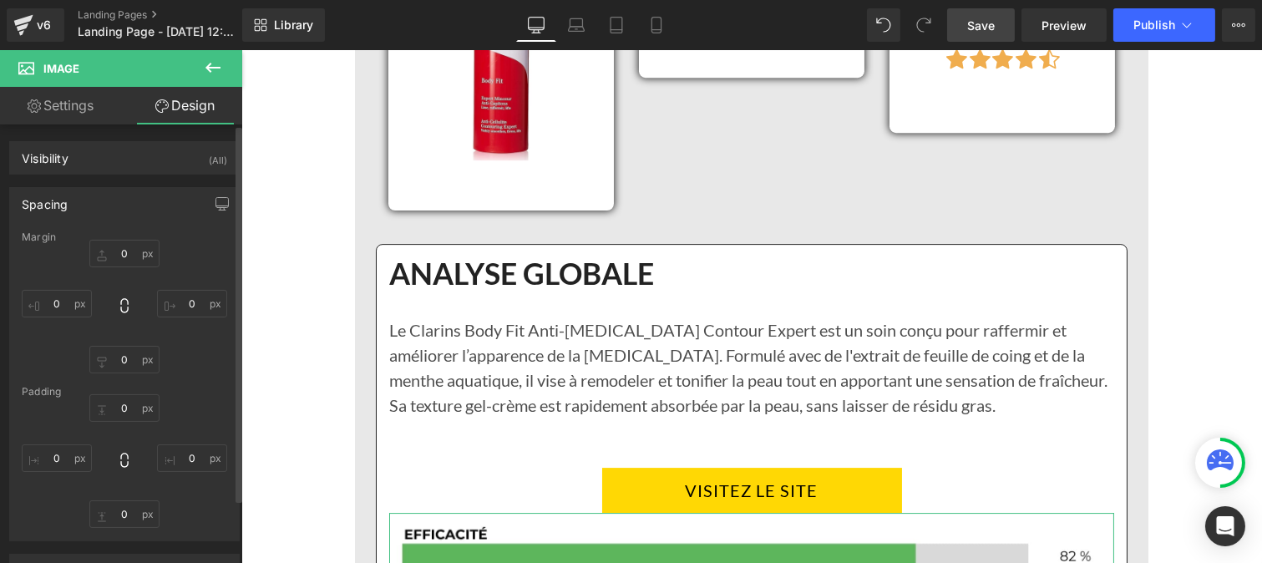
type input "0"
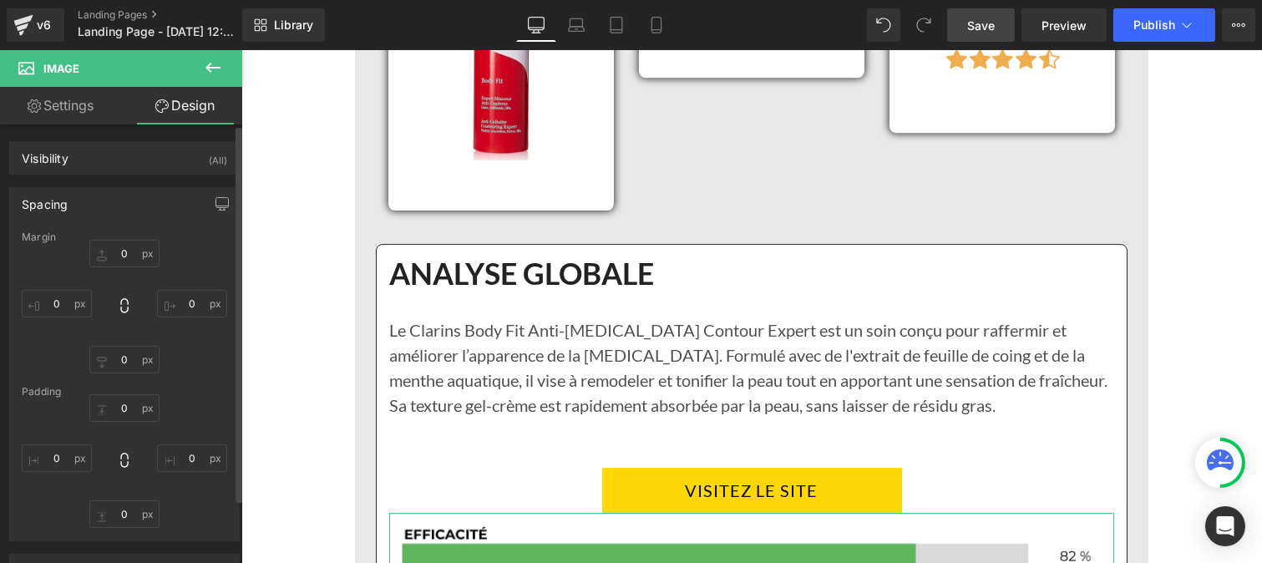
type input "0"
click at [121, 406] on input "0" at bounding box center [124, 408] width 70 height 28
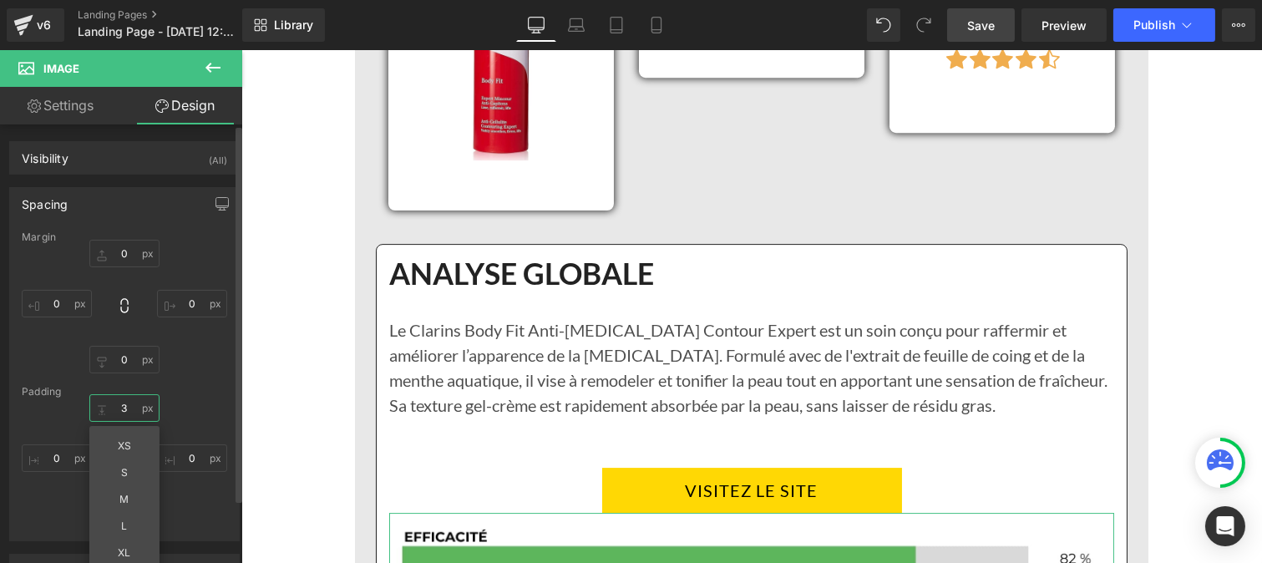
type input "30"
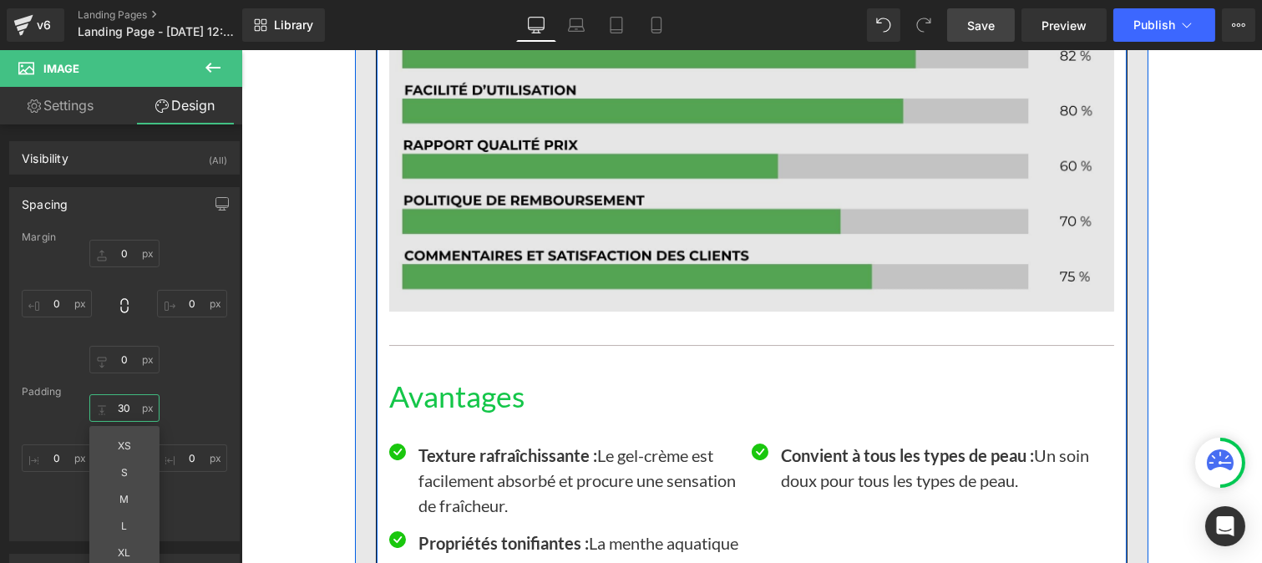
scroll to position [10350, 0]
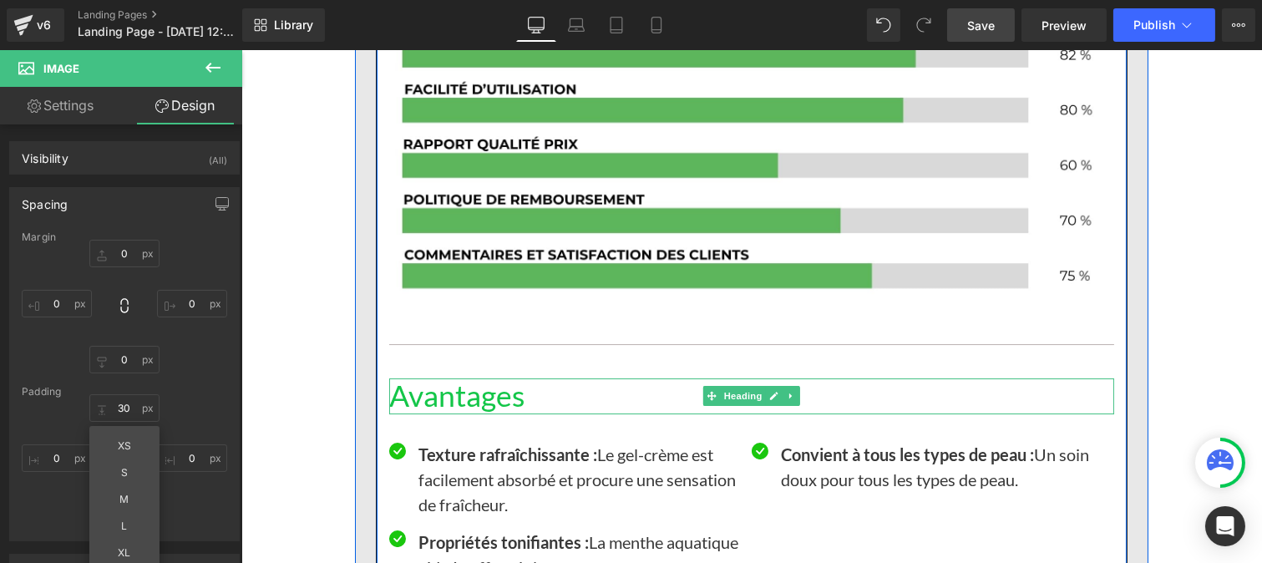
click at [432, 378] on h1 "Avantages" at bounding box center [750, 396] width 725 height 36
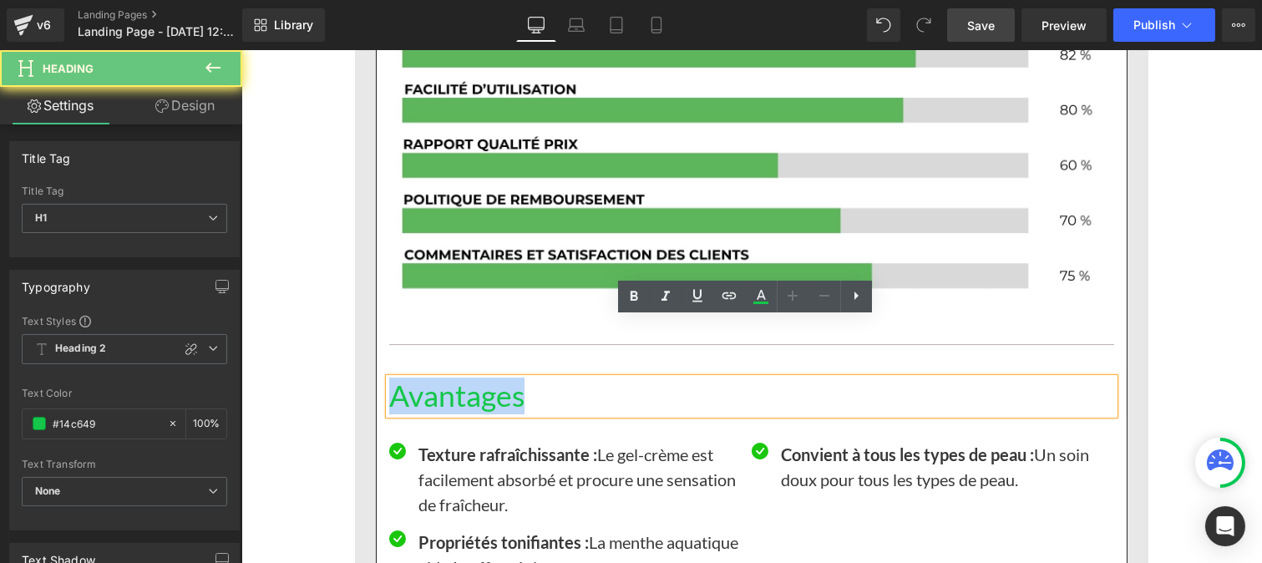
click at [376, 328] on div "ANALYSE GLOBALE Heading Le Clarins Body Fit Anti-cellulite Contour Expert est u…" at bounding box center [751, 472] width 750 height 1484
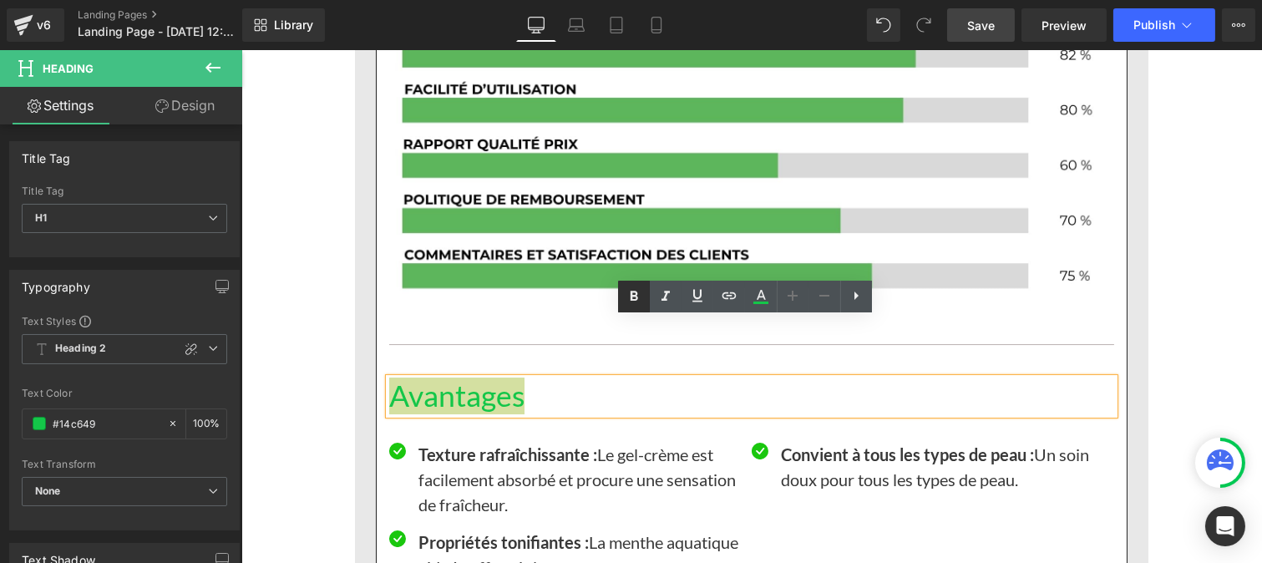
click at [636, 291] on icon at bounding box center [634, 296] width 8 height 10
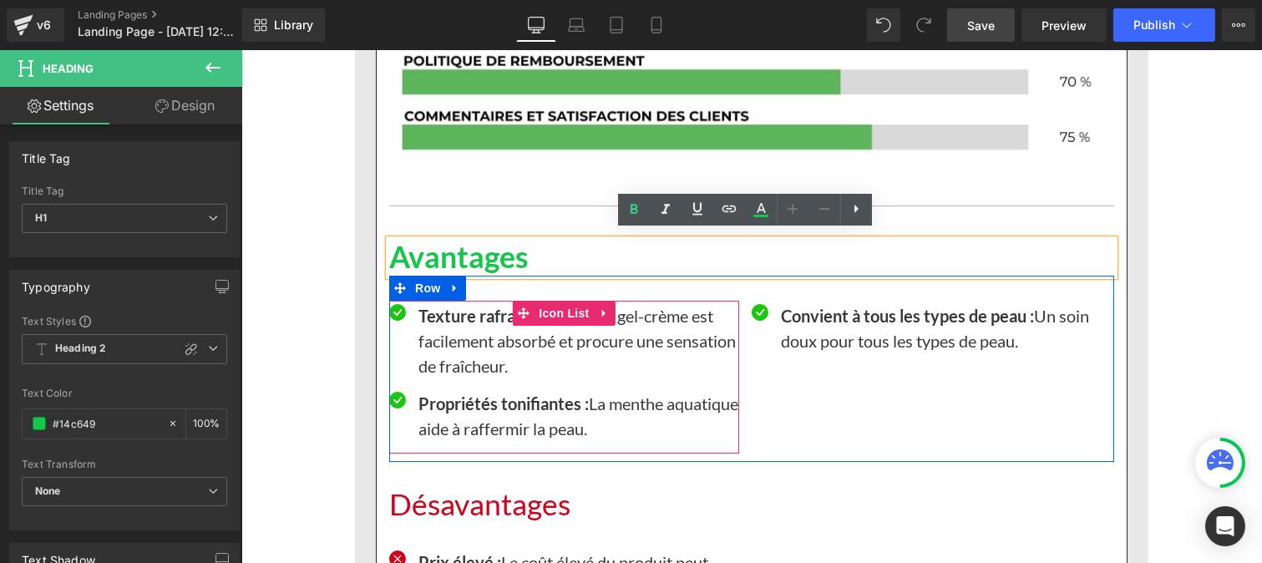
scroll to position [10489, 0]
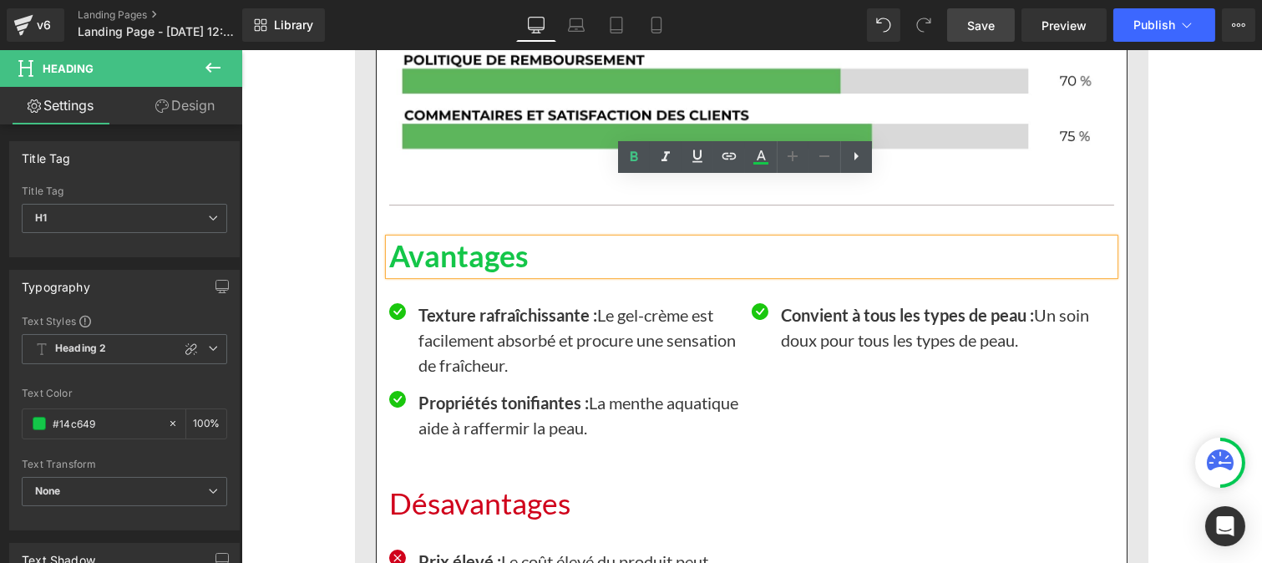
click at [487, 486] on h1 "Désavantages" at bounding box center [750, 504] width 725 height 36
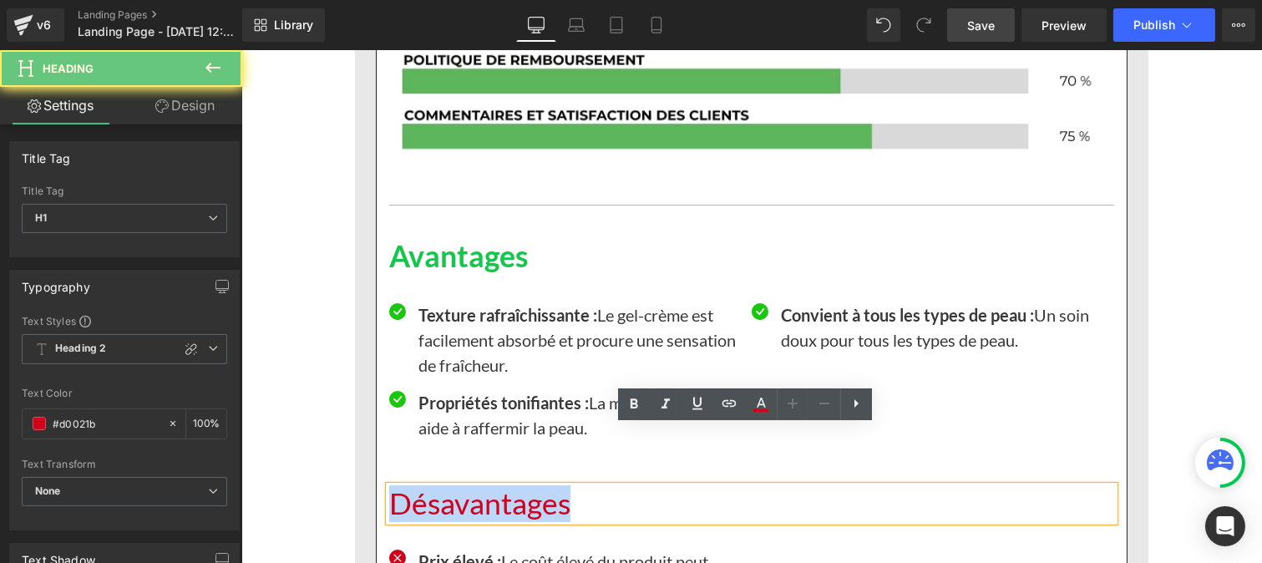
drag, startPoint x: 391, startPoint y: 443, endPoint x: 352, endPoint y: 440, distance: 39.3
click at [354, 440] on div "5. Clarins Body Fit Anti-cellulite Contour Expert Heading Row Image Row Score g…" at bounding box center [750, 128] width 793 height 1977
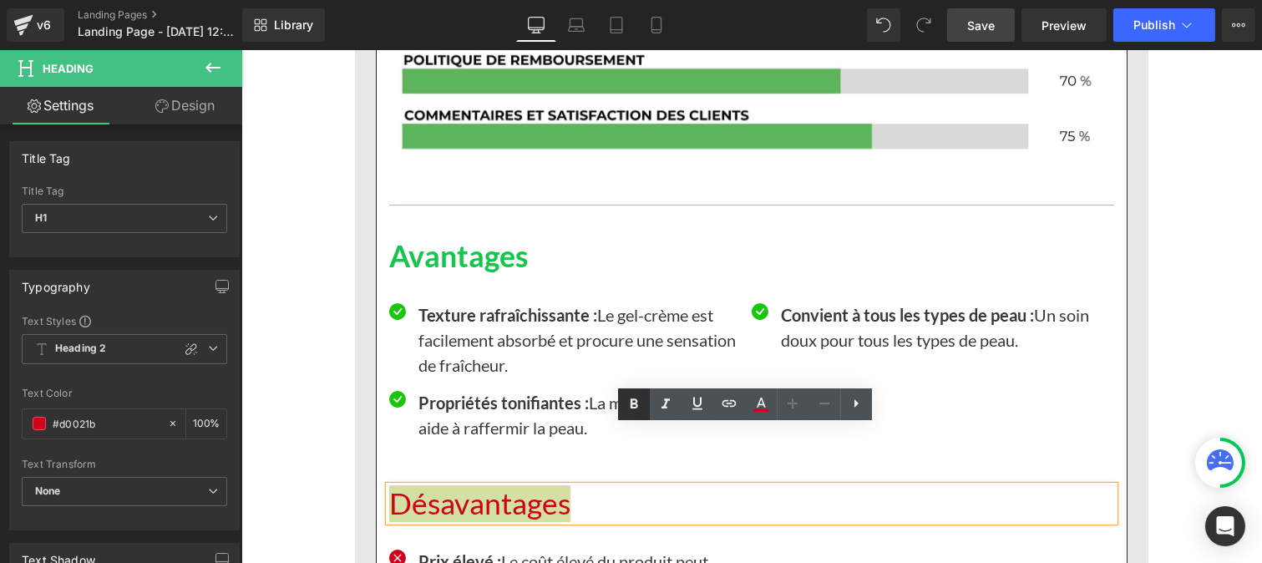
click at [636, 404] on icon at bounding box center [634, 403] width 8 height 10
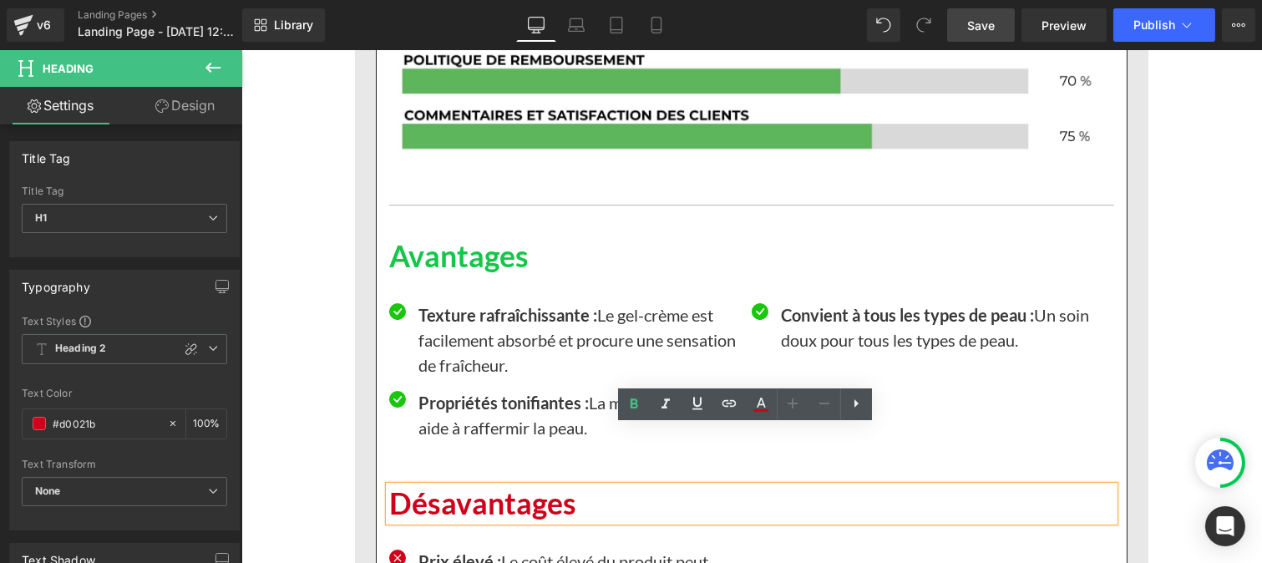
click at [439, 302] on p "Texture rafraîchissante : Le gel-crème est facilement absorbé et procure une se…" at bounding box center [578, 339] width 321 height 75
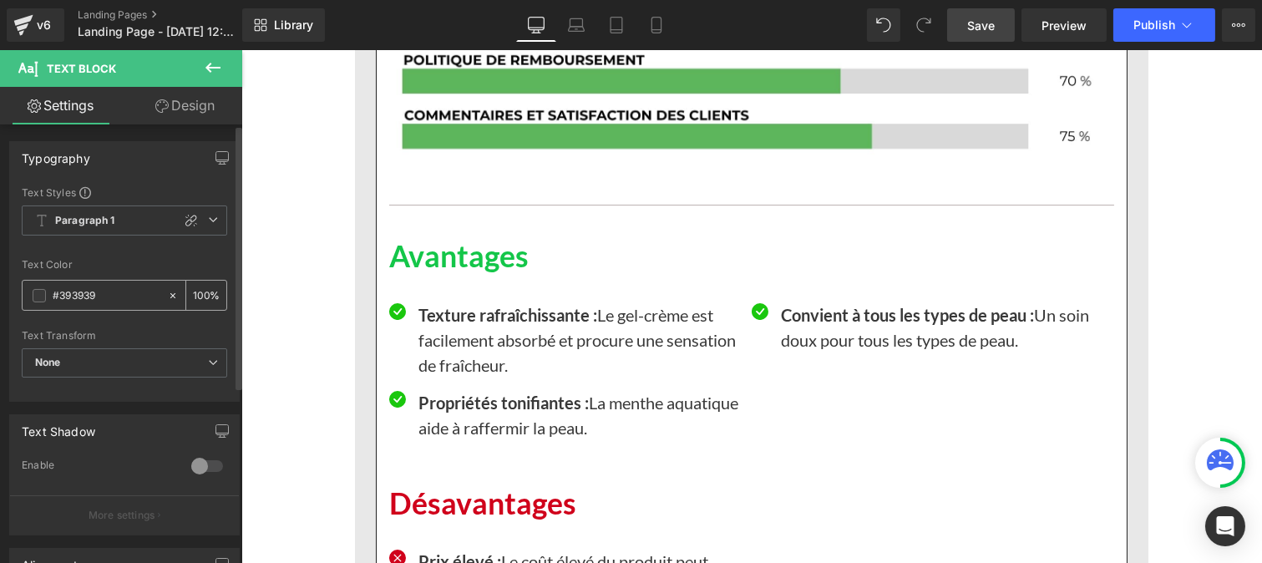
click at [98, 302] on input "#393939" at bounding box center [106, 295] width 107 height 18
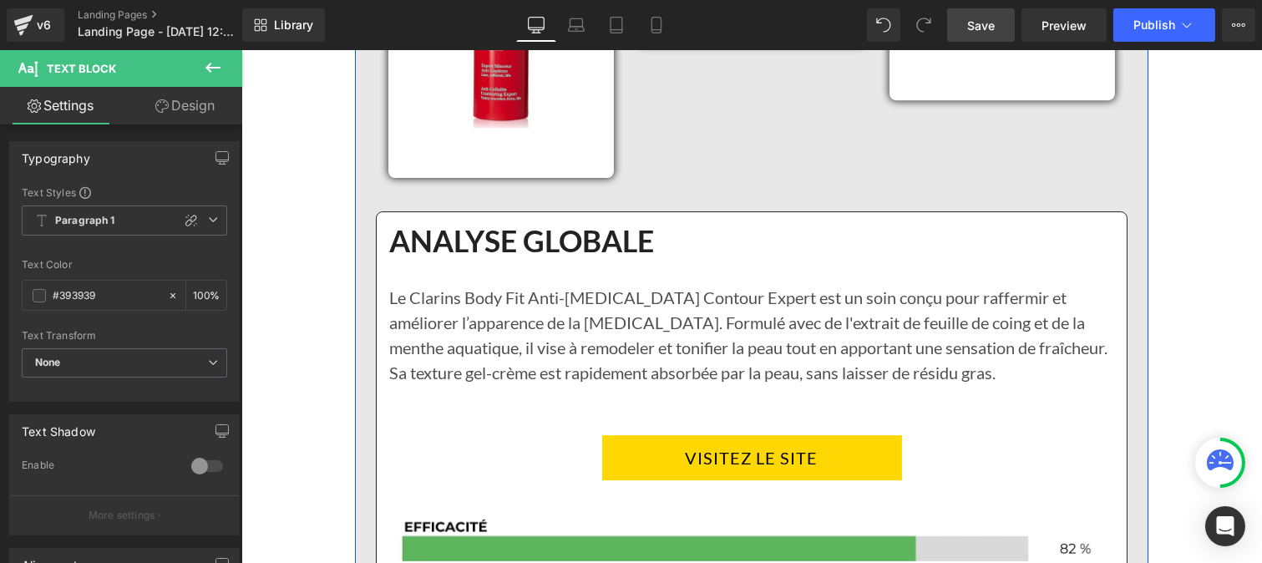
scroll to position [9856, 0]
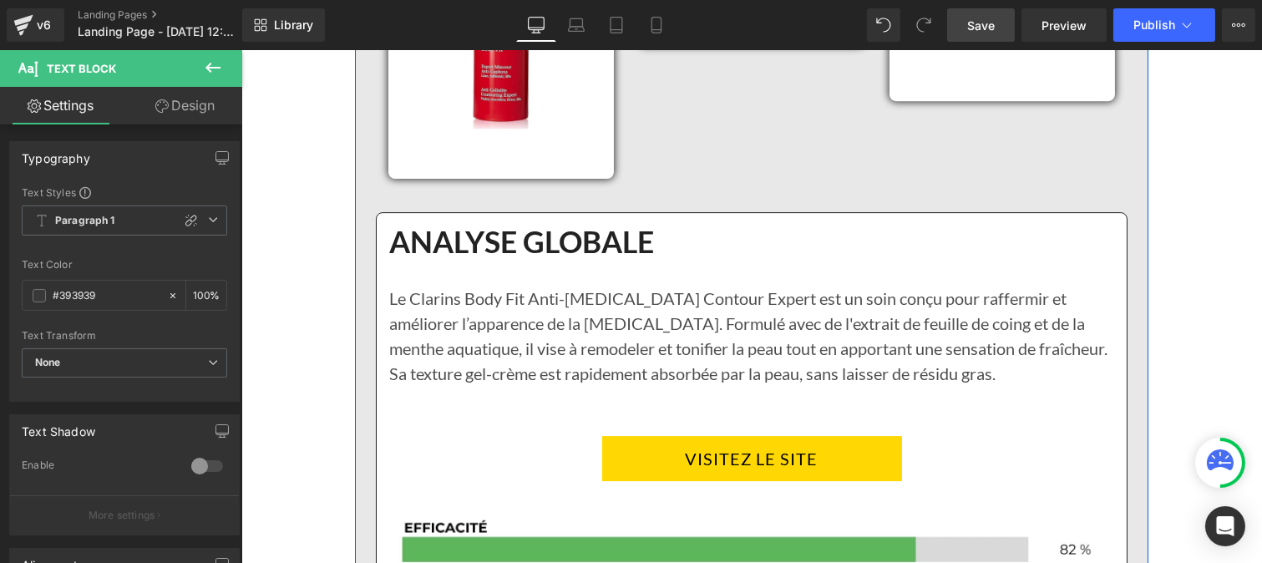
click at [475, 286] on p "Le Clarins Body Fit Anti-cellulite Contour Expert est un soin conçu pour raffer…" at bounding box center [750, 348] width 725 height 125
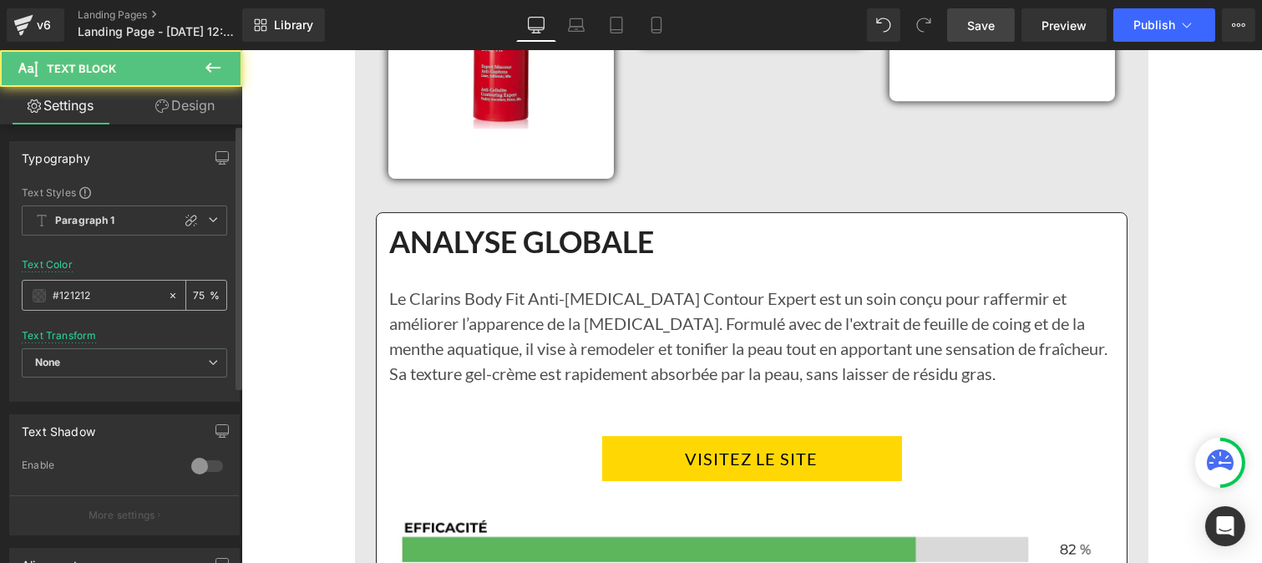
click at [112, 295] on input "#121212" at bounding box center [106, 295] width 107 height 18
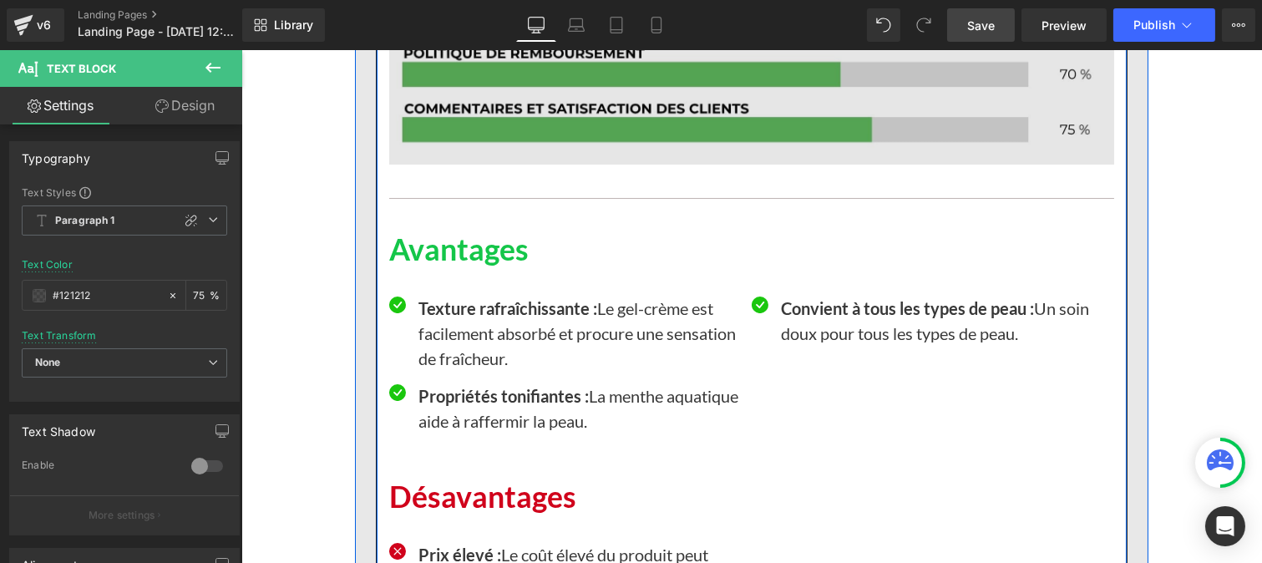
scroll to position [10507, 0]
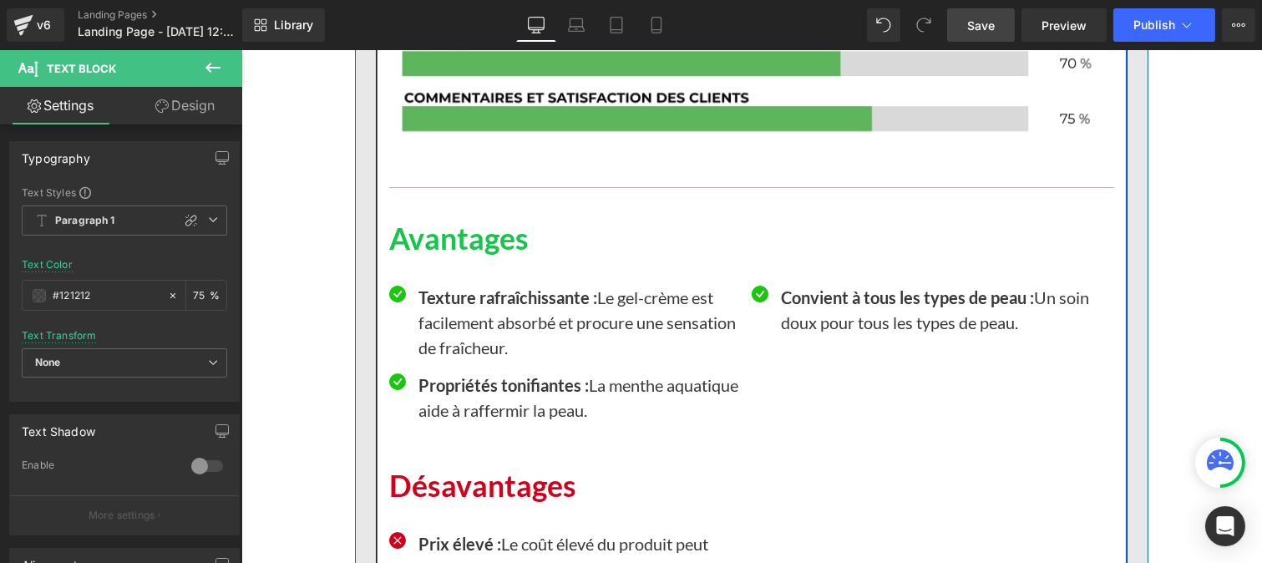
click at [448, 285] on p "Texture rafraîchissante : Le gel-crème est facilement absorbé et procure une se…" at bounding box center [578, 322] width 321 height 75
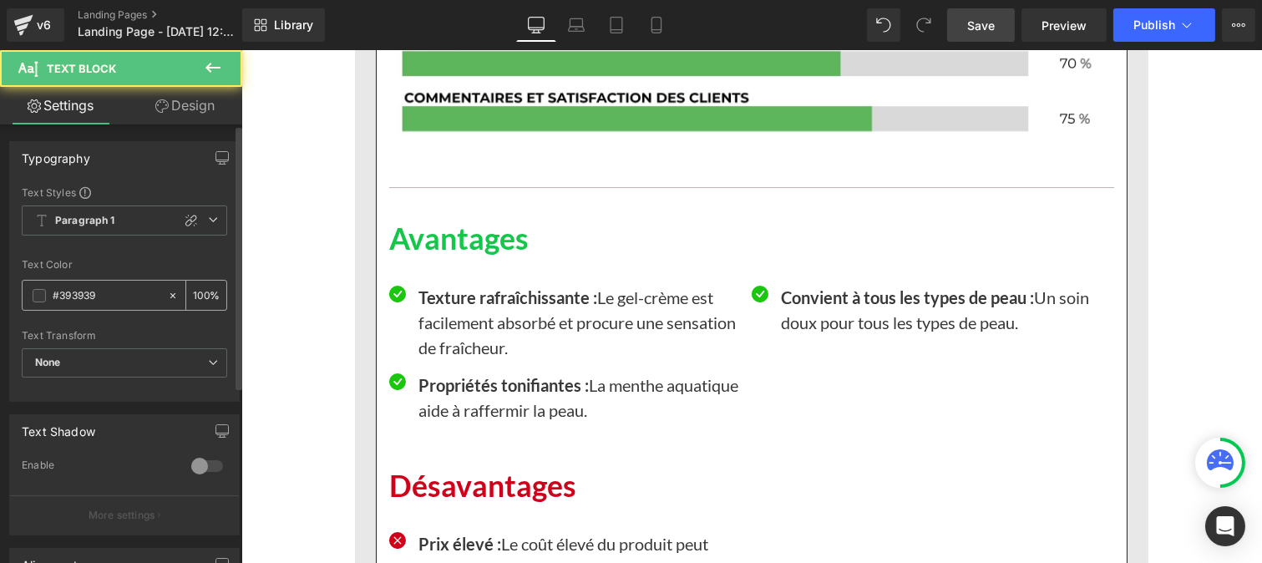
click at [120, 298] on input "#393939" at bounding box center [106, 295] width 107 height 18
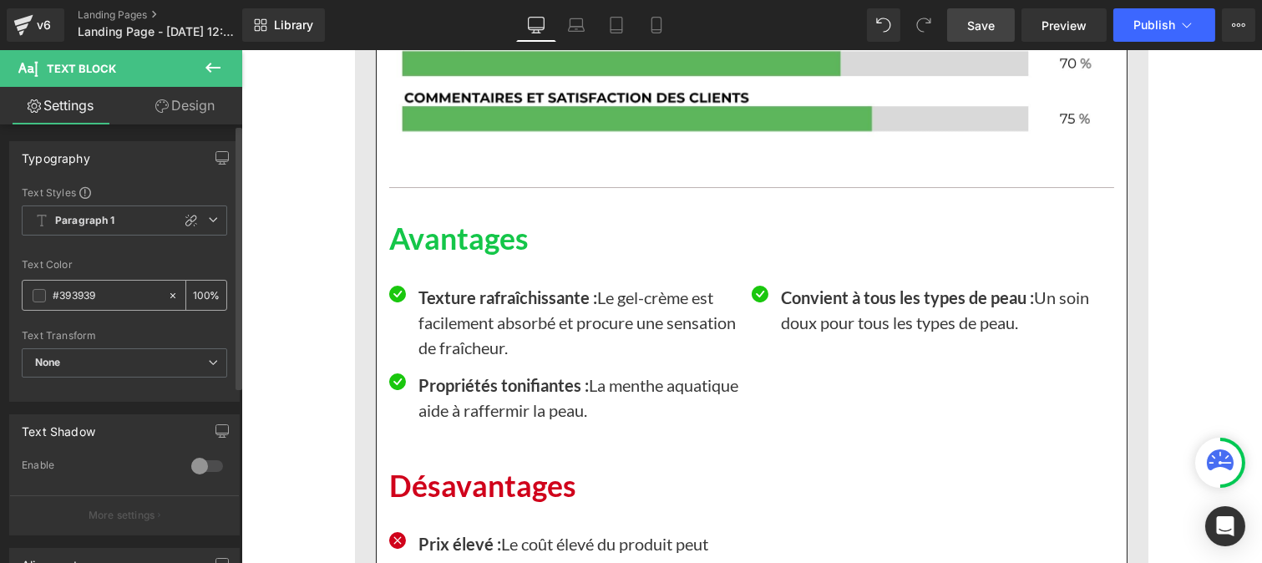
paste input "121212"
type input "#121212"
click at [200, 290] on input "100" at bounding box center [201, 295] width 17 height 18
click at [203, 293] on div "100 %" at bounding box center [206, 295] width 40 height 29
click at [199, 285] on div "100 %" at bounding box center [206, 295] width 40 height 29
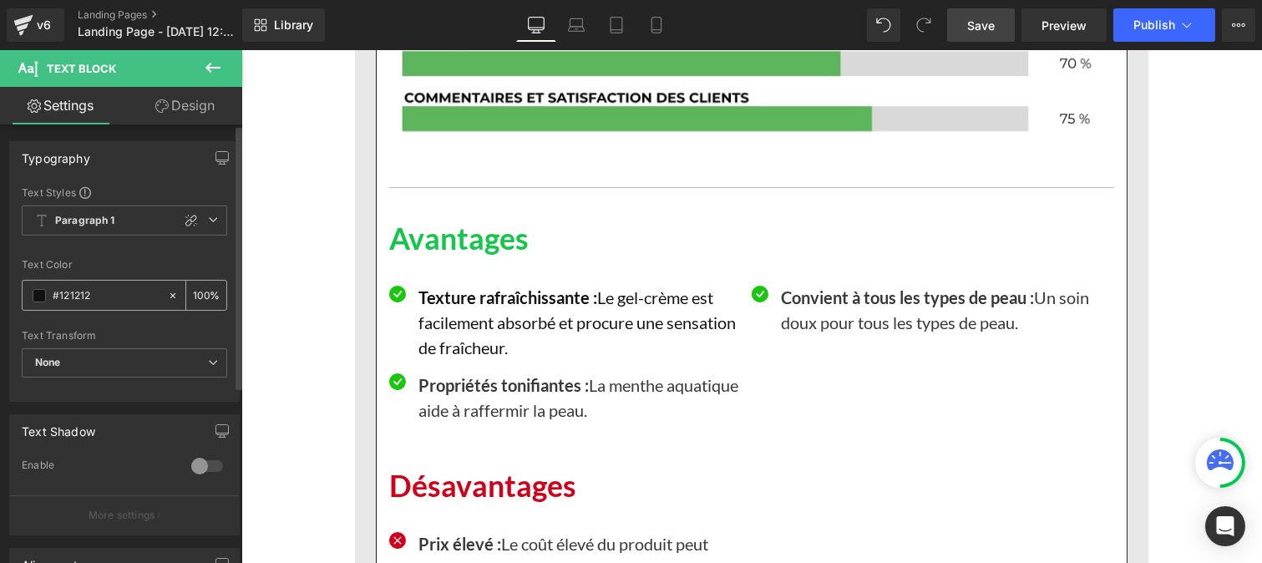
click at [196, 286] on input "100" at bounding box center [201, 295] width 17 height 18
type input "0"
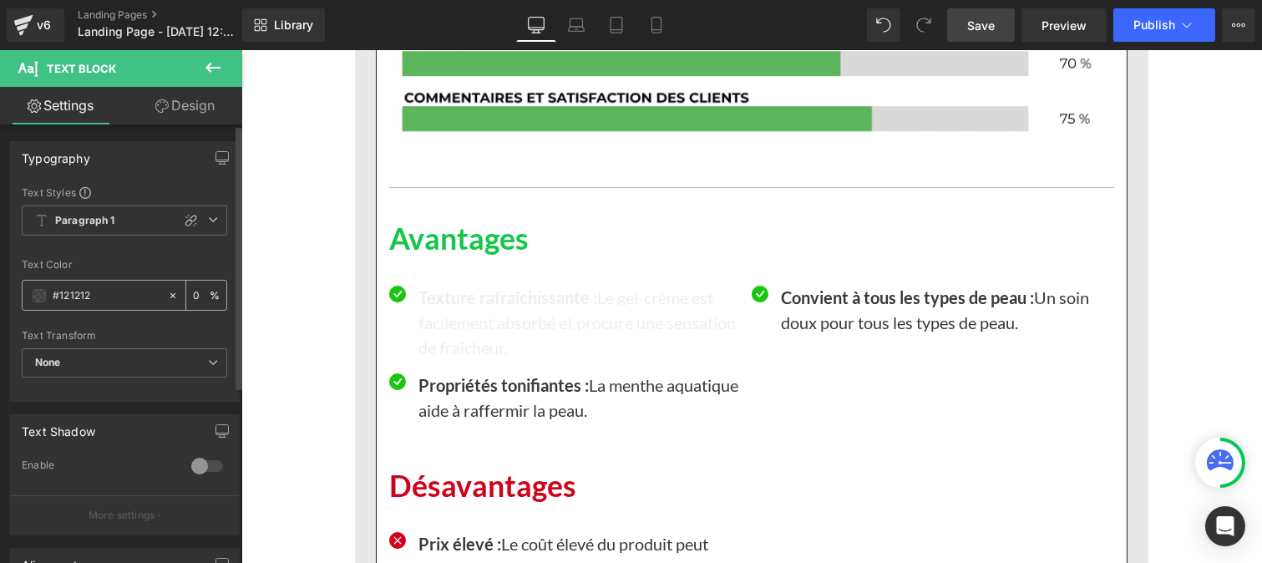
scroll to position [0, 0]
type input "75"
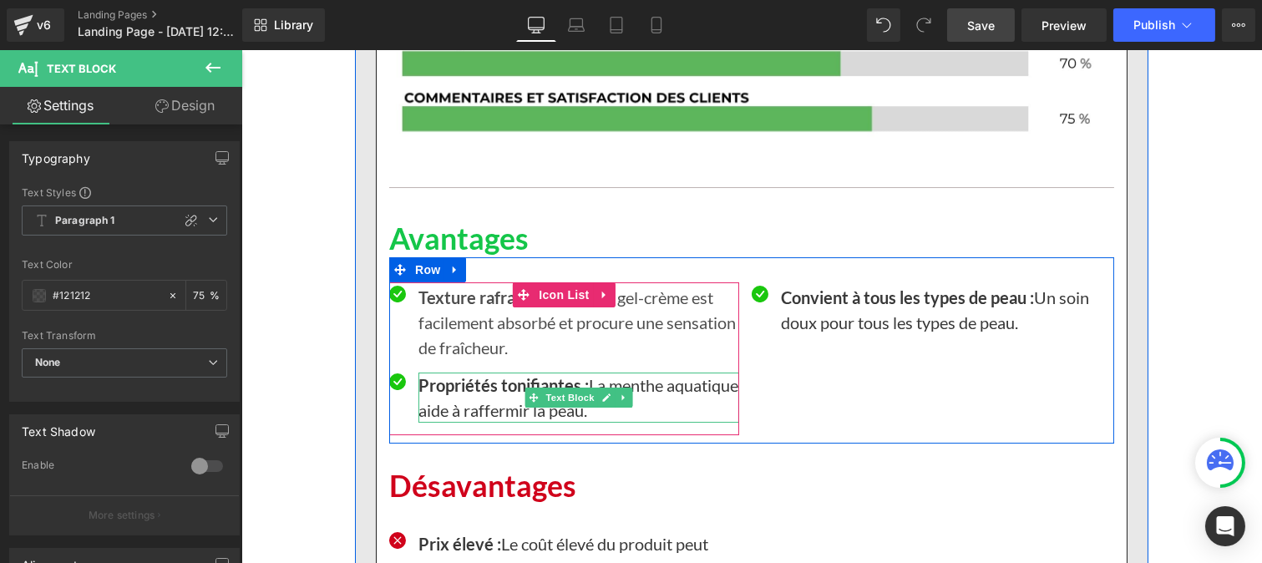
click at [473, 372] on p "Propriétés tonifiantes : La menthe aquatique aide à raffermir la peau." at bounding box center [578, 397] width 321 height 50
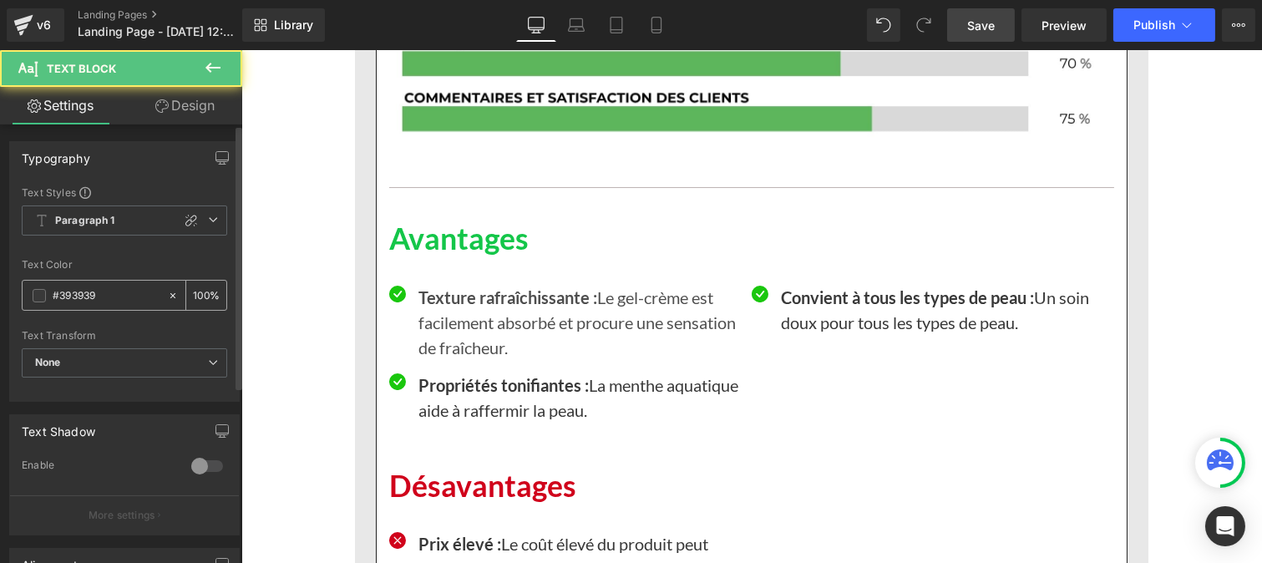
click at [85, 281] on div "#393939" at bounding box center [95, 295] width 144 height 29
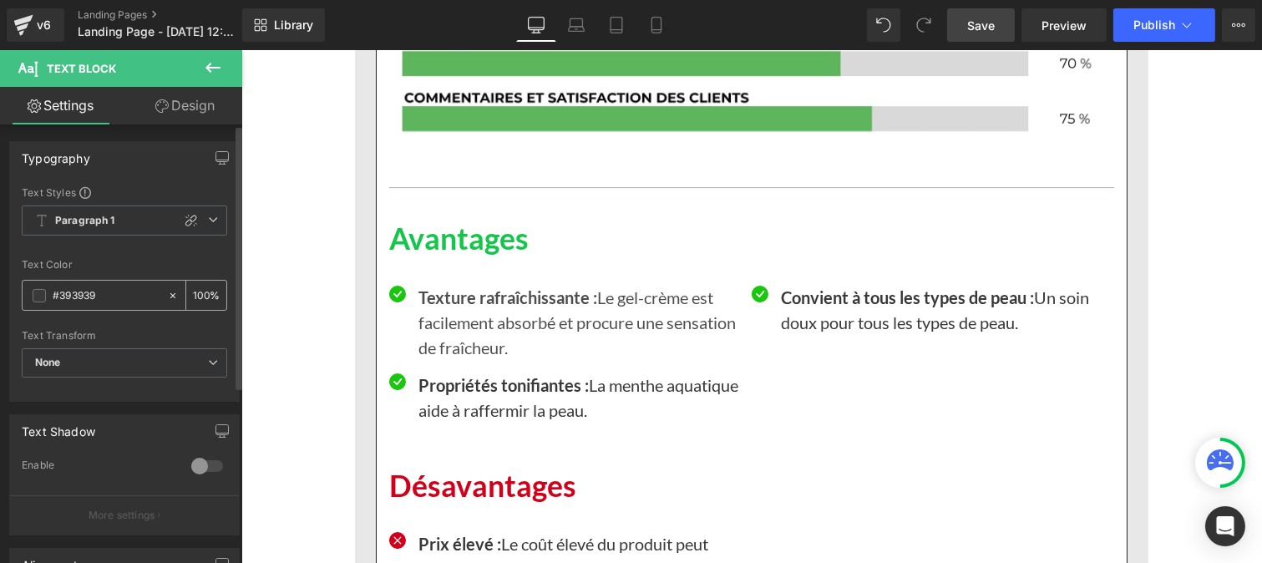
click at [104, 293] on input "#393939" at bounding box center [106, 295] width 107 height 18
paste input "121212"
type input "#121212"
click at [195, 287] on input "100" at bounding box center [201, 295] width 17 height 18
type input "0"
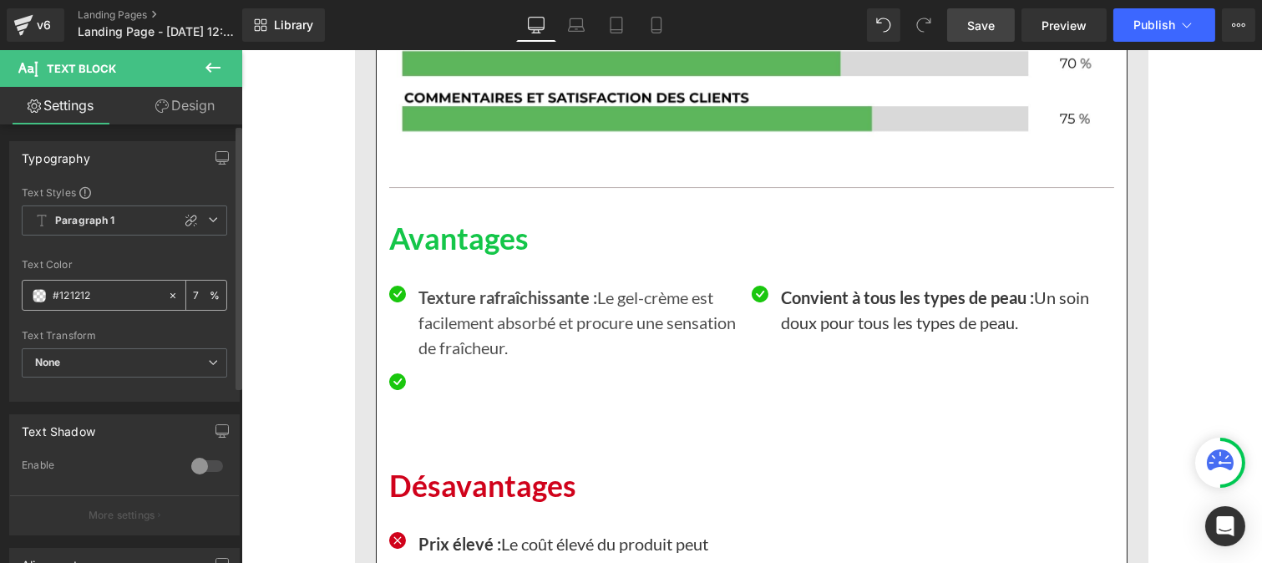
type input "75"
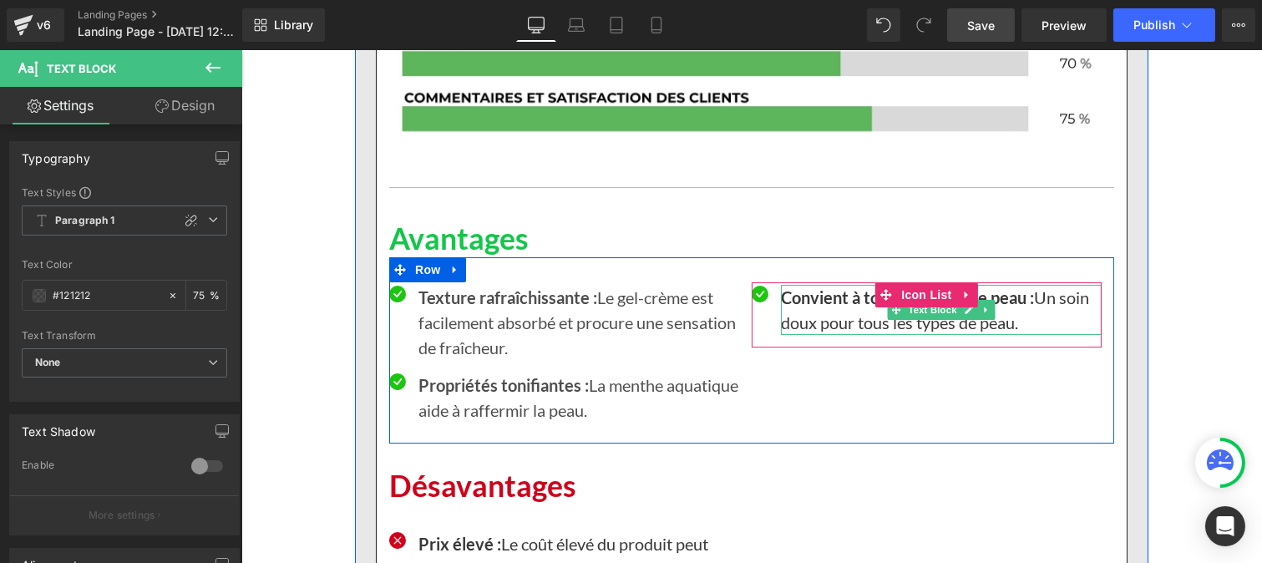
click at [802, 285] on p "Convient à tous les types de peau : Un soin doux pour tous les types de peau." at bounding box center [940, 310] width 321 height 50
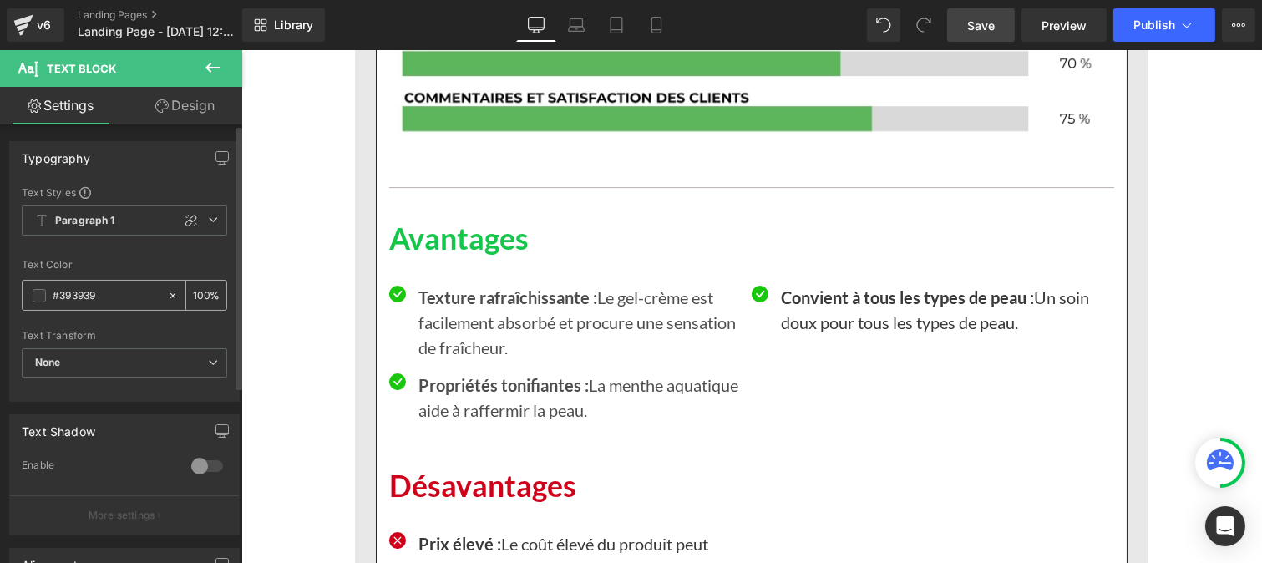
click at [109, 297] on input "#393939" at bounding box center [106, 295] width 107 height 18
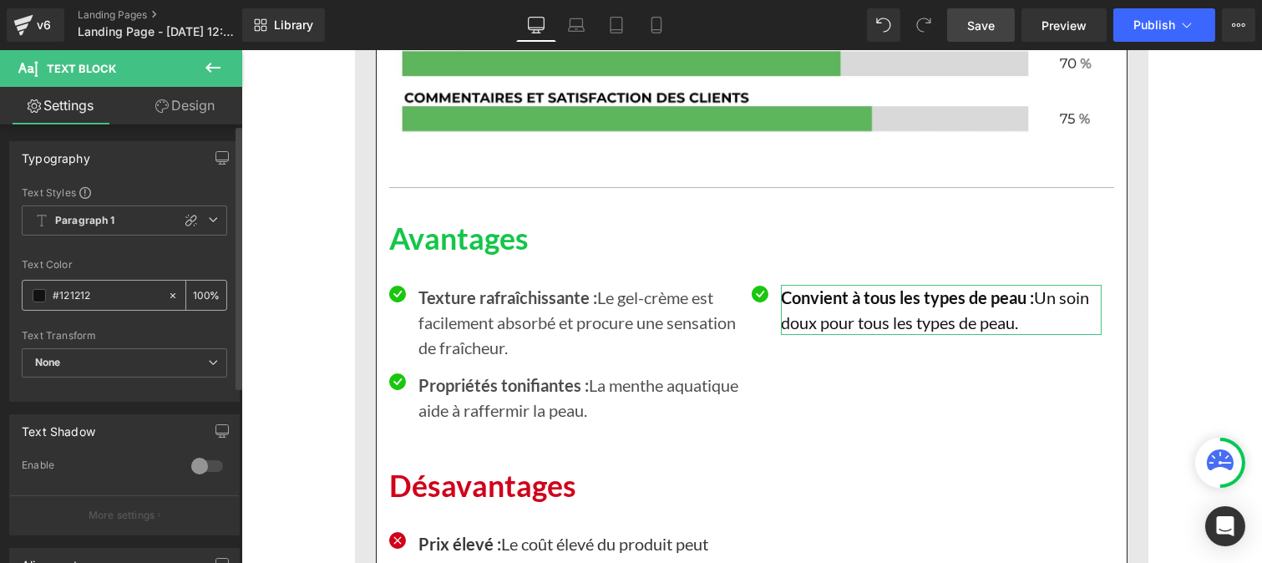
type input "#121212"
drag, startPoint x: 203, startPoint y: 296, endPoint x: 197, endPoint y: 290, distance: 8.9
click at [193, 289] on input "100" at bounding box center [201, 295] width 17 height 18
click at [199, 294] on input "100" at bounding box center [201, 295] width 17 height 18
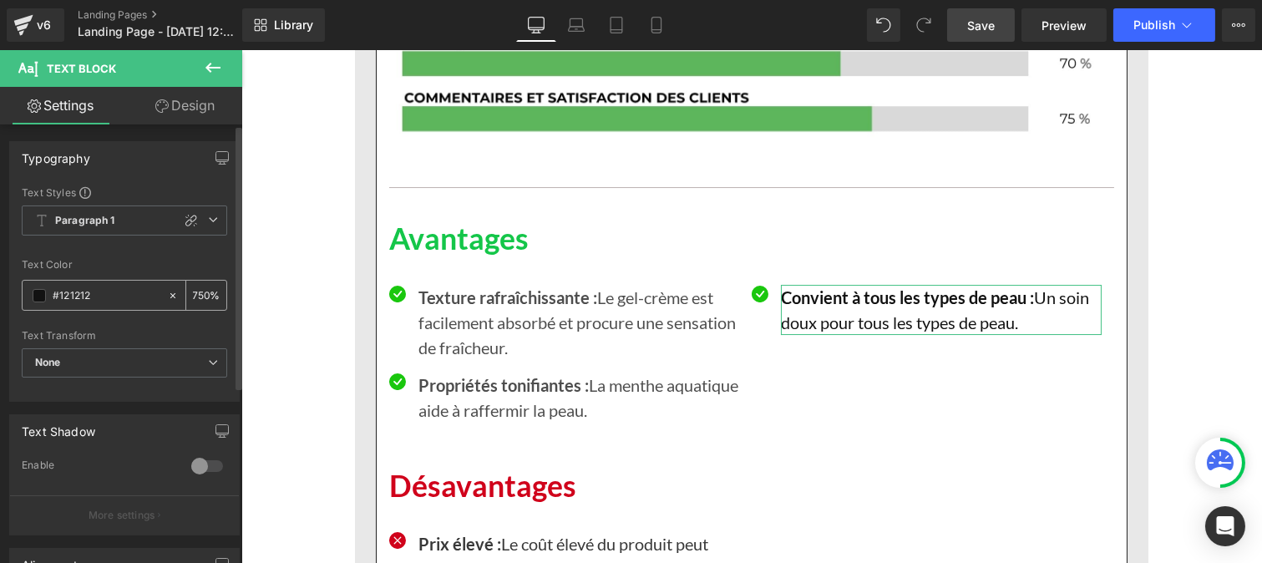
type input "75"
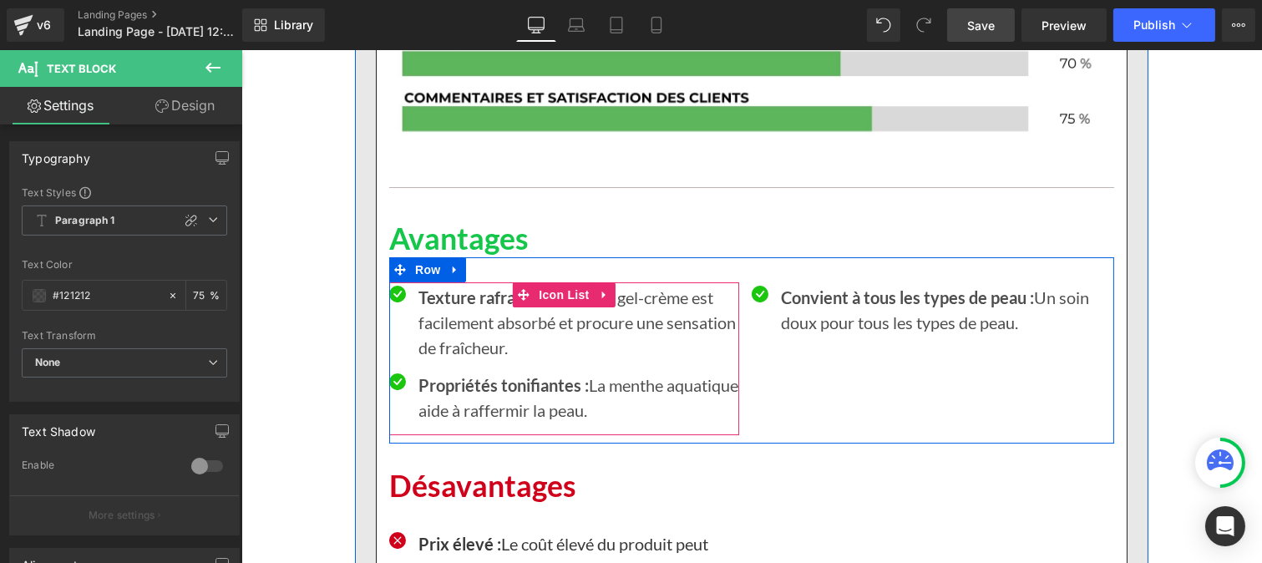
scroll to position [10588, 0]
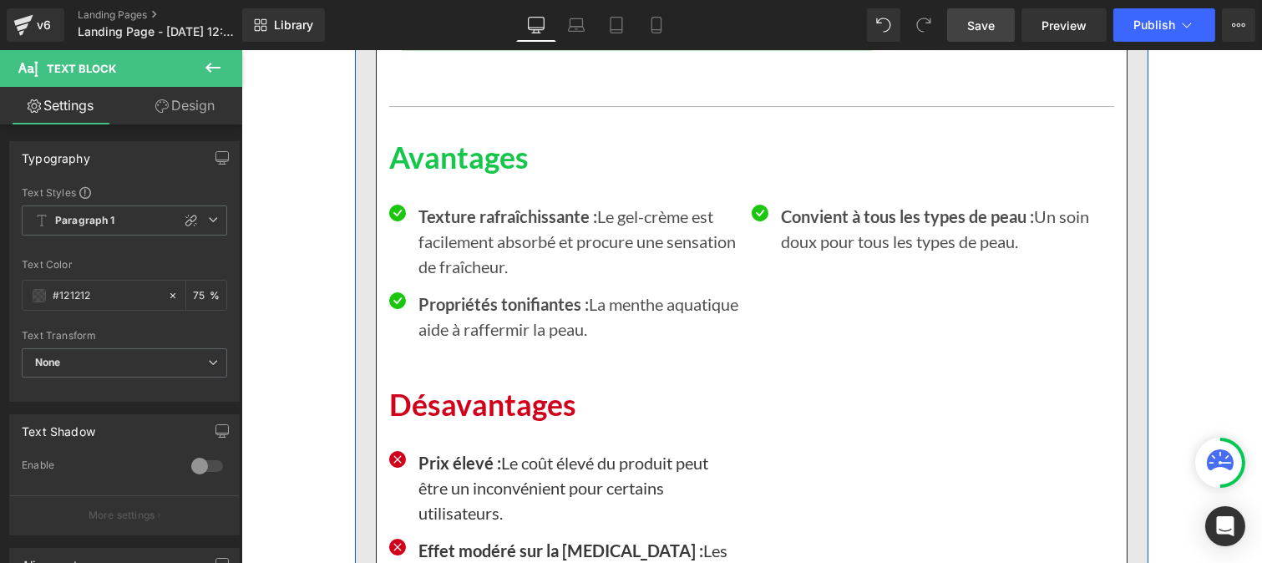
click at [468, 450] on p "Prix élevé : Le coût élevé du produit peut être un inconvénient pour certains u…" at bounding box center [578, 487] width 321 height 75
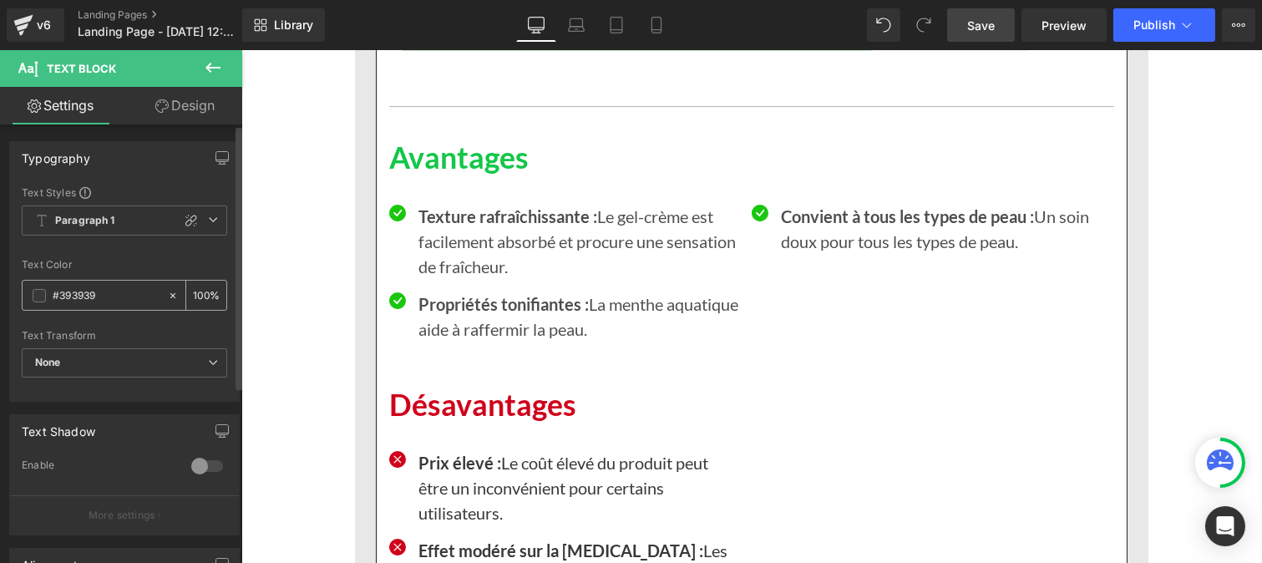
click at [101, 295] on input "#393939" at bounding box center [106, 295] width 107 height 18
type input "#121212"
click at [201, 286] on input "100" at bounding box center [201, 295] width 17 height 18
type input "1"
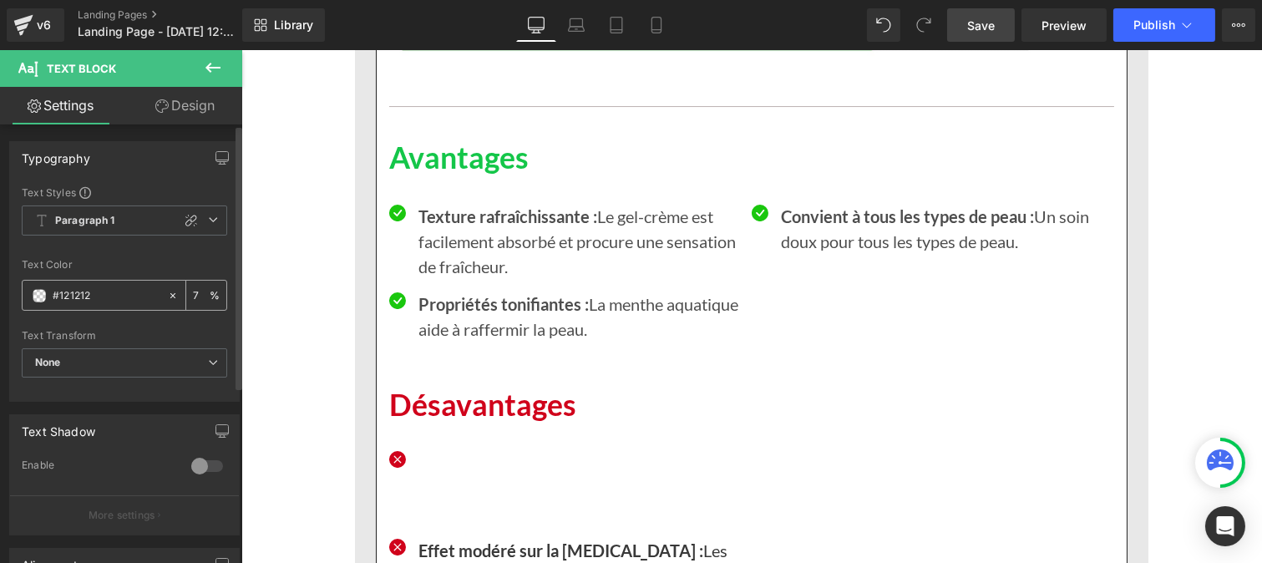
type input "75"
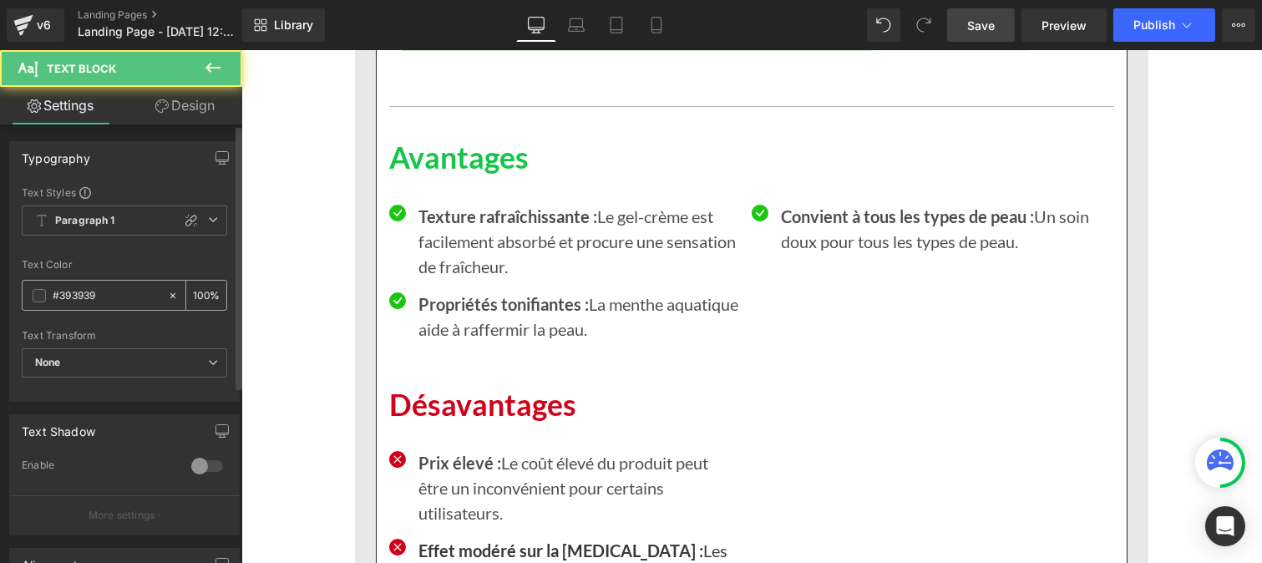
click at [98, 296] on input "#393939" at bounding box center [106, 295] width 107 height 18
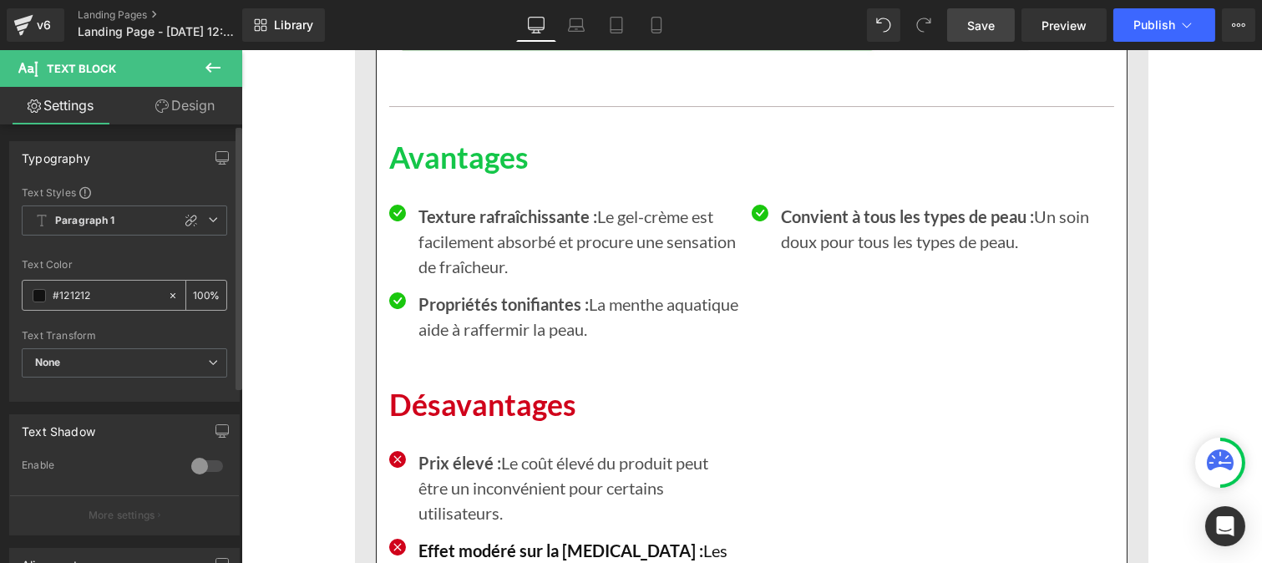
type input "#121212"
click at [198, 295] on input "100" at bounding box center [201, 295] width 17 height 18
type input "0"
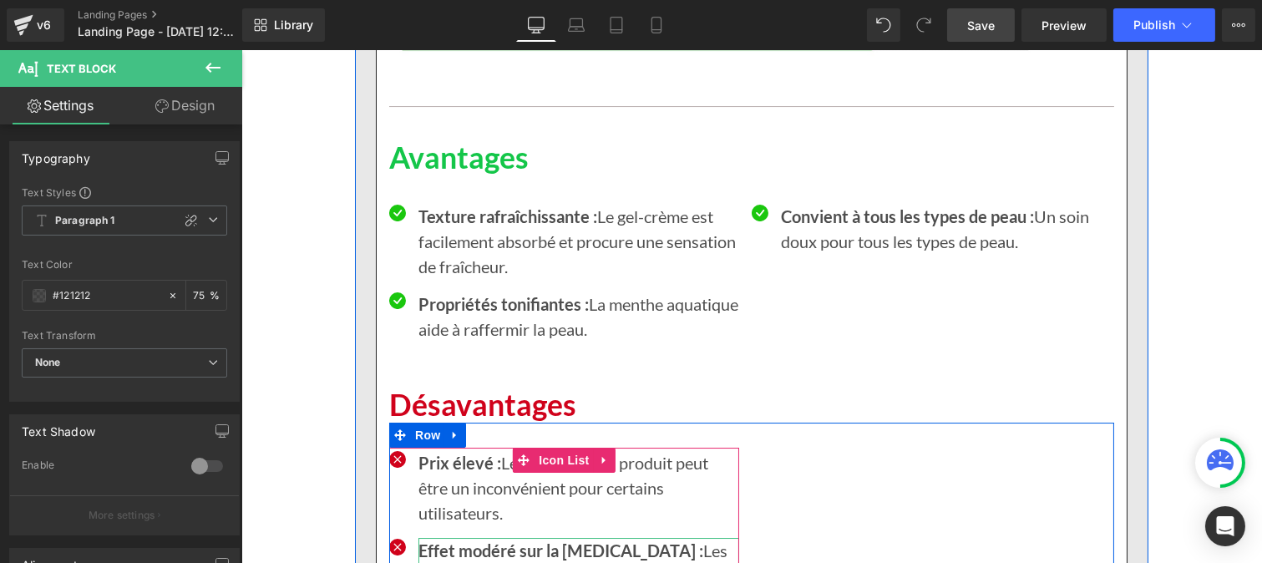
scroll to position [10649, 0]
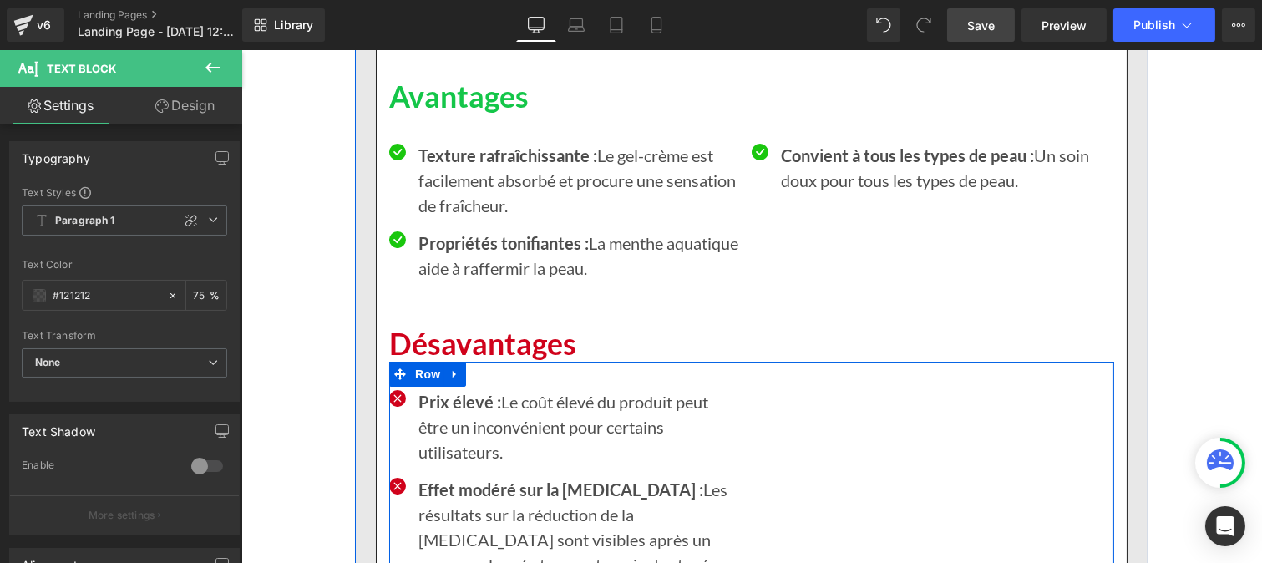
type input "75"
click at [470, 477] on p "Effet modéré sur la cellulite : Les résultats sur la réduction de la cellulite …" at bounding box center [578, 527] width 321 height 100
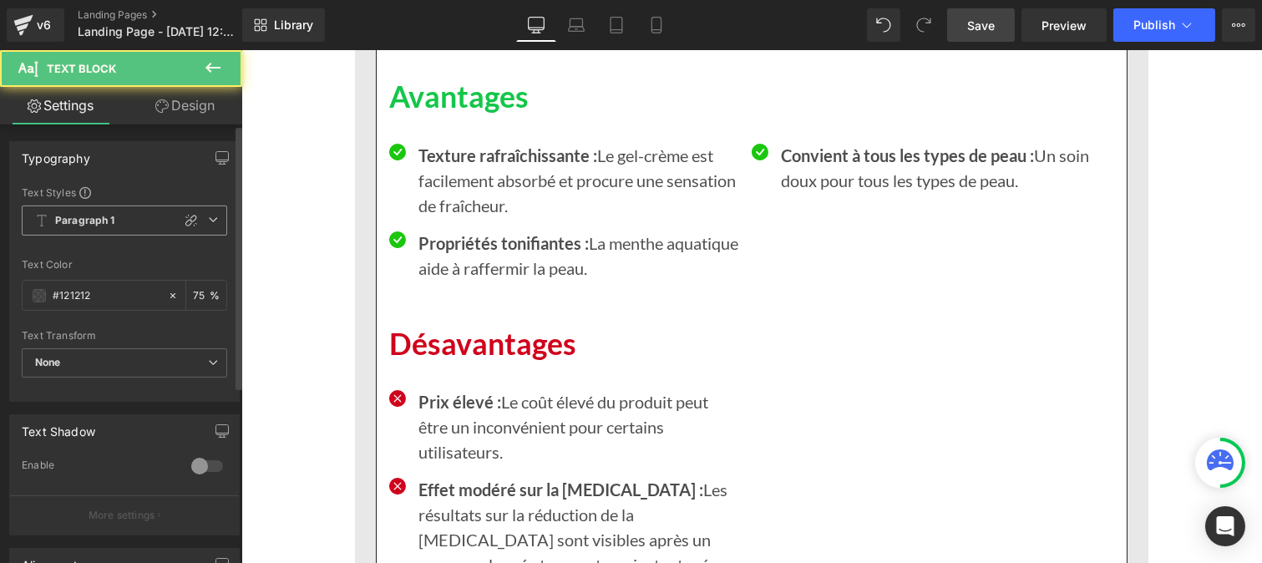
click at [78, 221] on b "Paragraph 1" at bounding box center [85, 221] width 60 height 14
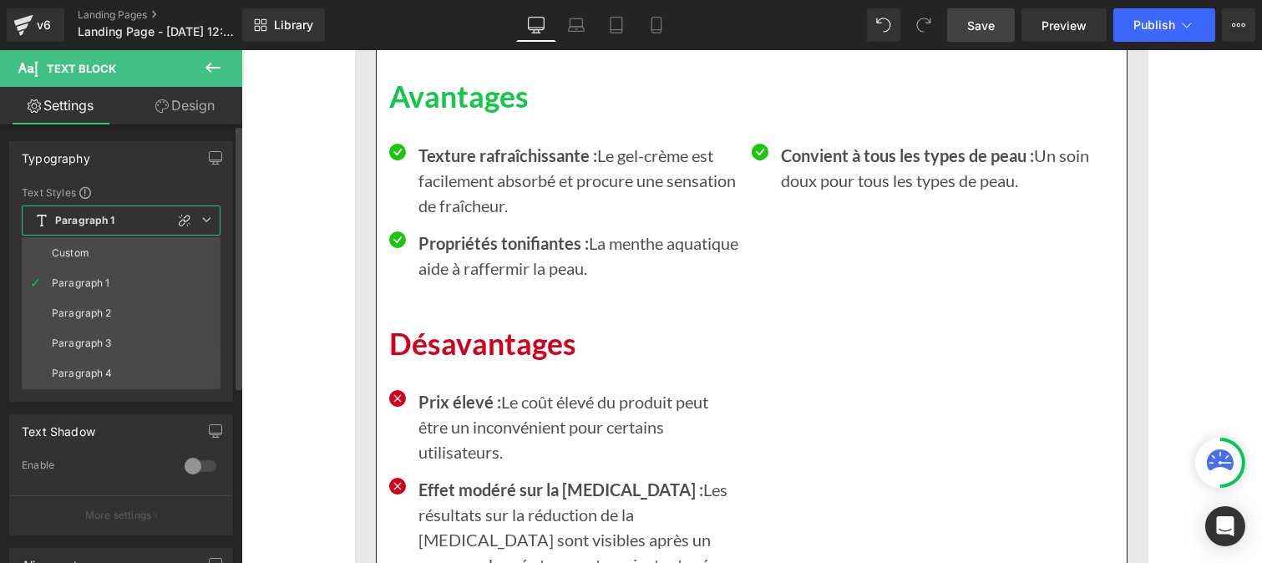
click at [73, 240] on li "Custom" at bounding box center [121, 253] width 199 height 30
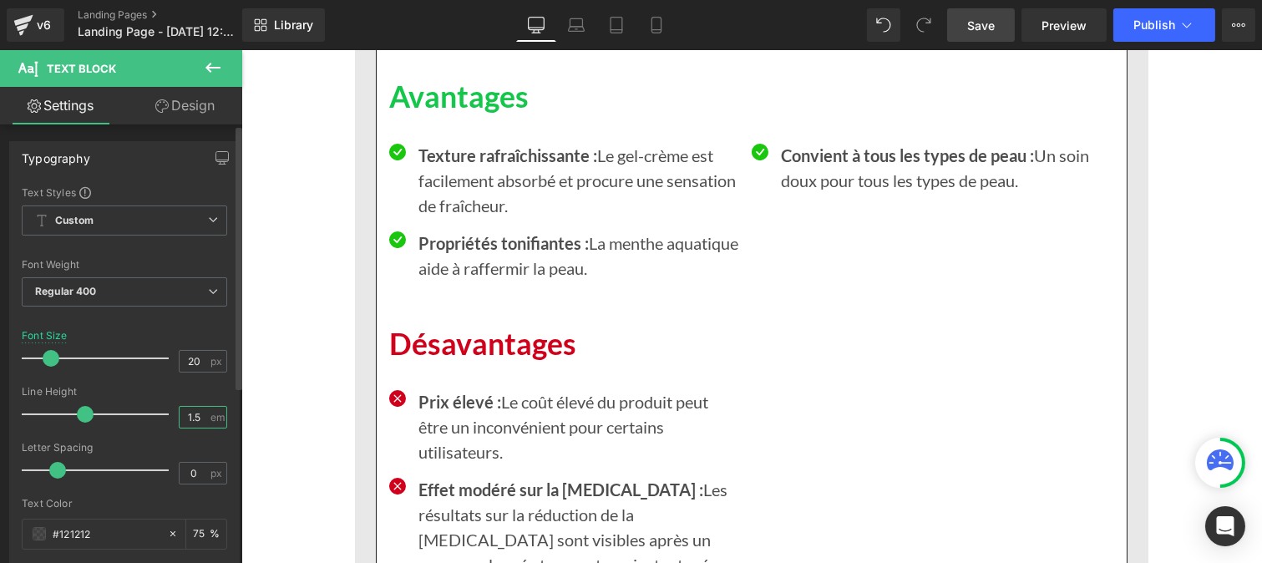
click at [198, 423] on input "1.5" at bounding box center [194, 417] width 29 height 21
type input "1"
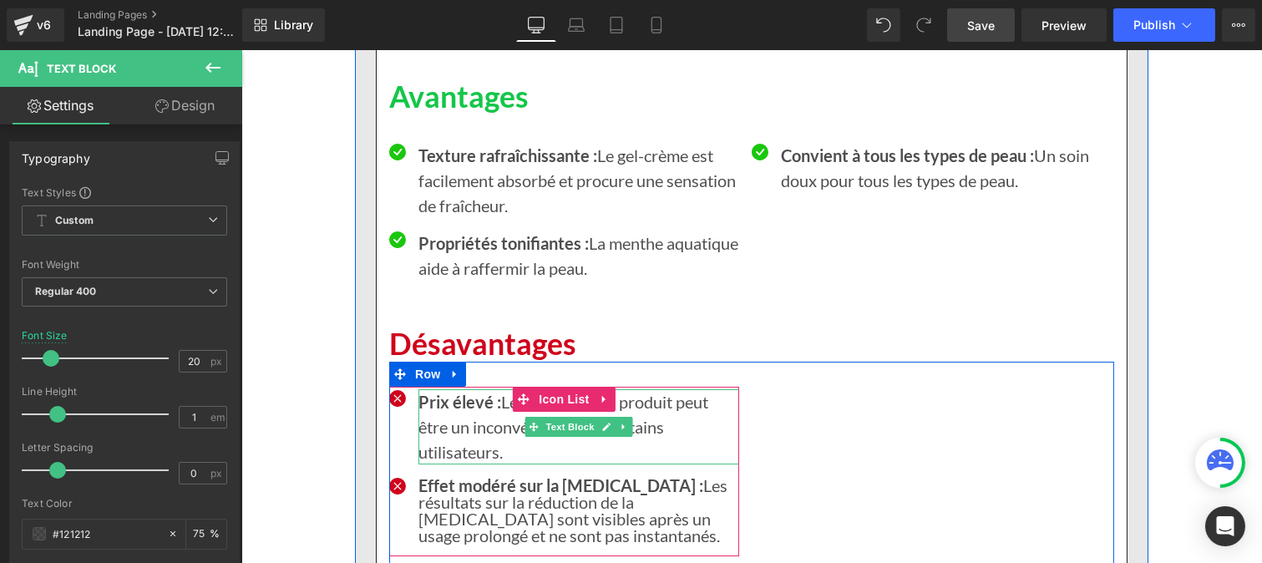
click at [457, 389] on p "Prix élevé : Le coût élevé du produit peut être un inconvénient pour certains u…" at bounding box center [578, 426] width 321 height 75
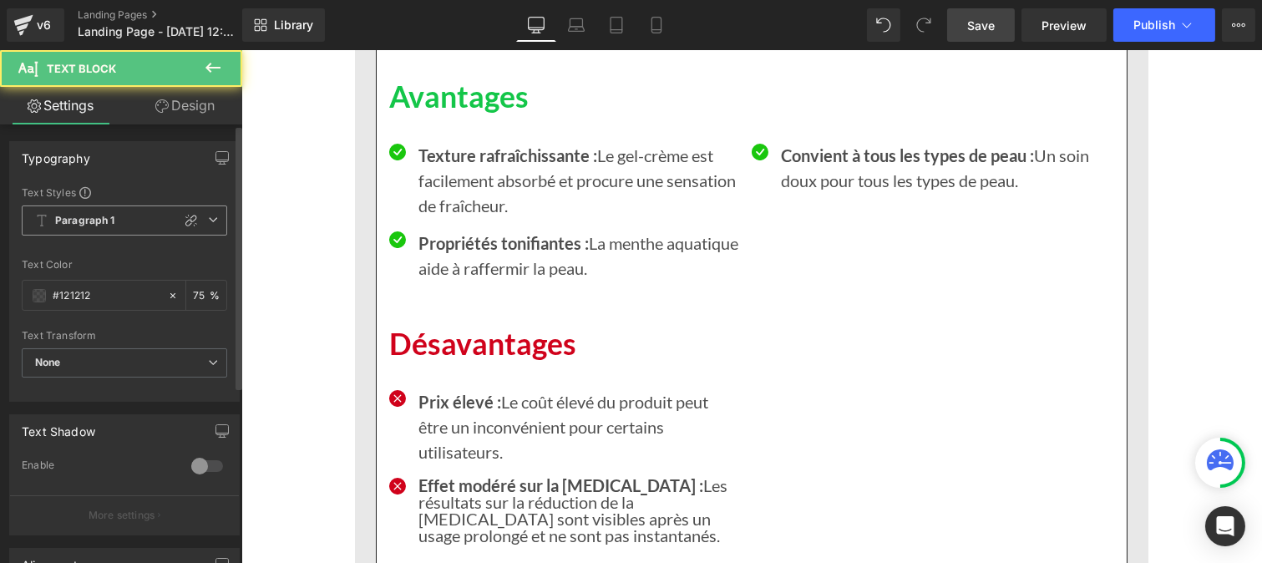
click at [109, 223] on b "Paragraph 1" at bounding box center [85, 221] width 60 height 14
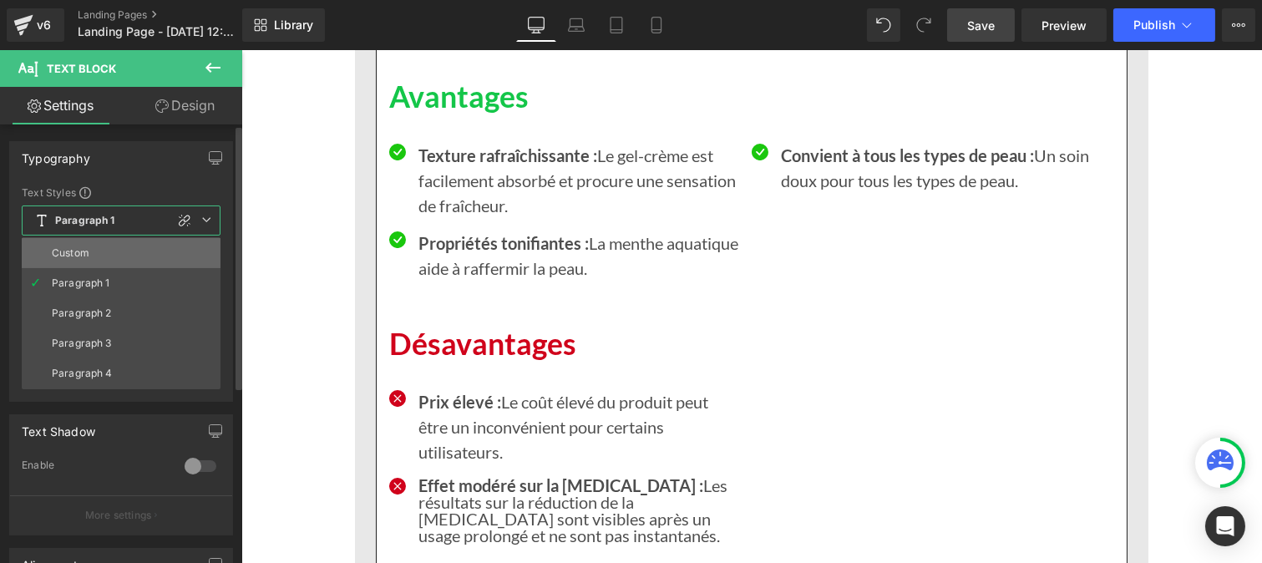
click at [106, 240] on li "Custom" at bounding box center [121, 253] width 199 height 30
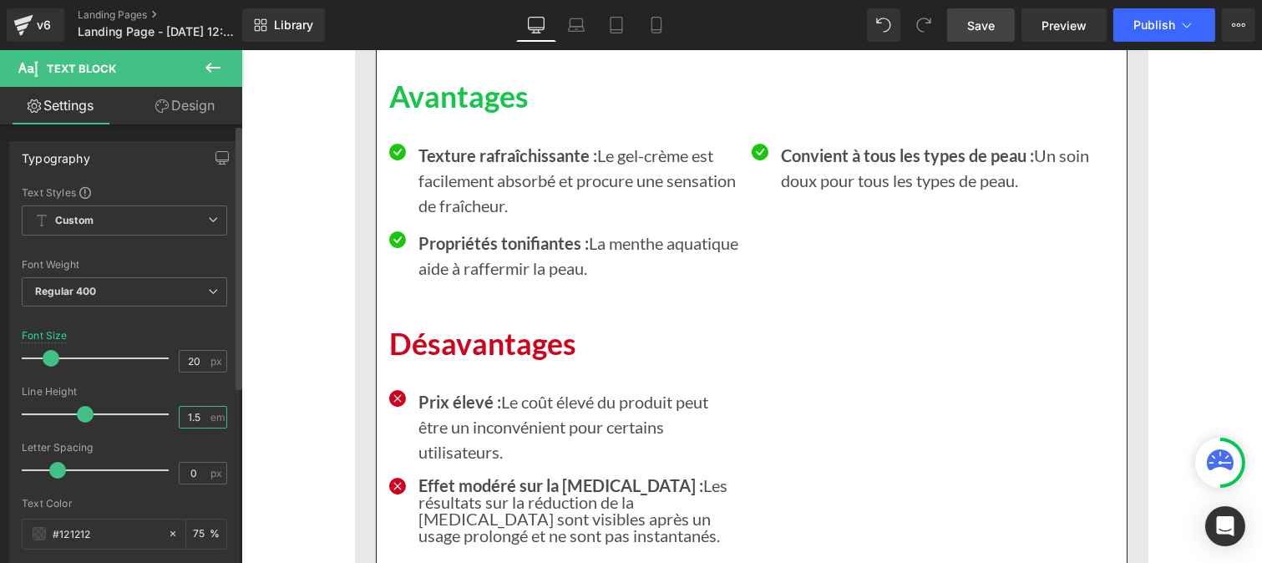
click at [197, 426] on input "1.5" at bounding box center [194, 417] width 29 height 21
type input "1"
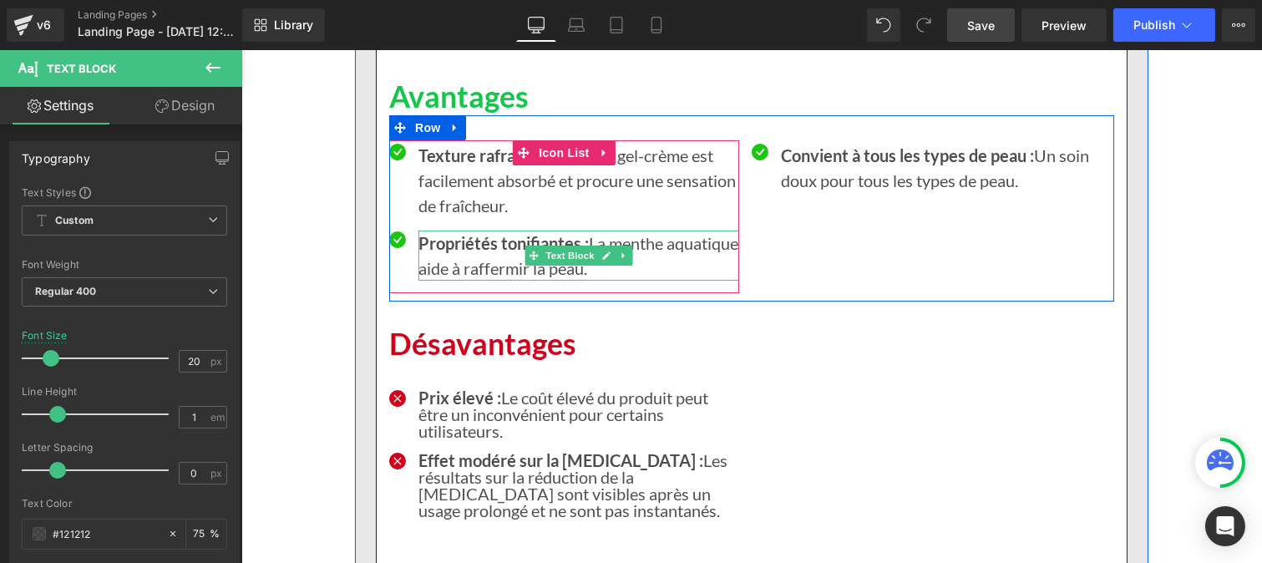
click at [448, 233] on strong "Propriétés tonifiantes :" at bounding box center [503, 243] width 170 height 20
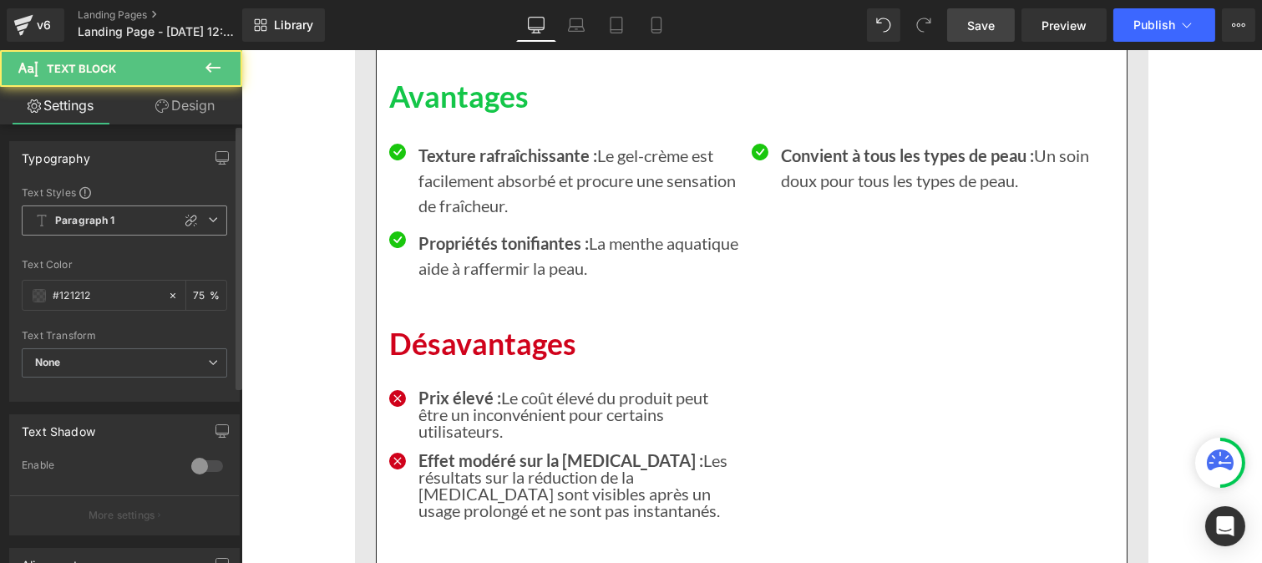
click at [106, 214] on b "Paragraph 1" at bounding box center [85, 221] width 60 height 14
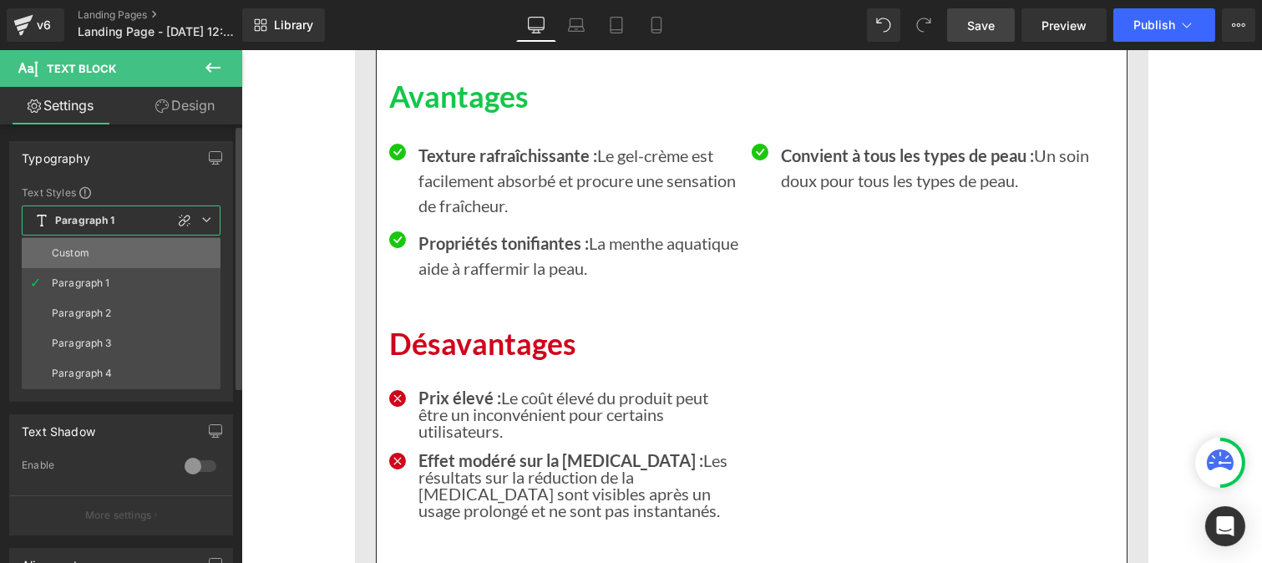
click at [89, 251] on li "Custom" at bounding box center [121, 253] width 199 height 30
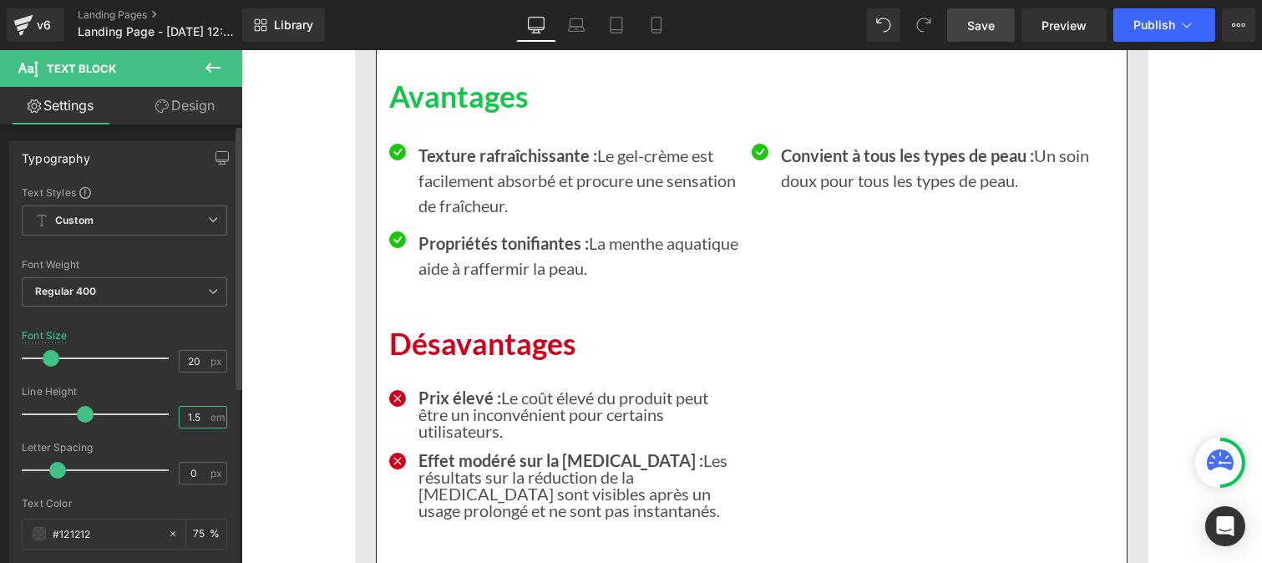
click at [199, 420] on input "1.5" at bounding box center [194, 417] width 29 height 21
type input "1"
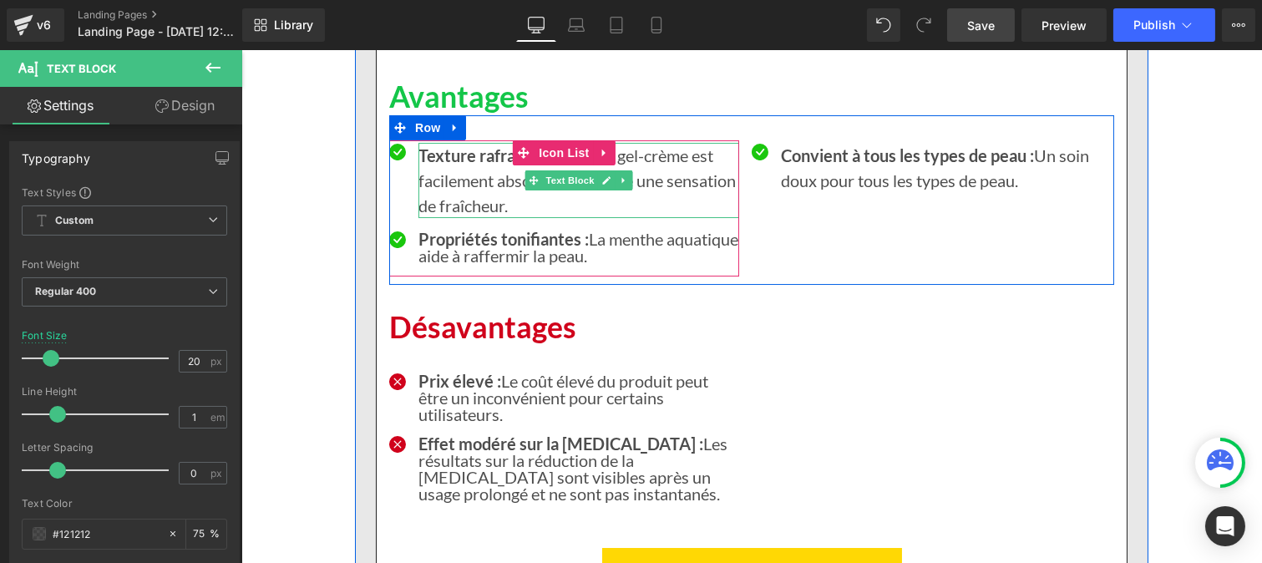
click at [458, 143] on p "Texture rafraîchissante : Le gel-crème est facilement absorbé et procure une se…" at bounding box center [578, 180] width 321 height 75
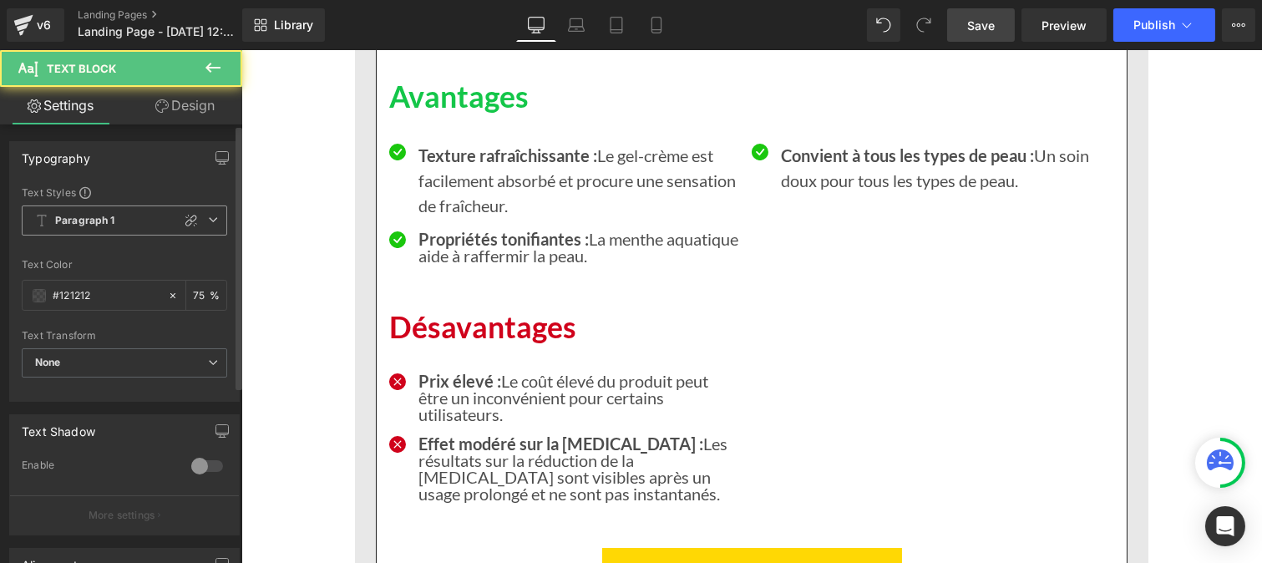
click at [84, 227] on b "Paragraph 1" at bounding box center [85, 221] width 60 height 14
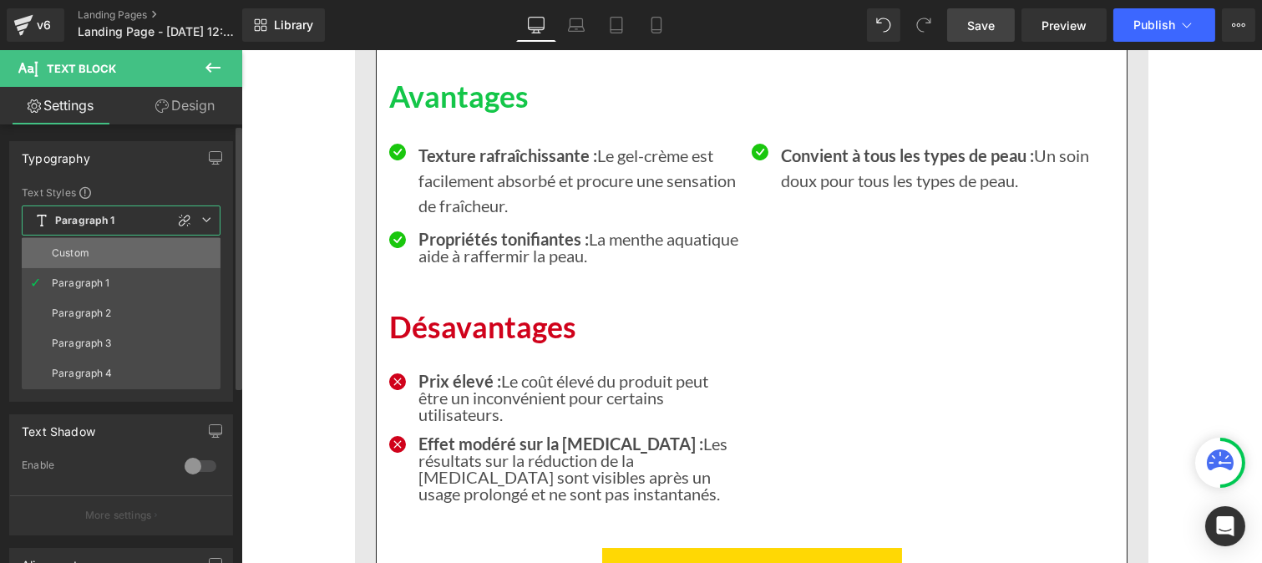
click at [80, 255] on div "Custom" at bounding box center [71, 253] width 38 height 12
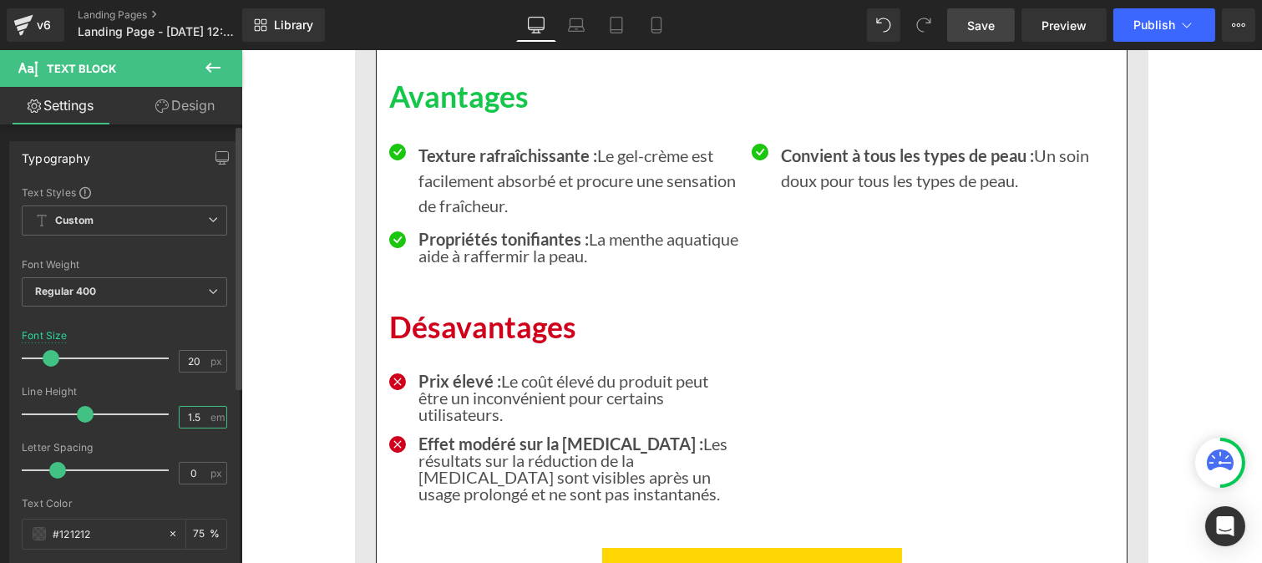
click at [195, 418] on input "1.5" at bounding box center [194, 417] width 29 height 21
type input "1"
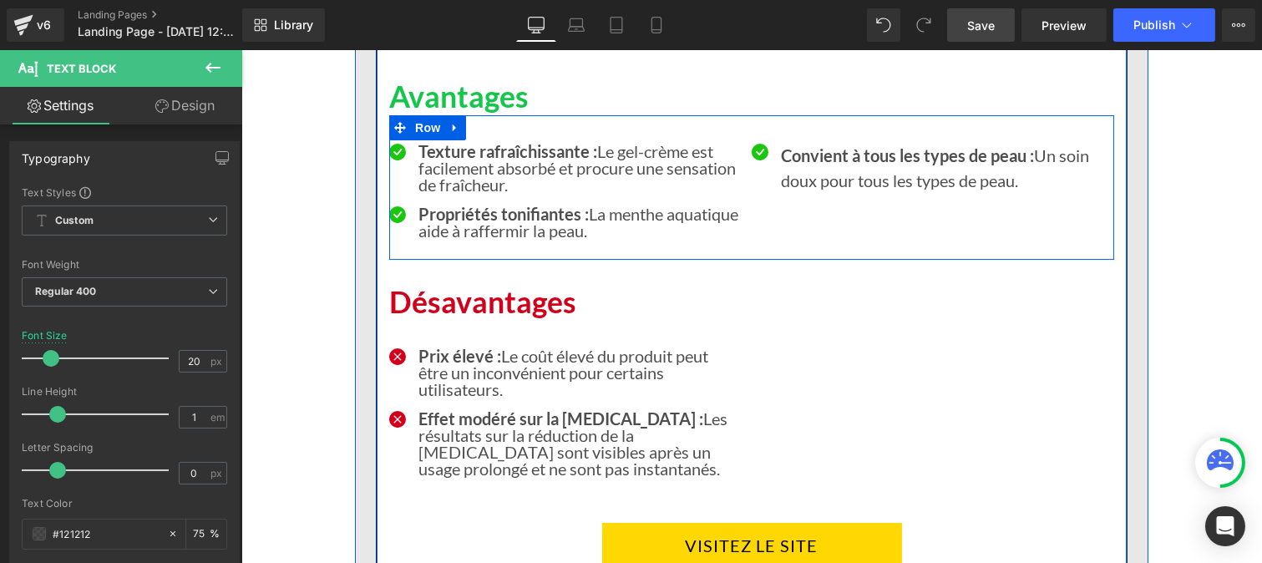
click at [812, 143] on p "Convient à tous les types de peau : Un soin doux pour tous les types de peau." at bounding box center [940, 168] width 321 height 50
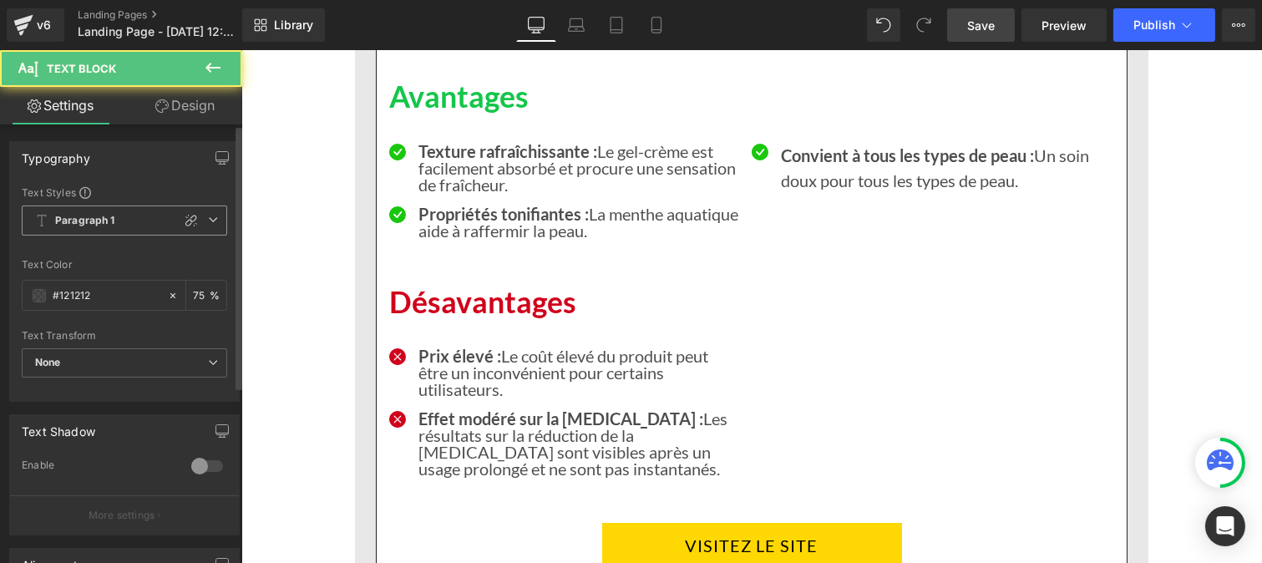
click at [100, 221] on b "Paragraph 1" at bounding box center [85, 221] width 60 height 14
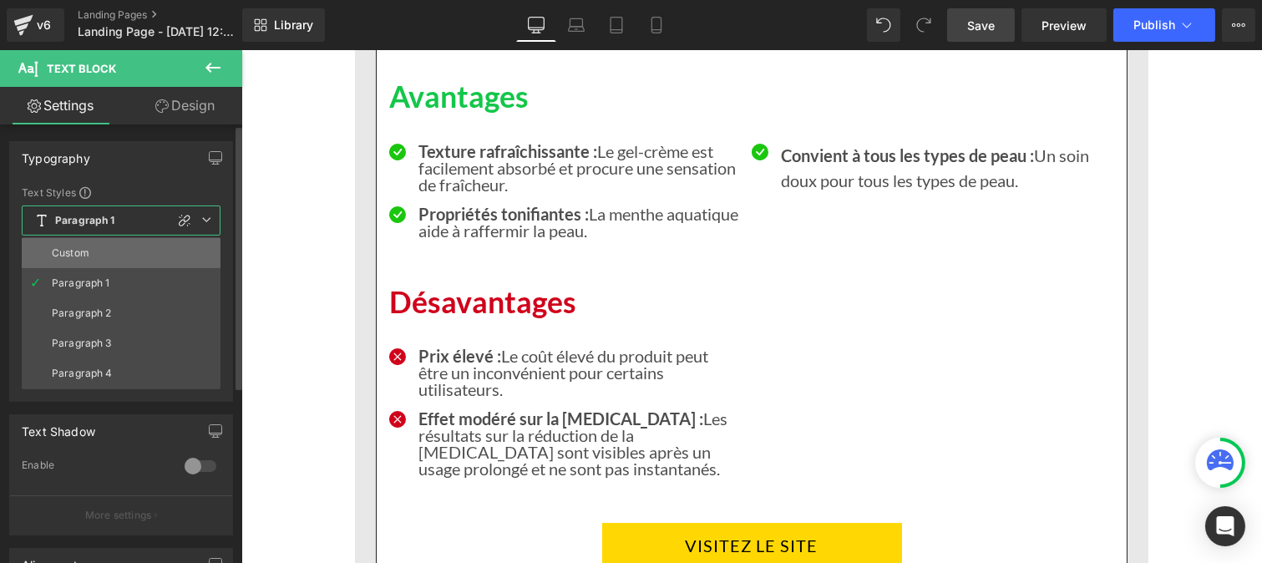
click at [84, 266] on li "Custom" at bounding box center [121, 253] width 199 height 30
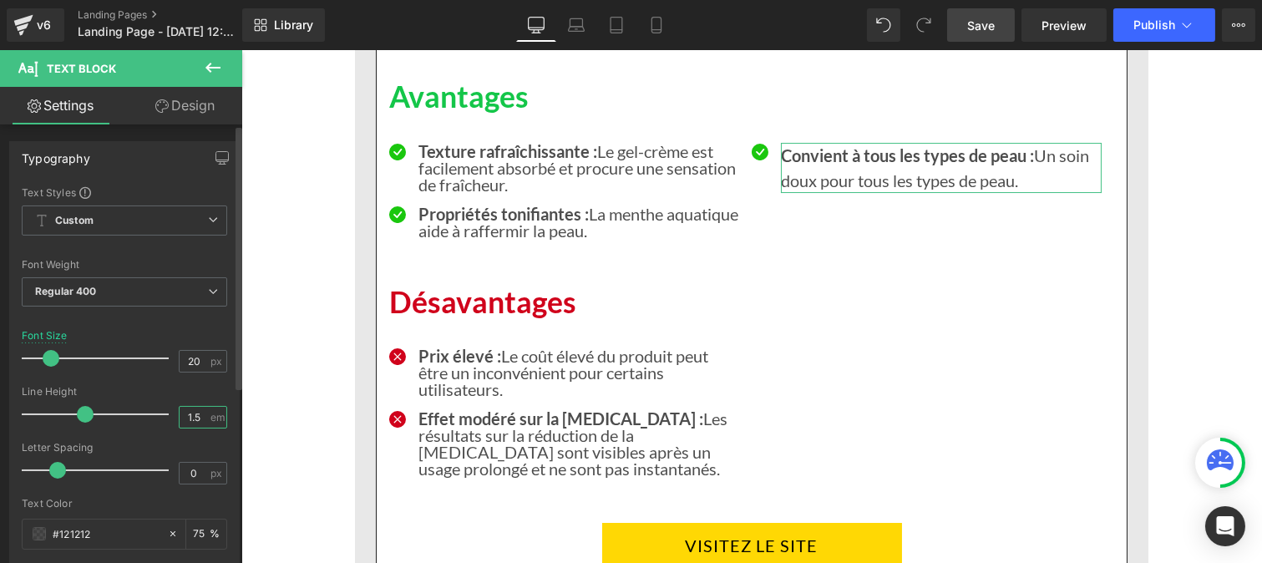
click at [199, 421] on input "1.5" at bounding box center [194, 417] width 29 height 21
type input "1"
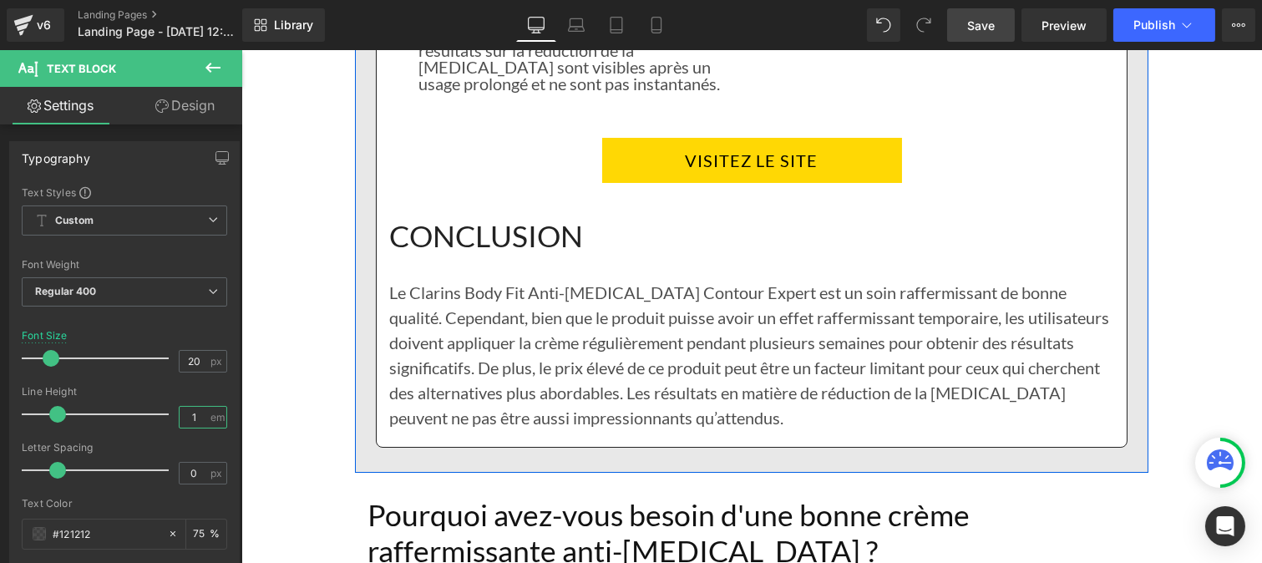
scroll to position [11040, 0]
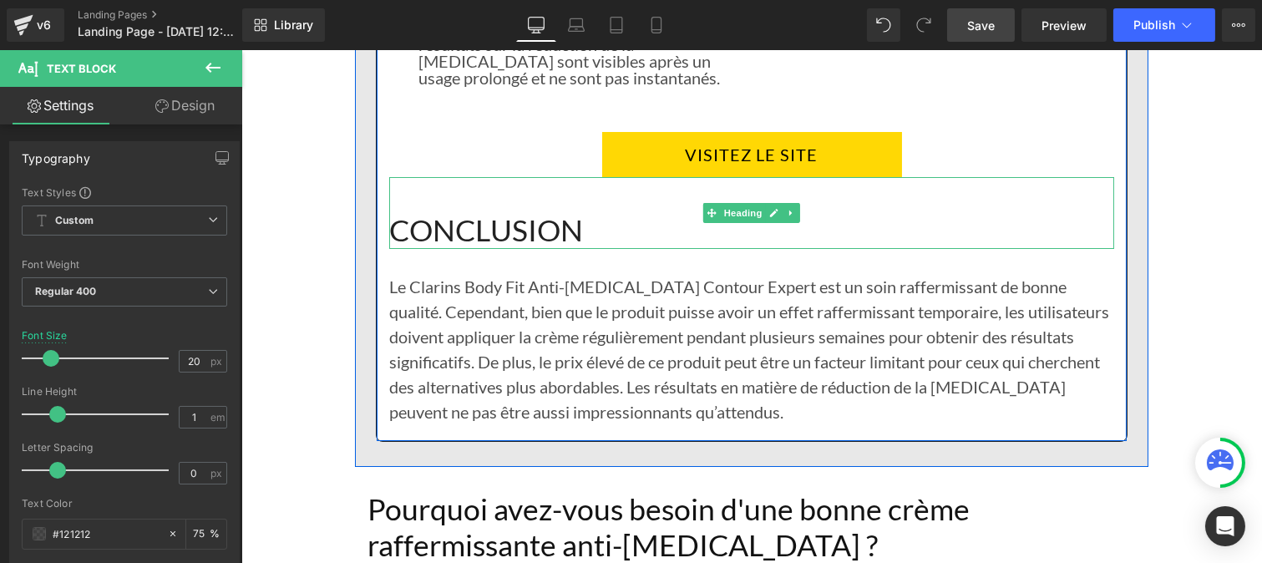
click at [468, 177] on h1 "CONCLUSION" at bounding box center [750, 212] width 725 height 71
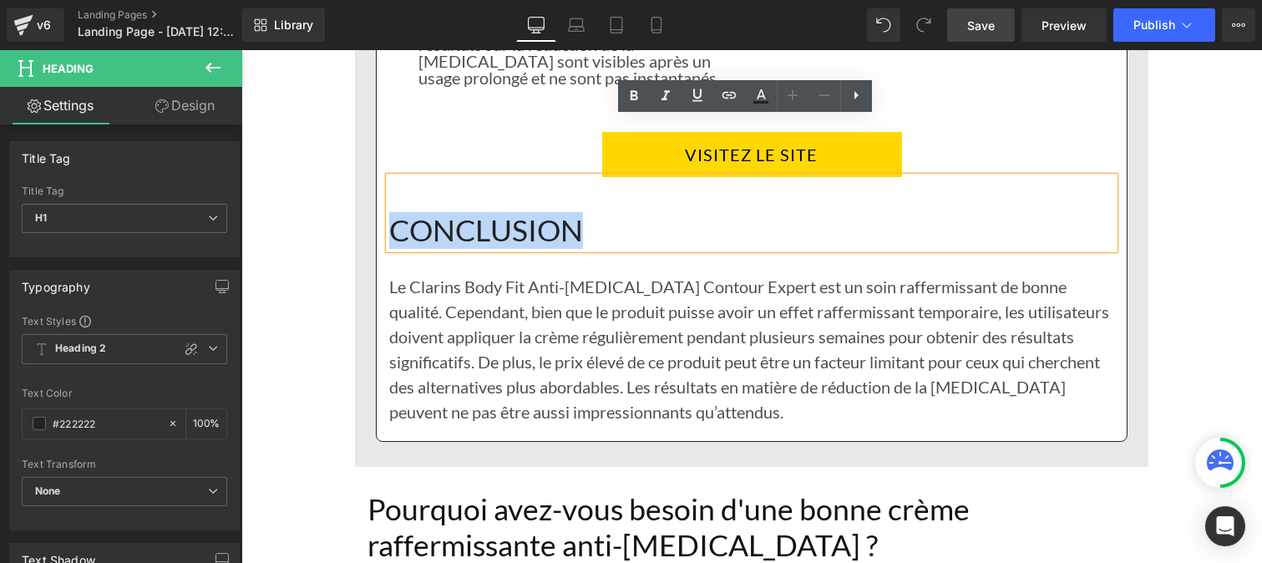
drag, startPoint x: 589, startPoint y: 172, endPoint x: 305, endPoint y: 173, distance: 283.9
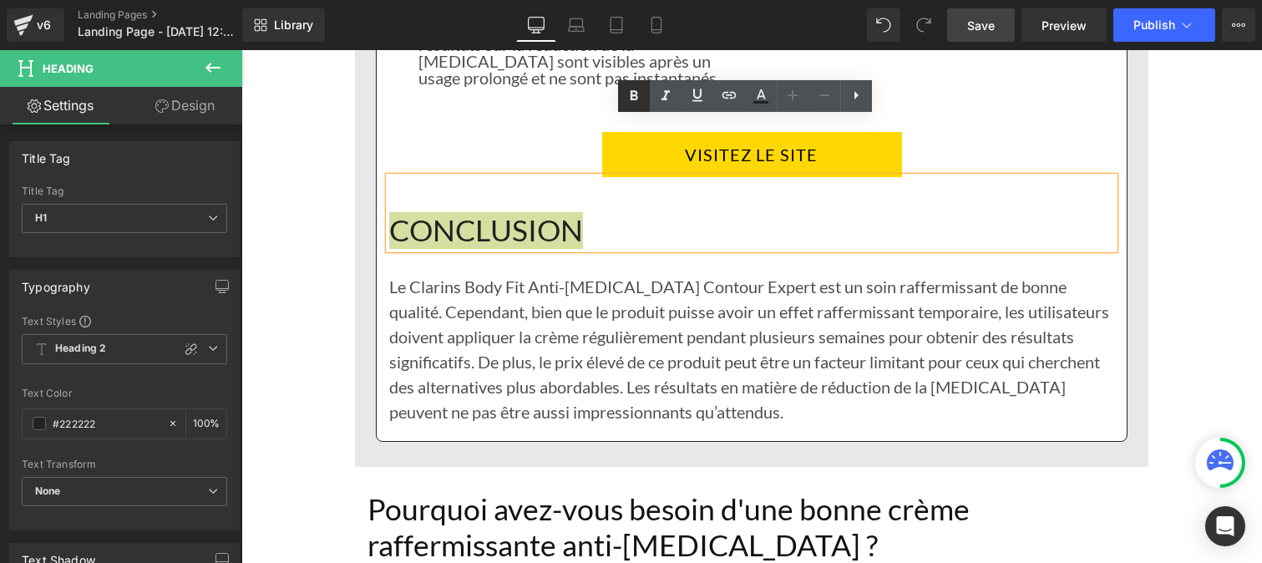
click at [633, 100] on icon at bounding box center [634, 96] width 20 height 20
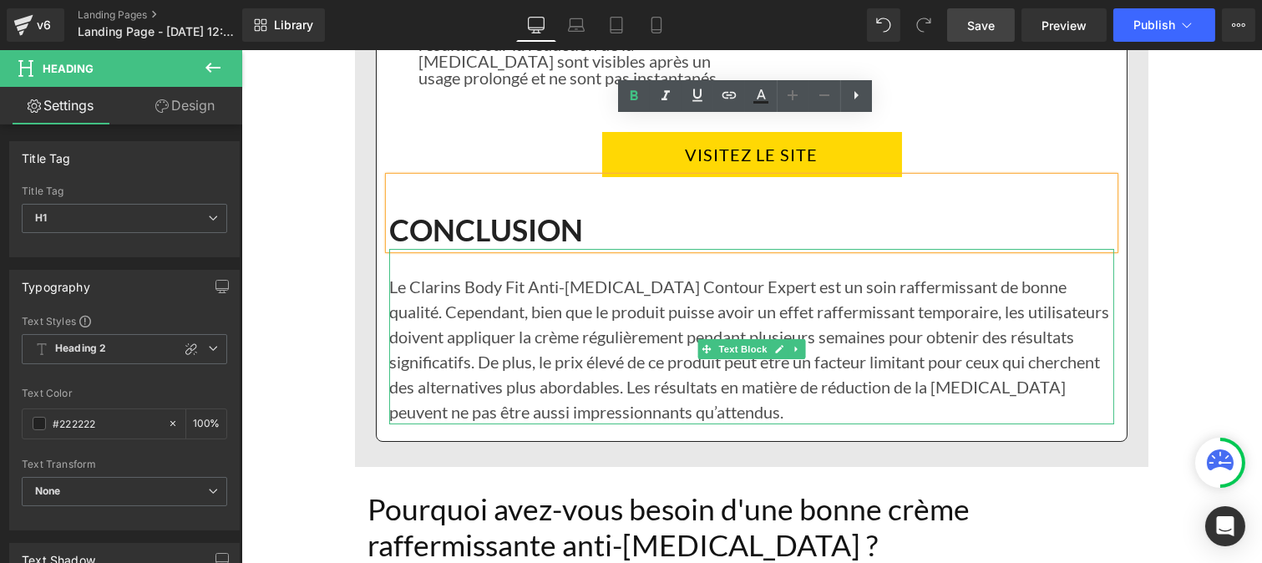
click at [494, 309] on p "Le Clarins Body Fit Anti-cellulite Contour Expert est un soin raffermissant de …" at bounding box center [750, 349] width 725 height 150
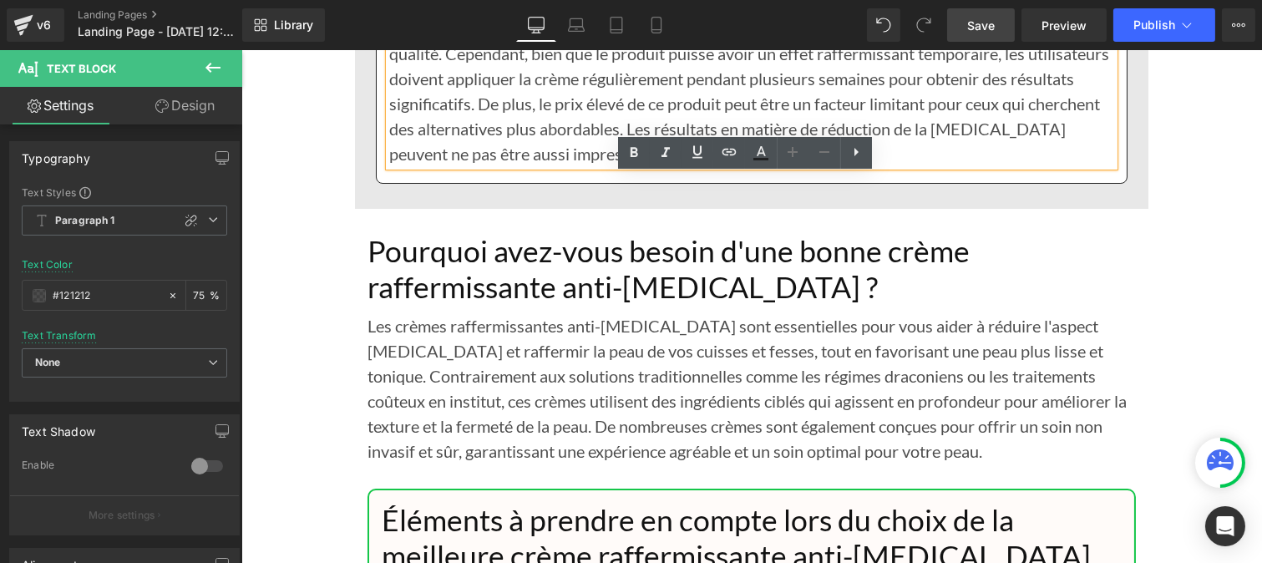
scroll to position [11299, 0]
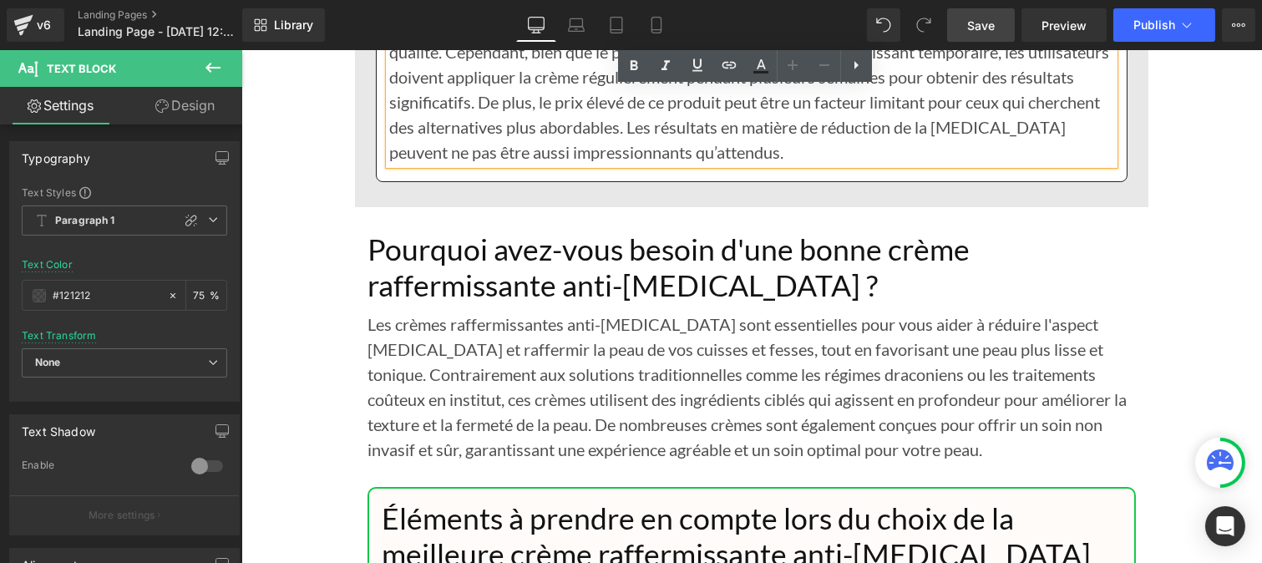
click at [429, 232] on h1 "Pourquoi avez-vous besoin d'une bonne crème raffermissante anti-cellulite ?" at bounding box center [751, 267] width 768 height 71
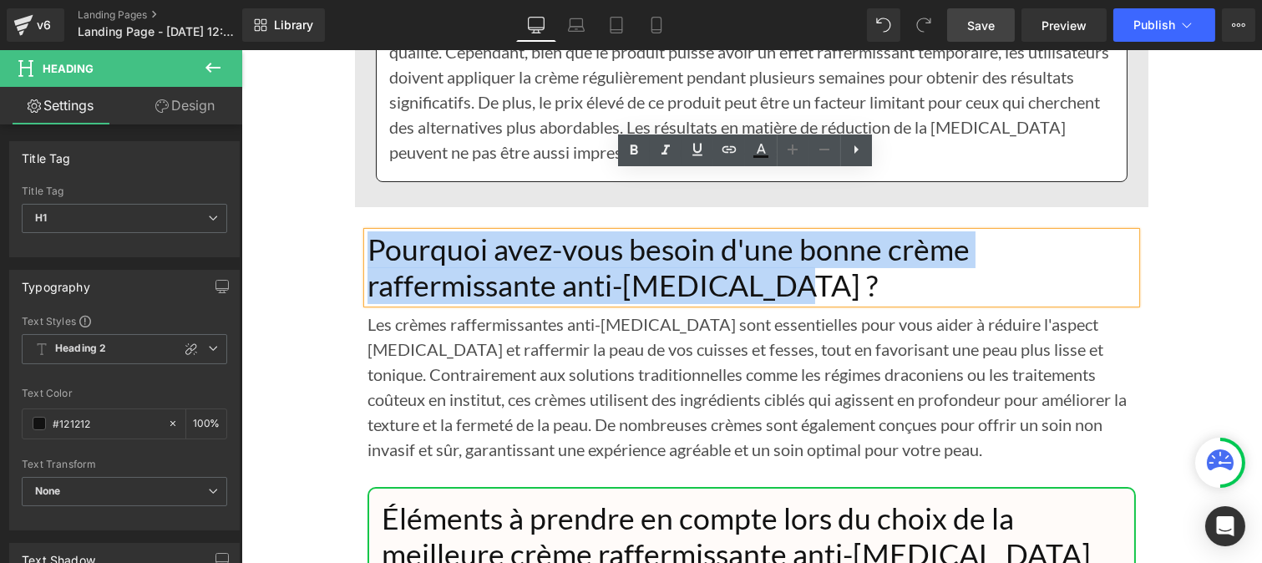
drag, startPoint x: 757, startPoint y: 231, endPoint x: 362, endPoint y: 181, distance: 398.1
click at [367, 232] on h1 "Pourquoi avez-vous besoin d'une bonne crème raffermissante anti-cellulite ?" at bounding box center [751, 267] width 768 height 71
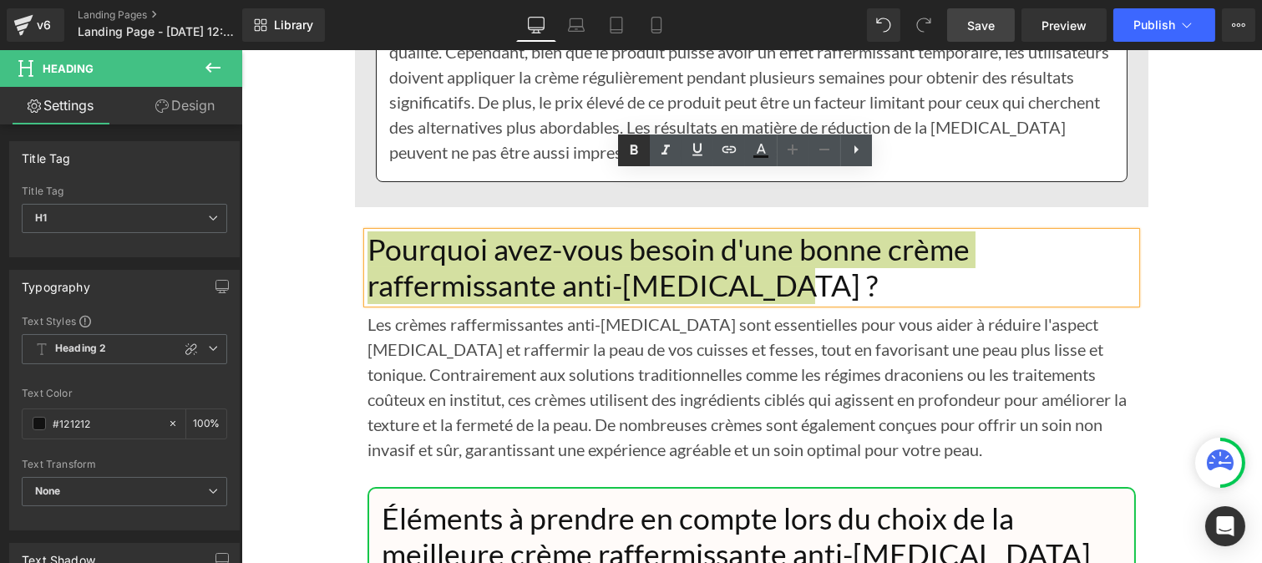
click at [636, 157] on icon at bounding box center [634, 150] width 20 height 20
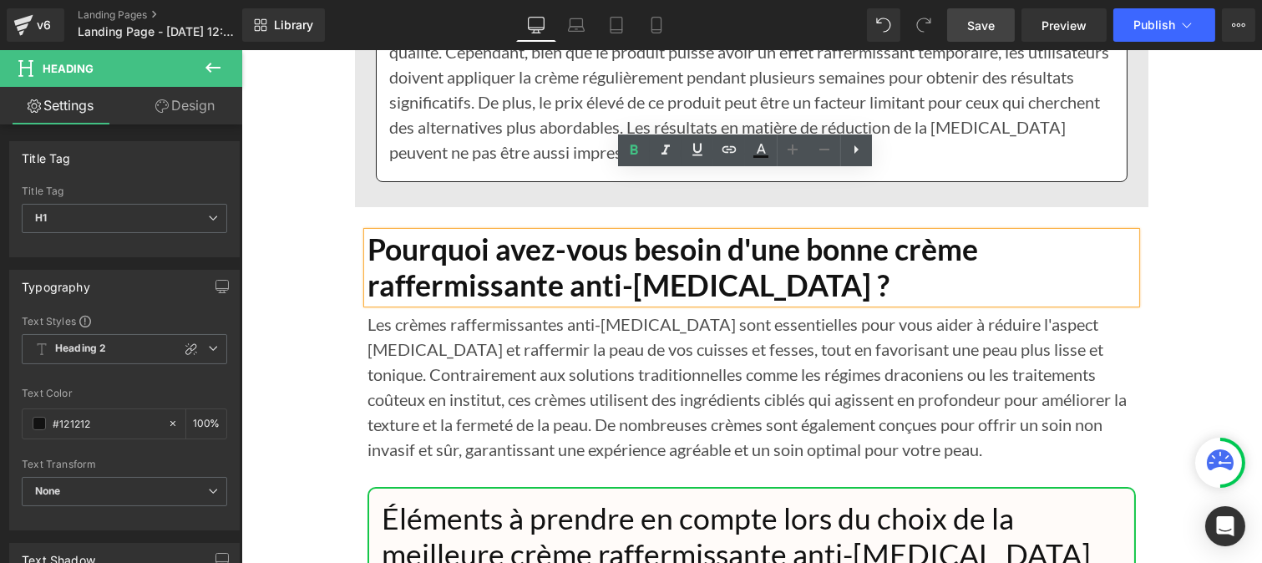
click at [575, 501] on h1 "Éléments à prendre en compte lors du choix de la meilleure crème raffermissante…" at bounding box center [751, 536] width 740 height 71
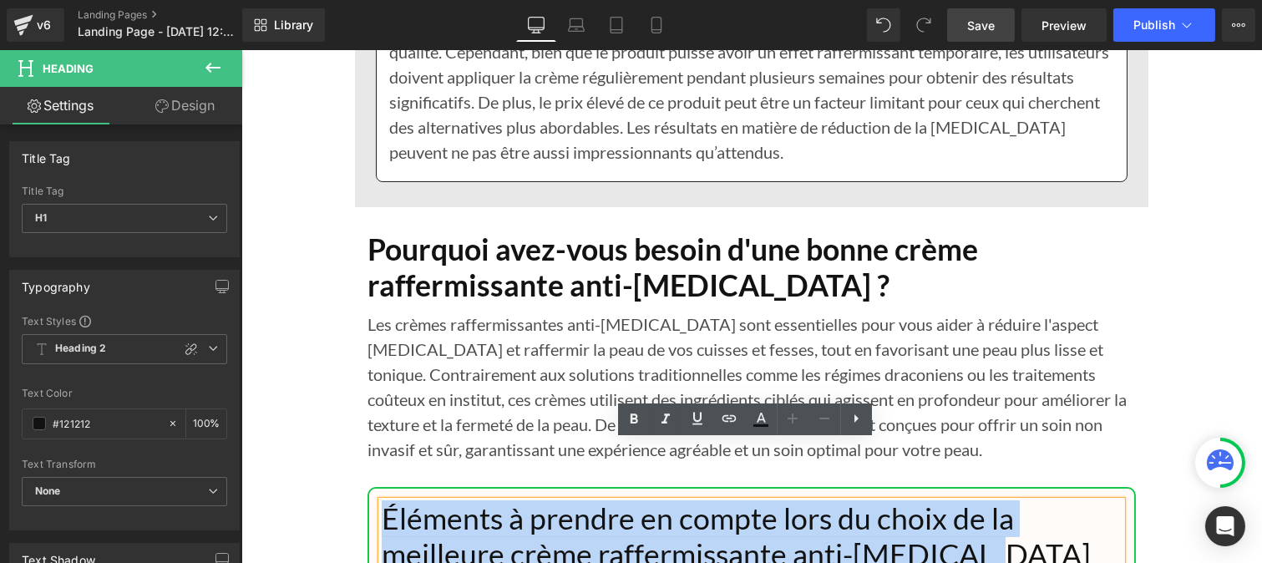
drag, startPoint x: 730, startPoint y: 488, endPoint x: 372, endPoint y: 454, distance: 359.0
click at [381, 501] on h1 "Éléments à prendre en compte lors du choix de la meilleure crème raffermissante…" at bounding box center [751, 536] width 740 height 71
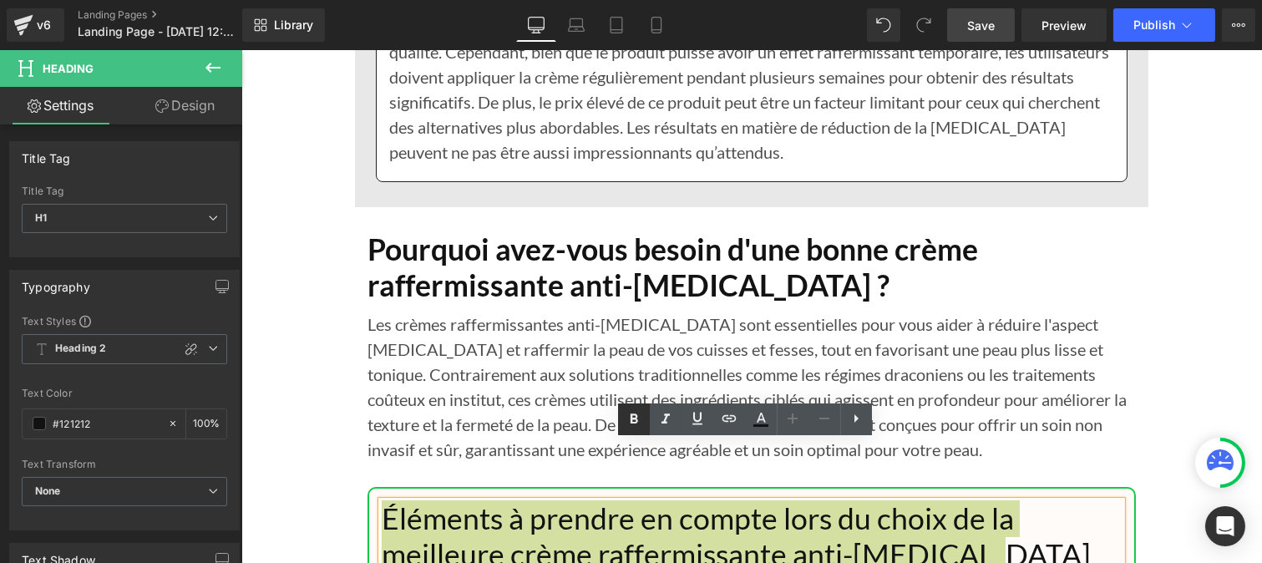
click at [627, 413] on icon at bounding box center [634, 419] width 20 height 20
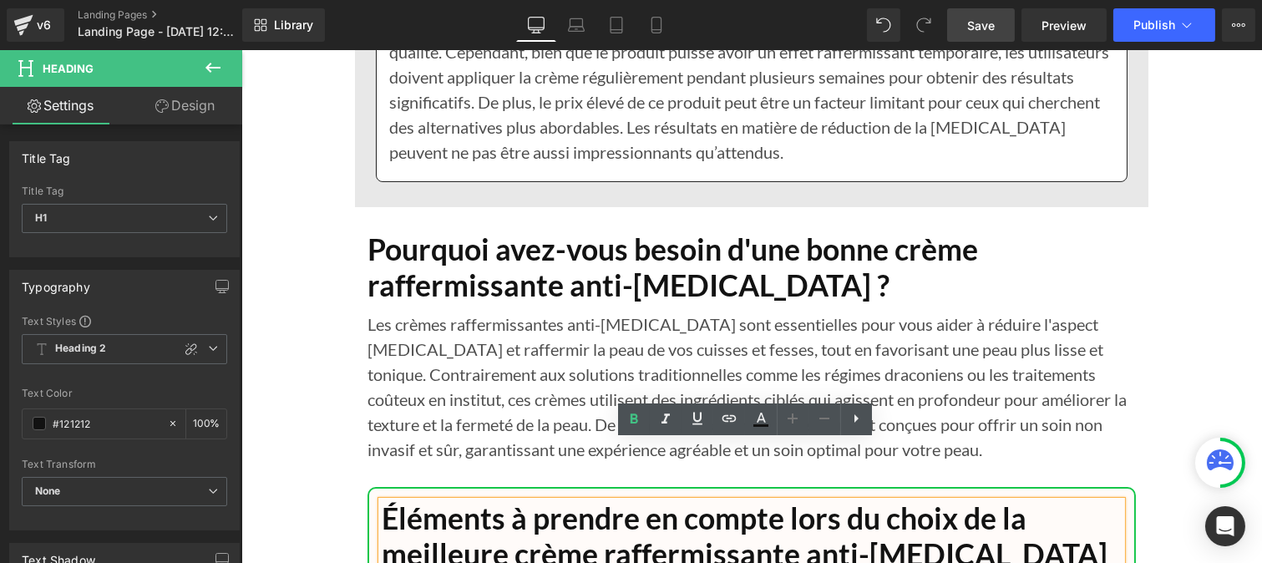
click at [463, 311] on p "Les crèmes raffermissantes anti-cellulite sont essentielles pour vous aider à r…" at bounding box center [751, 386] width 768 height 150
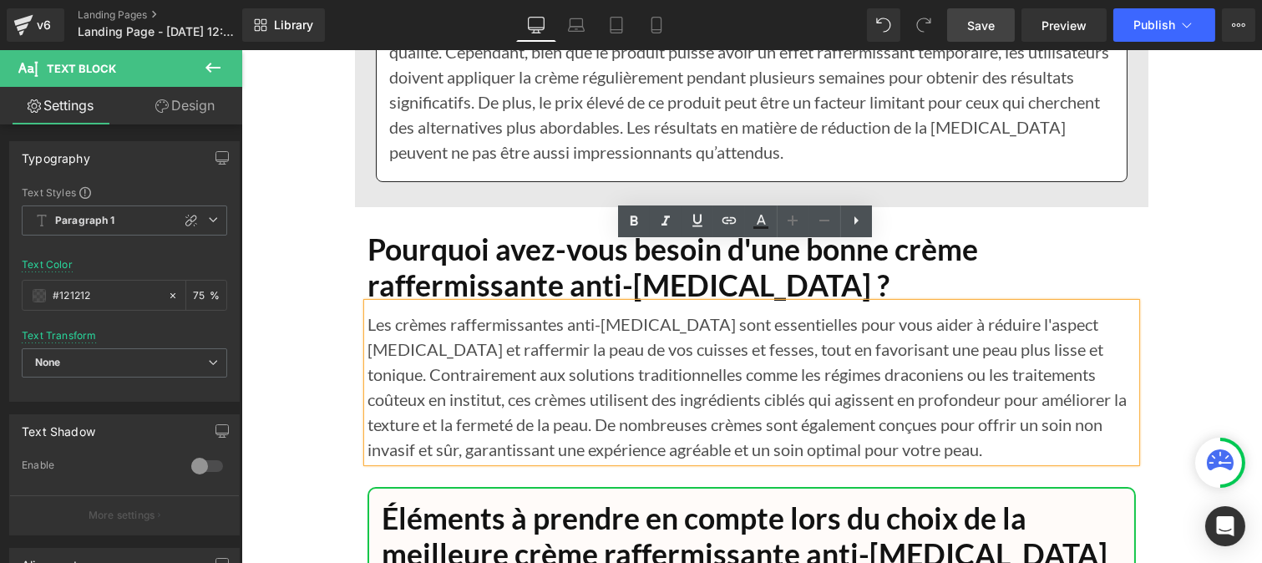
scroll to position [11663, 0]
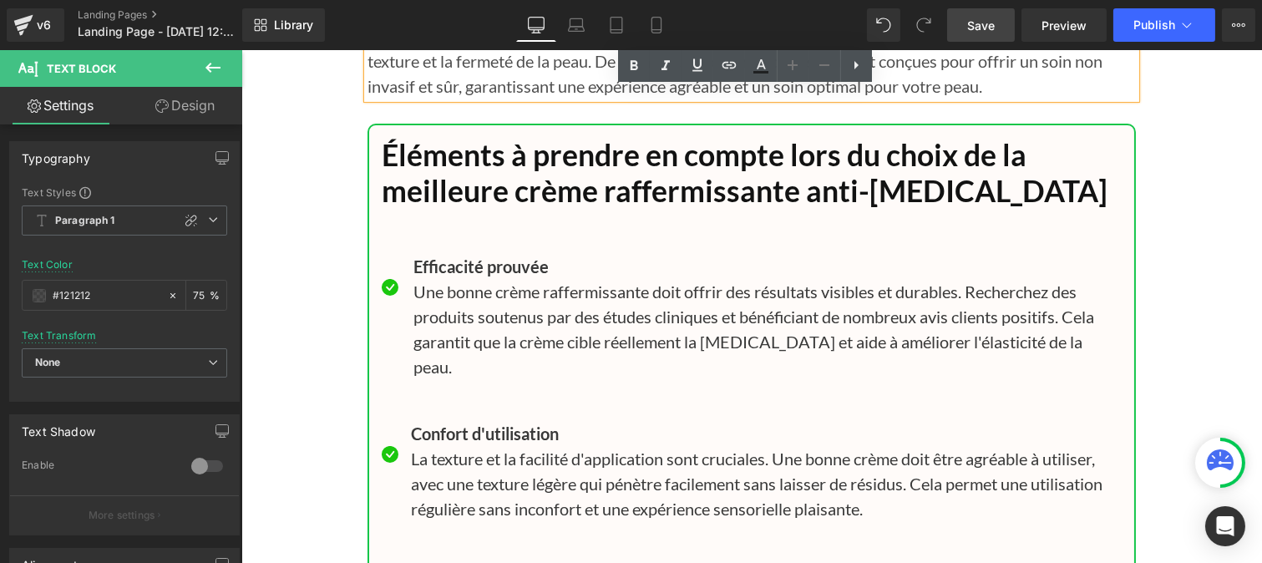
click at [240, 50] on div at bounding box center [240, 50] width 0 height 0
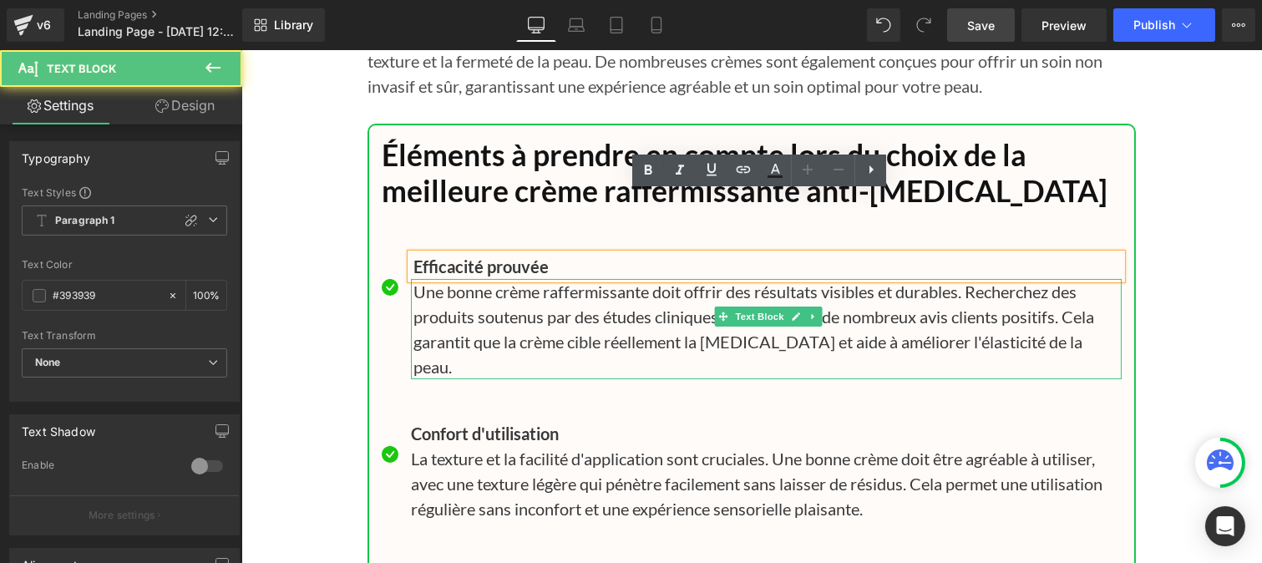
click at [438, 279] on p "Une bonne crème raffermissante doit offrir des résultats visibles et durables. …" at bounding box center [766, 329] width 708 height 100
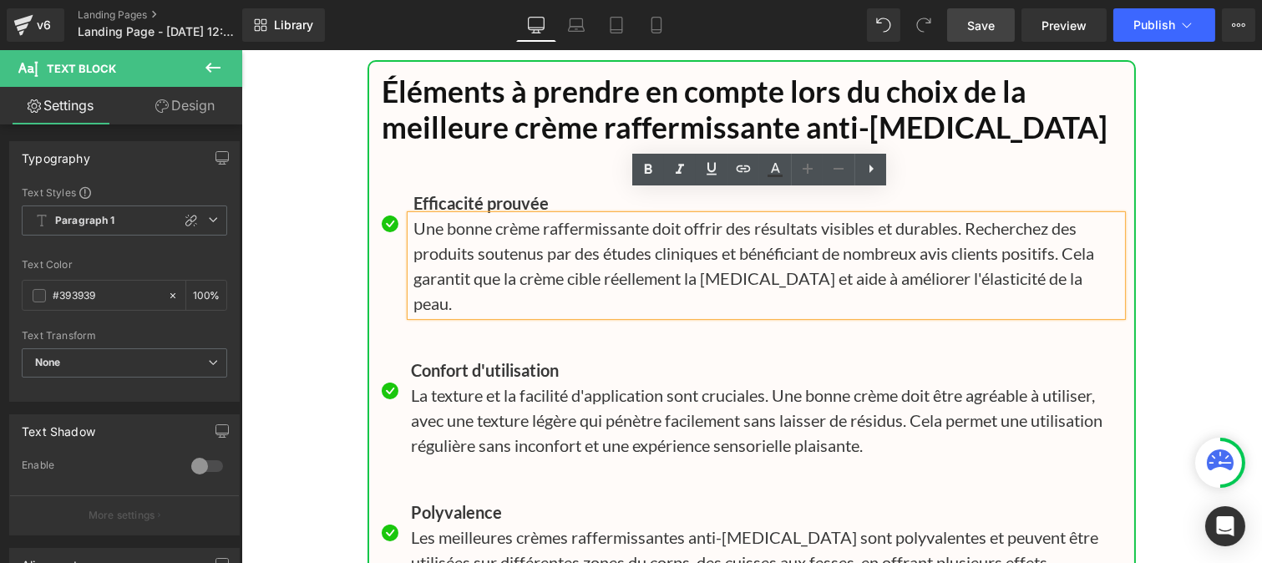
scroll to position [11727, 0]
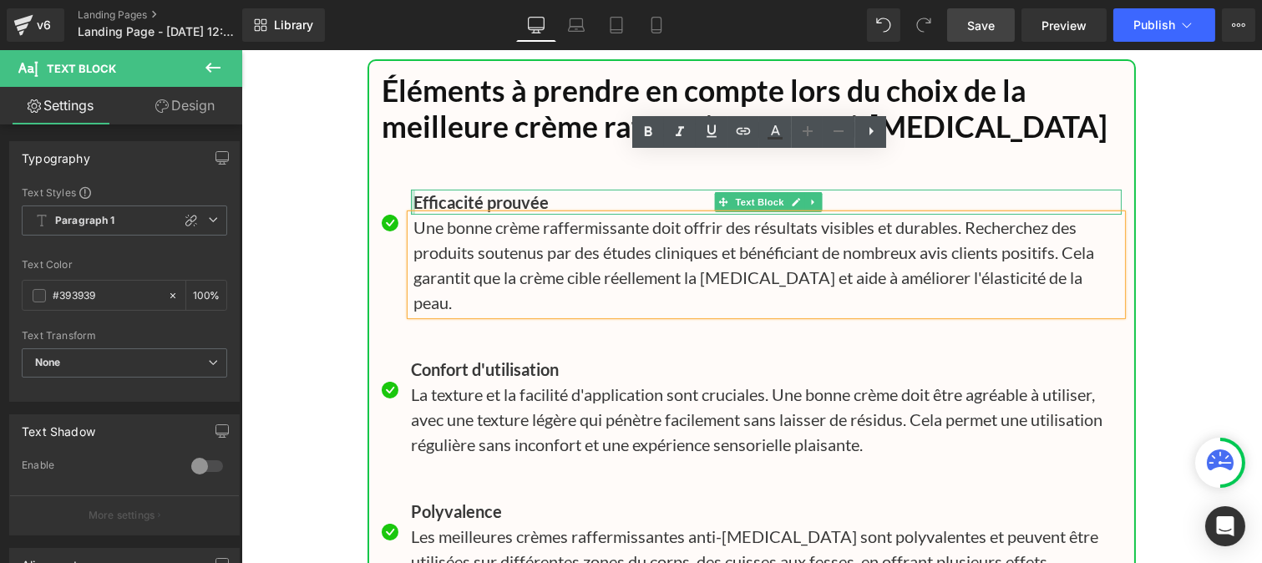
click at [410, 190] on div at bounding box center [412, 202] width 4 height 25
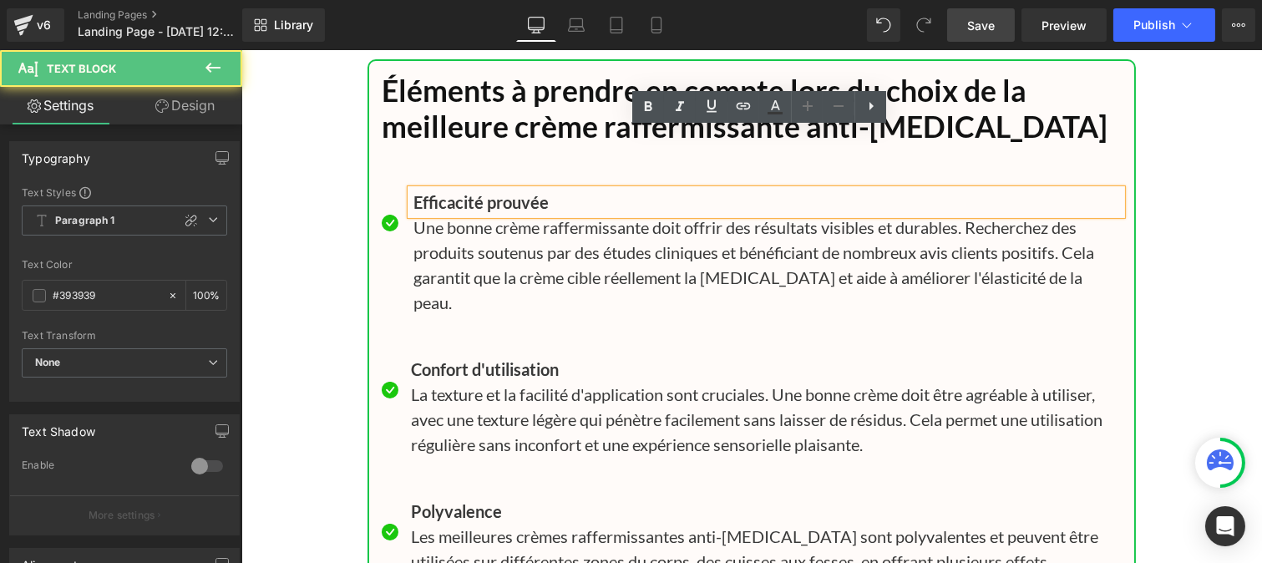
click at [412, 192] on b "Efficacité prouvée" at bounding box center [479, 202] width 135 height 20
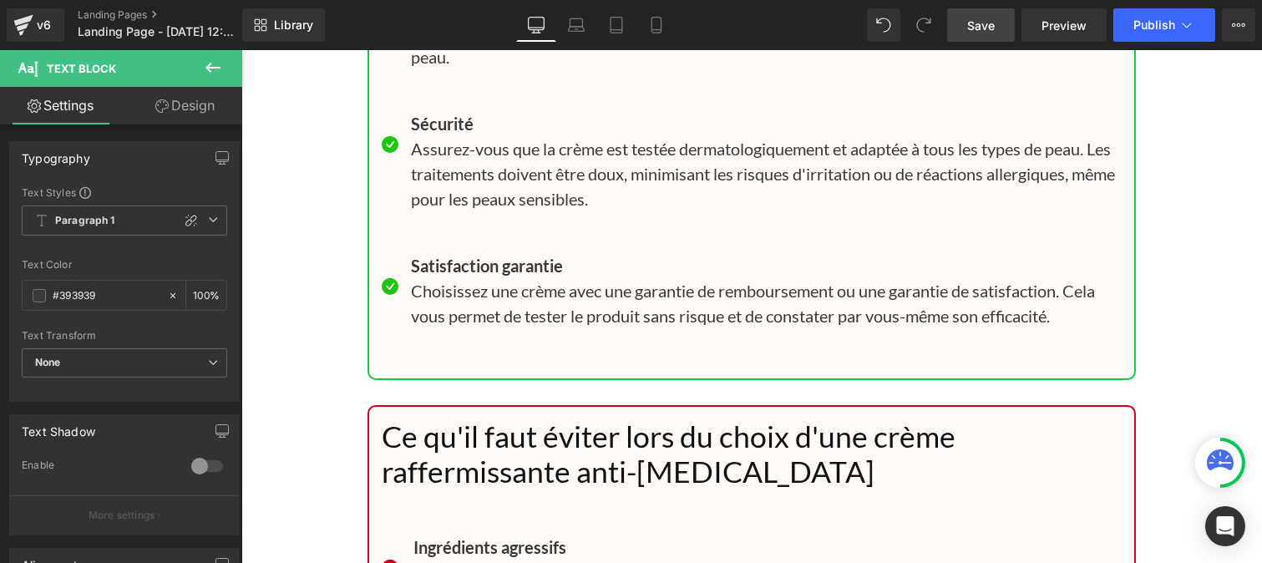
scroll to position [12311, 0]
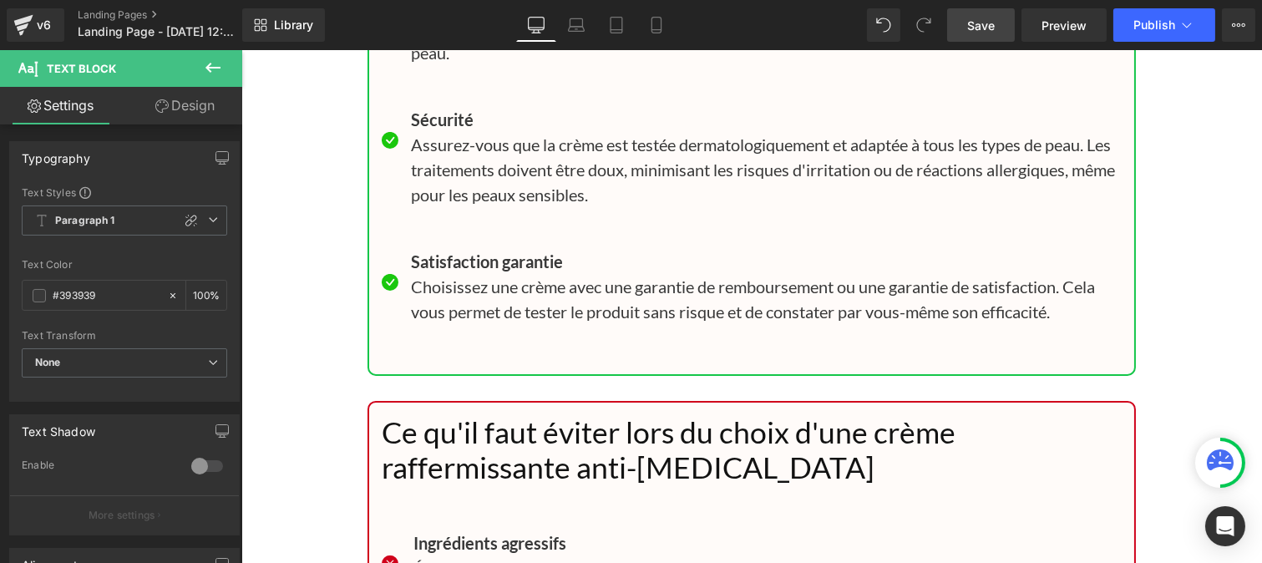
click at [527, 415] on h1 "Ce qu'il faut éviter lors du choix d'une crème raffermissante anti-cellulite" at bounding box center [751, 450] width 740 height 71
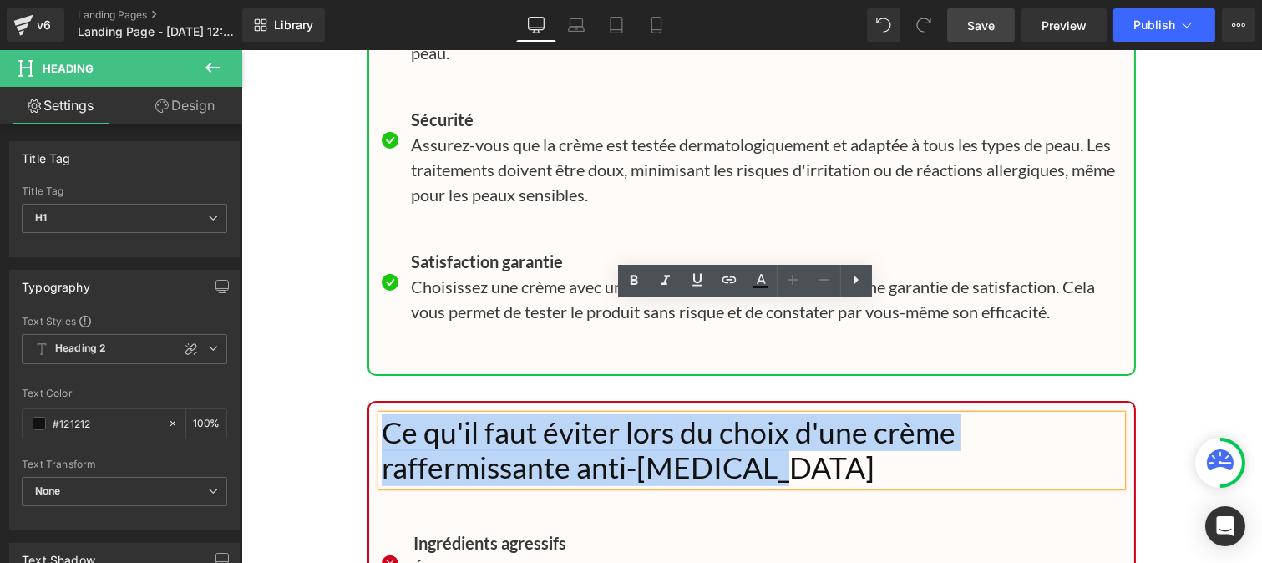
drag, startPoint x: 641, startPoint y: 337, endPoint x: 375, endPoint y: 309, distance: 267.8
click at [381, 415] on h1 "Ce qu'il faut éviter lors du choix d'une crème raffermissante anti-cellulite" at bounding box center [751, 450] width 740 height 71
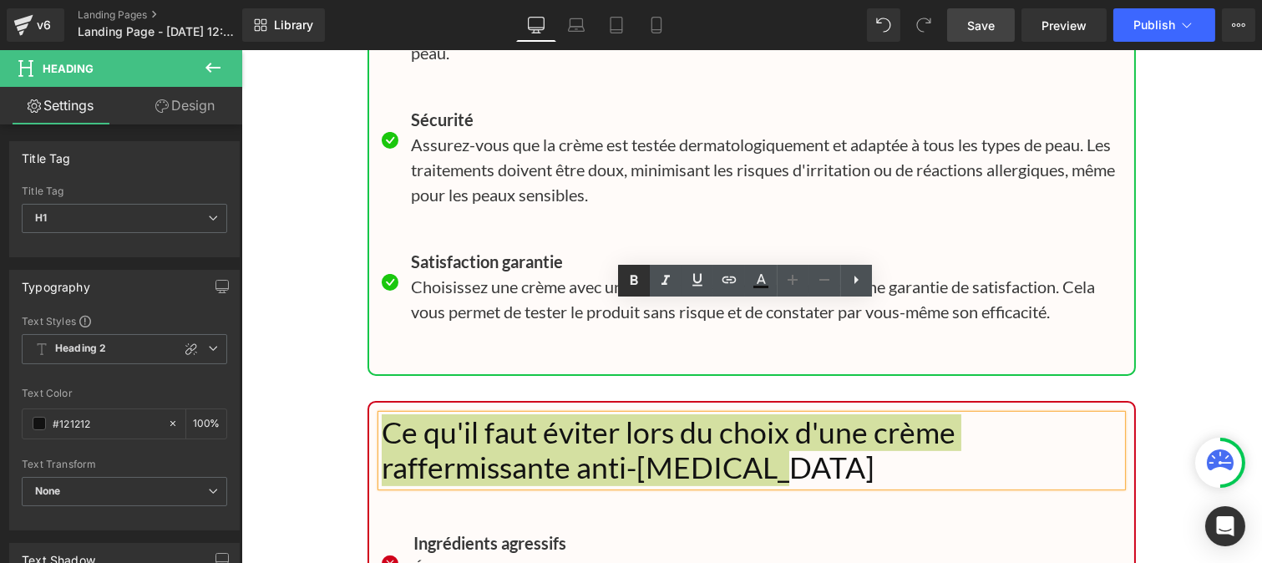
drag, startPoint x: 630, startPoint y: 273, endPoint x: 383, endPoint y: 247, distance: 248.5
click at [630, 273] on icon at bounding box center [634, 281] width 20 height 20
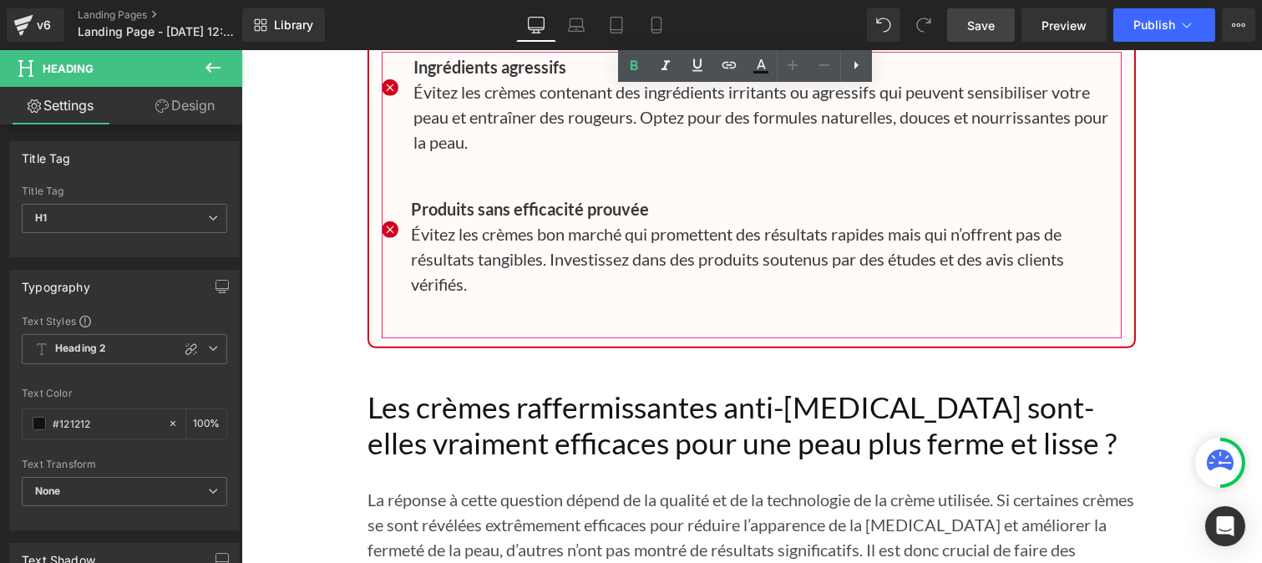
scroll to position [12788, 0]
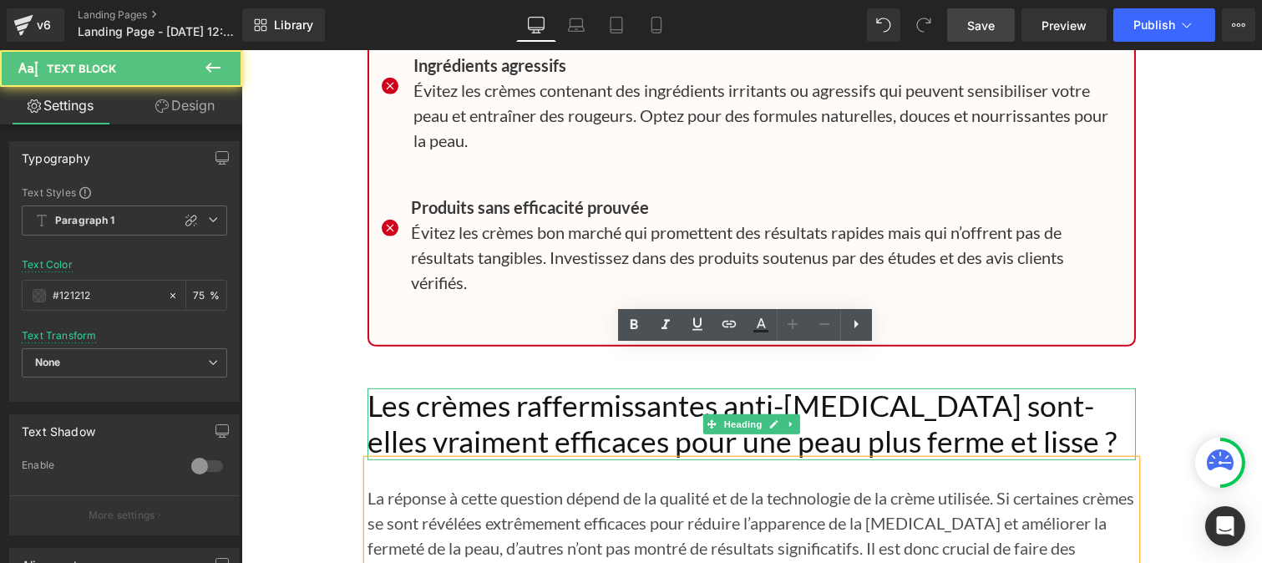
click at [1046, 388] on h1 "Les crèmes raffermissantes anti-cellulite sont-elles vraiment efficaces pour un…" at bounding box center [751, 423] width 768 height 71
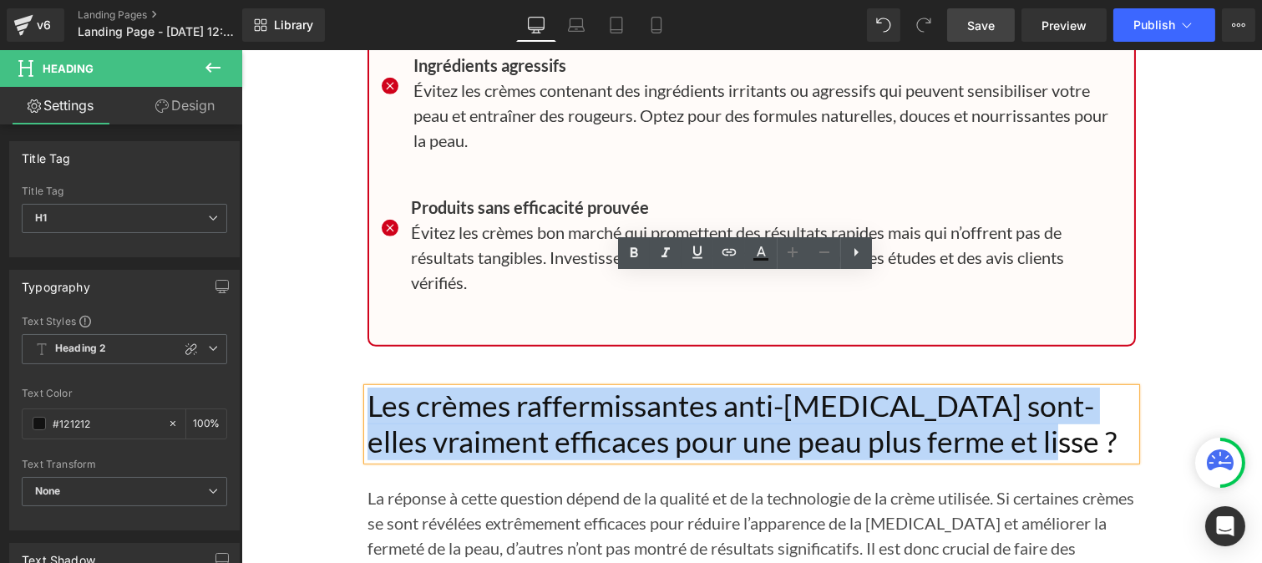
drag, startPoint x: 1059, startPoint y: 332, endPoint x: 360, endPoint y: 289, distance: 700.3
click at [367, 388] on h1 "Les crèmes raffermissantes anti-cellulite sont-elles vraiment efficaces pour un…" at bounding box center [751, 423] width 768 height 71
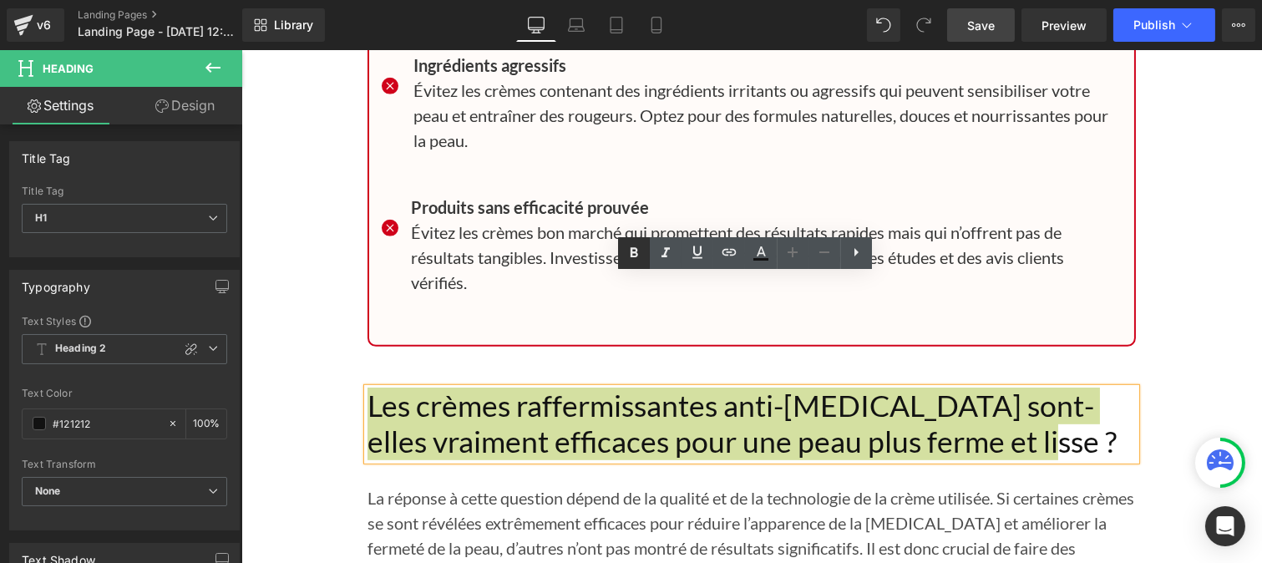
click at [635, 247] on icon at bounding box center [634, 253] width 20 height 20
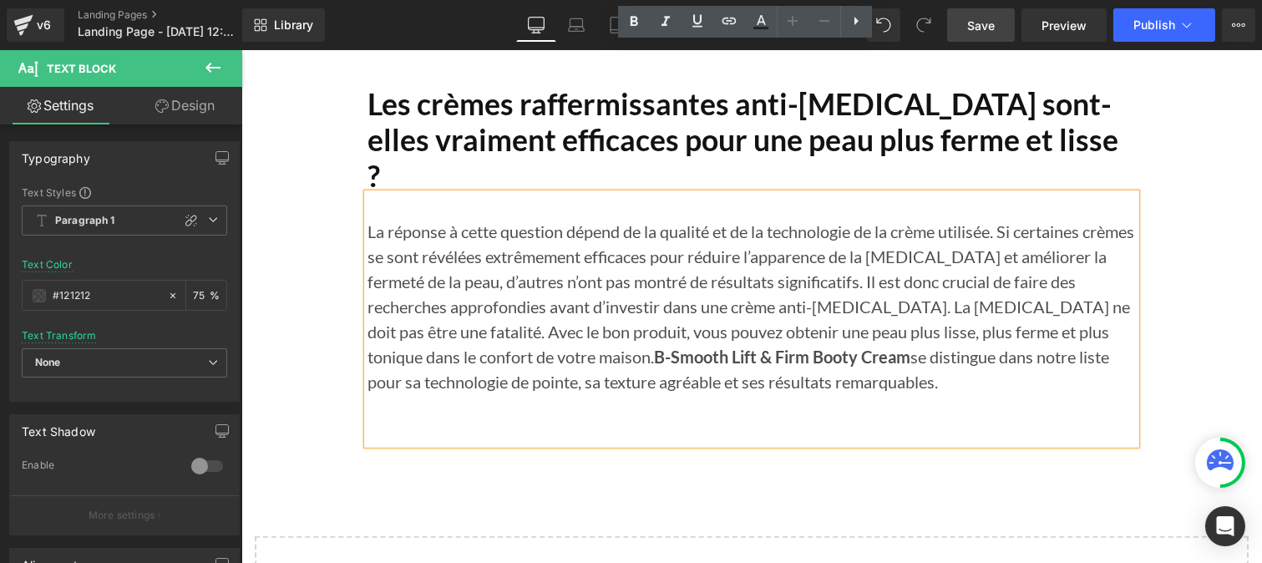
scroll to position [13093, 0]
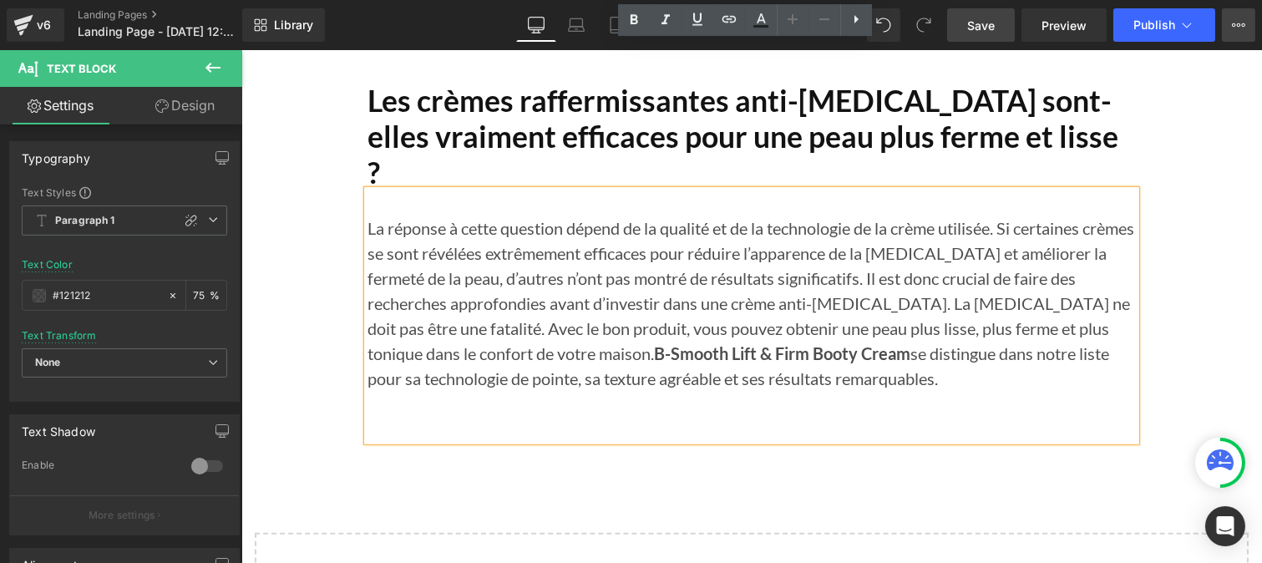
click at [1248, 14] on button "View Live Page View with current Template Save Template to Library Schedule Pub…" at bounding box center [1238, 24] width 33 height 33
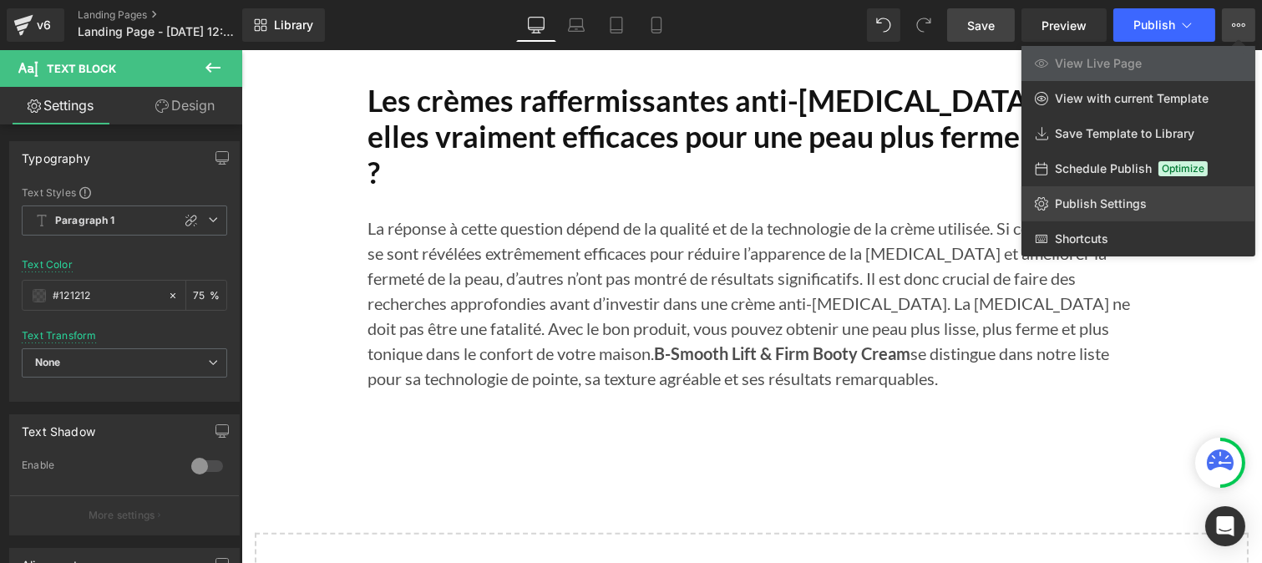
click at [1121, 212] on link "Publish Settings" at bounding box center [1138, 203] width 234 height 35
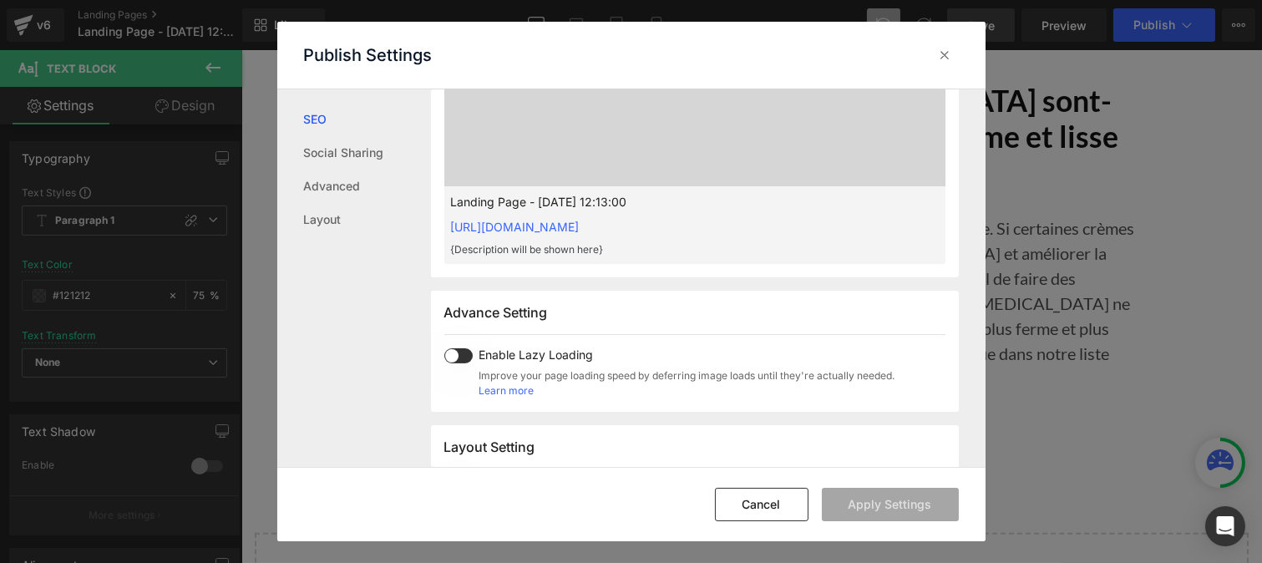
scroll to position [798, 0]
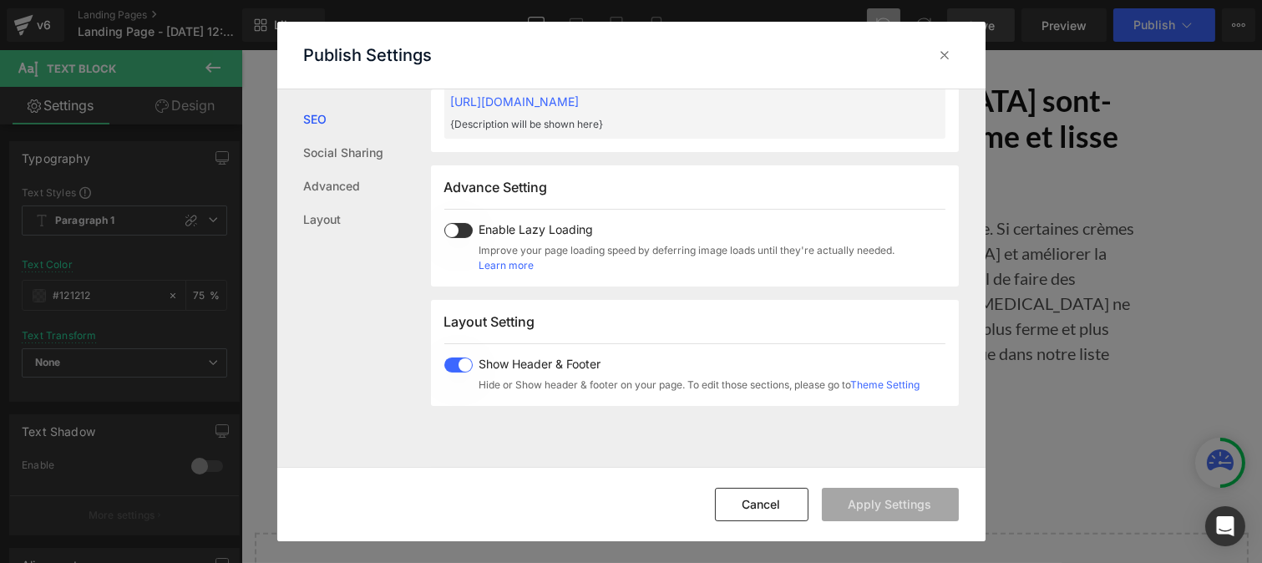
click at [448, 369] on span at bounding box center [458, 364] width 28 height 15
click at [874, 504] on button "Apply Settings" at bounding box center [890, 504] width 137 height 33
click at [946, 65] on div at bounding box center [945, 55] width 27 height 27
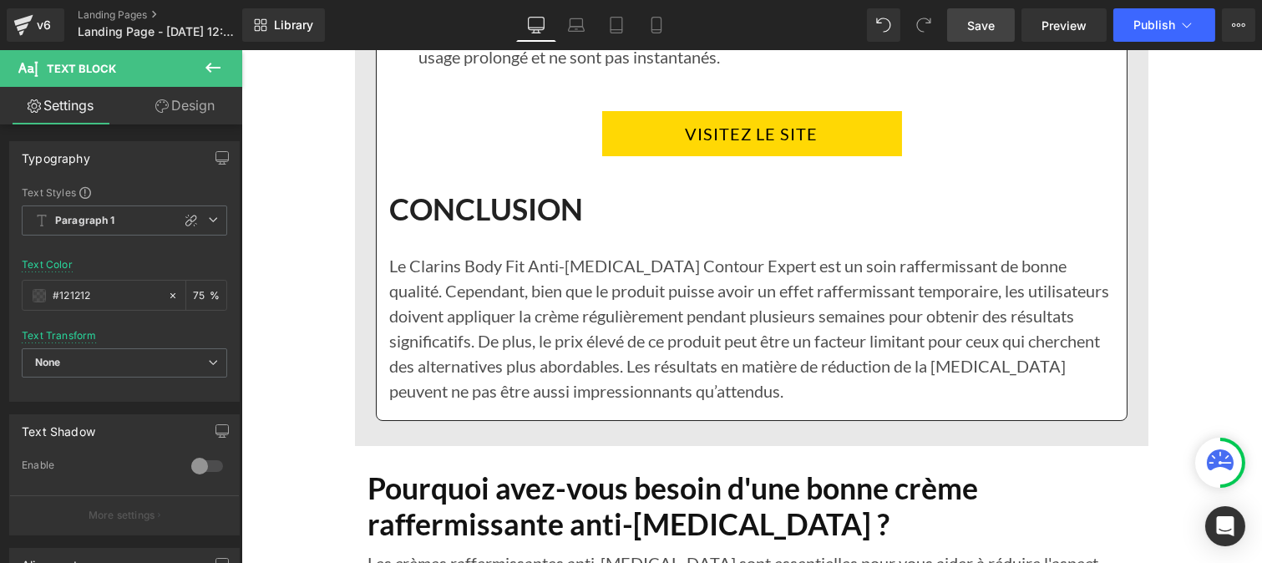
scroll to position [10919, 0]
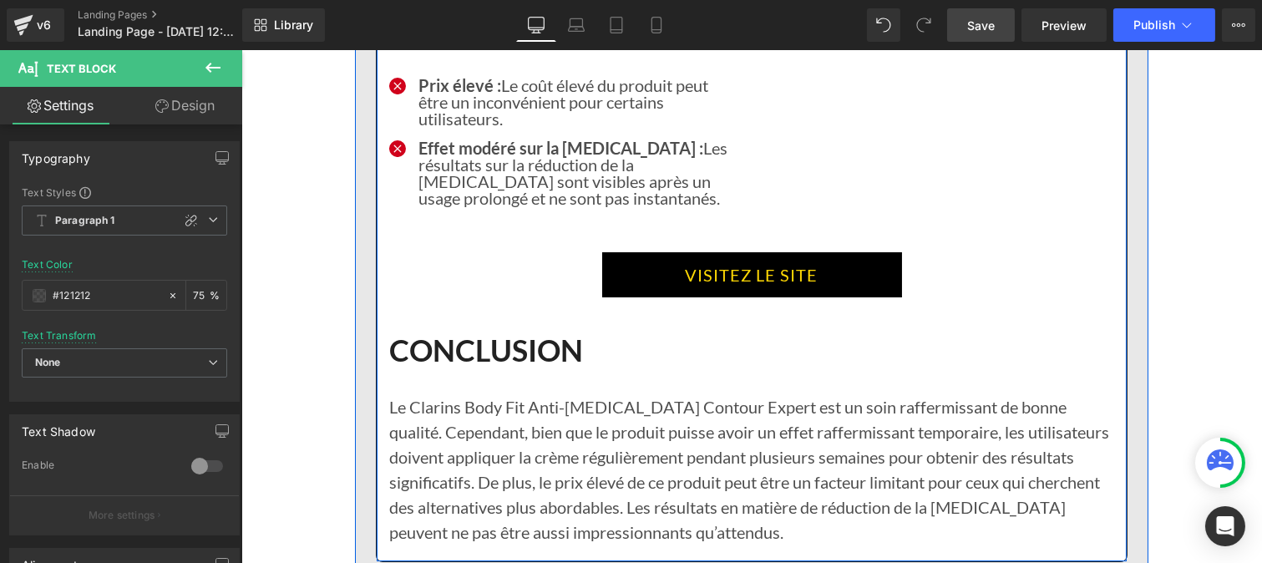
click at [642, 252] on link "VISITEZ LE SITE" at bounding box center [751, 274] width 300 height 45
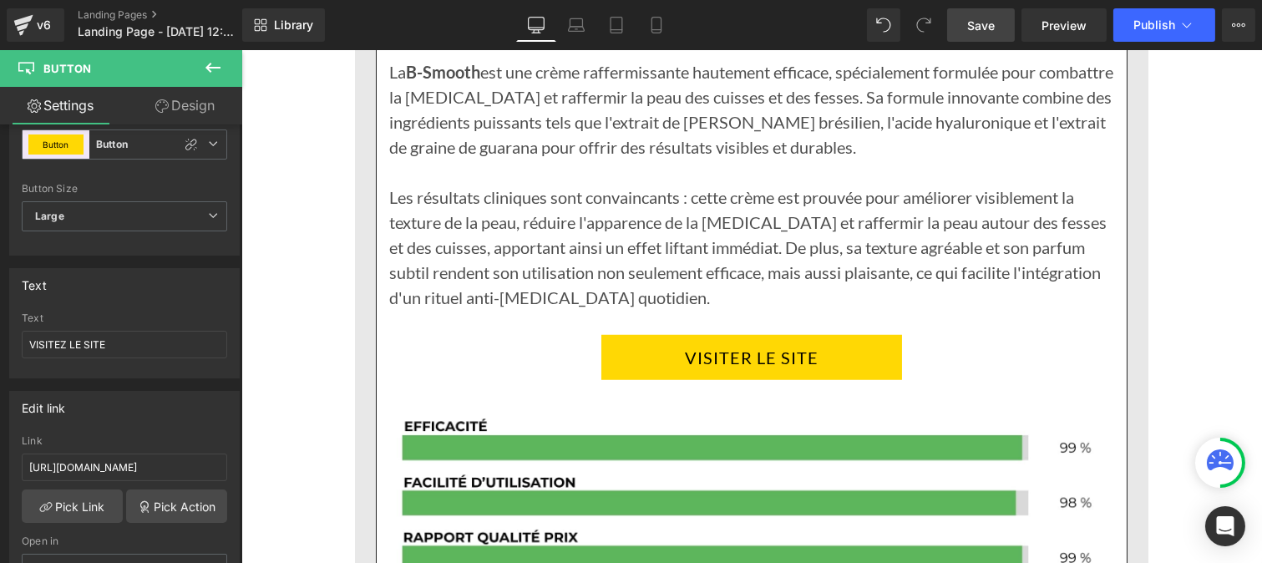
scroll to position [2515, 0]
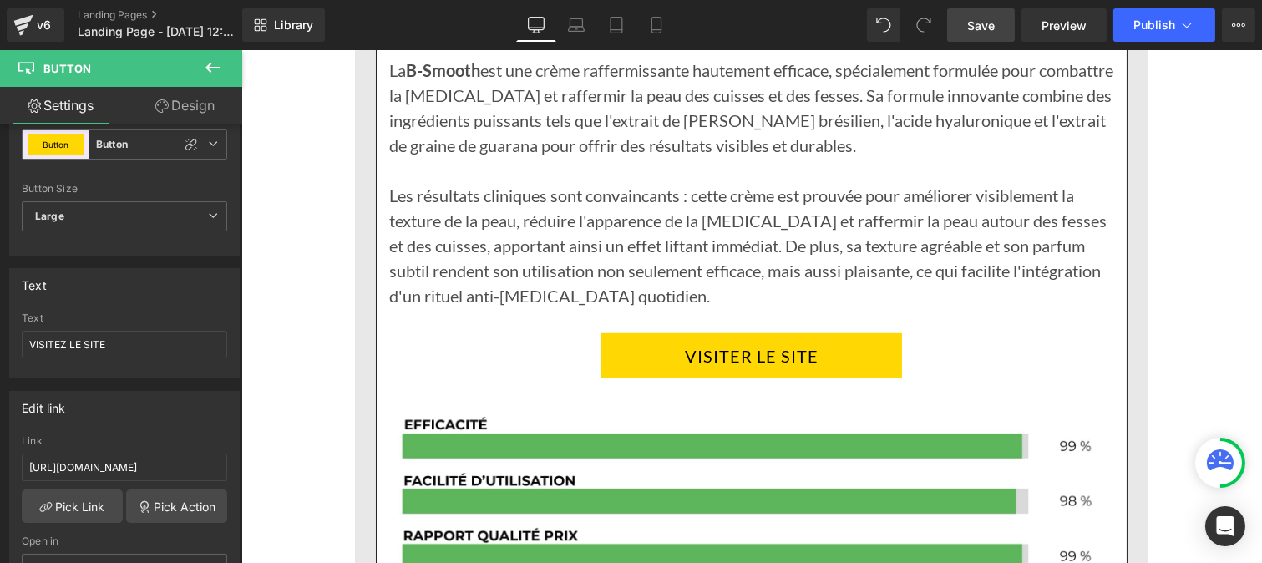
drag, startPoint x: 690, startPoint y: 367, endPoint x: 320, endPoint y: 355, distance: 370.1
click at [690, 367] on link "VISITER LE SITE" at bounding box center [750, 355] width 301 height 45
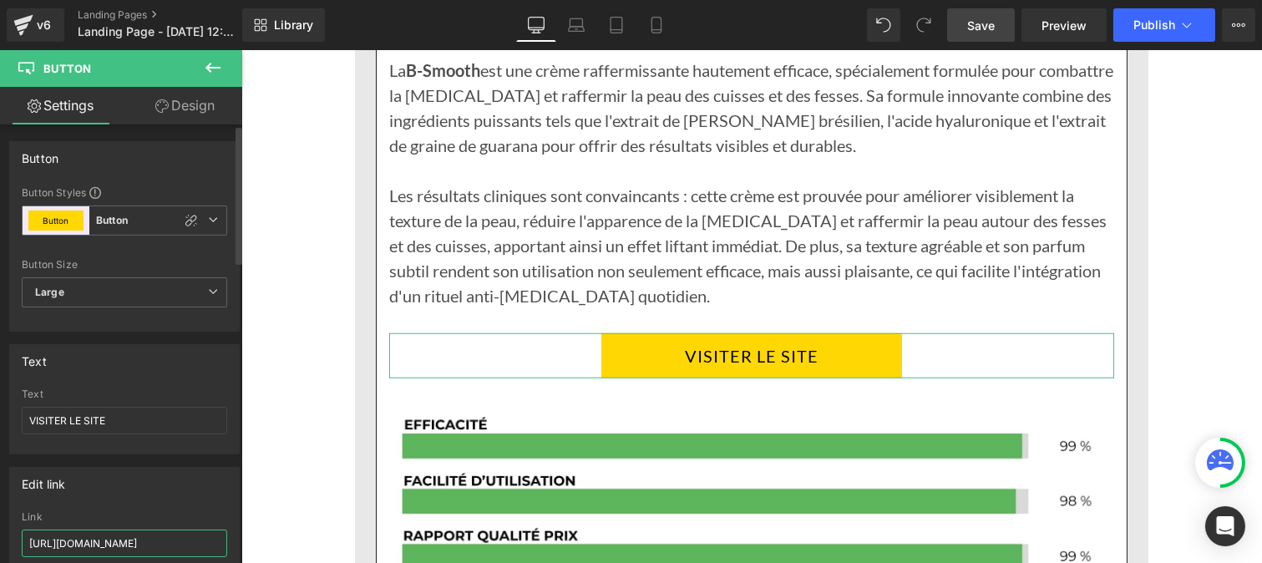
click at [134, 543] on input "https://benuvi.com/pages/creme-raffermissante" at bounding box center [124, 543] width 205 height 28
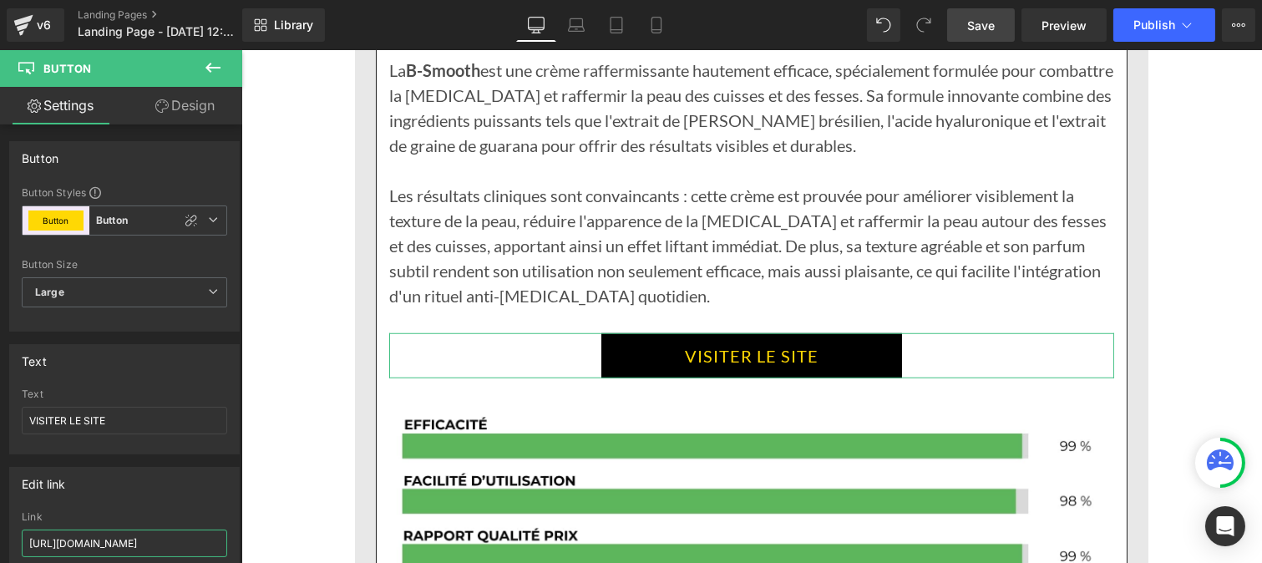
scroll to position [0, 84]
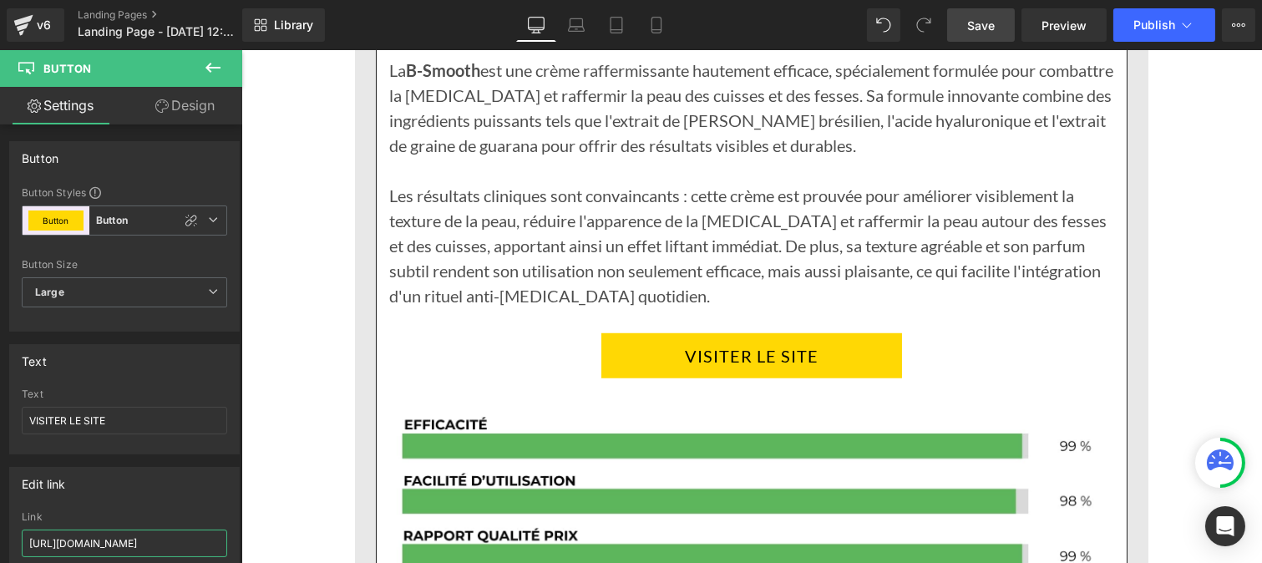
type input "https://benuvi.com/products/creme-raffermissante-offre"
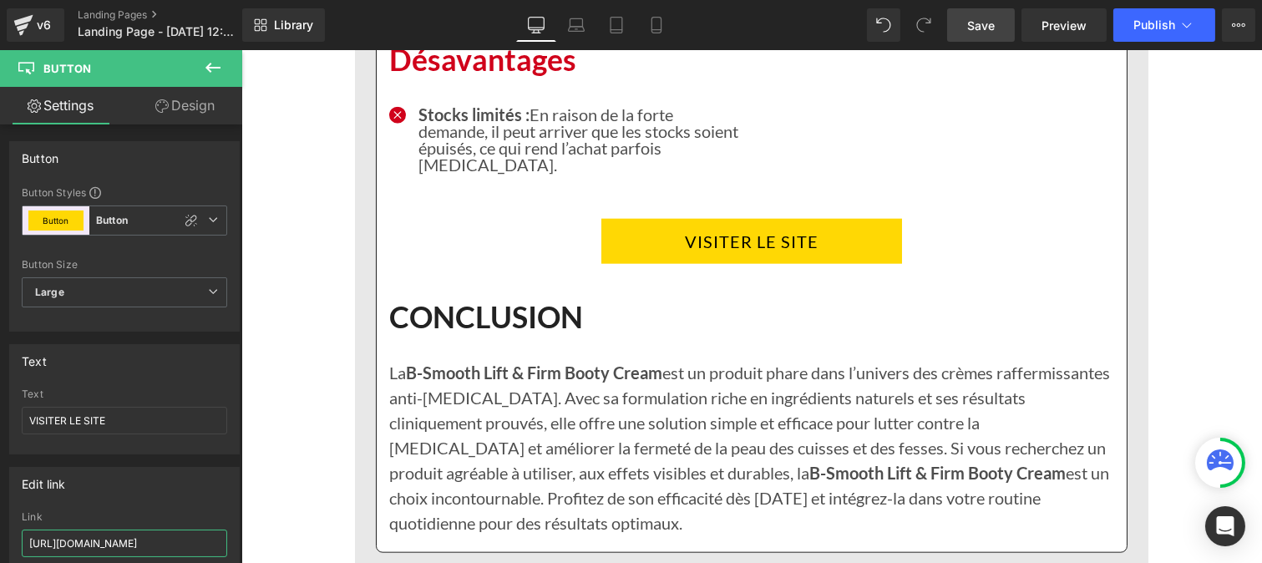
scroll to position [3546, 0]
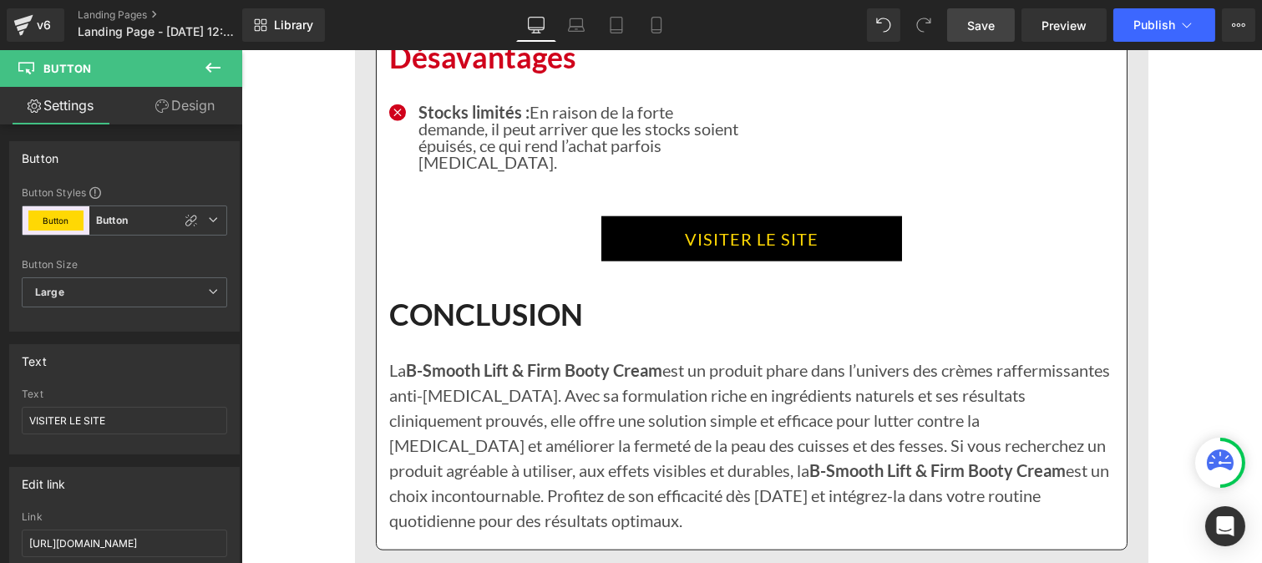
click at [682, 245] on link "VISITER LE SITE" at bounding box center [750, 238] width 301 height 45
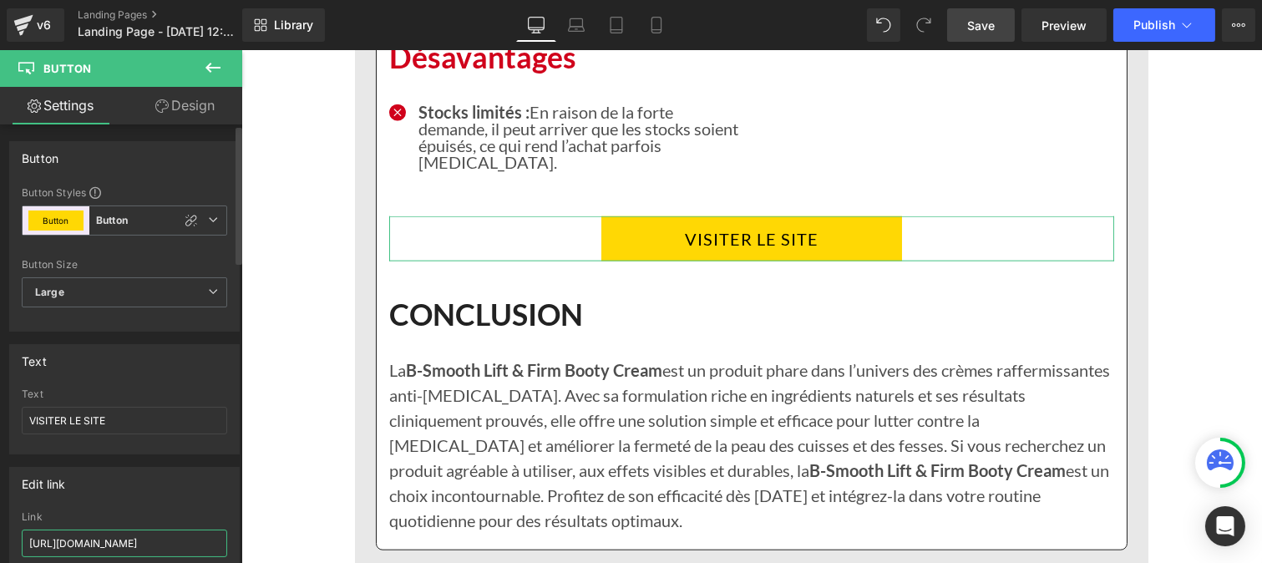
click at [140, 548] on input "https://benuvi.com/pages/creme-raffermissante" at bounding box center [124, 543] width 205 height 28
paste input "roducts/creme-raffermissante-offr"
type input "https://benuvi.com/products/creme-raffermissante-offre"
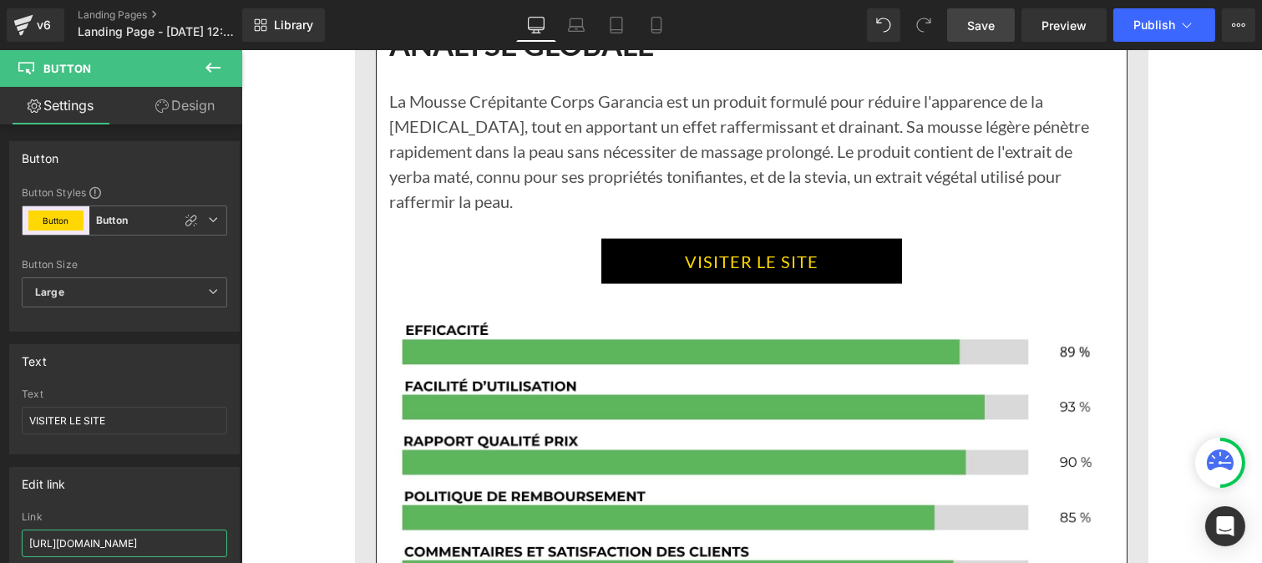
scroll to position [4497, 0]
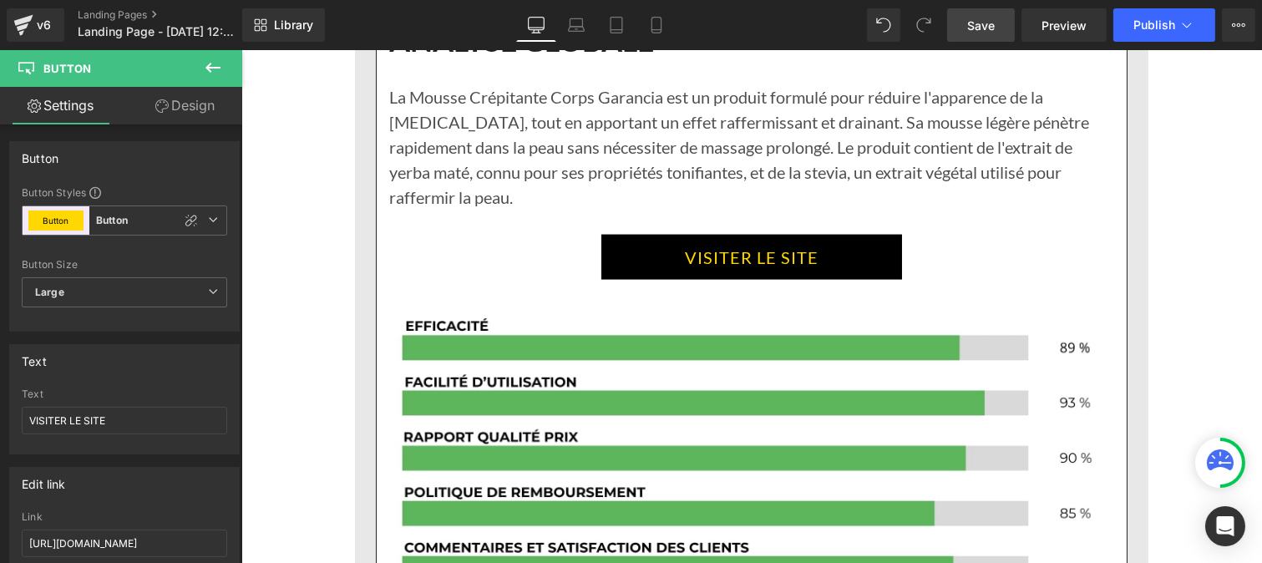
click at [615, 235] on link "VISITER LE SITE" at bounding box center [750, 257] width 301 height 45
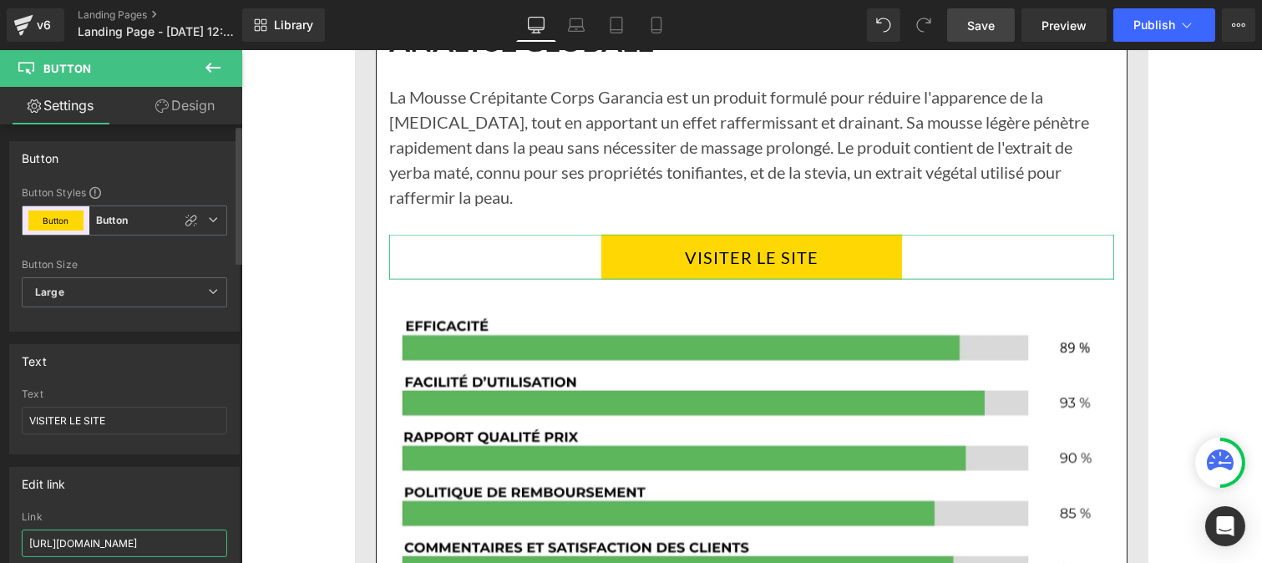
click at [117, 544] on input "https://benuvi.com/pages/creme-raffermissante" at bounding box center [124, 543] width 205 height 28
paste input "roducts/creme-raffermissante-offr"
type input "https://benuvi.com/products/creme-raffermissante-offre"
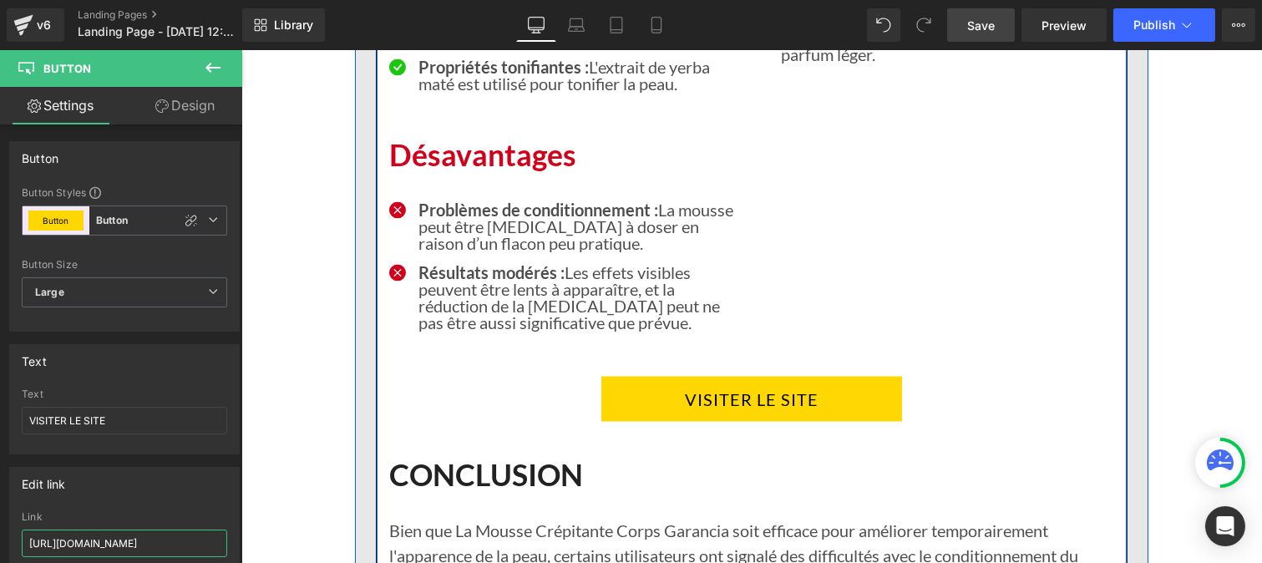
scroll to position [5220, 0]
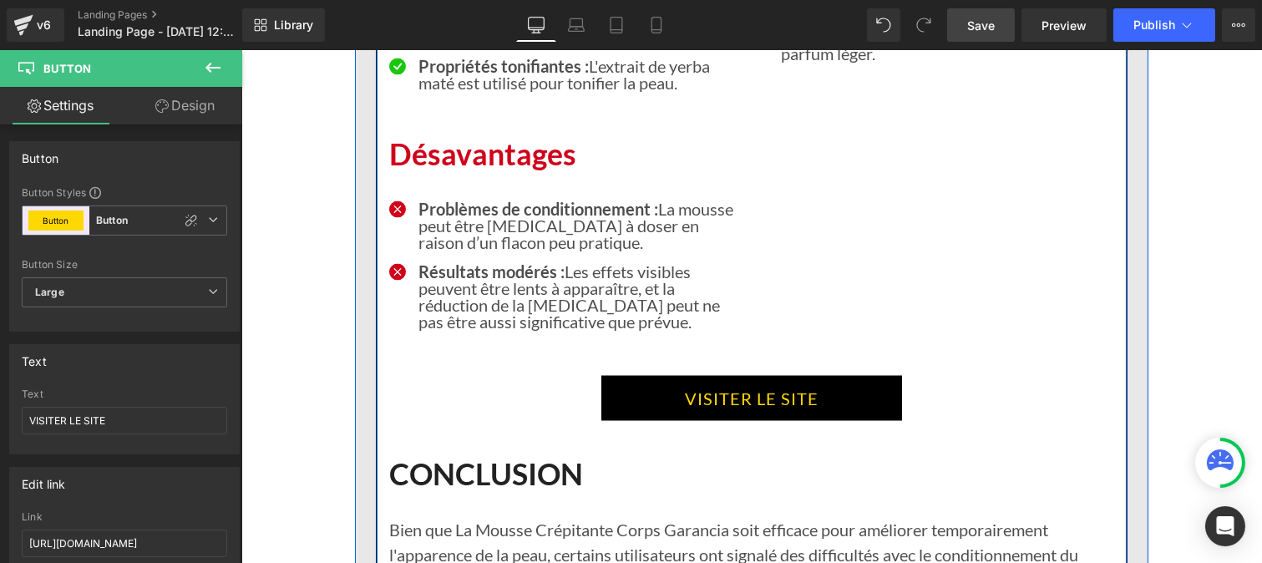
click at [721, 381] on div "VISITER LE SITE Button" at bounding box center [750, 398] width 725 height 45
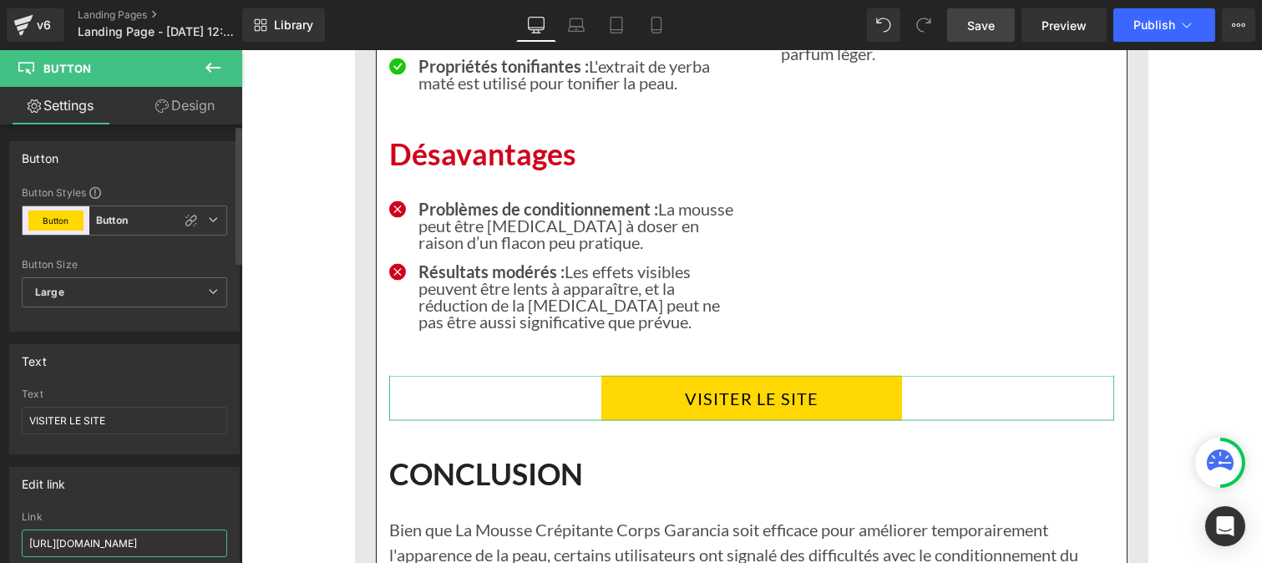
click at [121, 544] on input "https://benuvi.com/pages/creme-raffermissante" at bounding box center [124, 543] width 205 height 28
paste input "roducts/creme-raffermissante-offr"
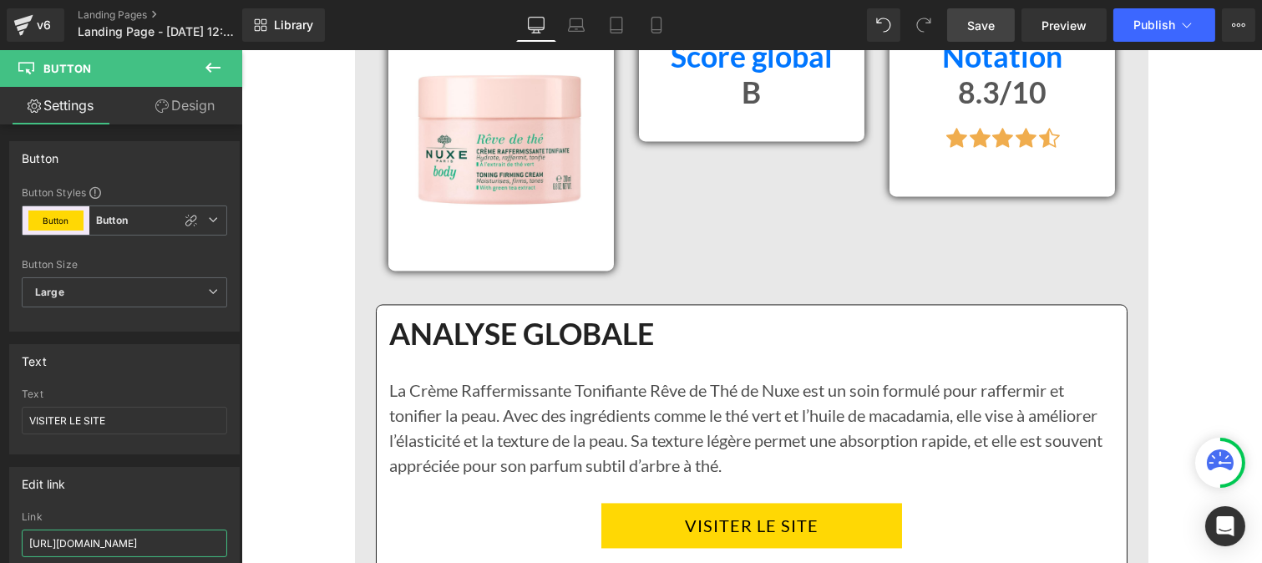
scroll to position [6046, 0]
type input "https://benuvi.com/products/creme-raffermissante-offre"
click at [682, 503] on div "Rendering Content" at bounding box center [630, 497] width 103 height 18
click at [665, 504] on div "Rendering Content" at bounding box center [630, 497] width 103 height 18
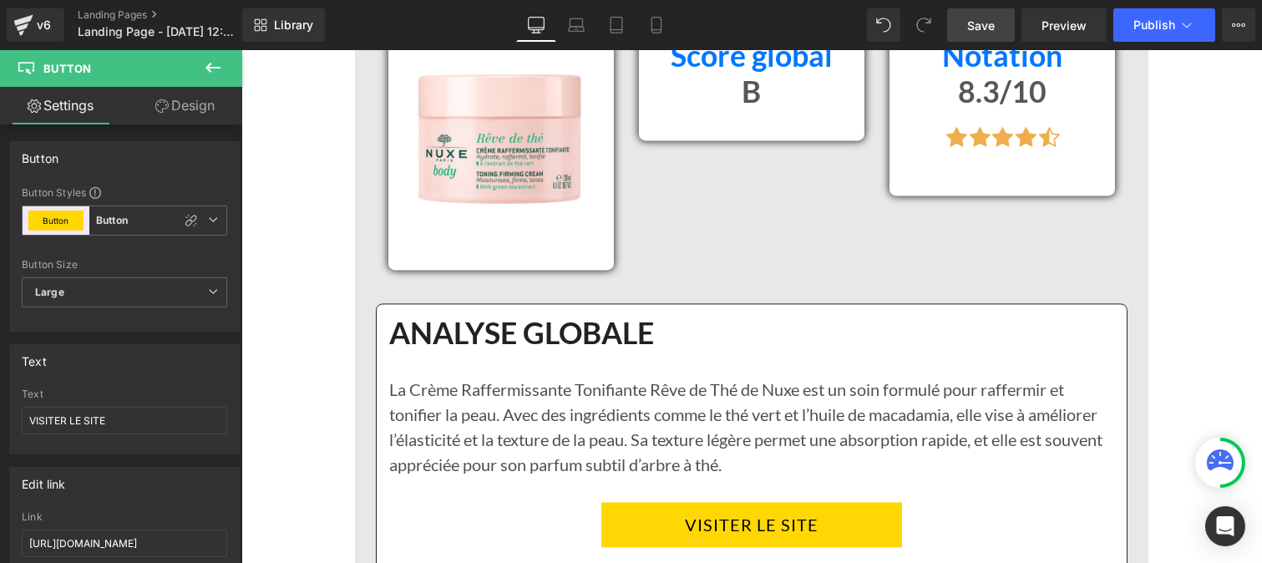
click at [626, 499] on div "Rendering Content" at bounding box center [630, 497] width 103 height 18
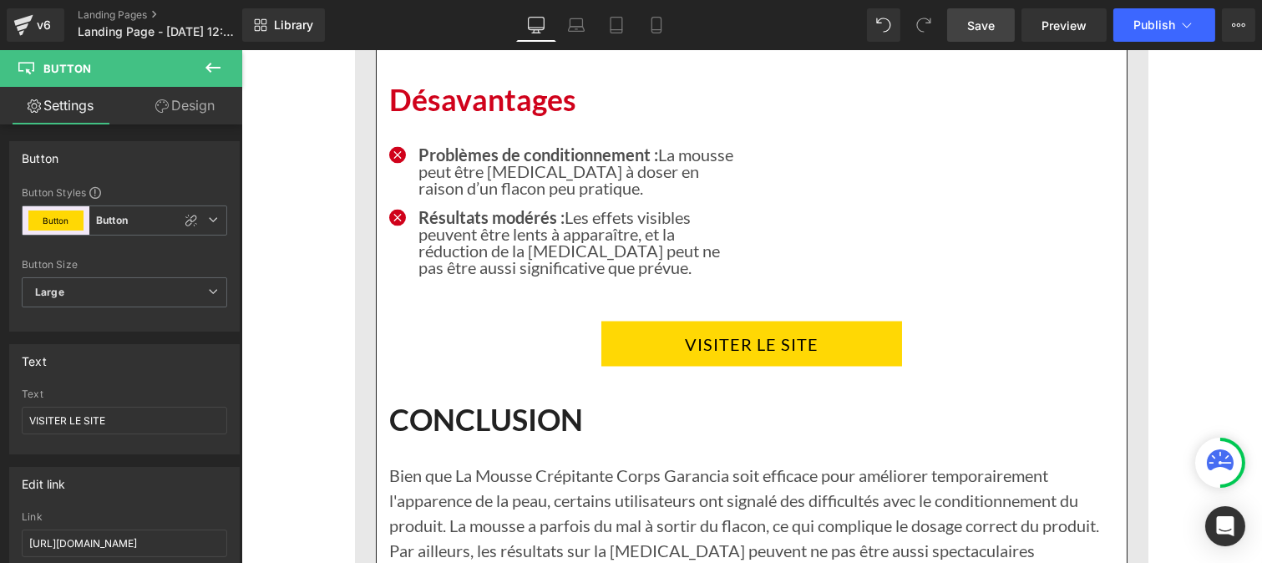
scroll to position [5271, 0]
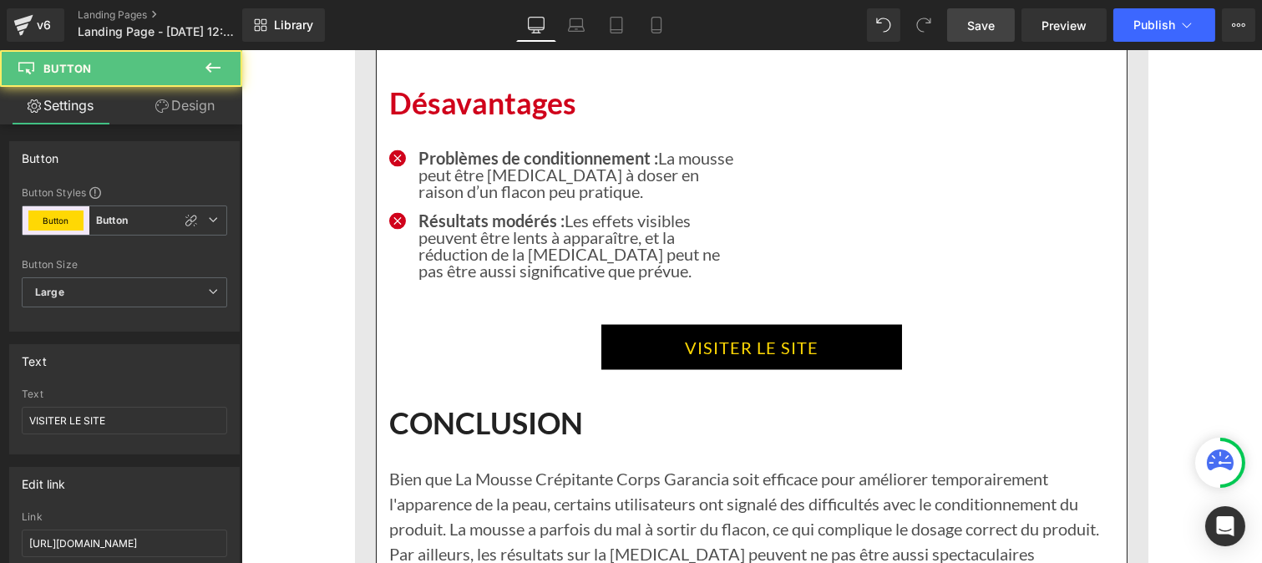
click at [686, 329] on link "VISITER LE SITE" at bounding box center [750, 347] width 301 height 45
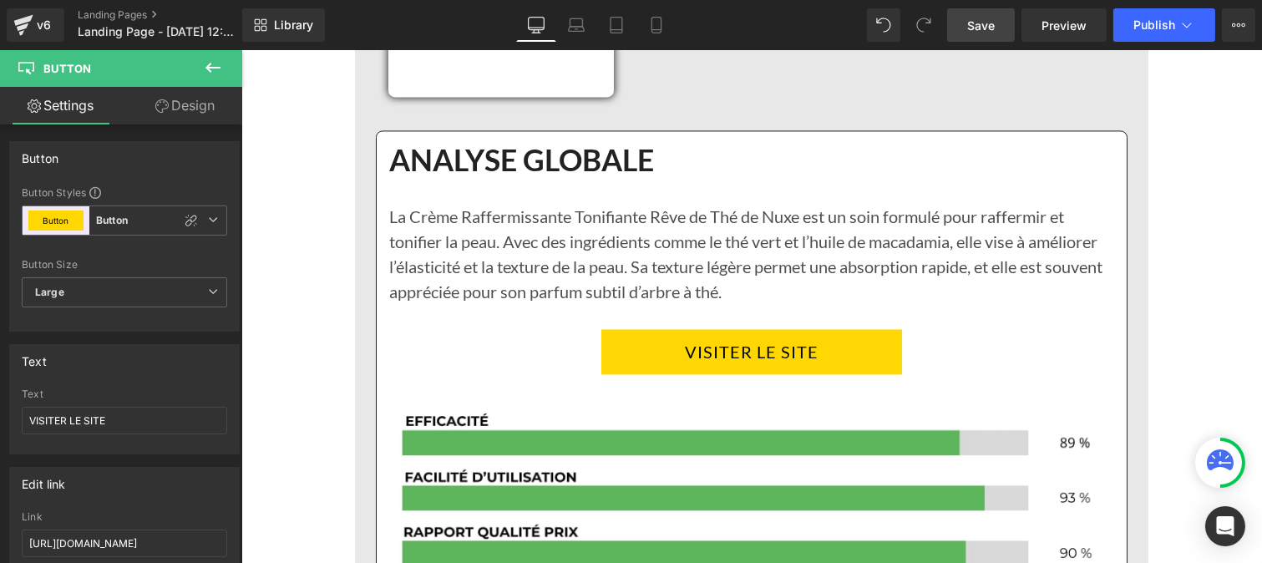
scroll to position [6279, 0]
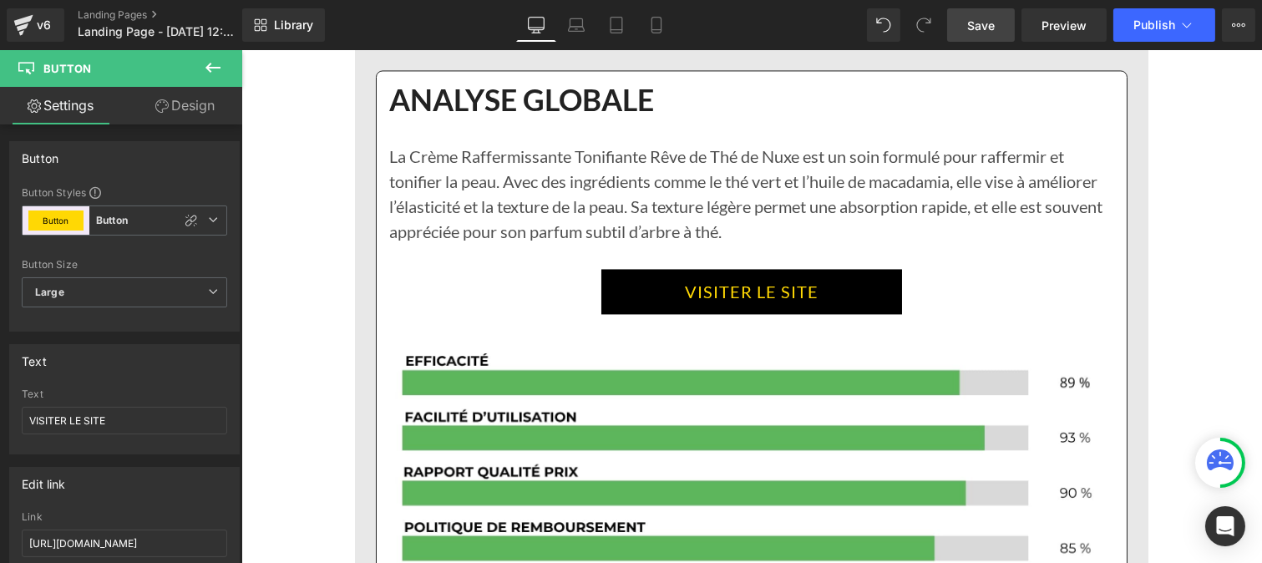
click at [661, 270] on link "VISITER LE SITE" at bounding box center [750, 291] width 301 height 45
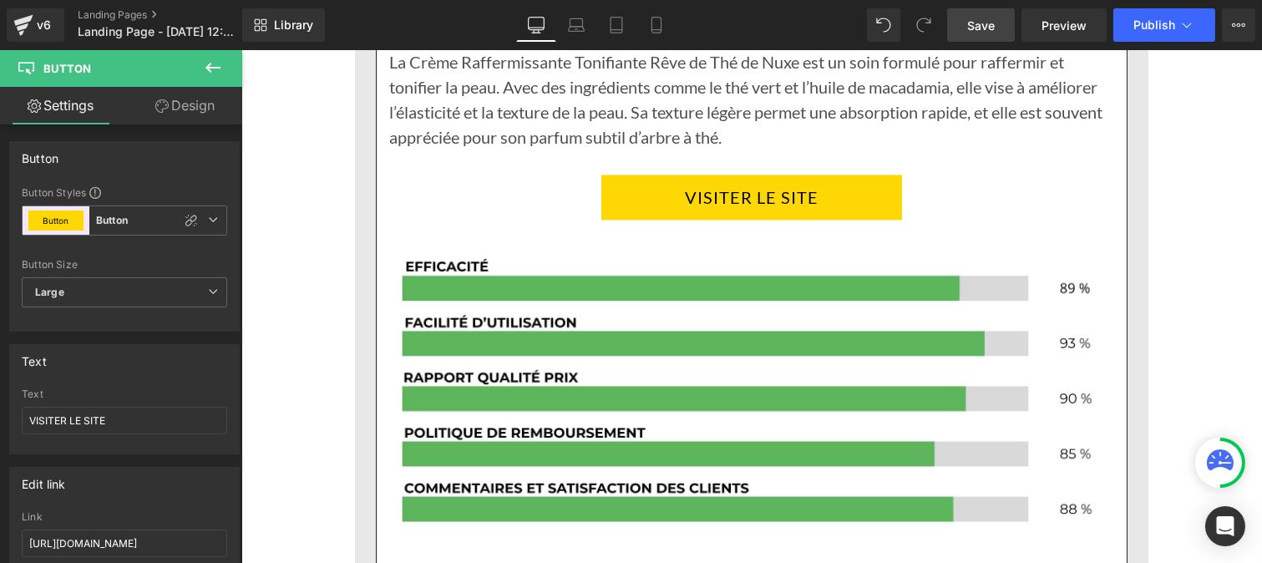
scroll to position [6378, 0]
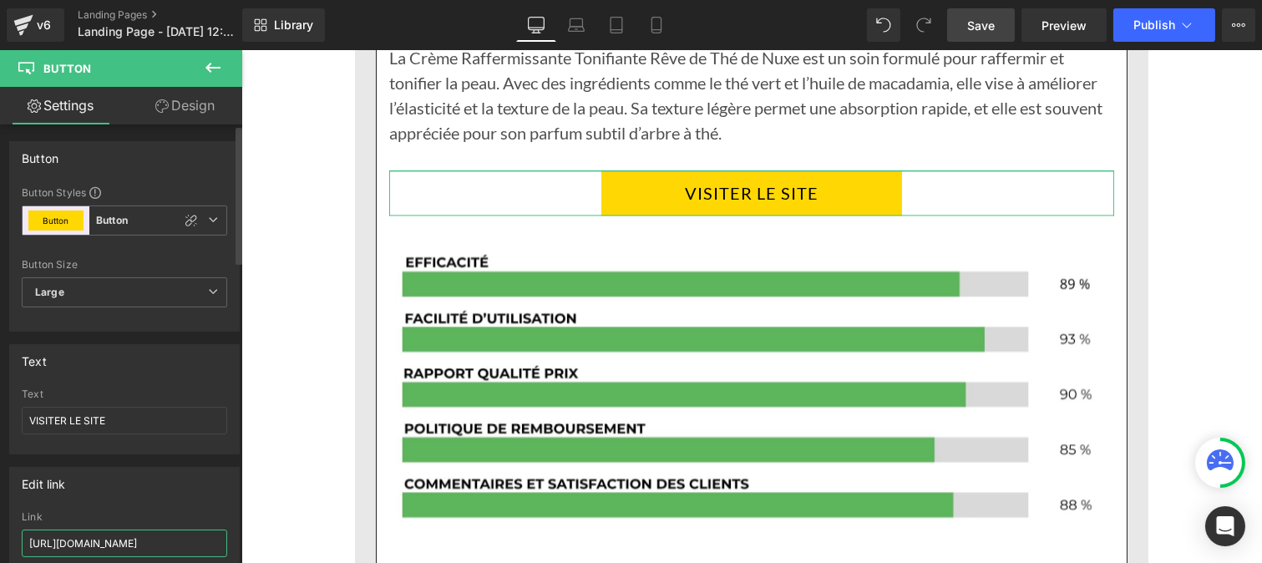
click at [151, 539] on input "https://benuvi.com/pages/creme-raffermissante" at bounding box center [124, 543] width 205 height 28
paste input "roducts/creme-raffermissante-offr"
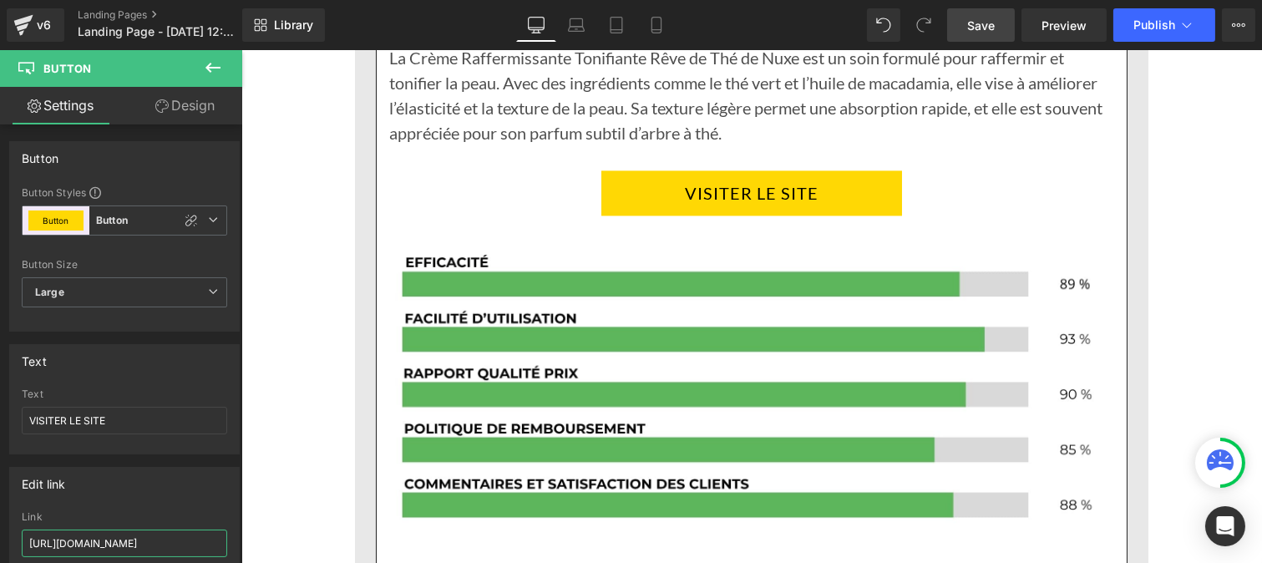
scroll to position [0, 84]
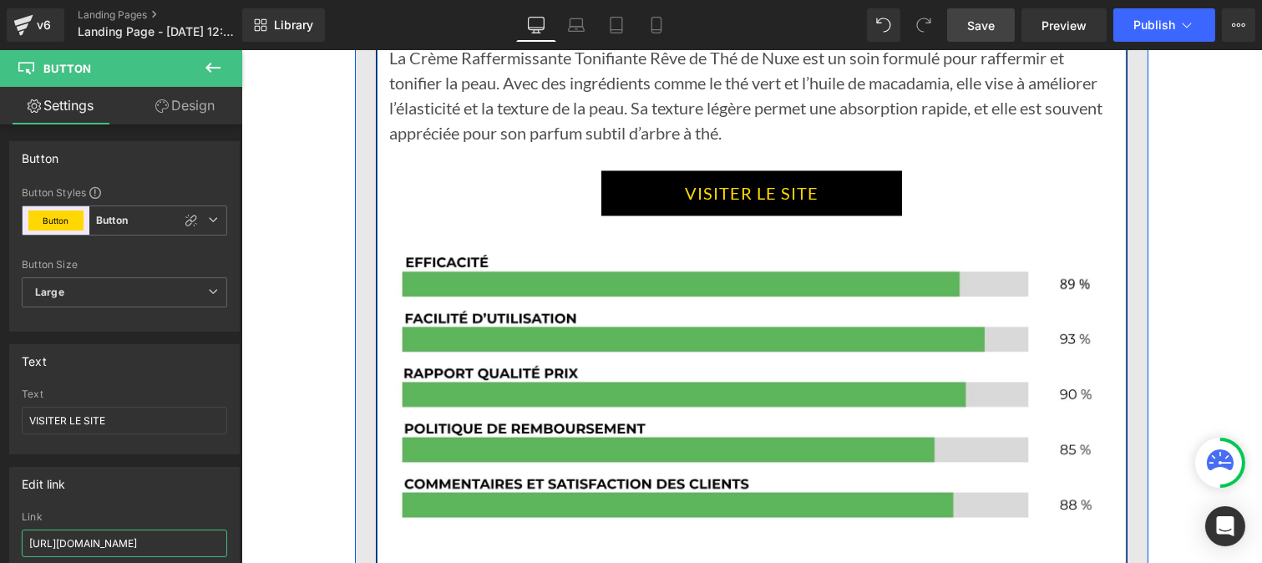
type input "https://benuvi.com/products/creme-raffermissante-offre"
click at [681, 170] on link "VISITER LE SITE" at bounding box center [750, 192] width 301 height 45
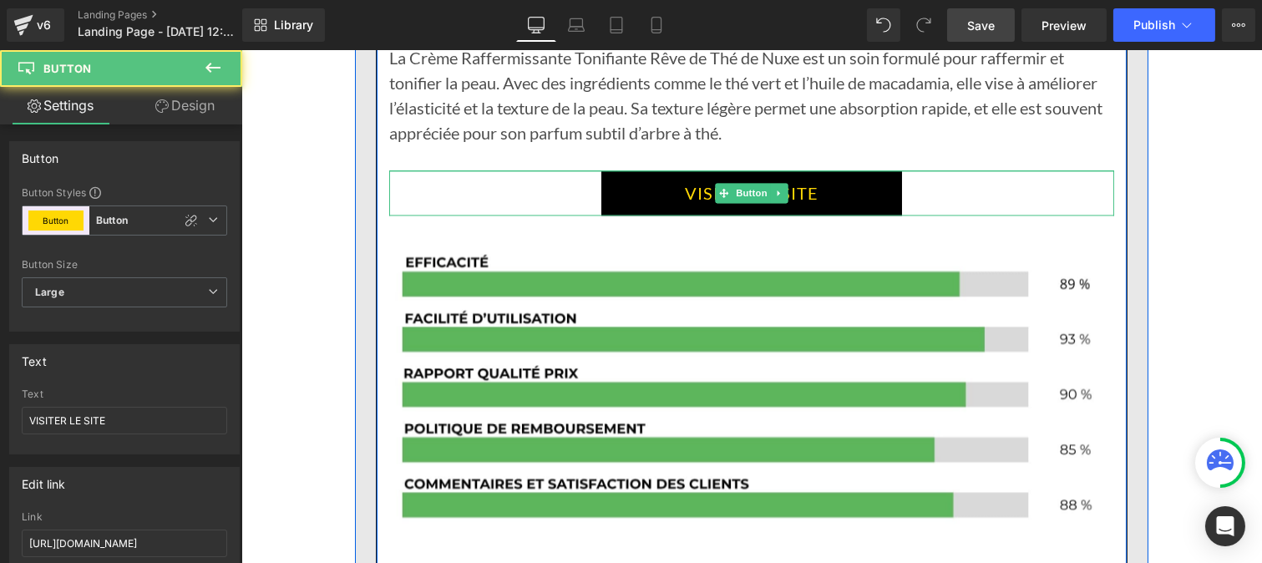
scroll to position [0, 0]
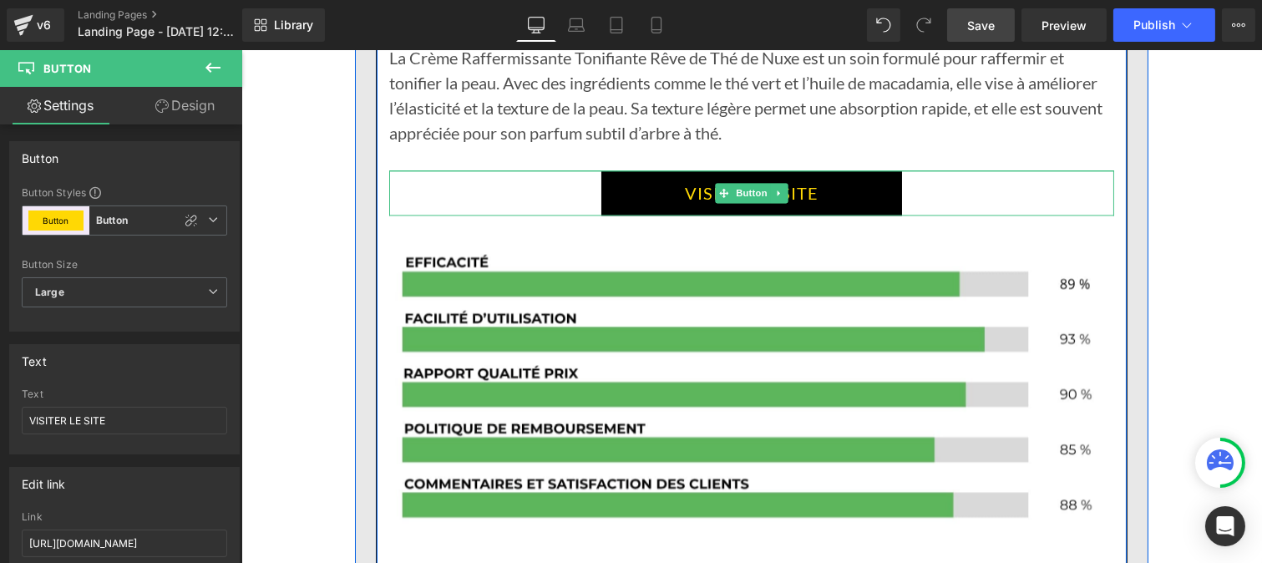
click at [681, 170] on link "VISITER LE SITE" at bounding box center [750, 192] width 301 height 45
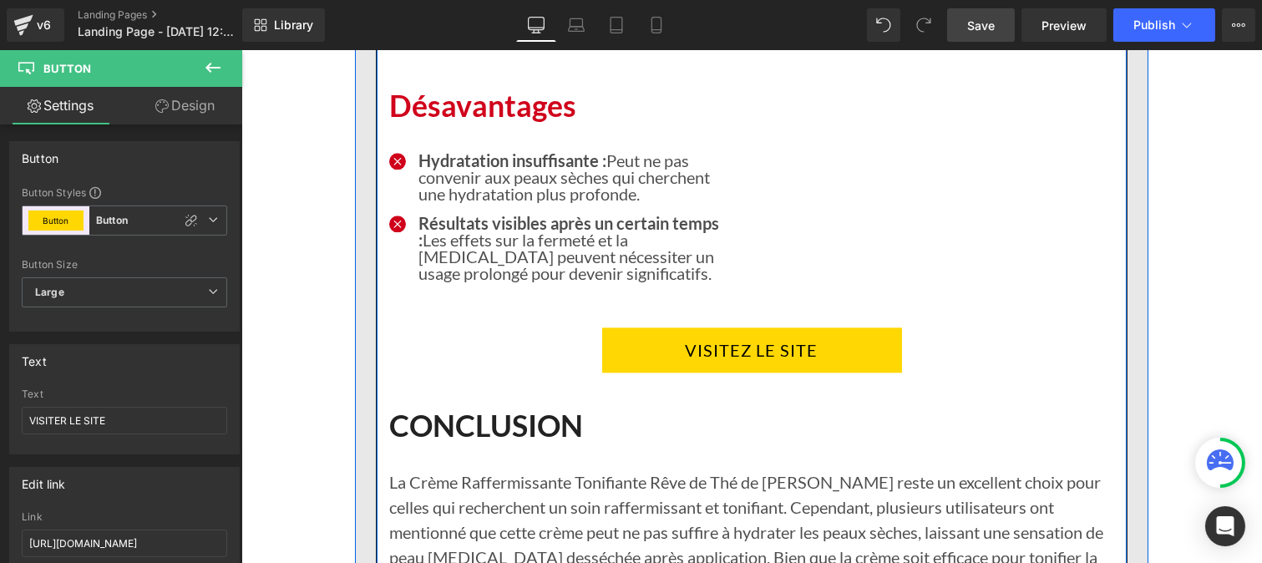
scroll to position [7102, 0]
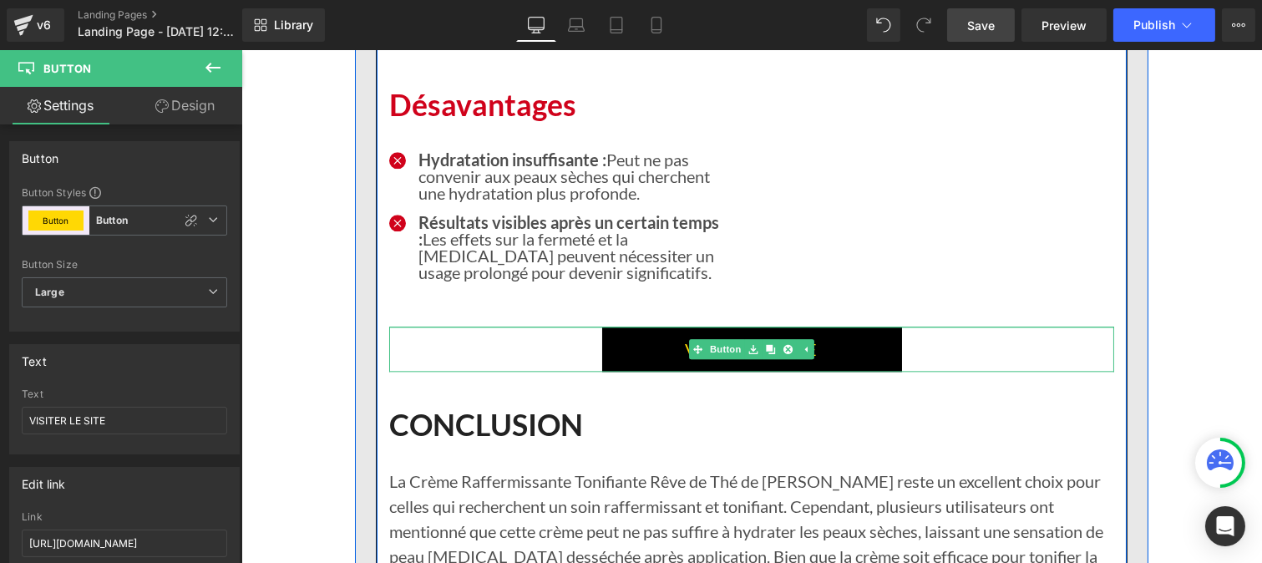
click at [664, 326] on link "VISITEZ LE SITE" at bounding box center [751, 348] width 300 height 45
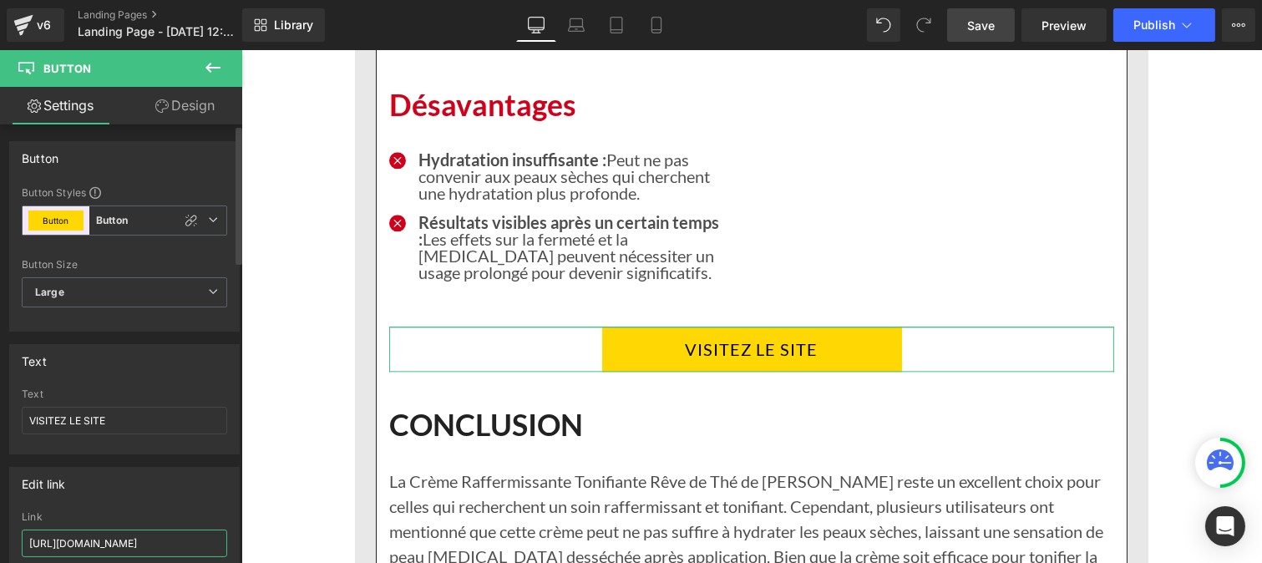
click at [122, 536] on input "https://benuvi.com/pages/creme-raffermissante" at bounding box center [124, 543] width 205 height 28
type input "https://benuvi.com/products/creme-raffermissante-offre"
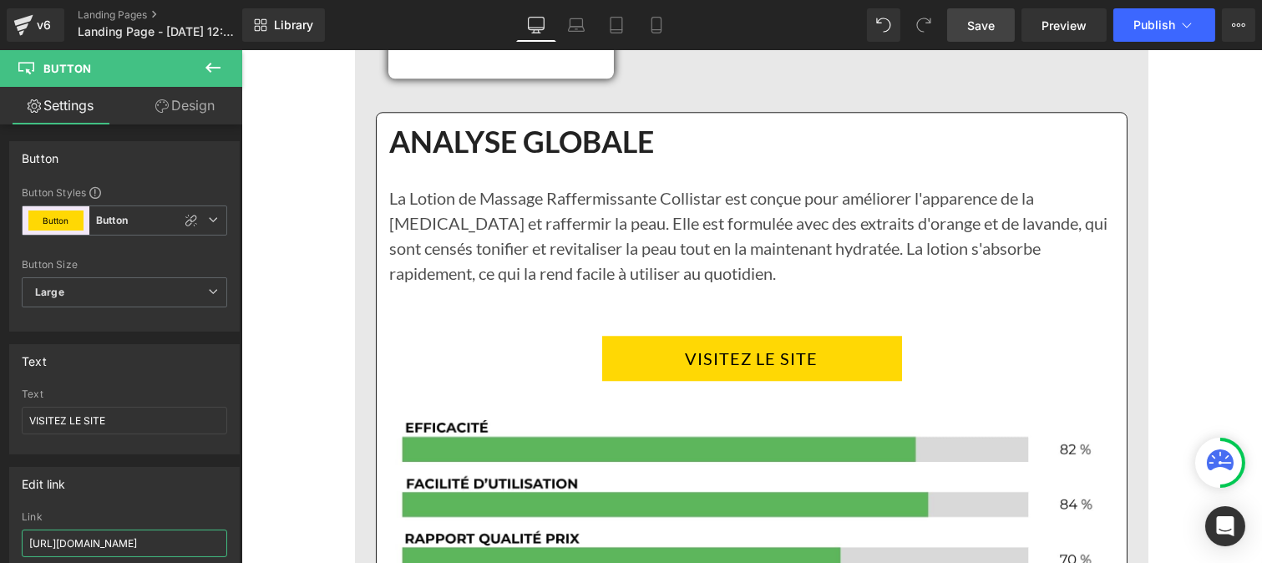
scroll to position [8075, 0]
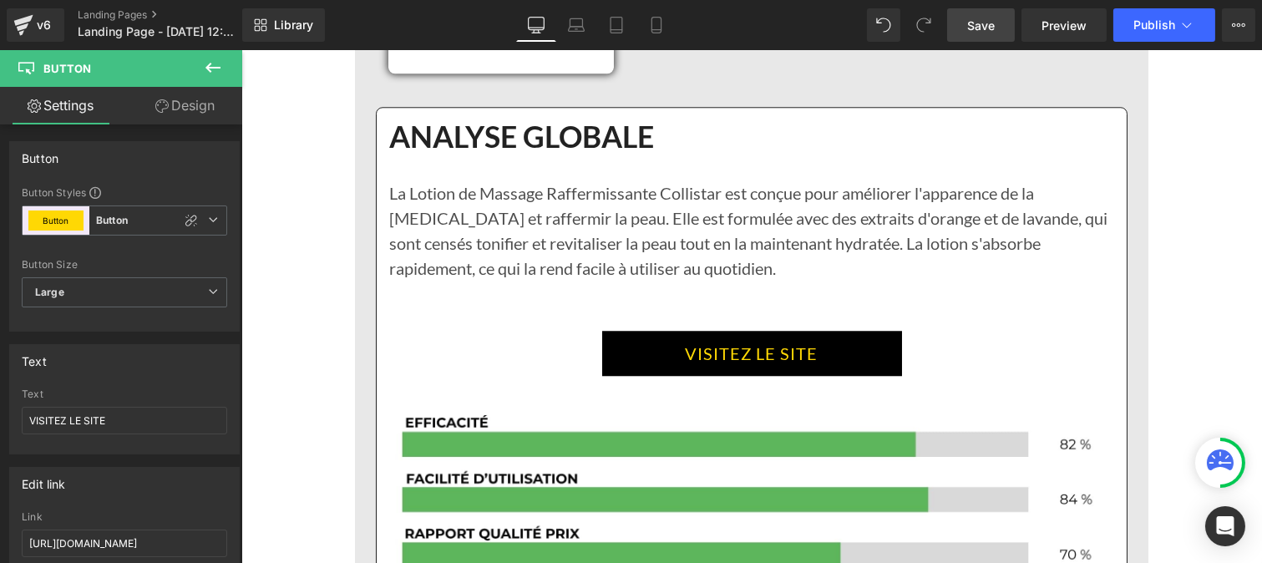
click at [644, 332] on link "VISITEZ LE SITE" at bounding box center [751, 353] width 300 height 45
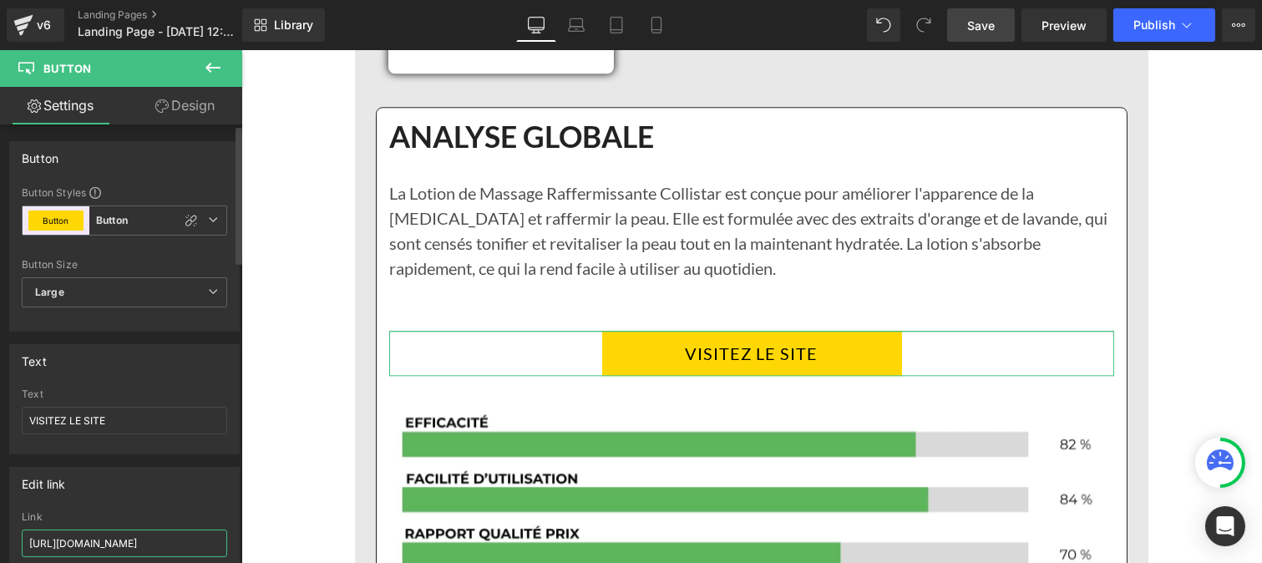
click at [135, 544] on input "https://benuvi.com/pages/creme-raffermissante" at bounding box center [124, 543] width 205 height 28
paste input "roducts/creme-raffermissante-offr"
type input "https://benuvi.com/products/creme-raffermissante-offre"
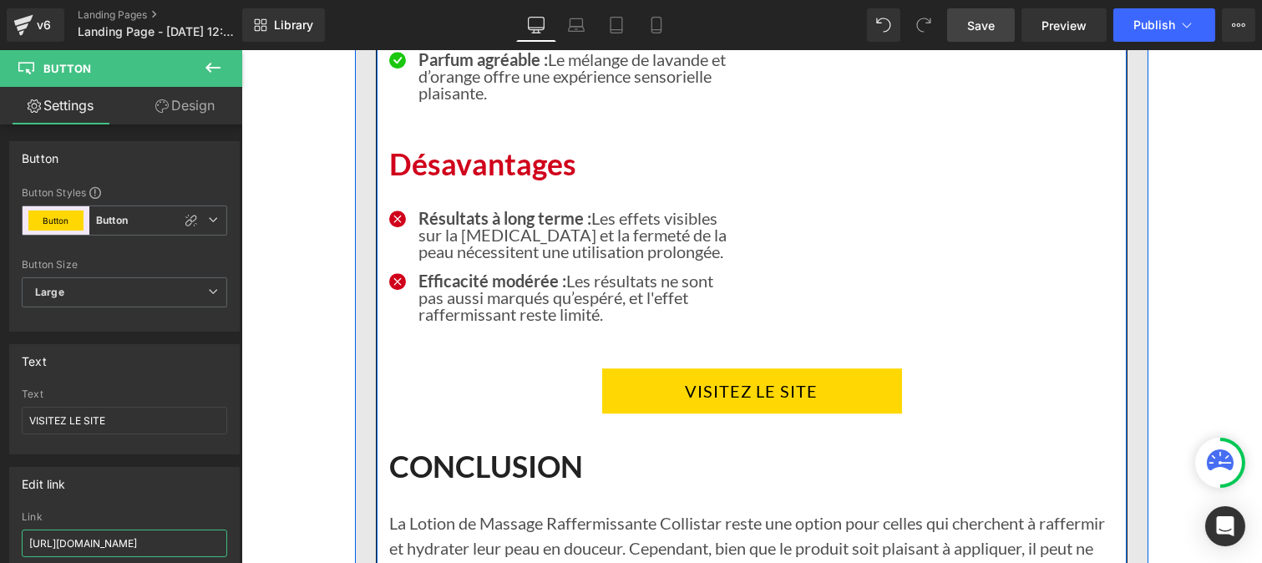
scroll to position [8902, 0]
click at [678, 412] on h1 "CONCLUSION" at bounding box center [750, 447] width 725 height 71
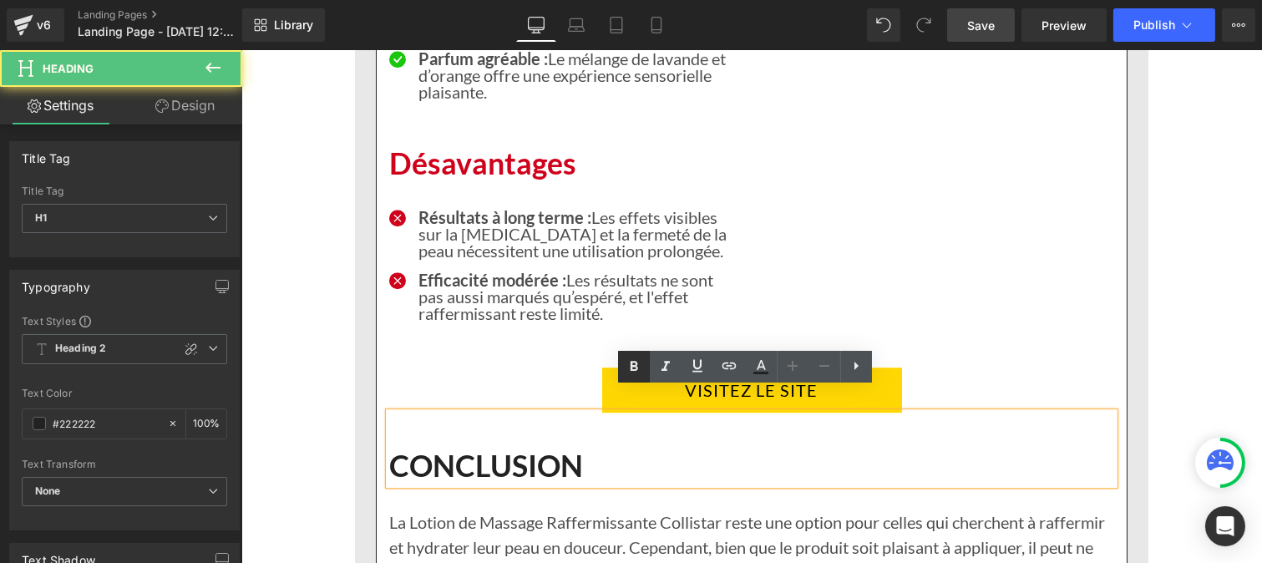
click at [655, 351] on ul "Text Color Highlight Color rgba(18, 18, 18, 0.75) #121212 75 % transparent tran…" at bounding box center [745, 351] width 254 height 0
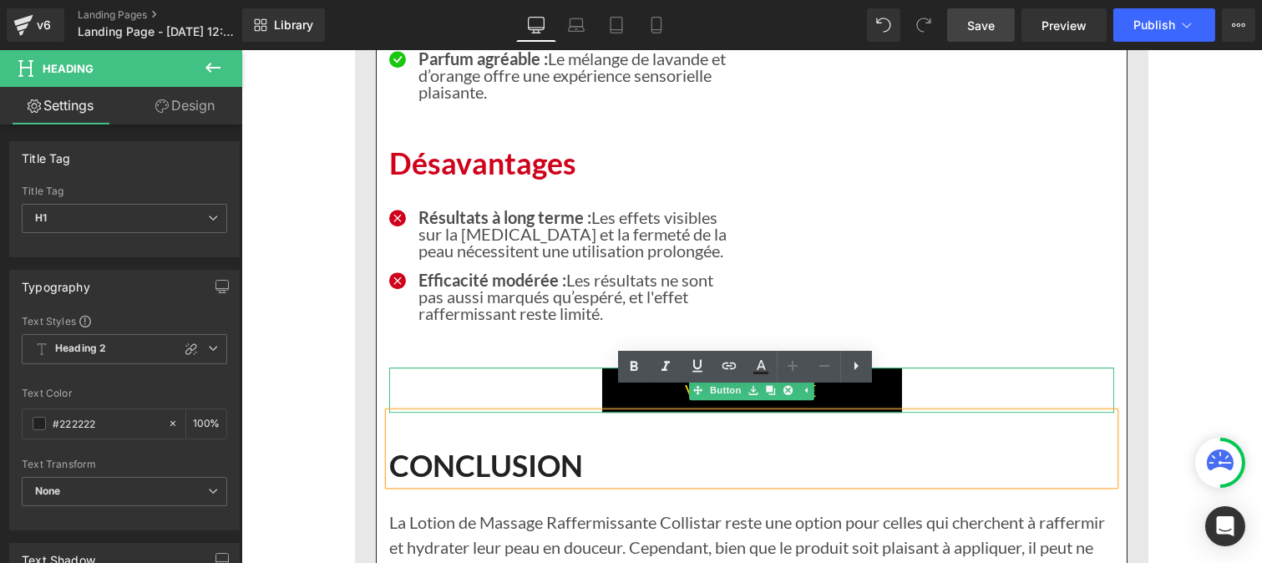
click at [606, 368] on link "VISITEZ LE SITE" at bounding box center [751, 389] width 300 height 45
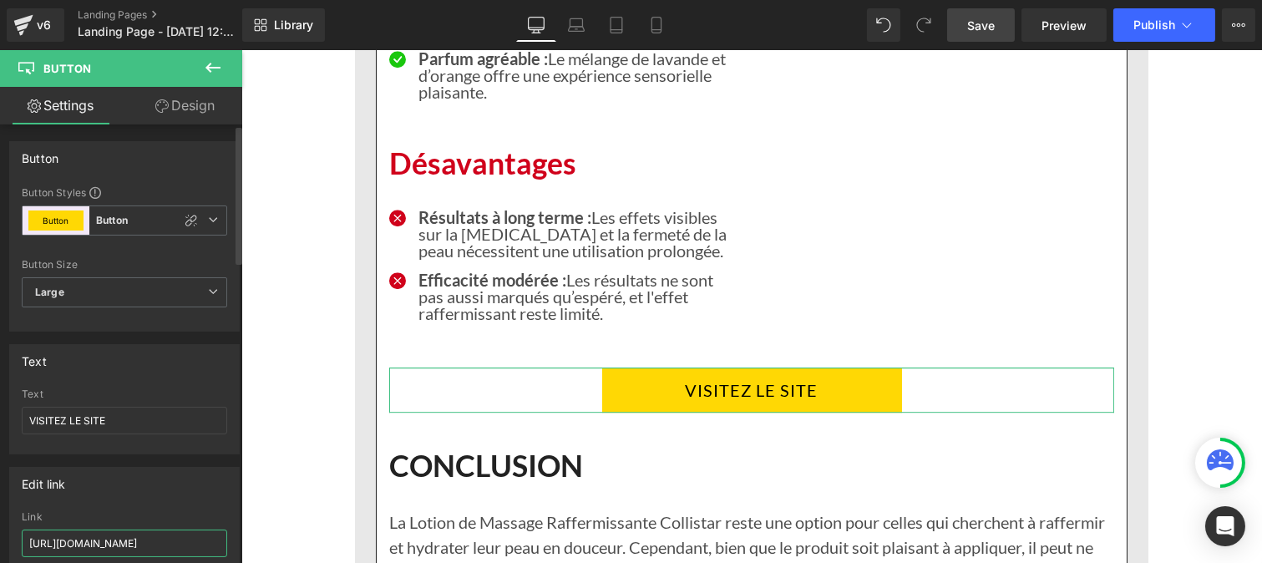
click at [119, 534] on input "https://benuvi.com/pages/creme-raffermissante" at bounding box center [124, 543] width 205 height 28
paste input "roducts/creme-raffermissante-offr"
type input "https://benuvi.com/products/creme-raffermissante-offre"
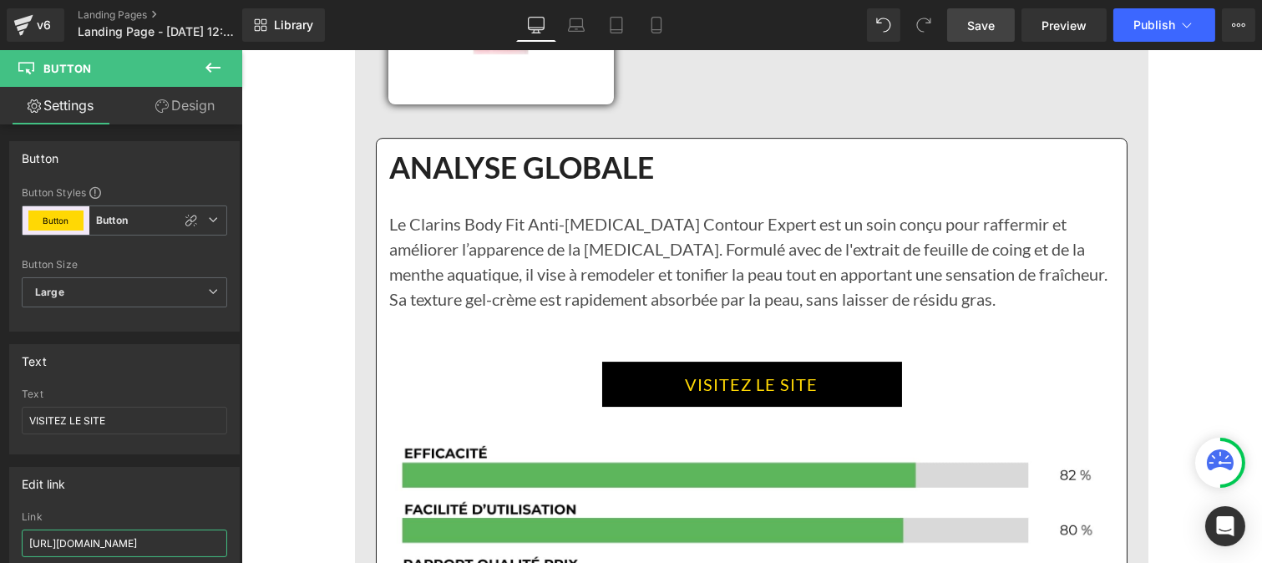
scroll to position [9931, 0]
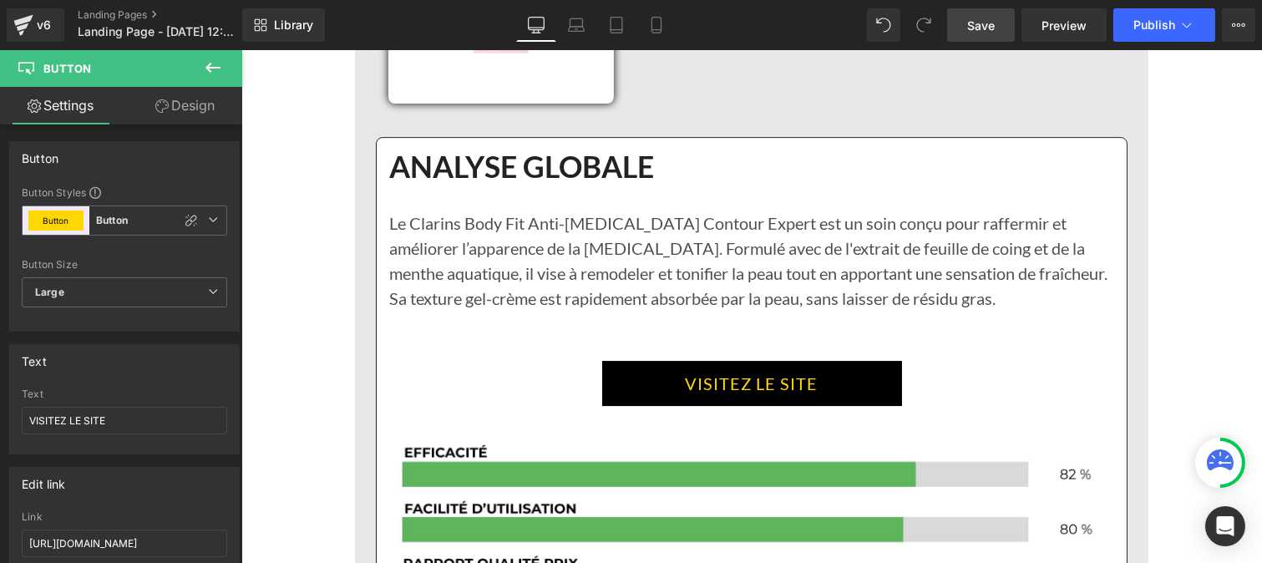
click at [655, 361] on link "VISITEZ LE SITE" at bounding box center [751, 383] width 300 height 45
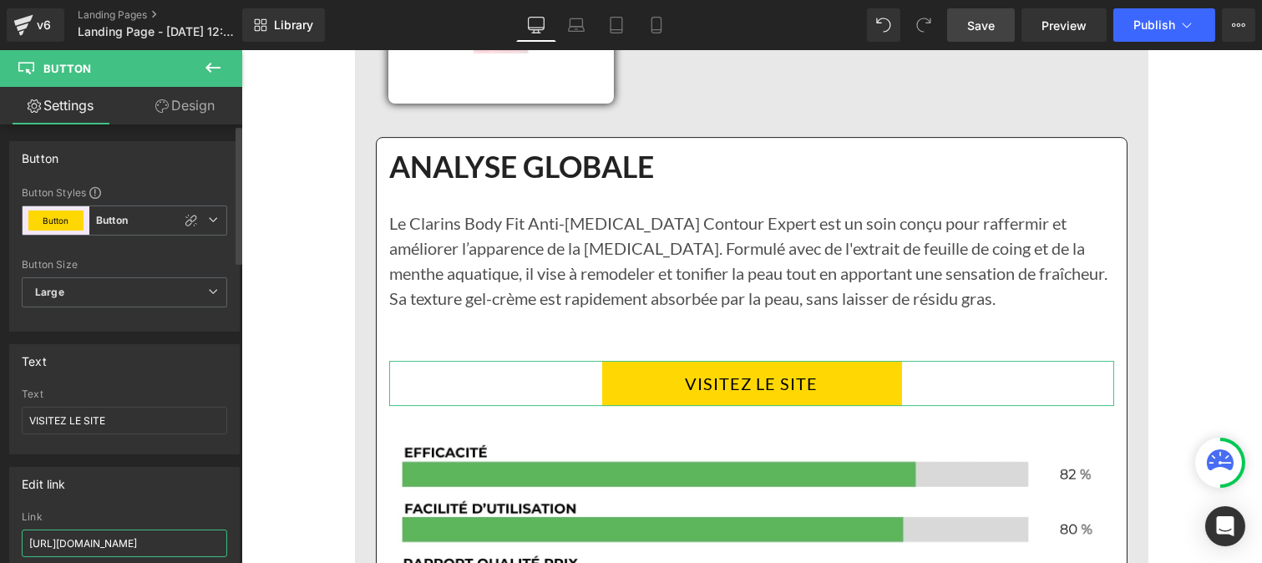
click at [114, 545] on input "https://benuvi.com/pages/creme-raffermissante" at bounding box center [124, 543] width 205 height 28
paste input "roducts/creme-raffermissante-offr"
type input "https://benuvi.com/products/creme-raffermissante-offre"
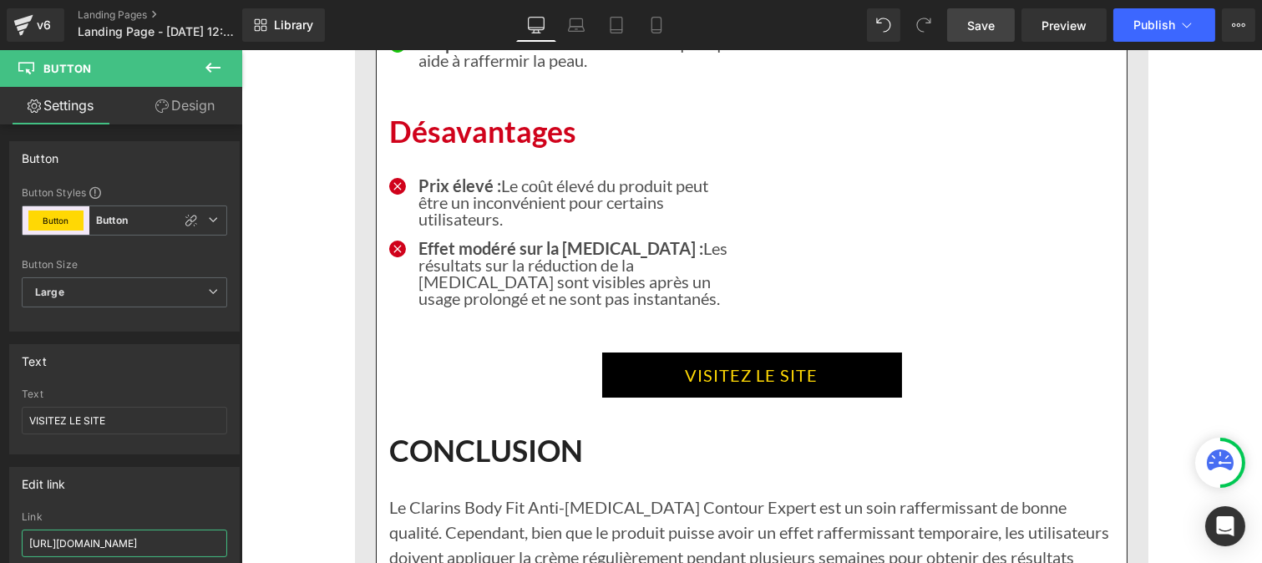
scroll to position [10820, 0]
click at [691, 352] on link "VISITEZ LE SITE" at bounding box center [751, 374] width 300 height 45
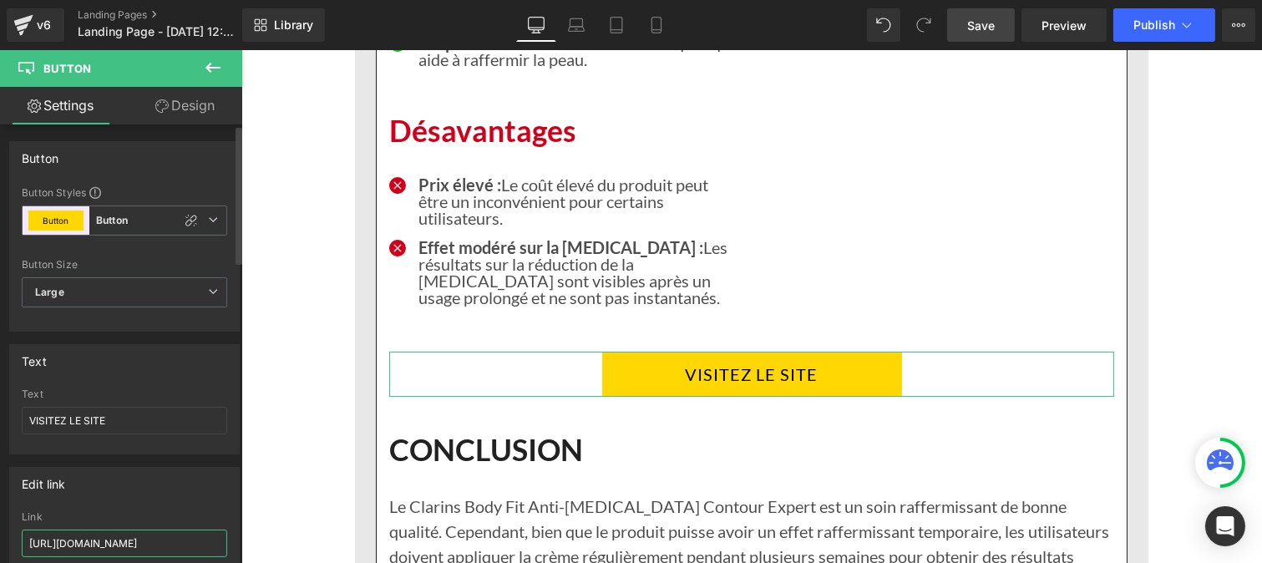
click at [127, 548] on input "https://benuvi.com/pages/creme-raffermissante" at bounding box center [124, 543] width 205 height 28
paste input "roducts/creme-raffermissante-offr"
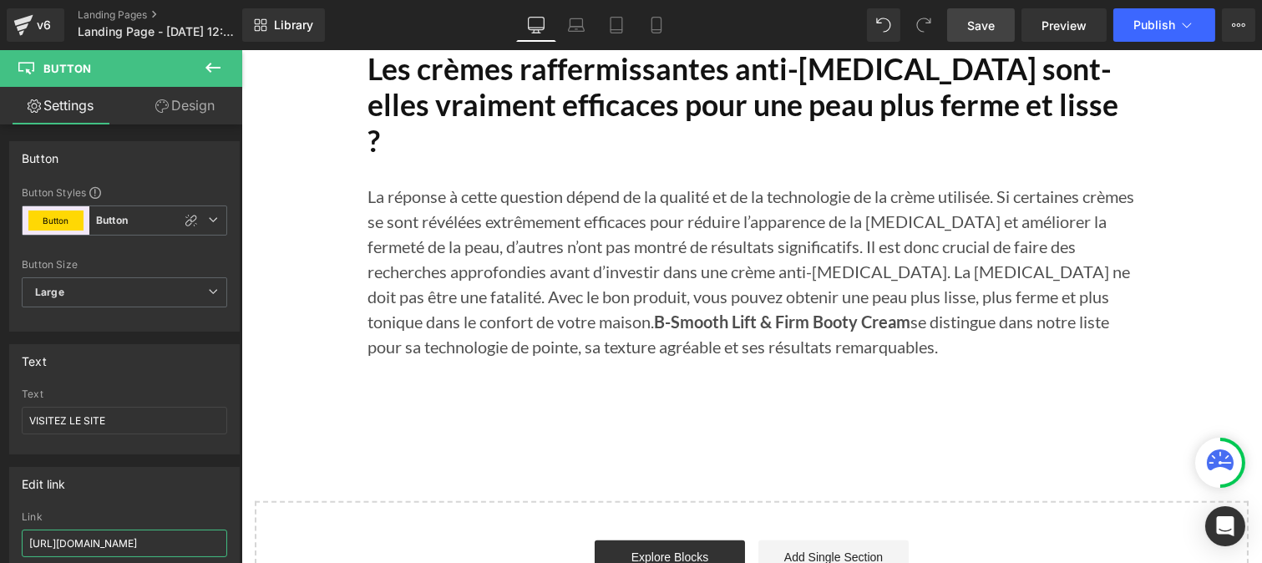
scroll to position [13126, 0]
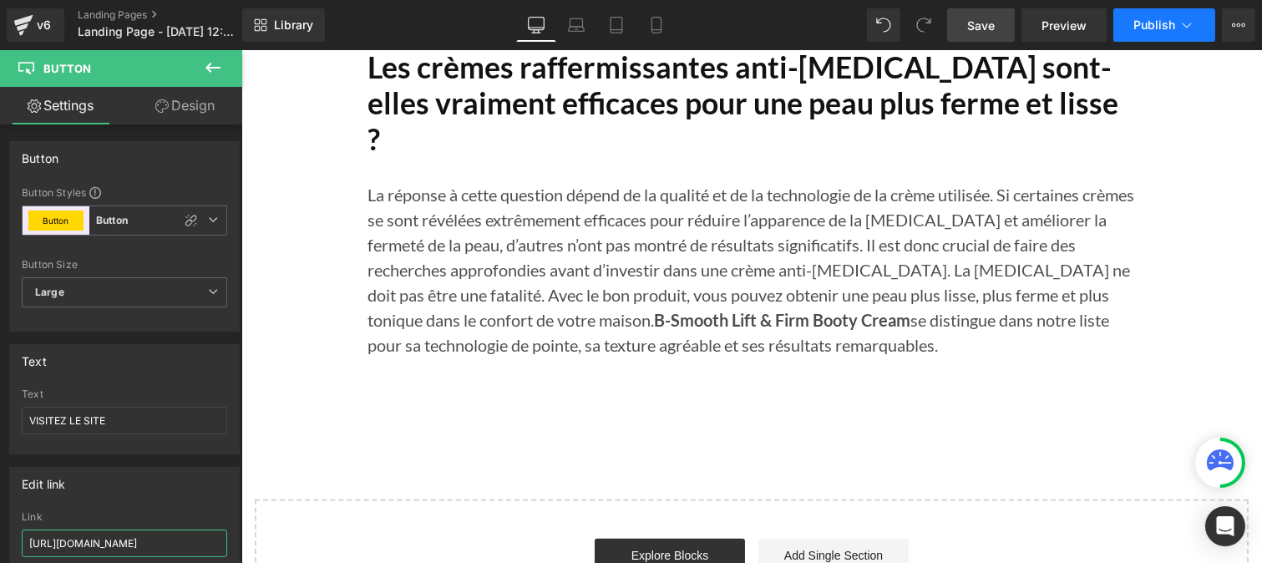
type input "https://benuvi.com/products/creme-raffermissante-offre"
click at [1162, 22] on span "Publish" at bounding box center [1154, 24] width 42 height 13
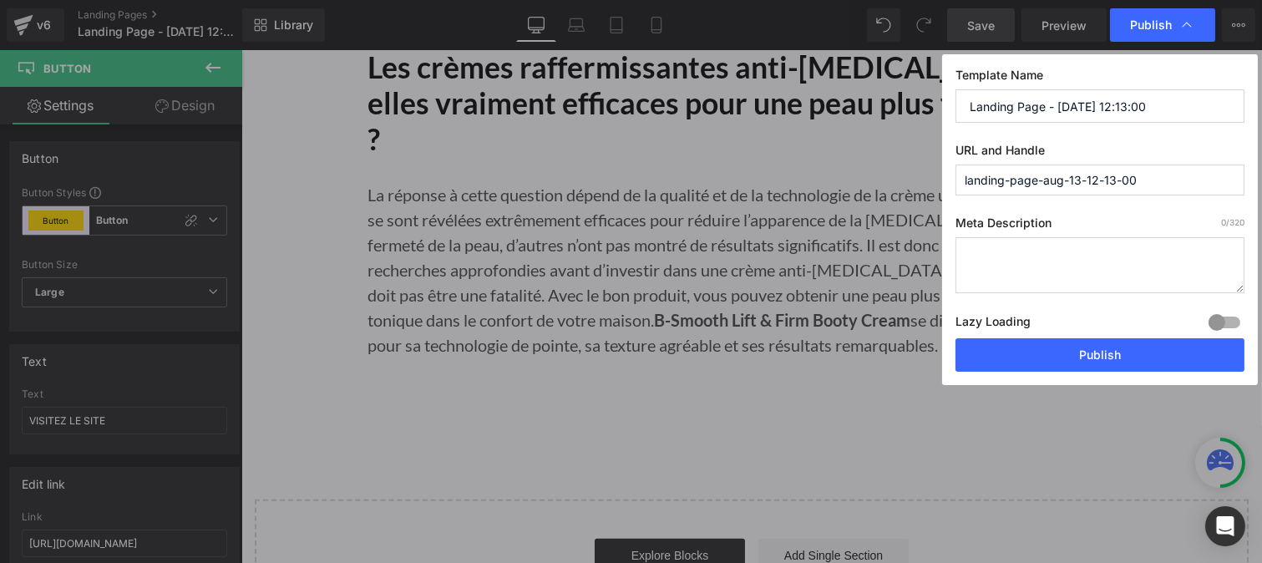
scroll to position [0, 0]
click at [1015, 105] on input "Landing Page - Aug 13, 12:13:00" at bounding box center [1099, 105] width 289 height 33
paste input "Top 5 Crèmes"
type input "Top 5 Crèmes"
click at [1017, 182] on input "landing-page-aug-13-12-13-00" at bounding box center [1099, 179] width 289 height 31
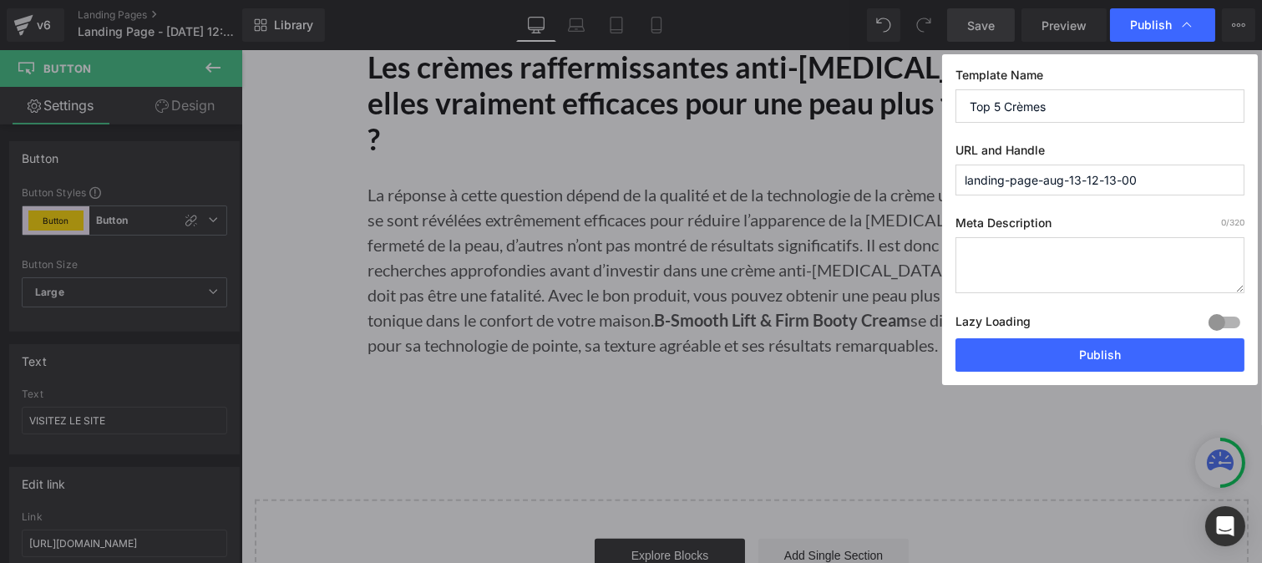
paste input "es-cremes"
type input "les-cremes"
click at [1095, 370] on button "Publish" at bounding box center [1099, 354] width 289 height 33
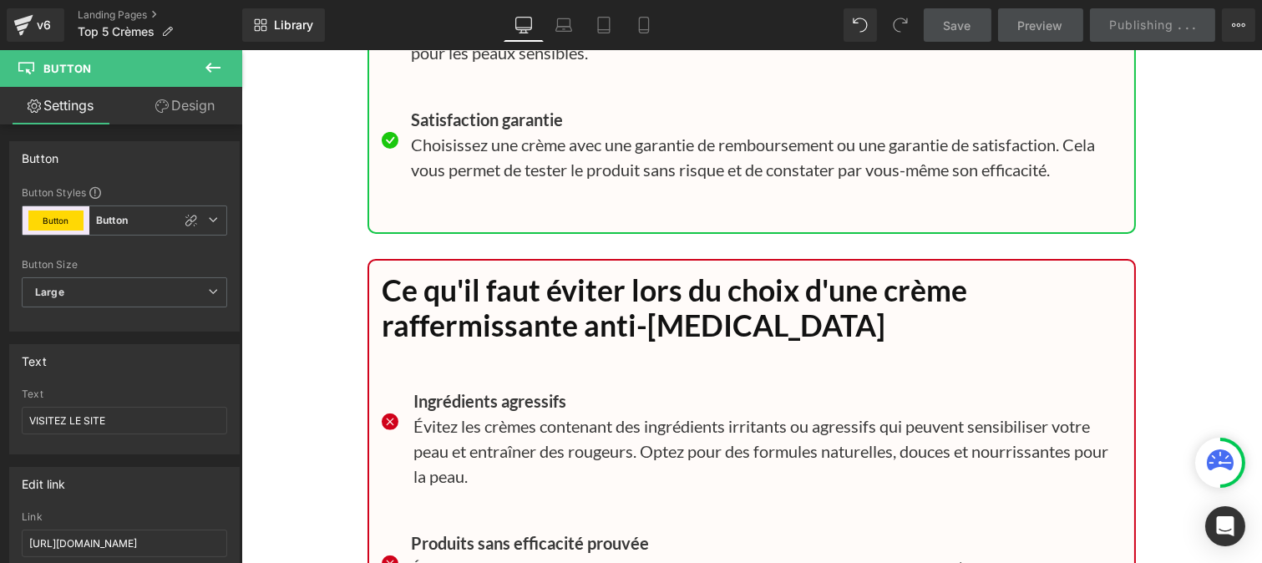
scroll to position [12452, 0]
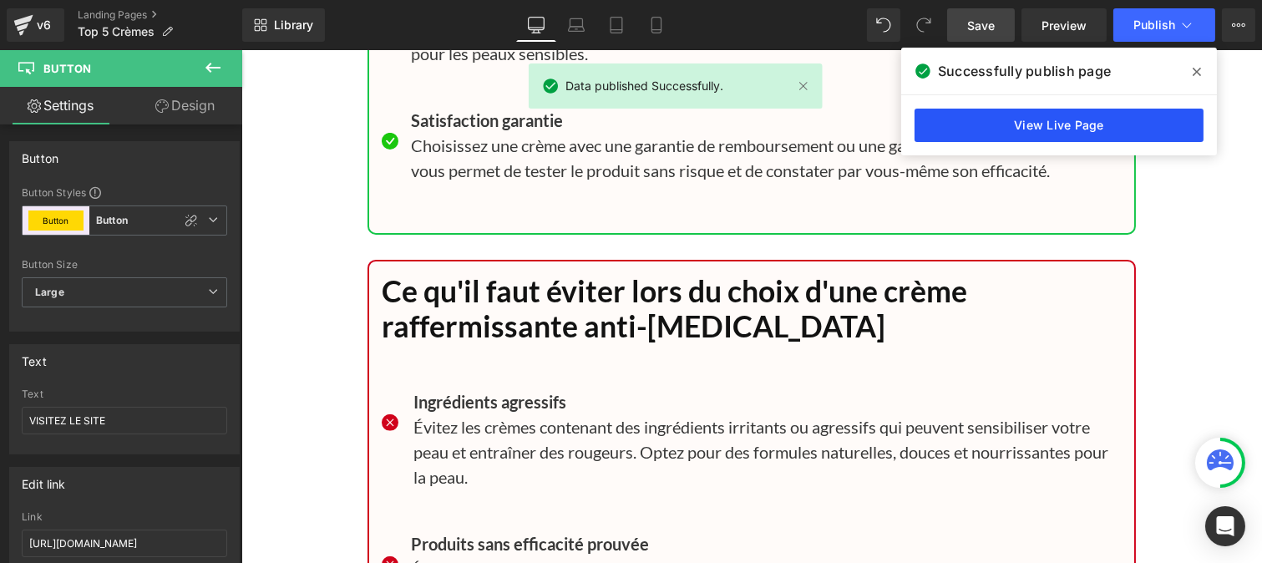
click at [1025, 132] on link "View Live Page" at bounding box center [1058, 125] width 289 height 33
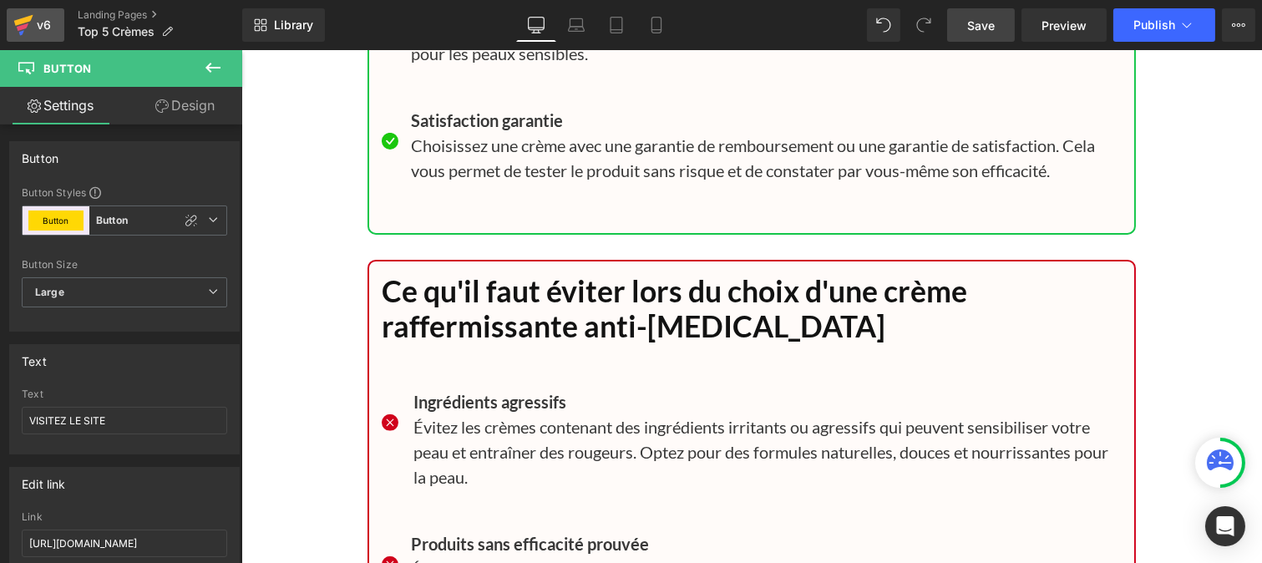
click at [36, 25] on div "v6" at bounding box center [43, 25] width 21 height 22
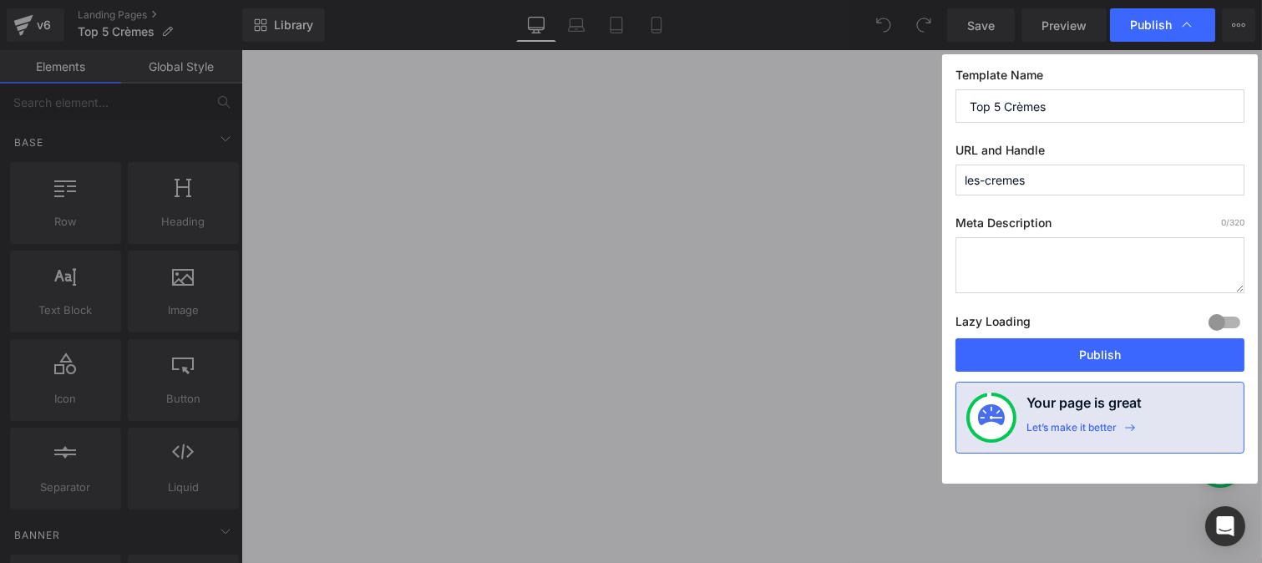
click at [1071, 100] on input "Top 5 Crèmes" at bounding box center [1099, 105] width 289 height 33
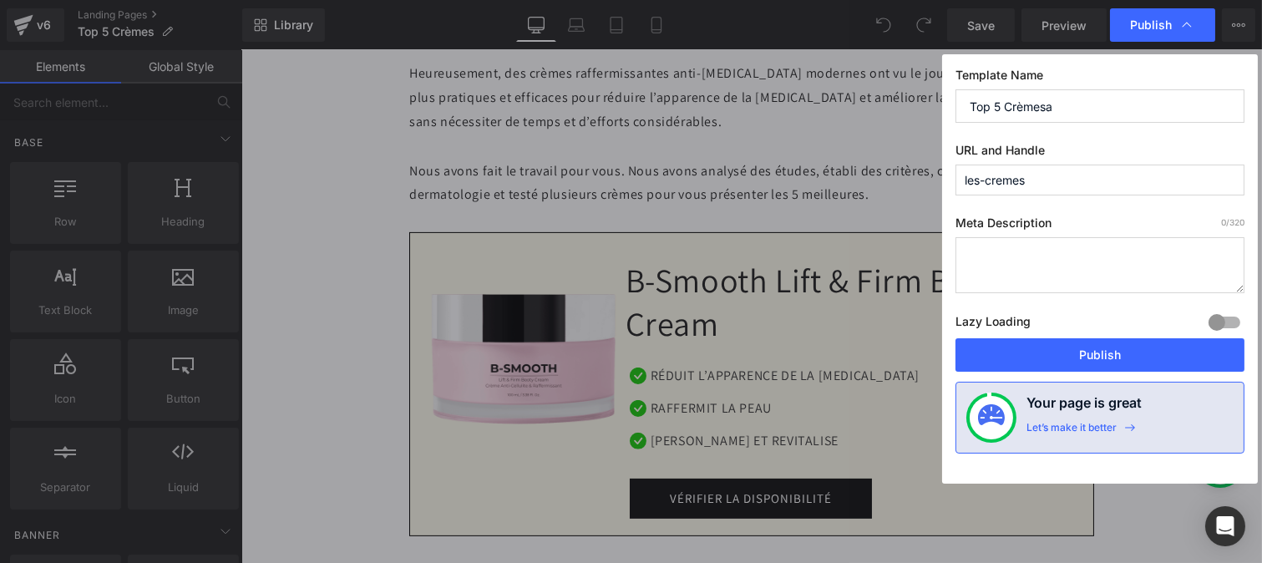
scroll to position [1037, 0]
type input "Top 5 Crèmes"
click at [1003, 176] on input "les-cremes" at bounding box center [1099, 179] width 289 height 31
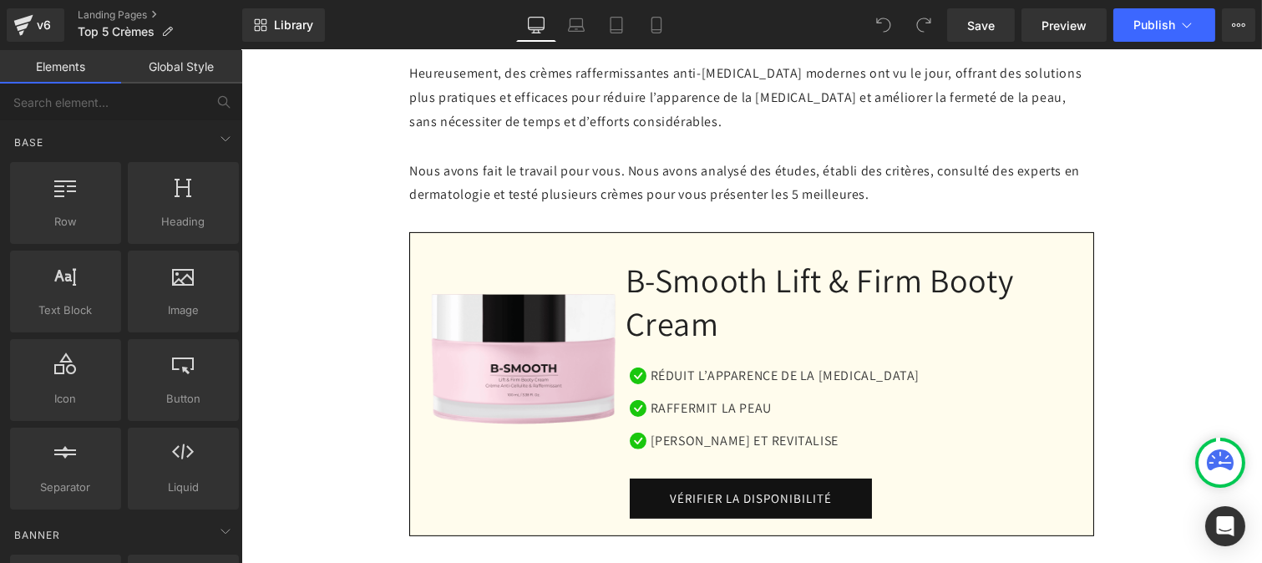
click at [45, 15] on div "v6" at bounding box center [43, 25] width 21 height 22
